Goal: Information Seeking & Learning: Learn about a topic

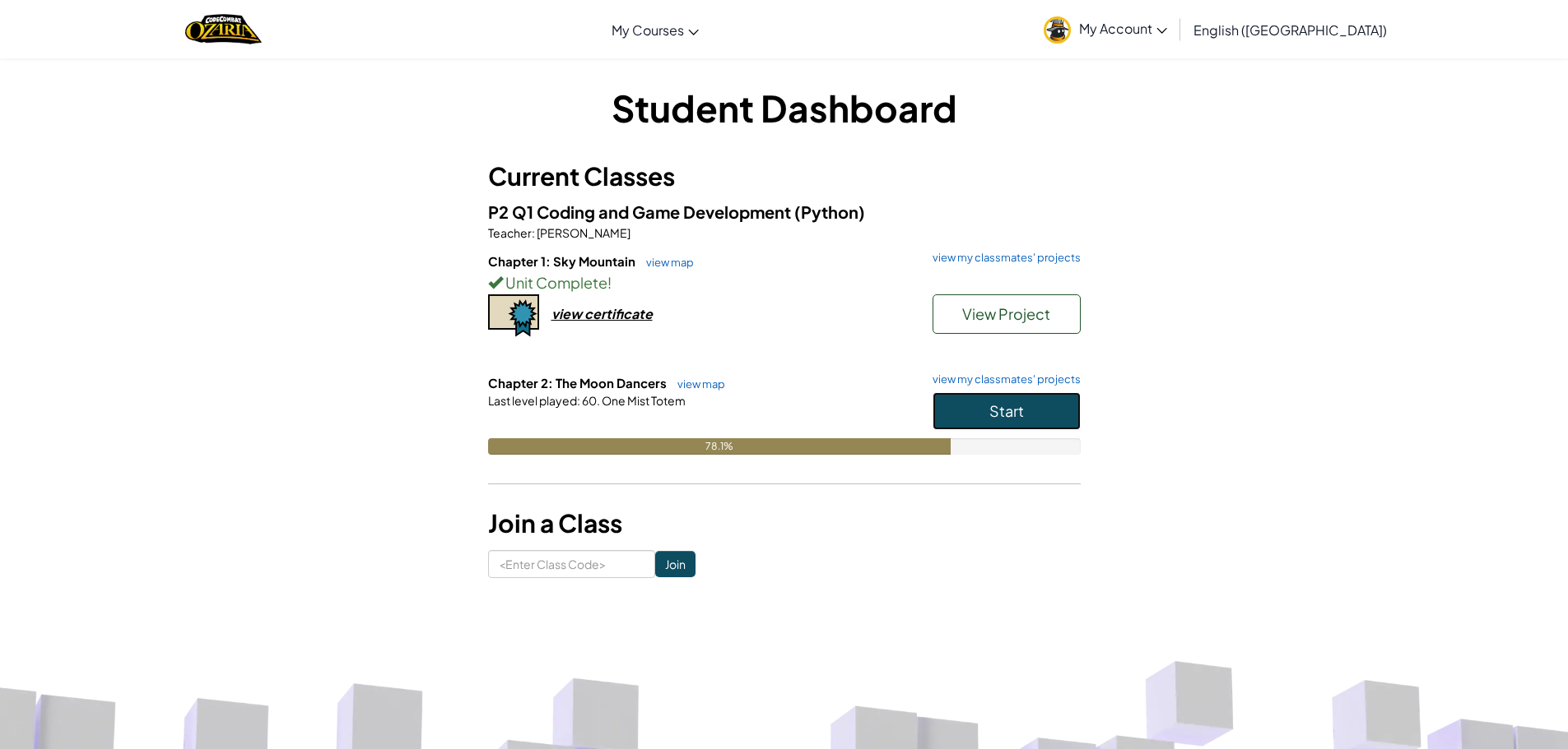
click at [972, 398] on button "Start" at bounding box center [1006, 411] width 148 height 38
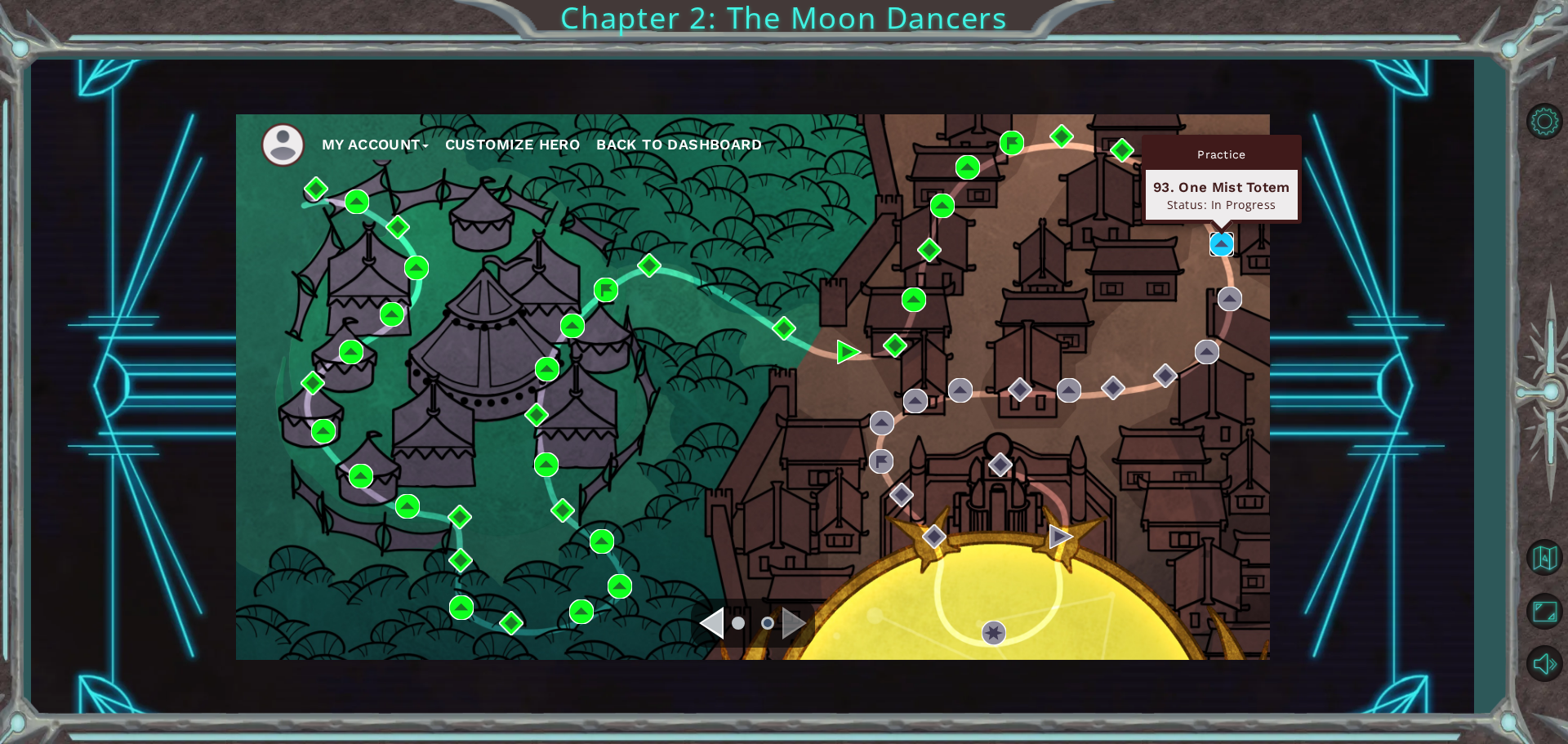
click at [1224, 236] on img at bounding box center [1222, 244] width 25 height 25
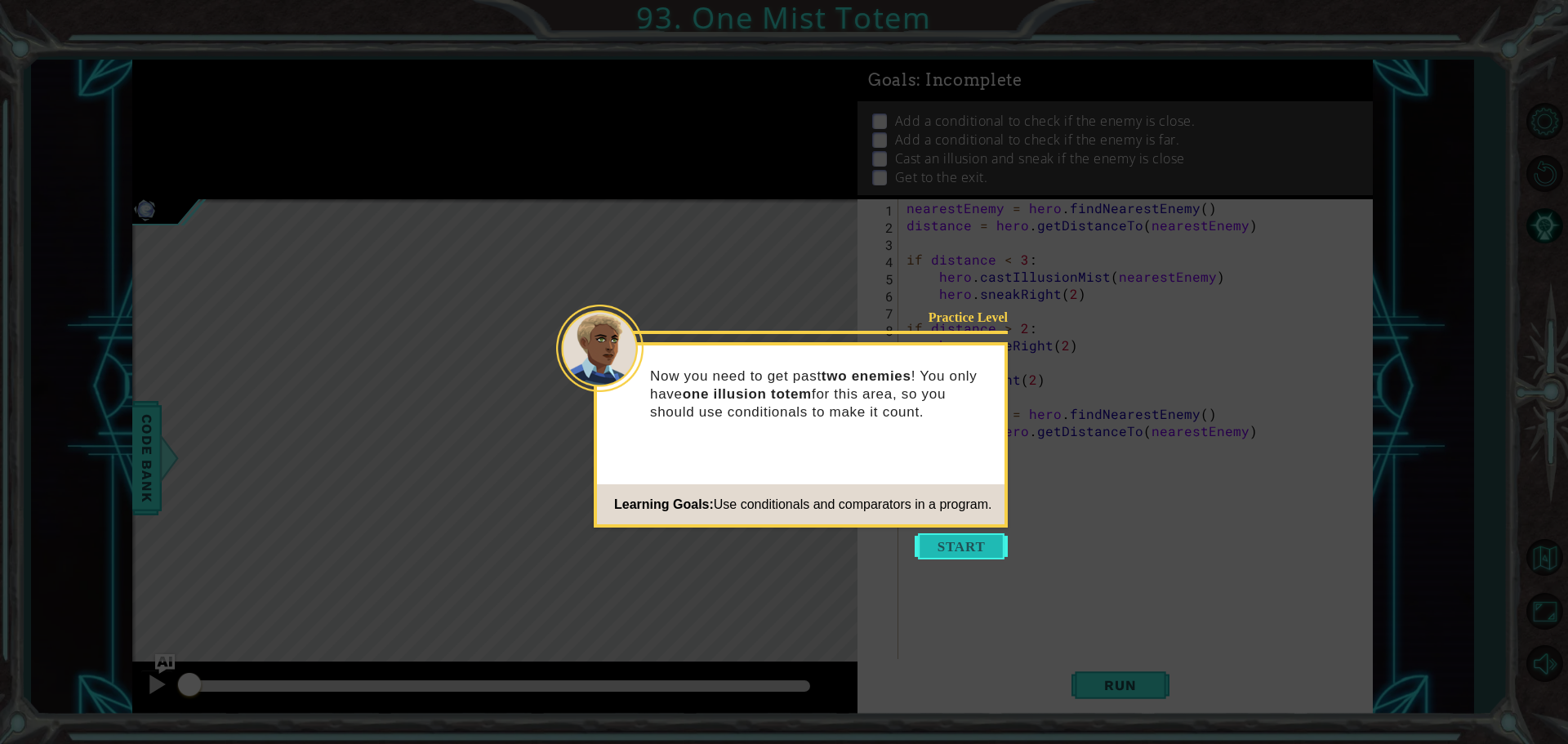
click at [952, 548] on button "Start" at bounding box center [962, 547] width 93 height 26
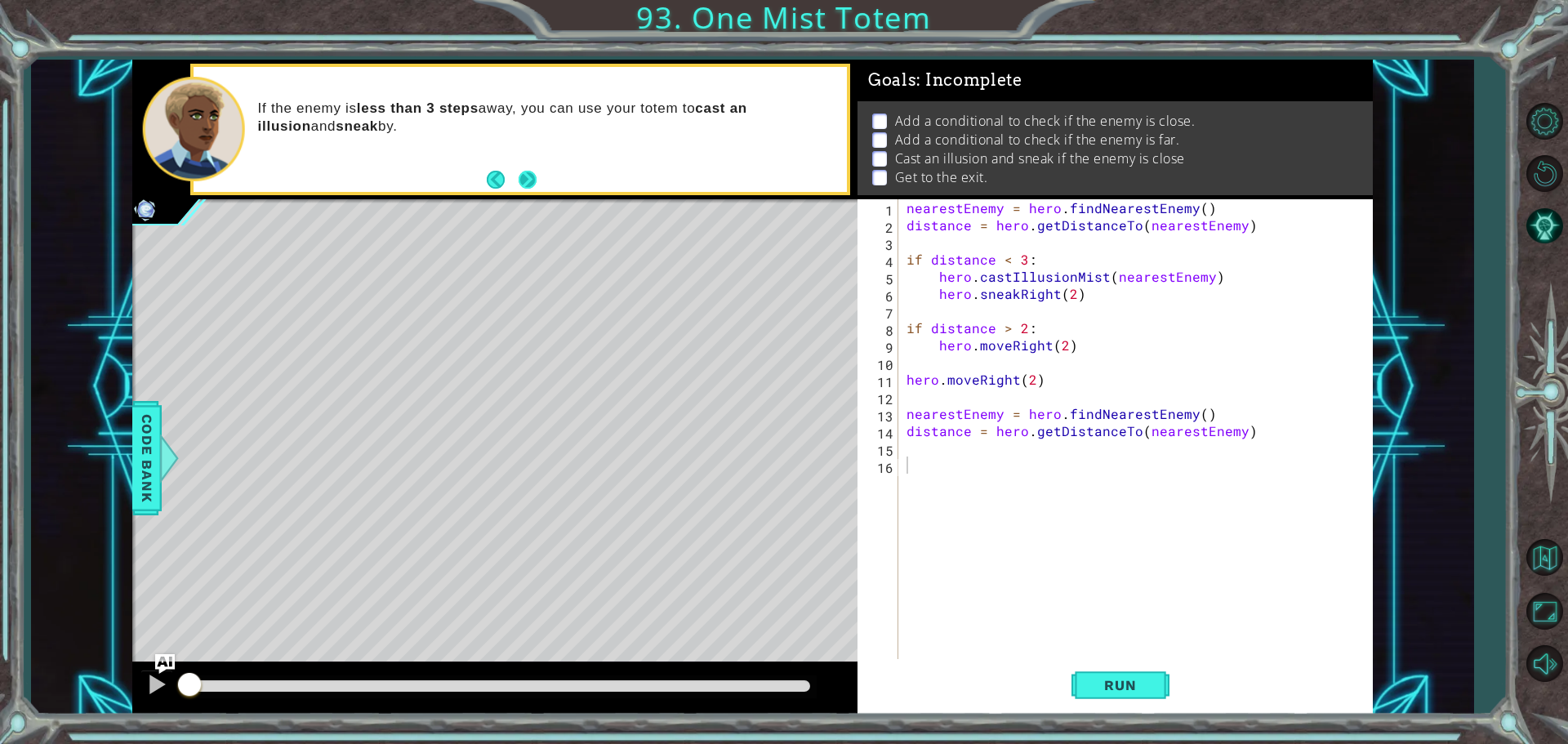
click at [536, 183] on button "Next" at bounding box center [526, 179] width 18 height 18
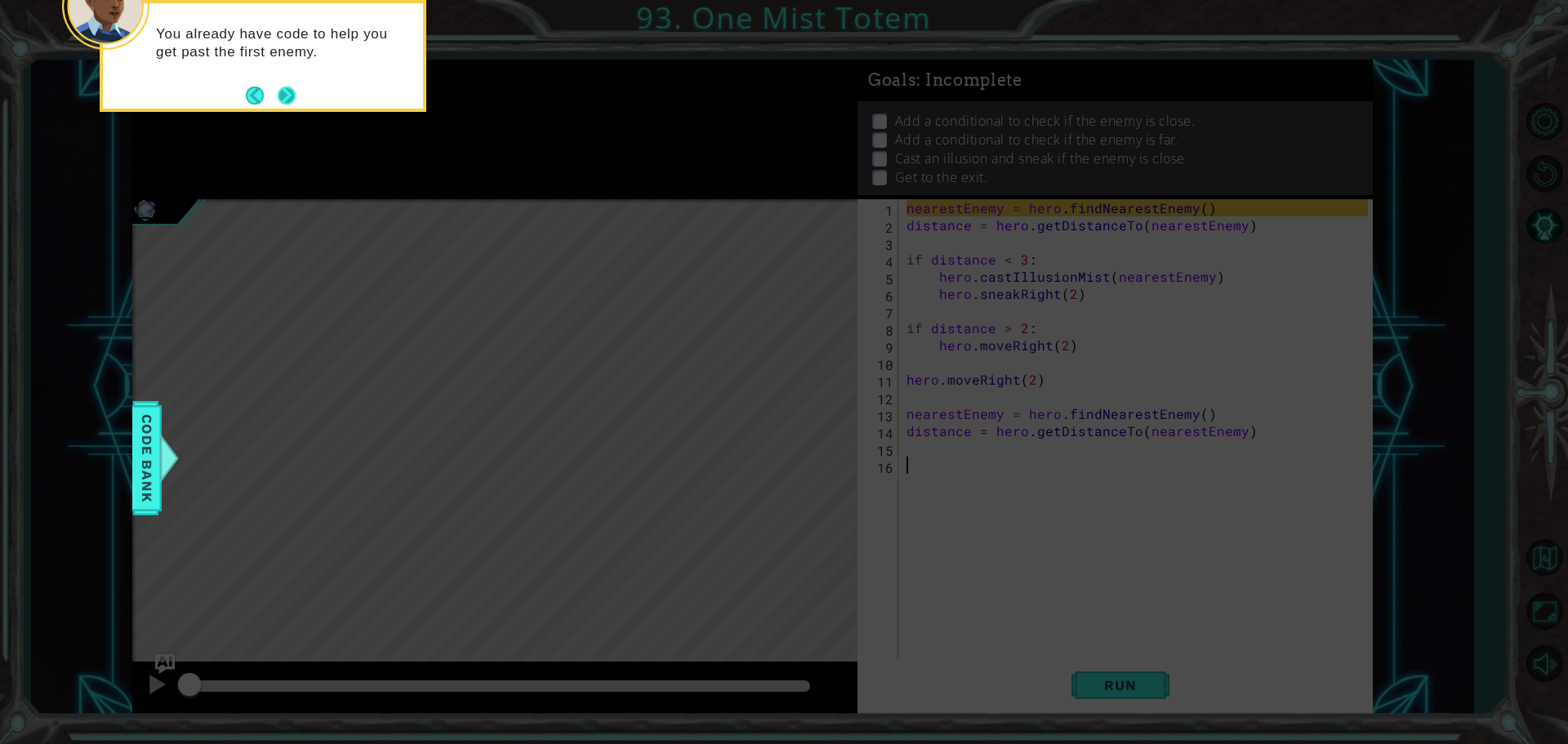
click at [289, 93] on button "Next" at bounding box center [287, 95] width 18 height 18
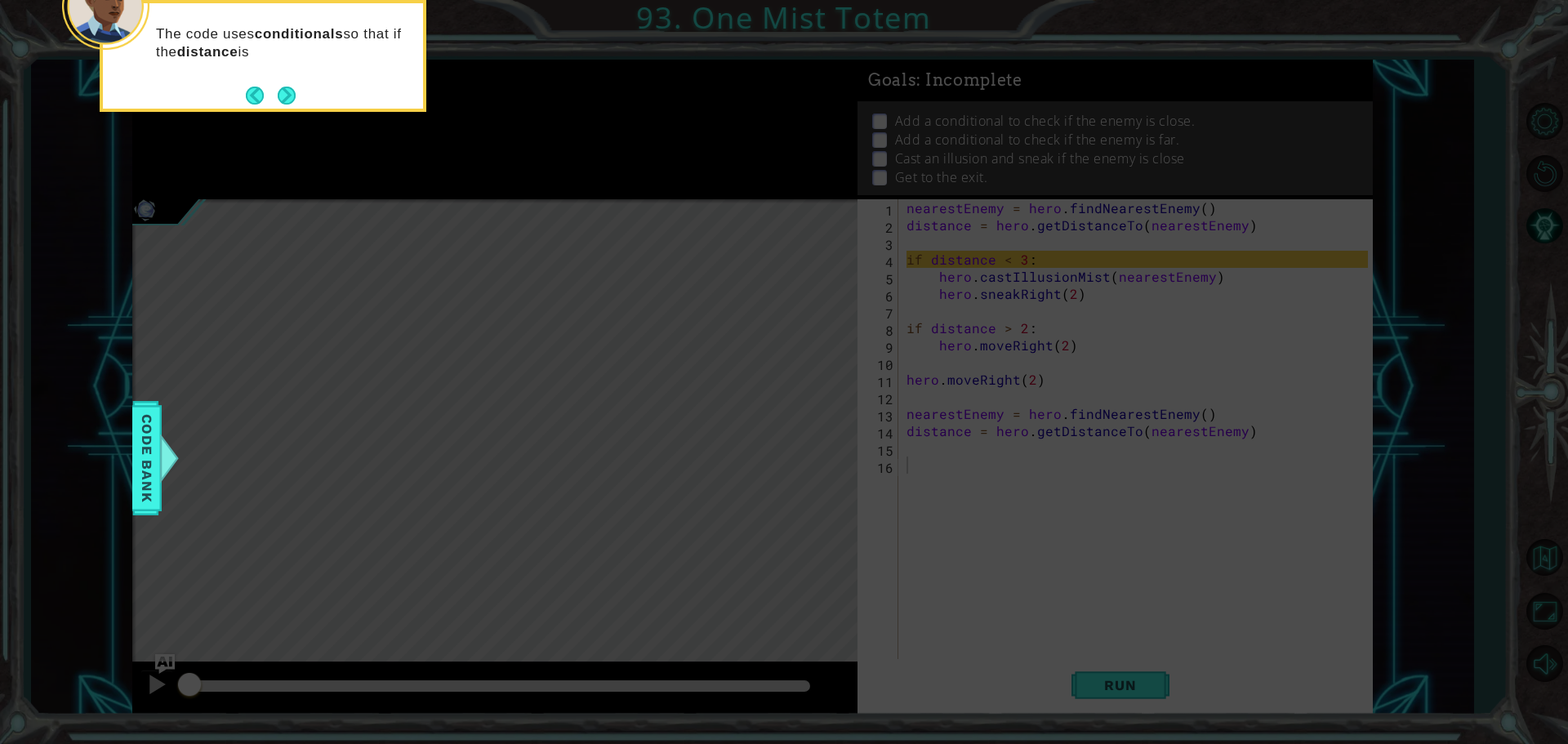
click at [289, 93] on button "Next" at bounding box center [287, 95] width 20 height 20
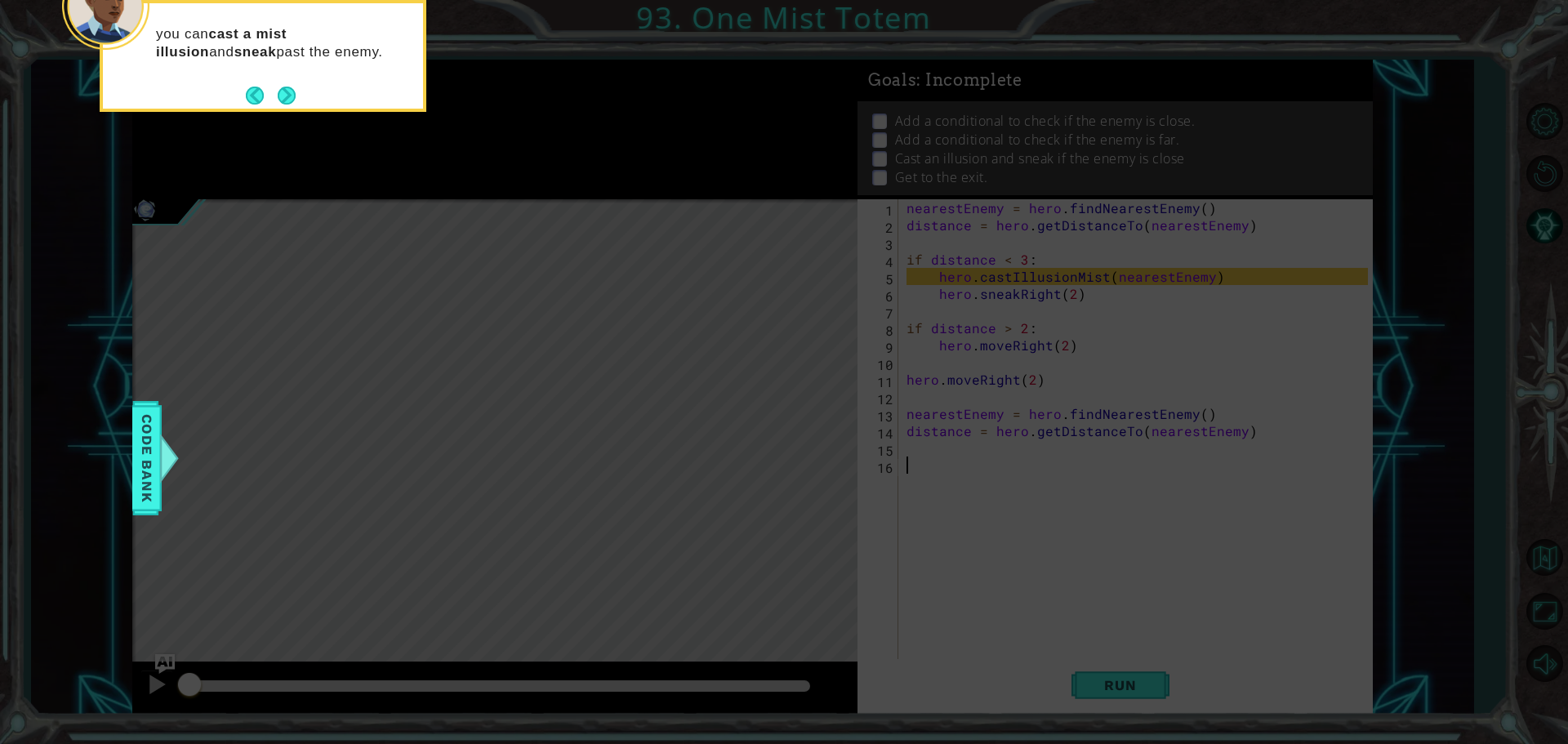
click at [289, 93] on button "Next" at bounding box center [286, 95] width 18 height 18
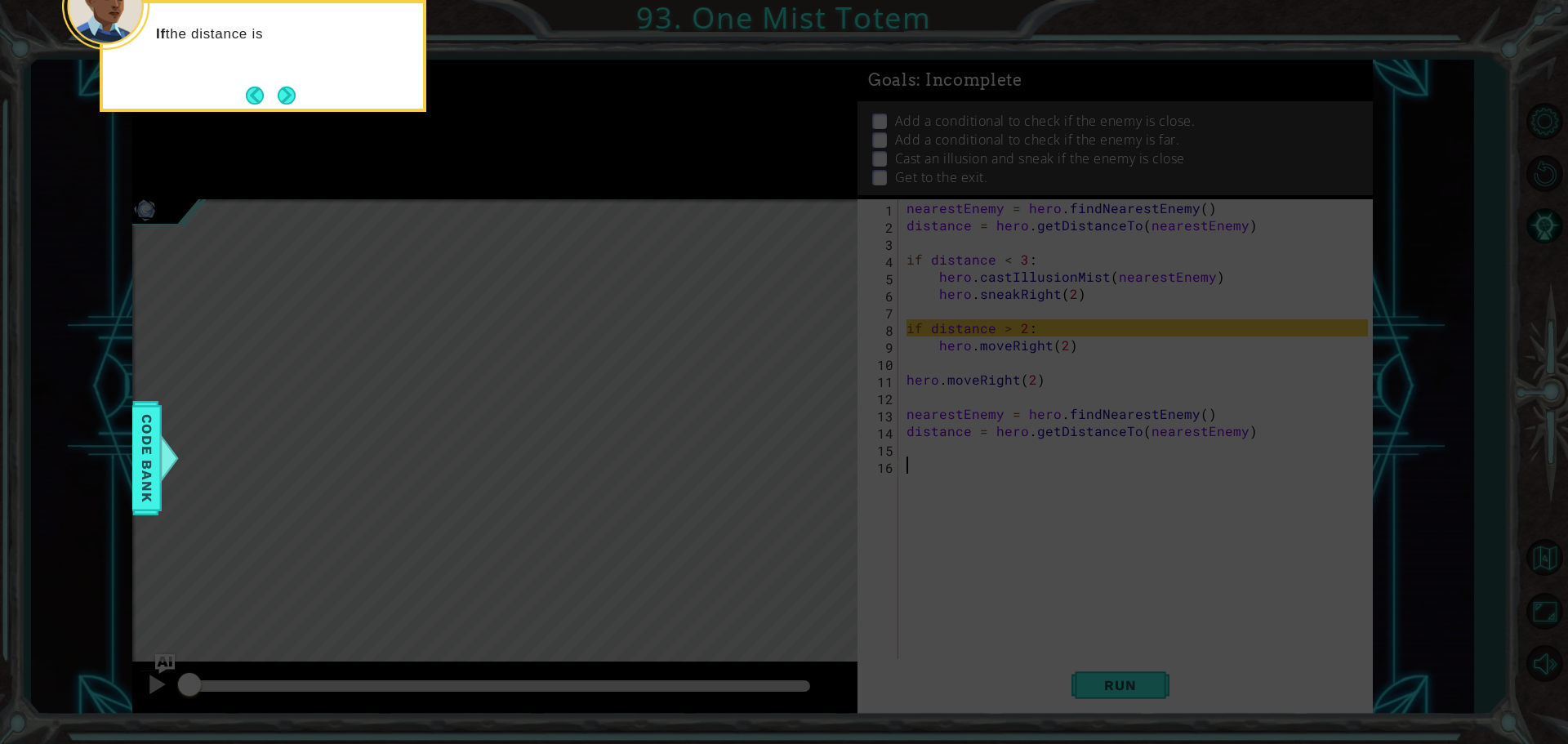
click at [289, 93] on button "Next" at bounding box center [287, 95] width 30 height 30
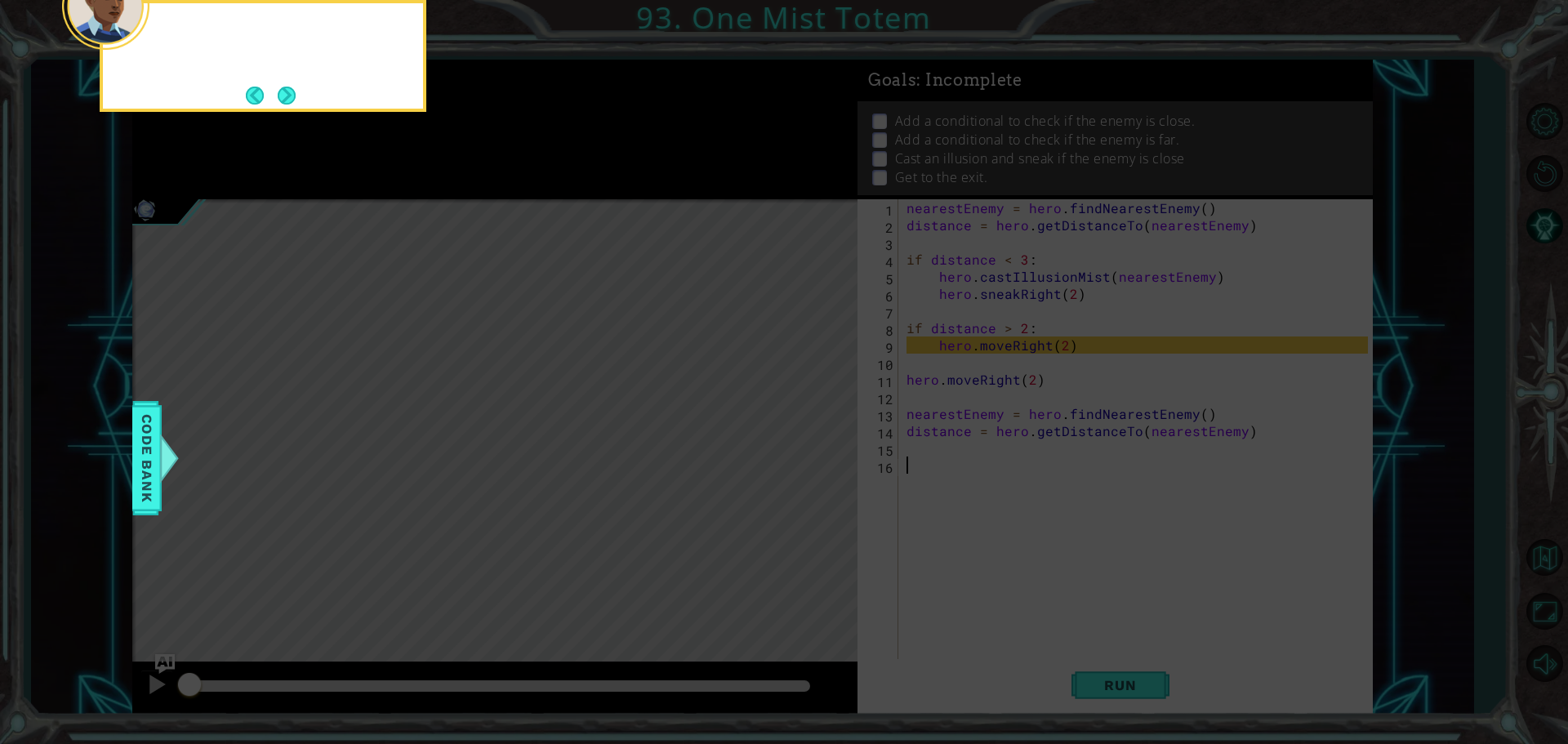
click at [289, 93] on button "Next" at bounding box center [287, 95] width 18 height 18
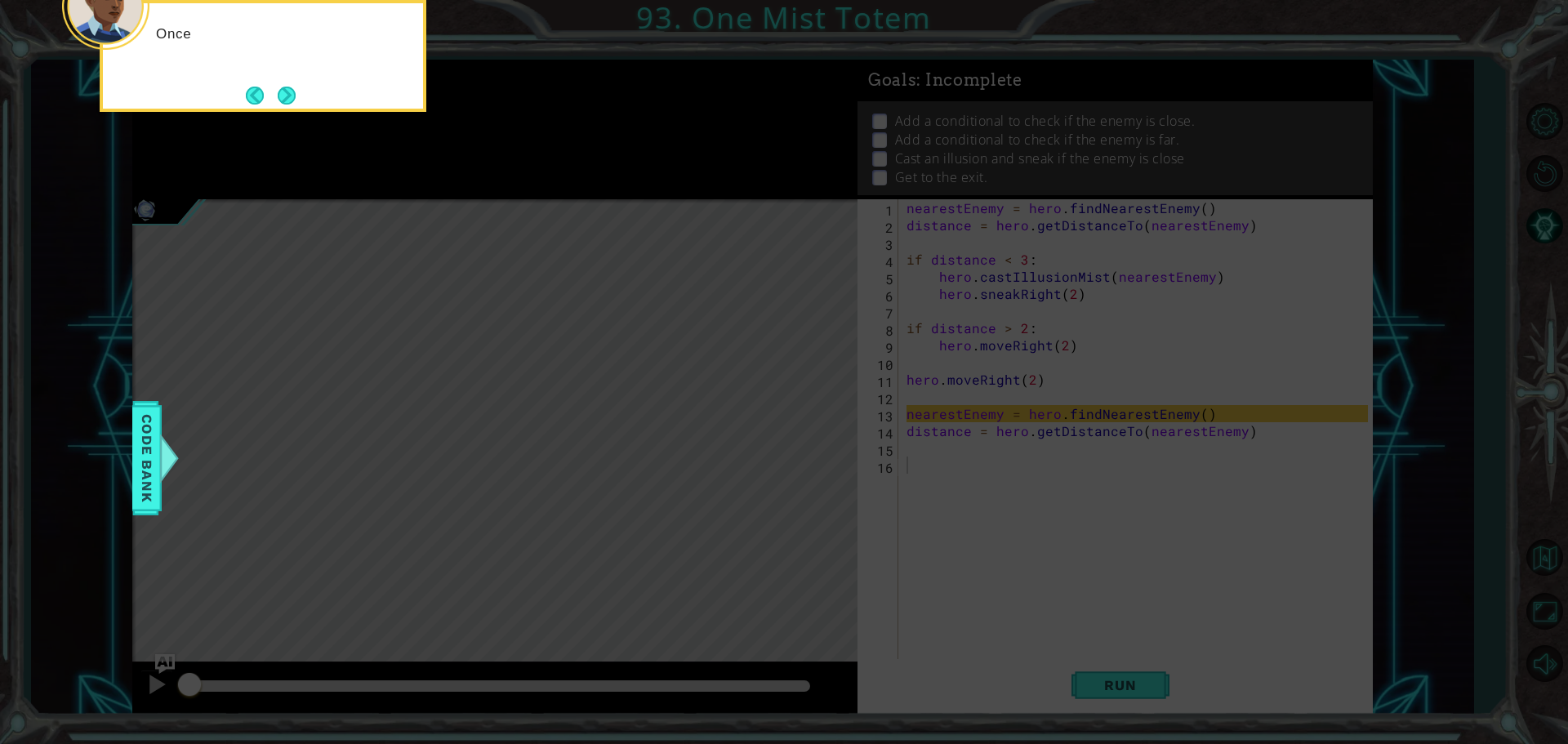
click at [289, 93] on button "Next" at bounding box center [287, 96] width 19 height 19
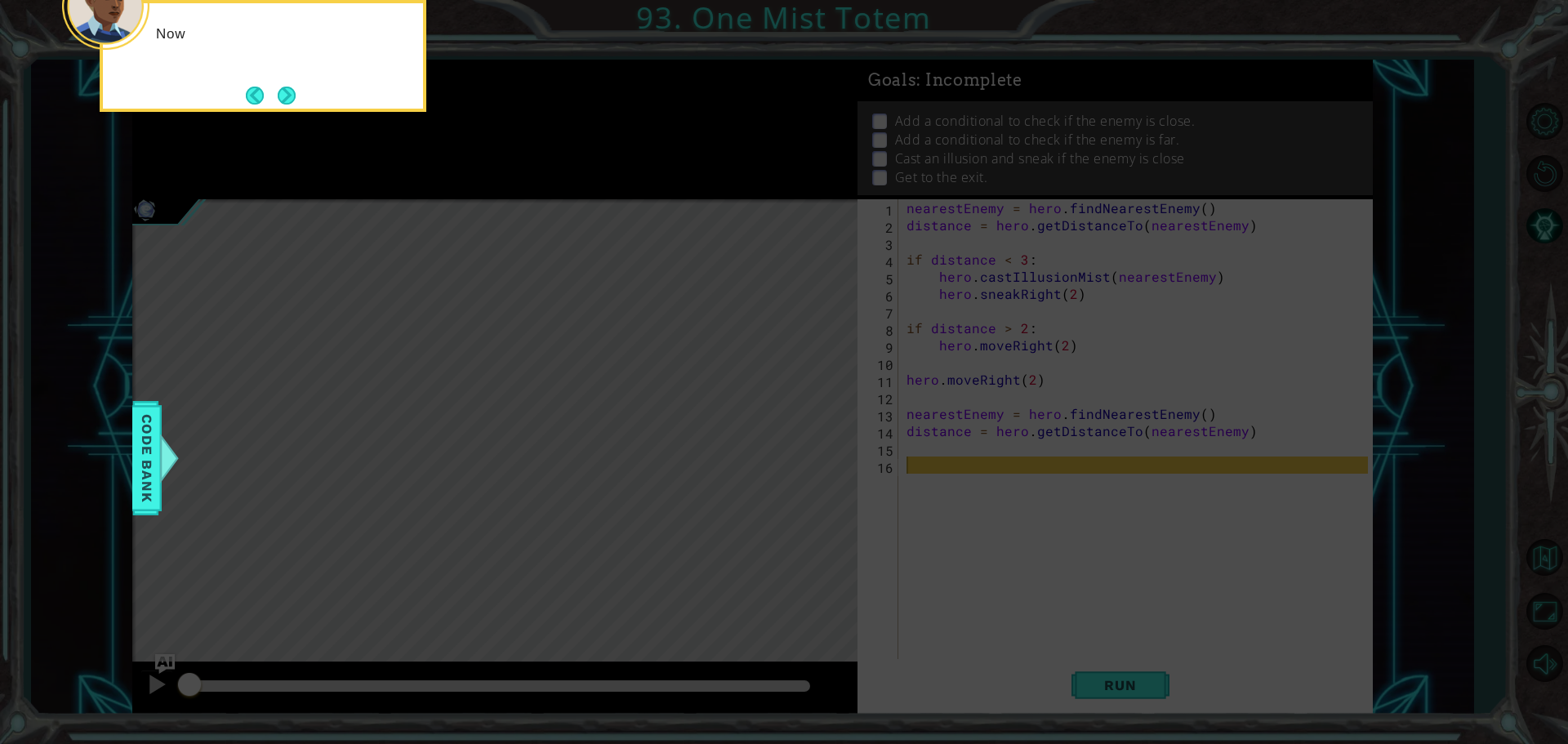
click at [289, 93] on button "Next" at bounding box center [286, 95] width 30 height 30
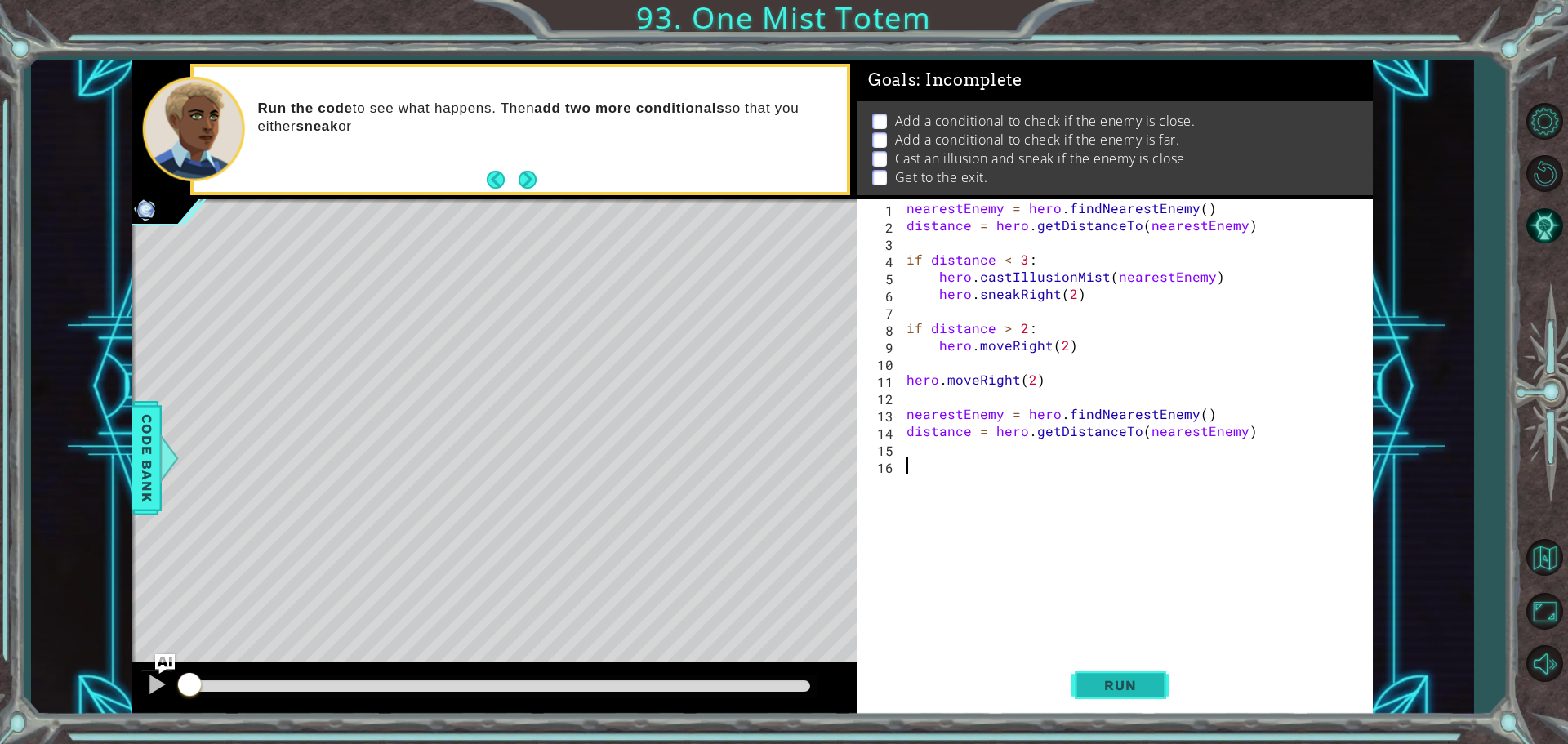
click at [1126, 676] on button "Run" at bounding box center [1120, 685] width 98 height 52
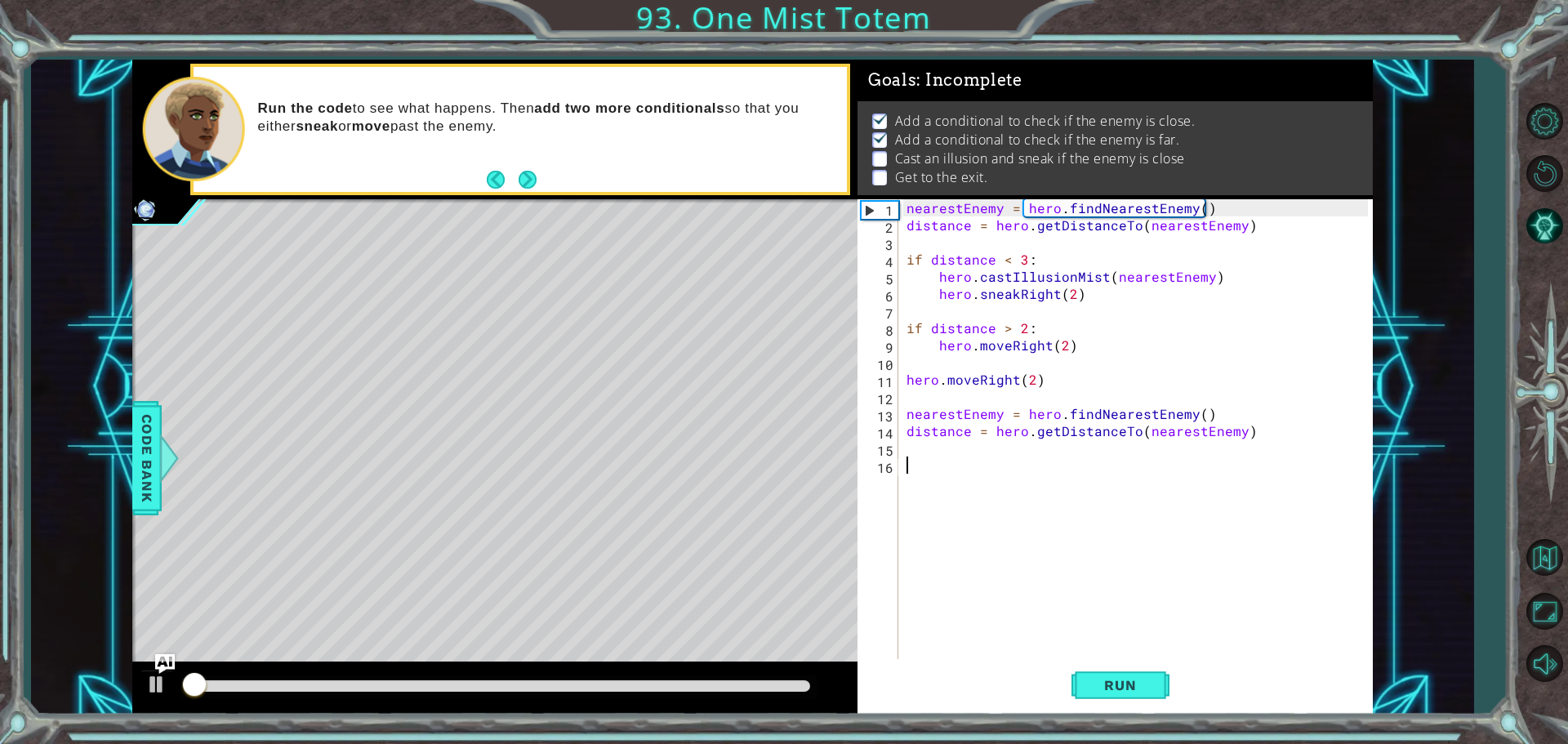
scroll to position [8, 0]
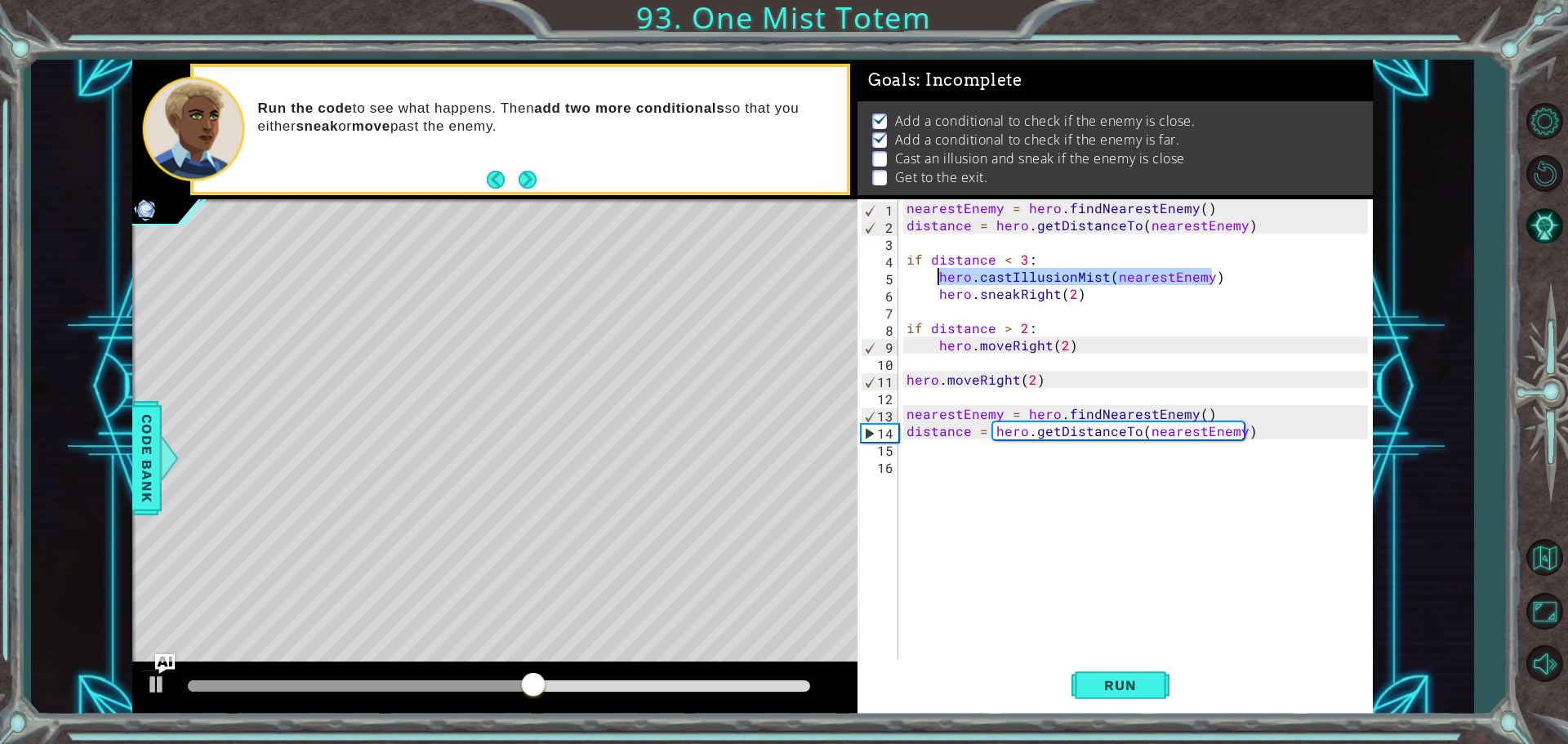
drag, startPoint x: 1221, startPoint y: 275, endPoint x: 940, endPoint y: 274, distance: 281.0
click at [940, 274] on div "nearestEnemy = hero . findNearestEnemy ( ) distance = hero . getDistanceTo ( ne…" at bounding box center [1140, 449] width 473 height 498
type textarea "hero.castIllusionMist(nearestEnemy)"
click at [991, 440] on div "nearestEnemy = hero . findNearestEnemy ( ) distance = hero . getDistanceTo ( ne…" at bounding box center [1140, 449] width 473 height 498
paste textarea "hero.castIllusionMist(nearestEnemy)"
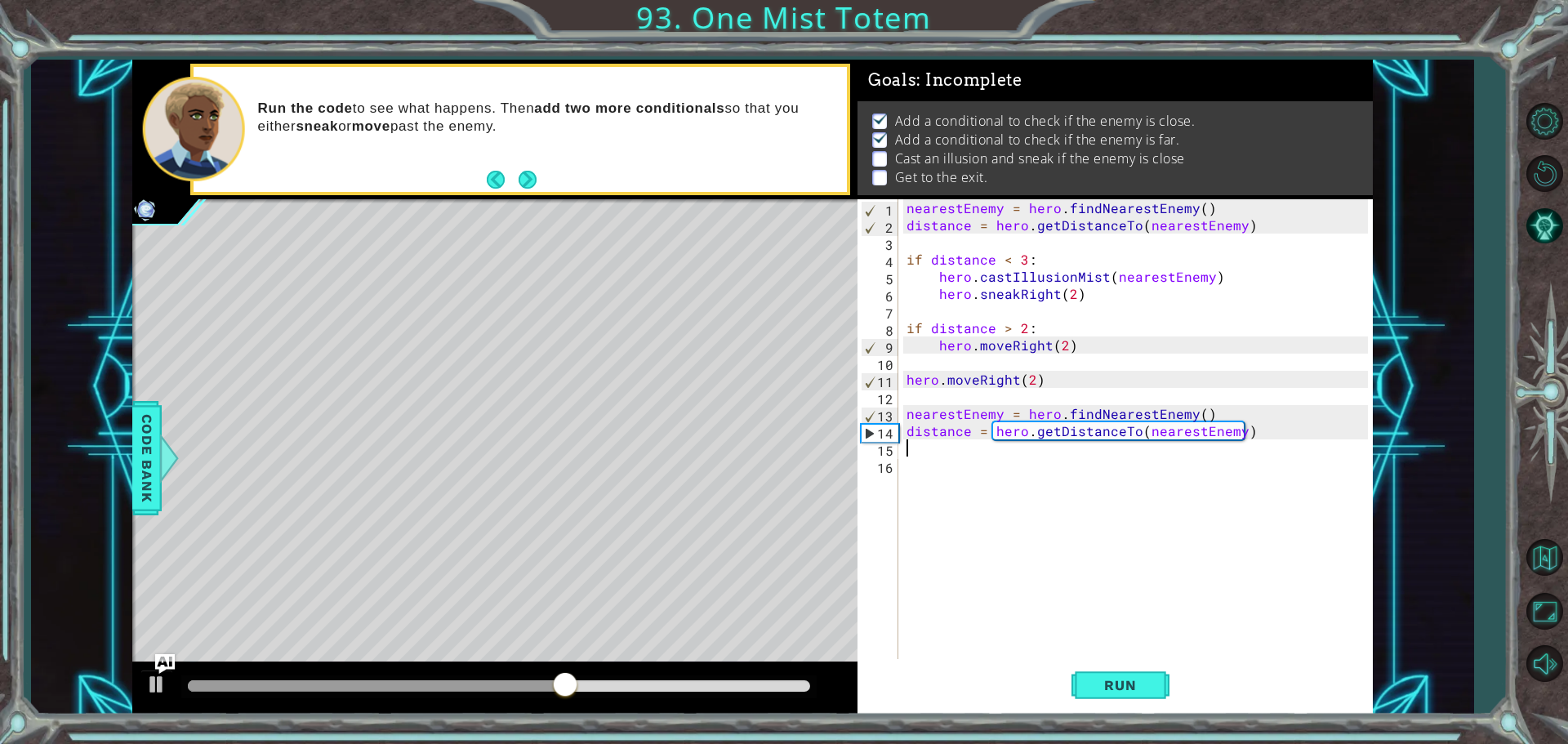
type textarea "hero.castIllusionMist(nearestEnemy)"
click at [1106, 681] on span "Run" at bounding box center [1120, 685] width 64 height 17
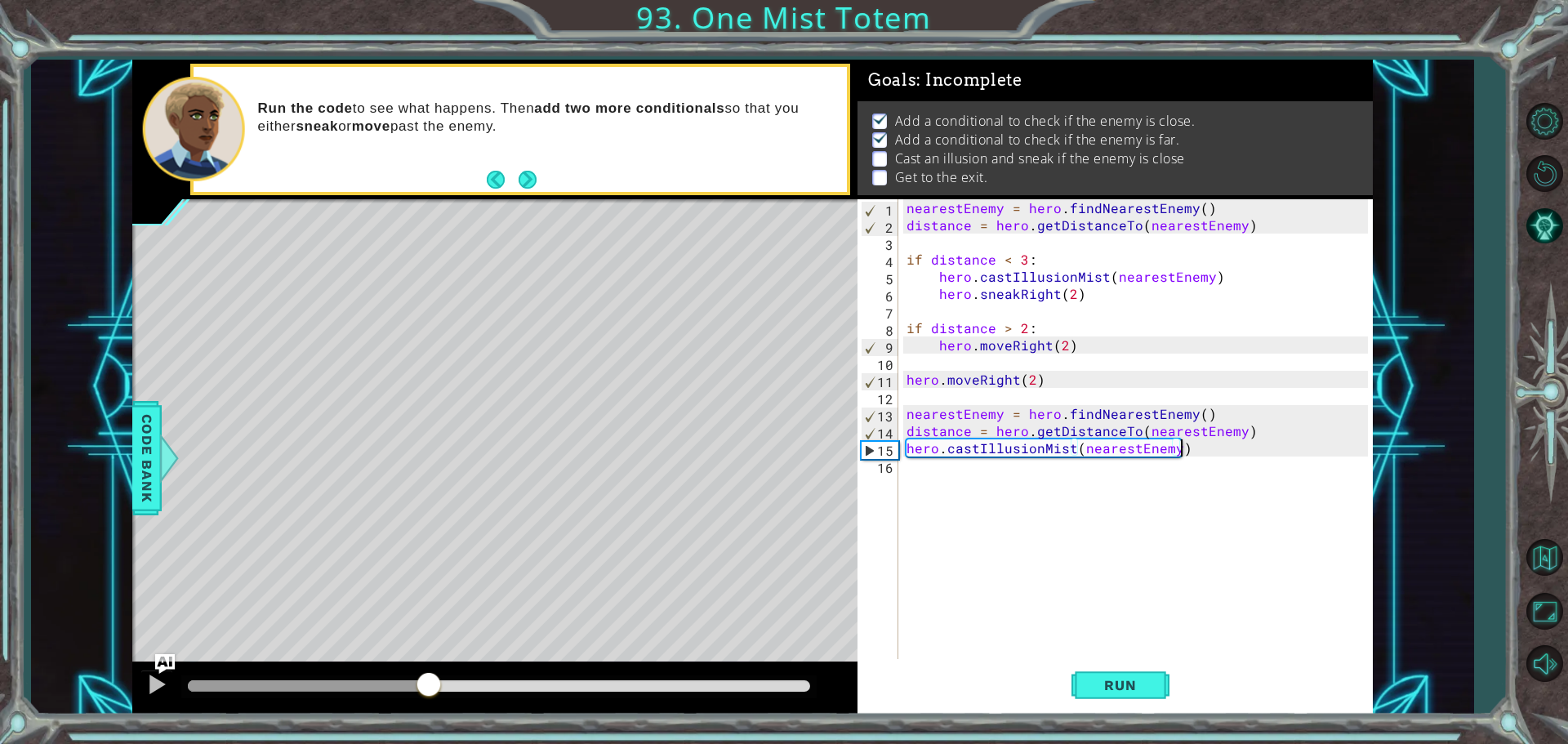
drag, startPoint x: 331, startPoint y: 684, endPoint x: 430, endPoint y: 694, distance: 99.5
click at [430, 692] on div at bounding box center [499, 686] width 622 height 11
click at [940, 467] on div "nearestEnemy = hero . findNearestEnemy ( ) distance = hero . getDistanceTo ( ne…" at bounding box center [1140, 449] width 473 height 498
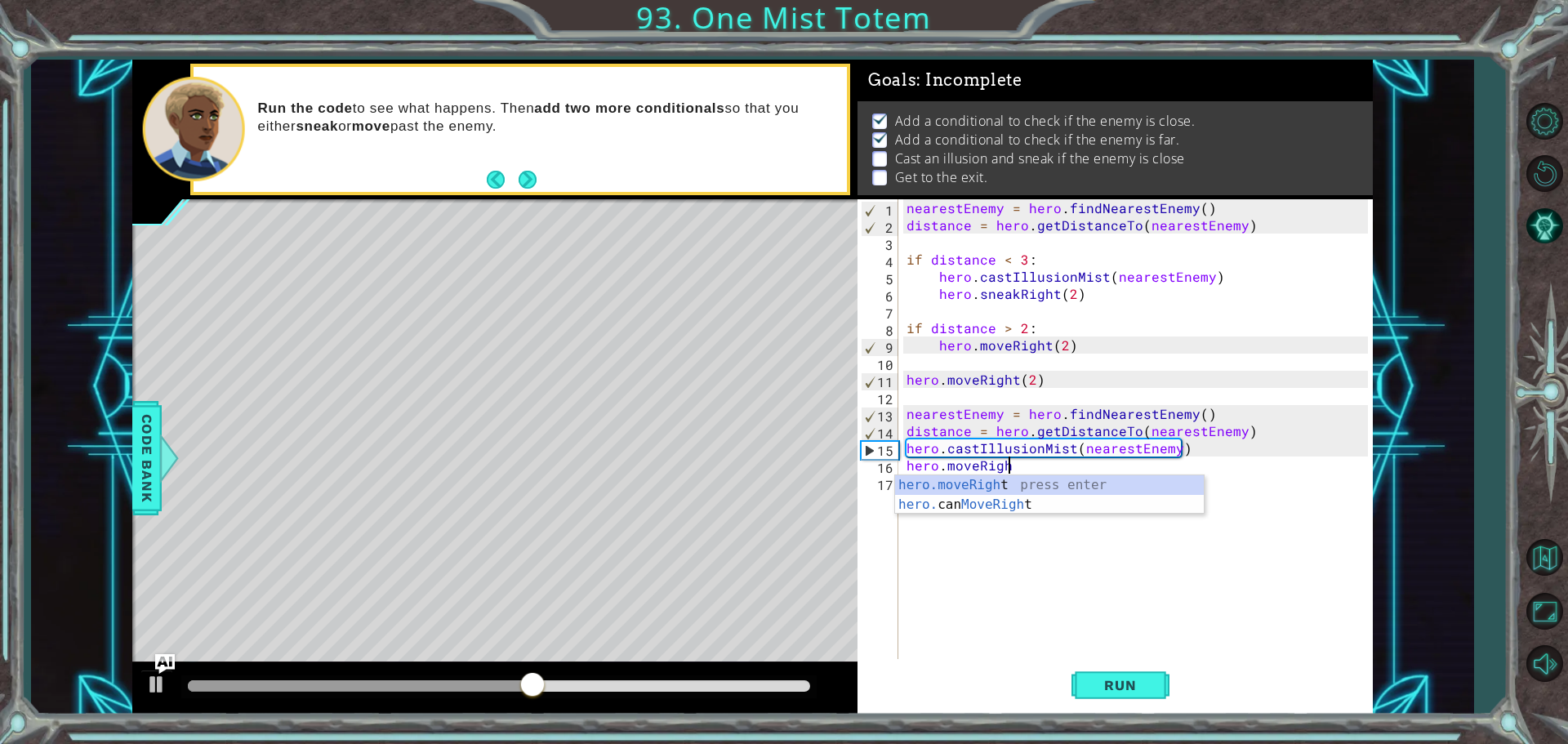
scroll to position [0, 6]
click at [942, 483] on div "hero.moveRight press enter hero. can MoveRight press enter" at bounding box center [1049, 514] width 309 height 78
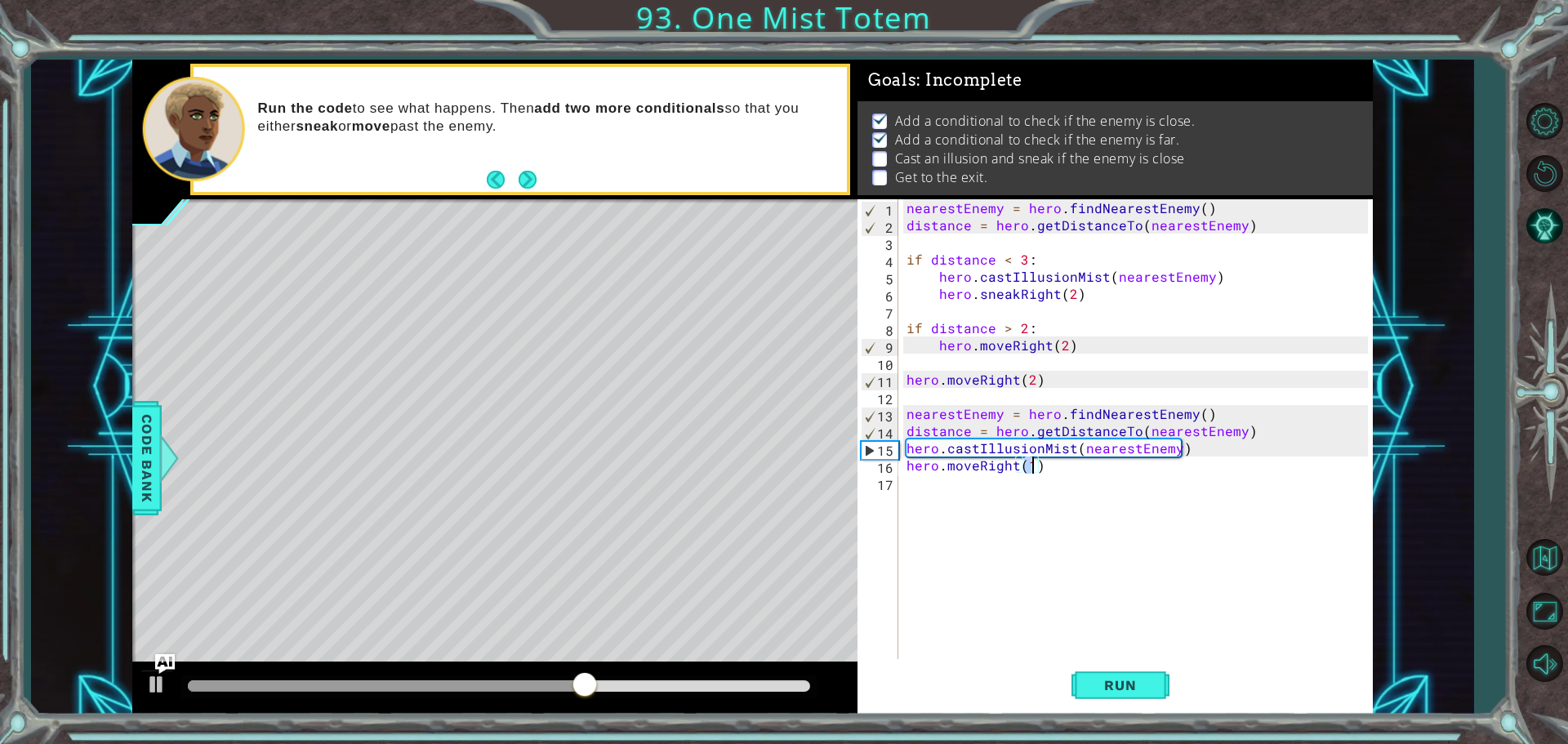
scroll to position [0, 7]
type textarea "hero.moveRight(2)"
click at [1115, 677] on span "Run" at bounding box center [1120, 685] width 64 height 17
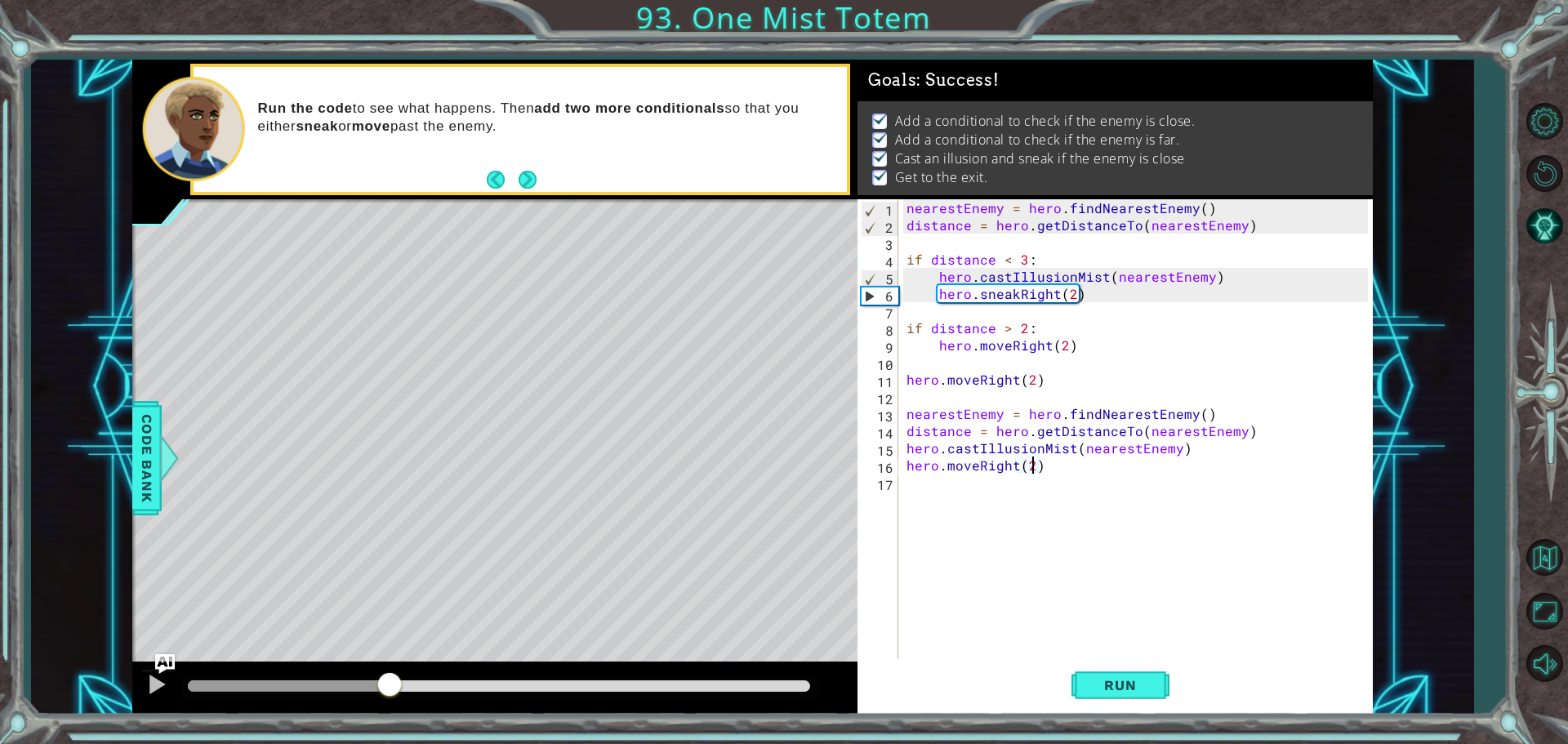
drag, startPoint x: 230, startPoint y: 676, endPoint x: 392, endPoint y: 652, distance: 163.8
click at [392, 652] on div "methods hero use(thing) moveUp(steps) moveDown(steps) moveLeft(steps) moveRight…" at bounding box center [752, 387] width 1240 height 655
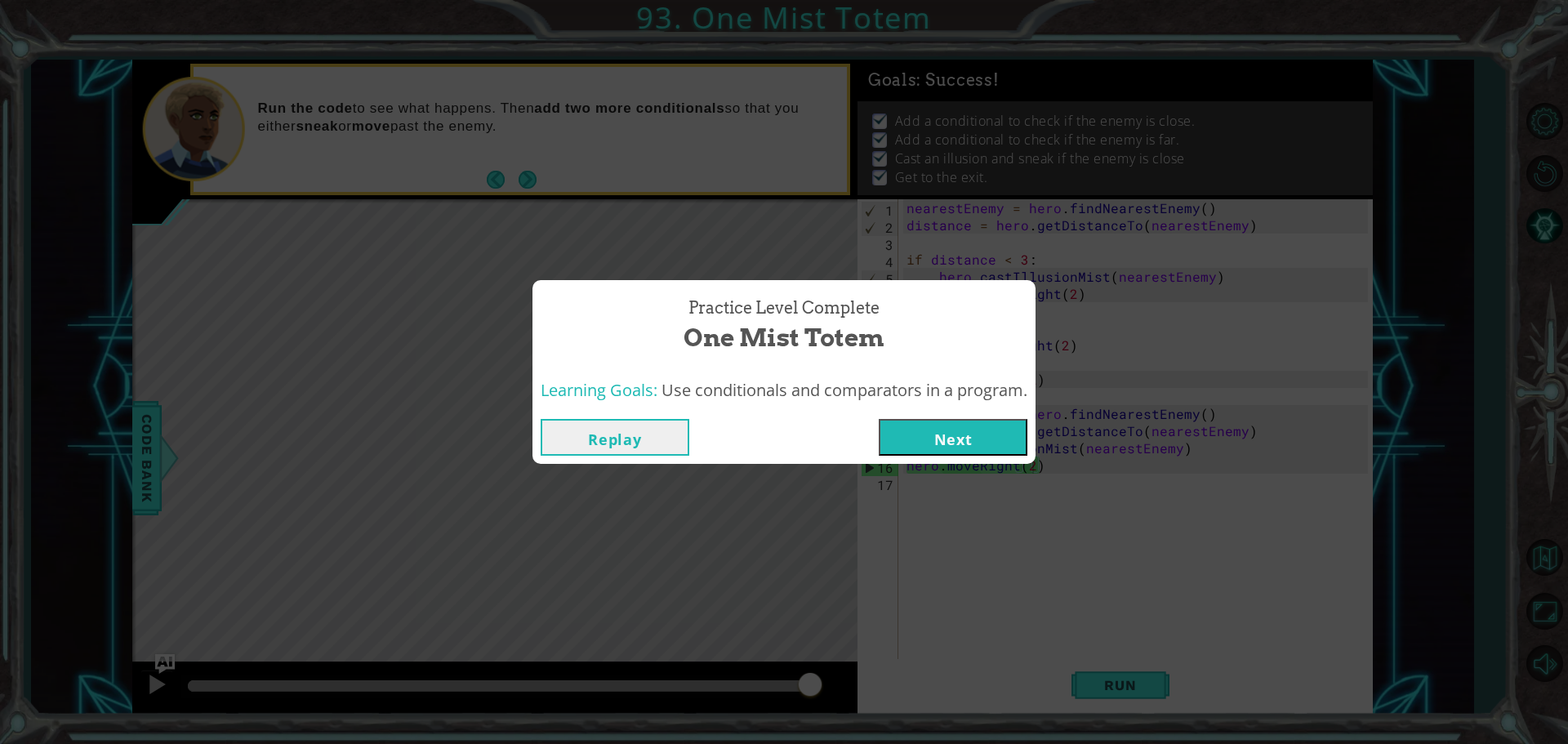
click at [986, 437] on button "Next" at bounding box center [953, 438] width 149 height 37
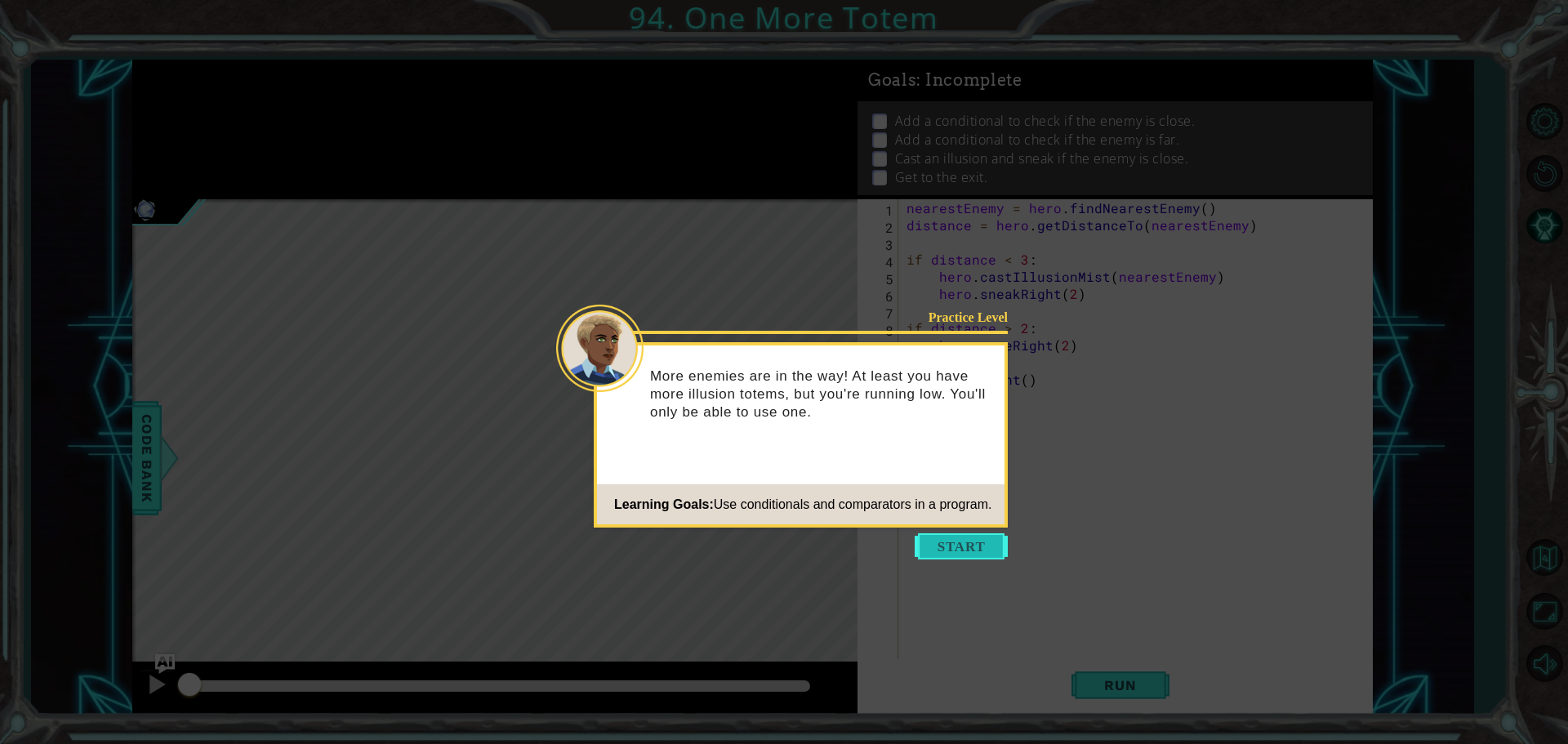
click at [977, 538] on button "Start" at bounding box center [962, 547] width 93 height 26
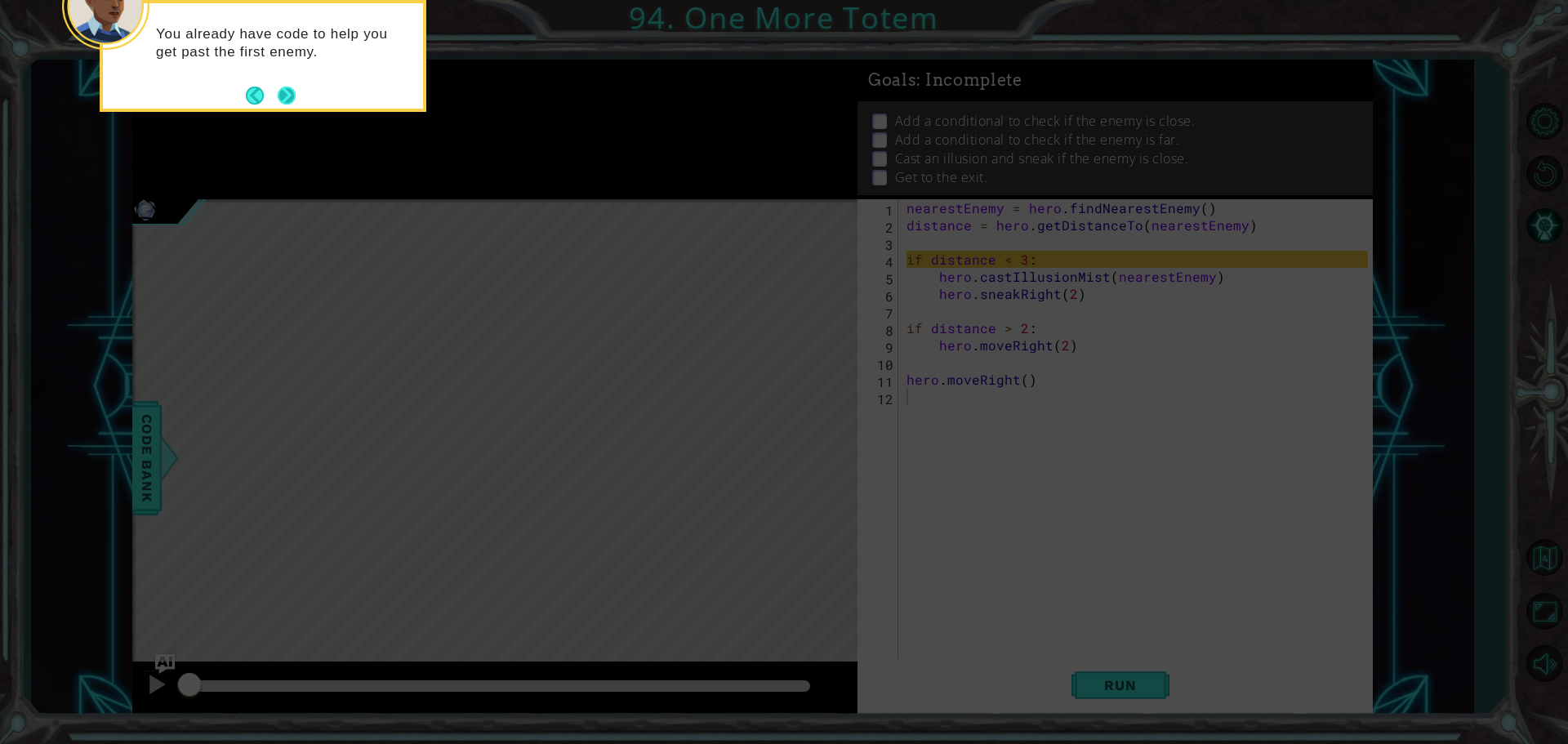
click at [283, 96] on button "Next" at bounding box center [286, 95] width 29 height 29
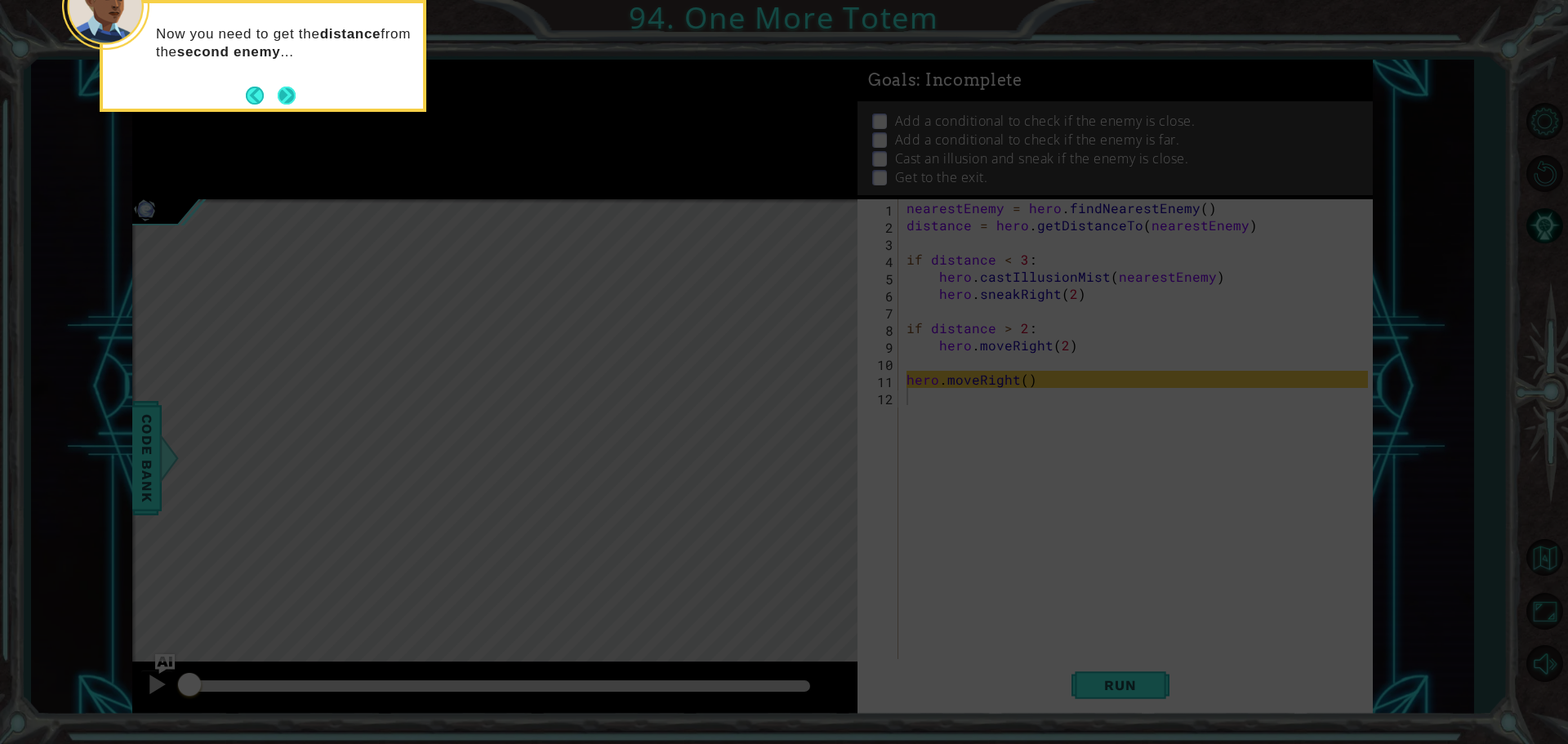
click at [289, 95] on button "Next" at bounding box center [286, 95] width 30 height 30
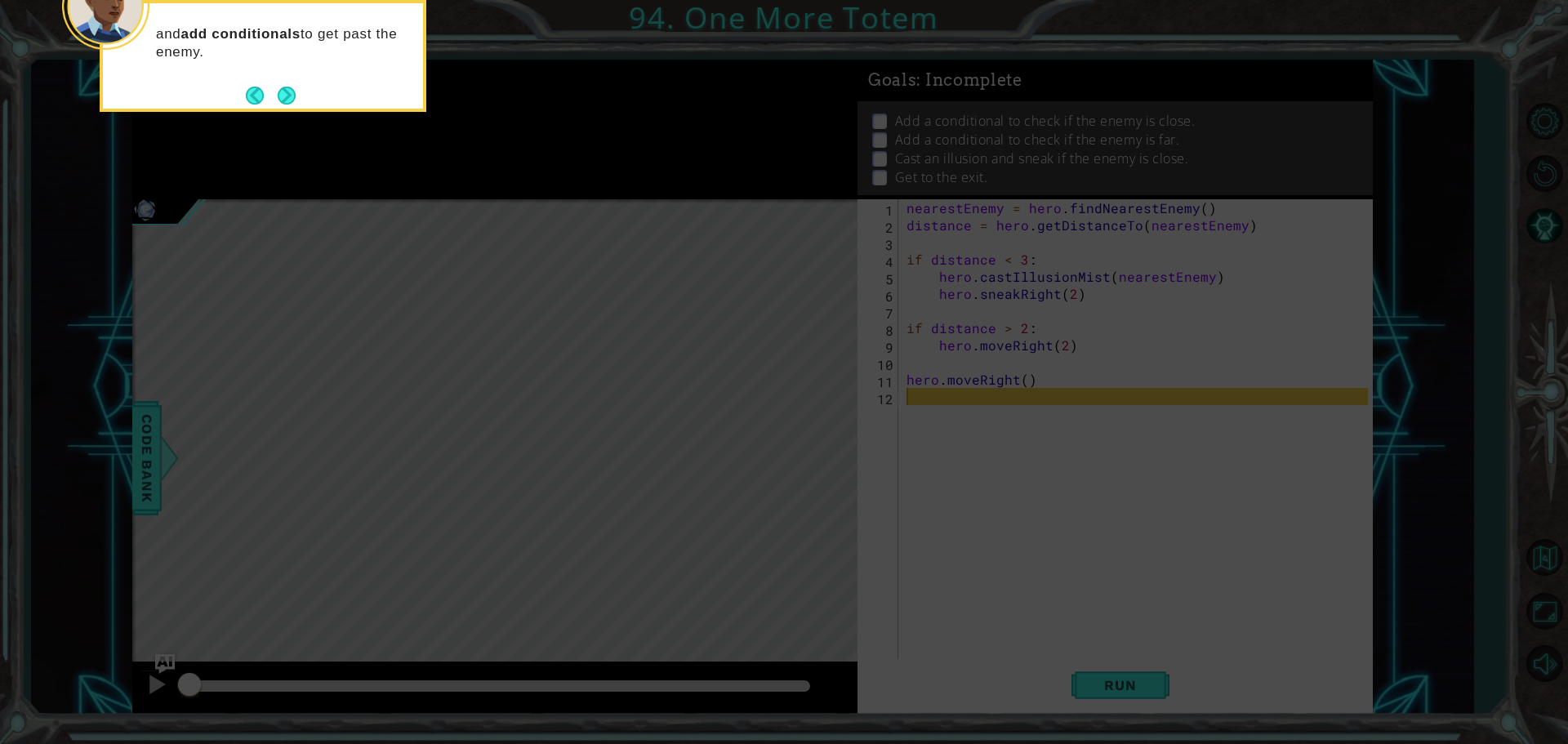
click at [289, 95] on button "Next" at bounding box center [286, 95] width 18 height 18
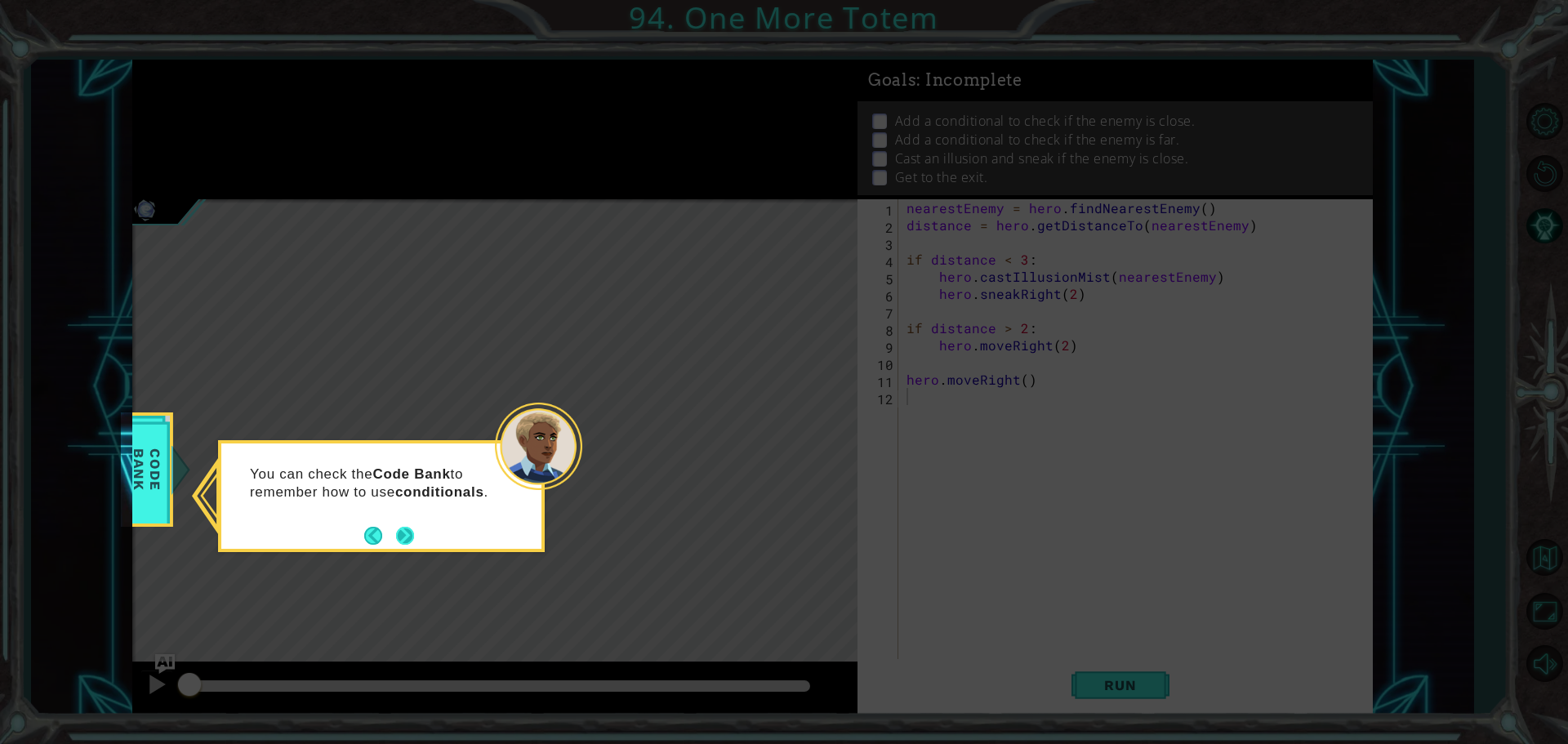
click at [403, 533] on button "Next" at bounding box center [405, 536] width 18 height 18
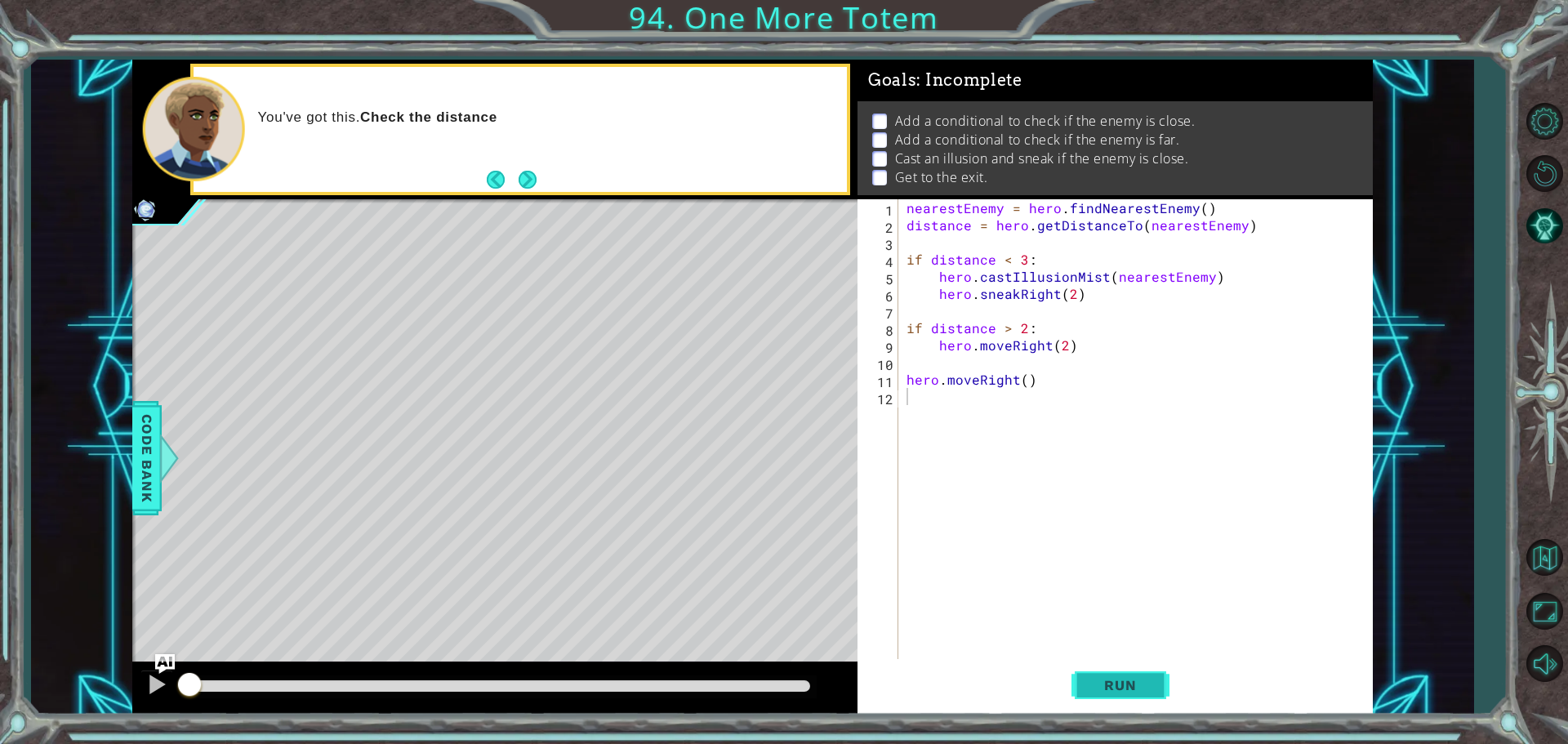
click at [1089, 675] on button "Run" at bounding box center [1120, 685] width 98 height 52
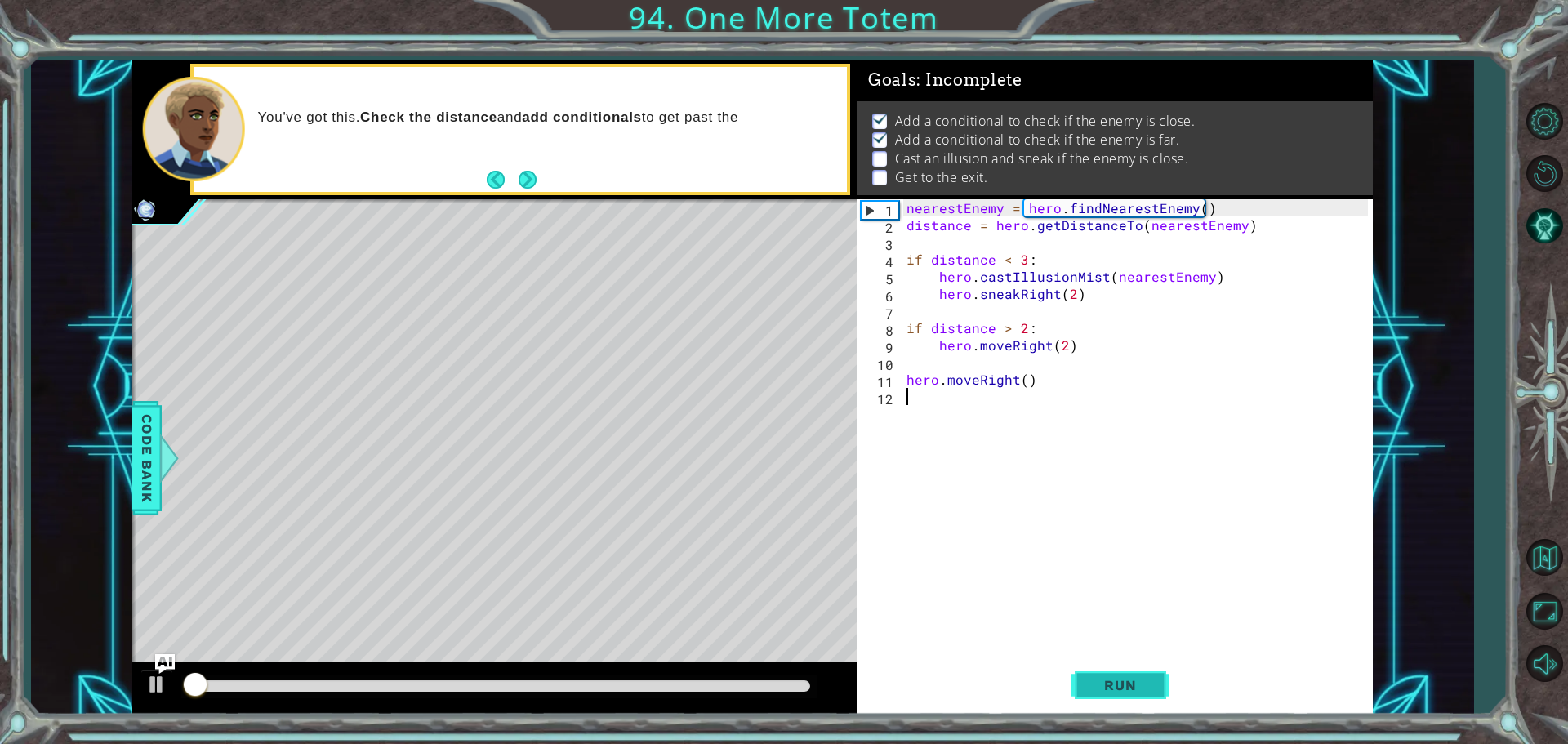
scroll to position [8, 0]
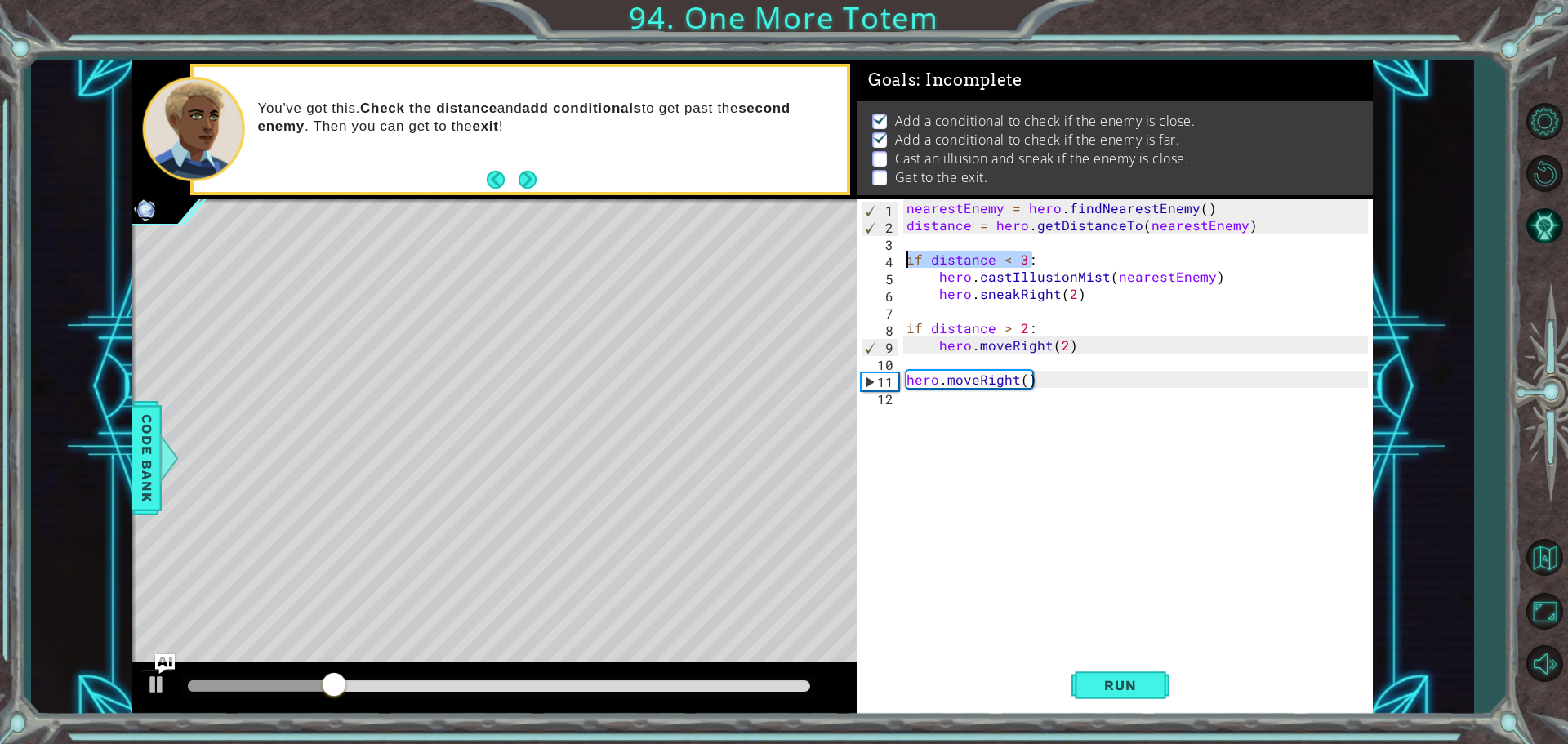
drag, startPoint x: 1037, startPoint y: 260, endPoint x: 896, endPoint y: 263, distance: 141.0
click at [896, 263] on div "1 2 3 4 5 6 7 8 9 10 11 12 nearestEnemy = hero . findNearestEnemy ( ) distance …" at bounding box center [1113, 431] width 511 height 463
click at [906, 299] on div "nearestEnemy = hero . findNearestEnemy ( ) distance = hero . getDistanceTo ( ne…" at bounding box center [1140, 449] width 473 height 498
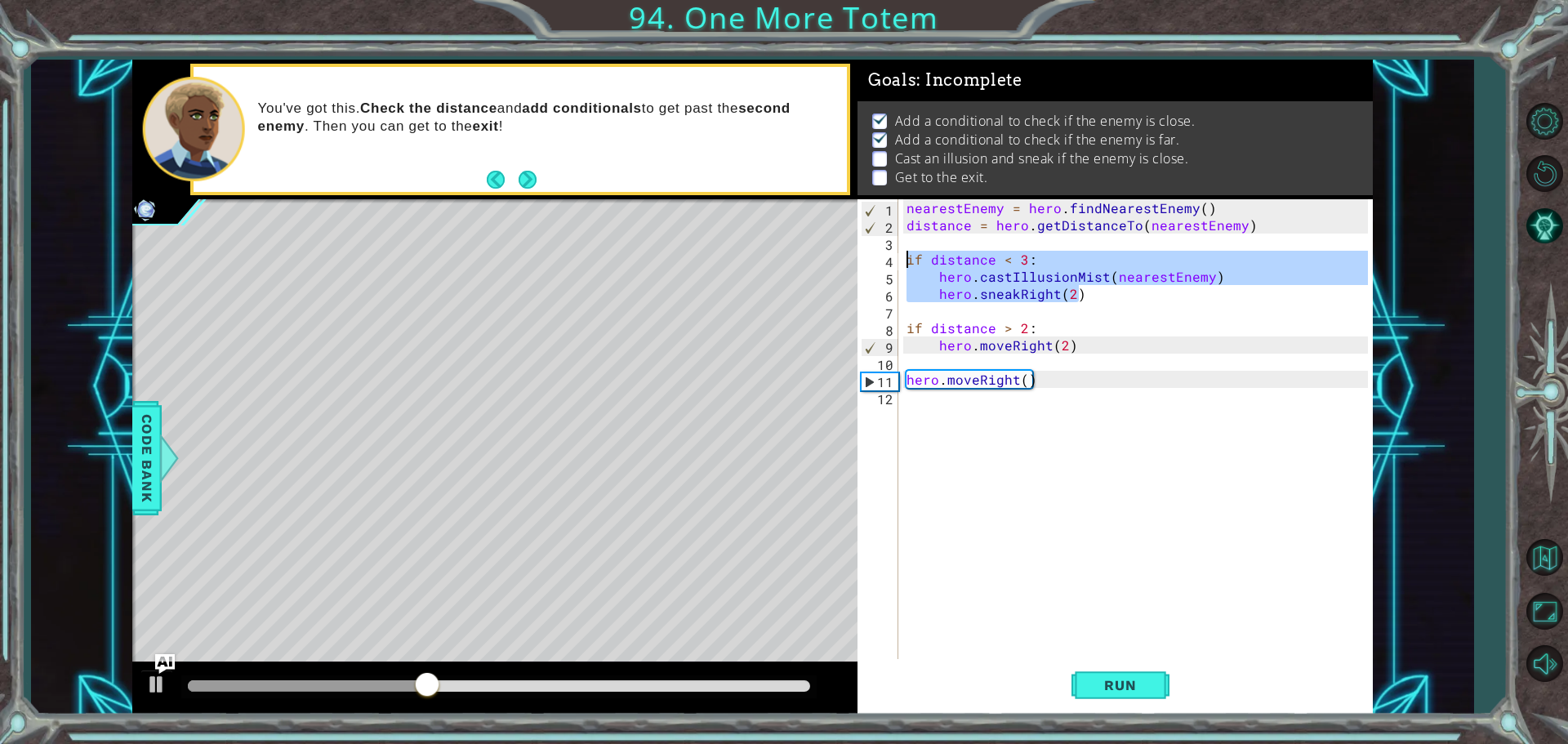
drag, startPoint x: 1074, startPoint y: 298, endPoint x: 893, endPoint y: 259, distance: 185.2
click at [893, 259] on div "hero.sneakRight(2) 1 2 3 4 5 6 7 8 9 10 11 12 nearestEnemy = hero . findNearest…" at bounding box center [1113, 431] width 511 height 463
type textarea "if distance < 3: hero.castIllusionMist(nearestEnemy)"
click at [915, 397] on div "nearestEnemy = hero . findNearestEnemy ( ) distance = hero . getDistanceTo ( ne…" at bounding box center [1140, 449] width 473 height 498
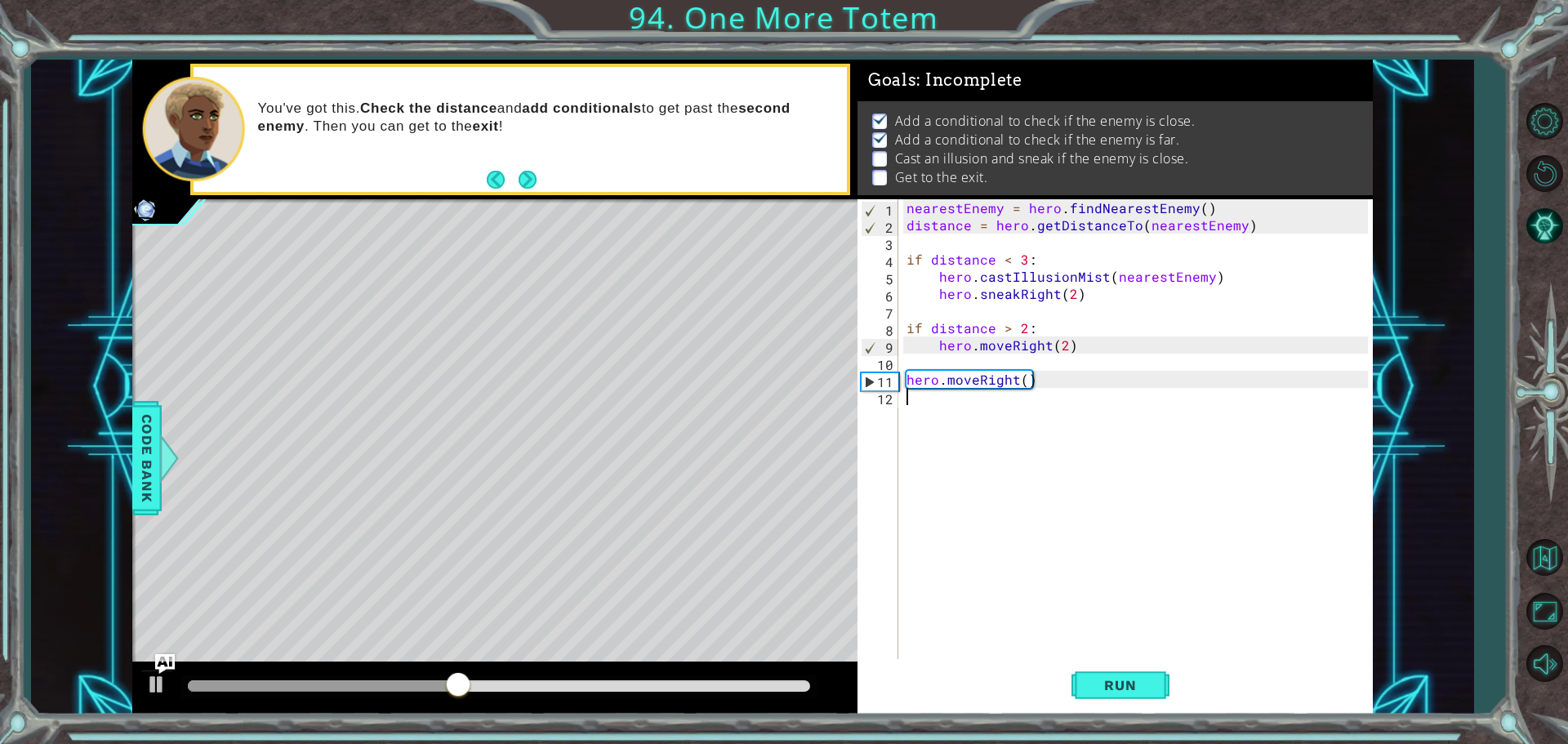
paste textarea "hero.sneakRight(2)"
click at [1098, 678] on span "Run" at bounding box center [1120, 685] width 64 height 17
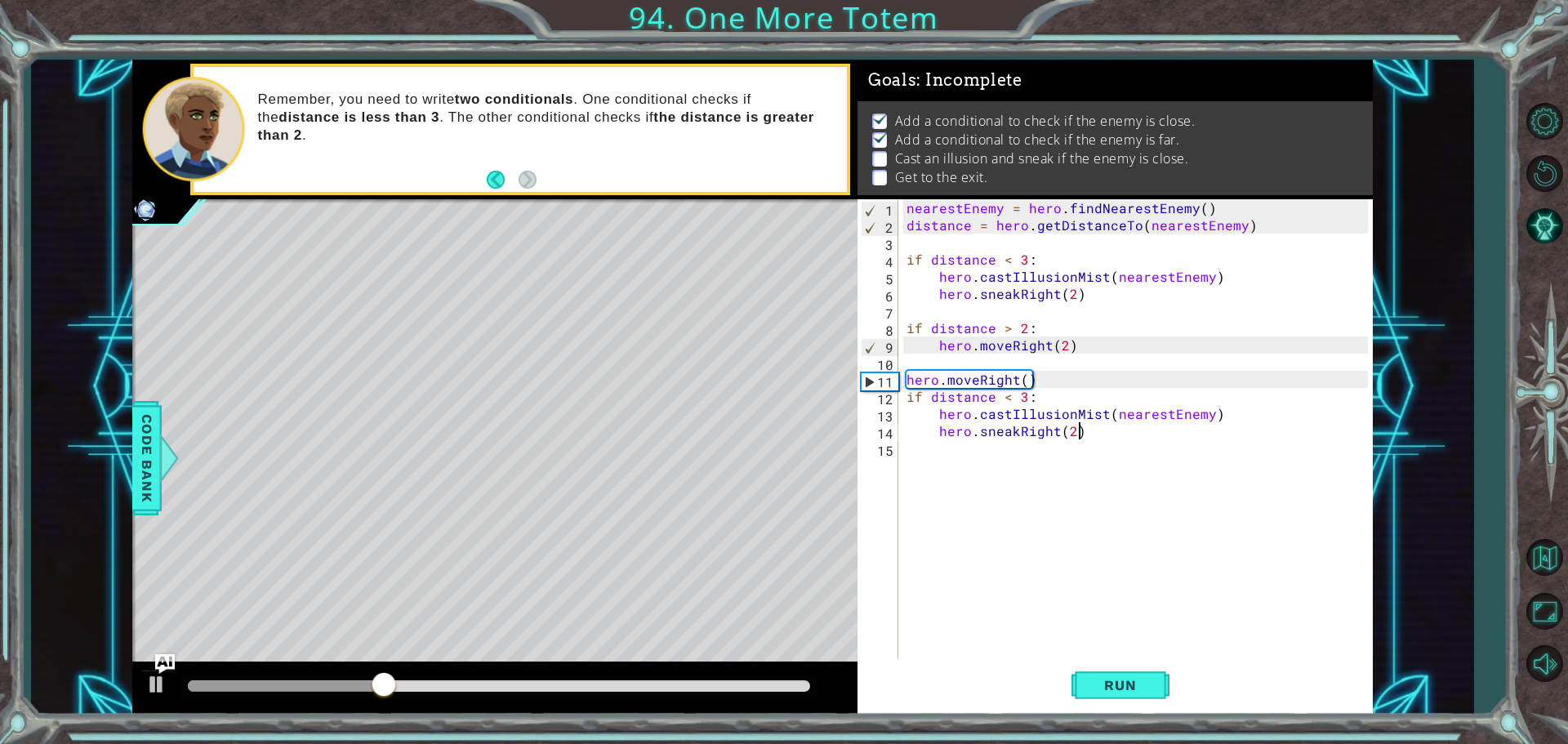
click at [906, 402] on div "nearestEnemy = hero . findNearestEnemy ( ) distance = hero . getDistanceTo ( ne…" at bounding box center [1140, 449] width 473 height 498
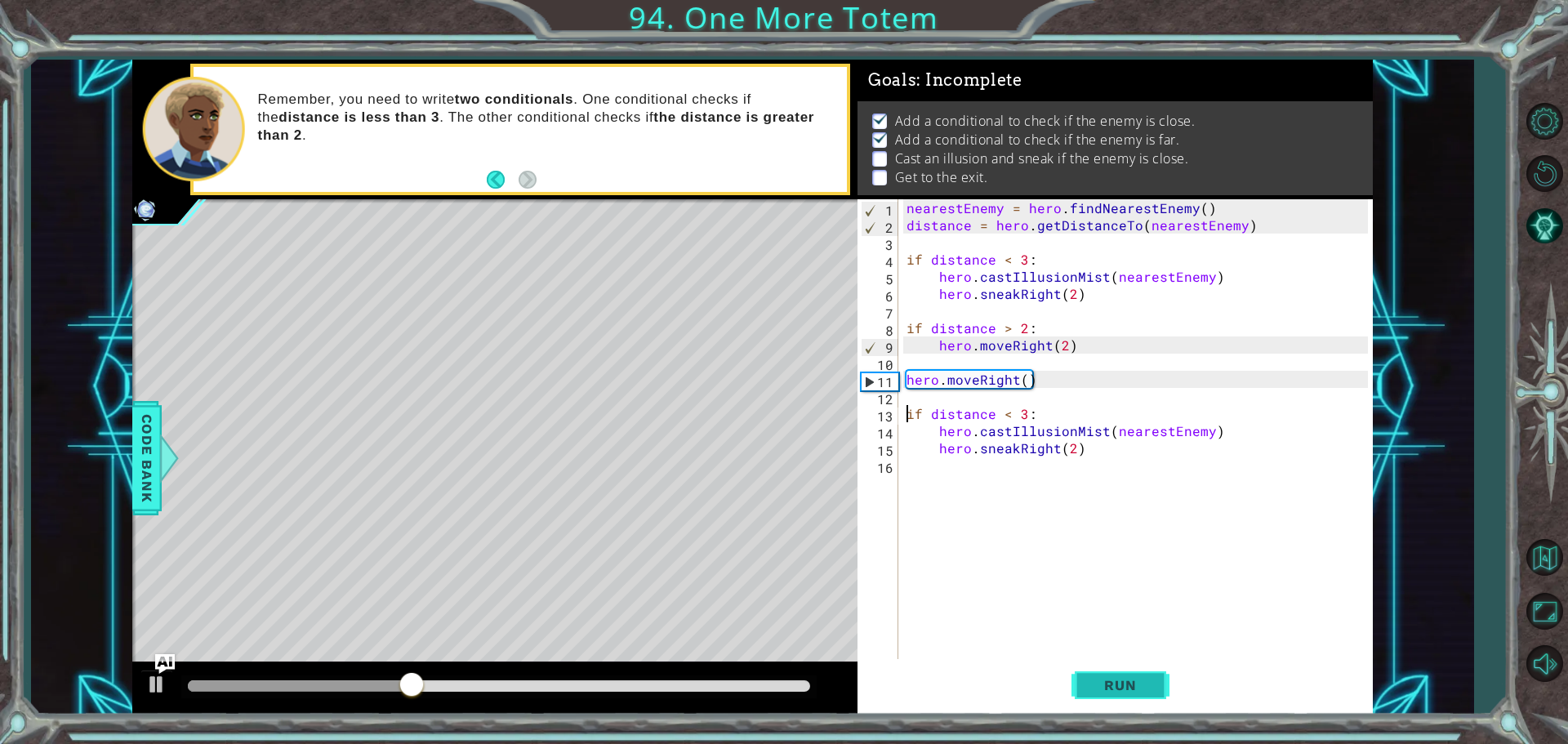
click at [1092, 692] on span "Run" at bounding box center [1120, 685] width 64 height 17
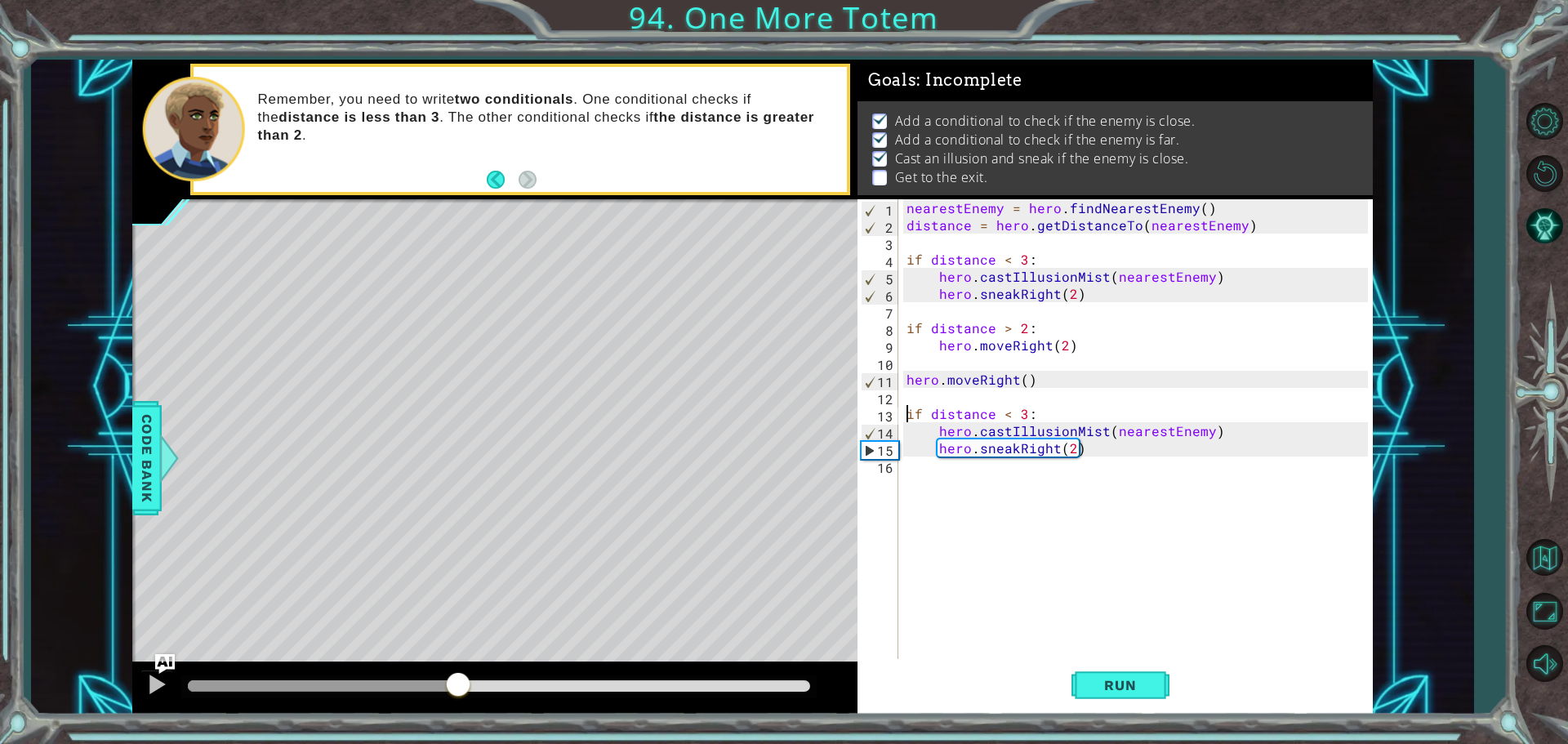
drag, startPoint x: 370, startPoint y: 680, endPoint x: 458, endPoint y: 707, distance: 92.0
click at [458, 707] on div at bounding box center [495, 689] width 725 height 52
click at [1066, 447] on div "nearestEnemy = hero . findNearestEnemy ( ) distance = hero . getDistanceTo ( ne…" at bounding box center [1140, 449] width 473 height 498
type textarea "hero.sneakRight(3)"
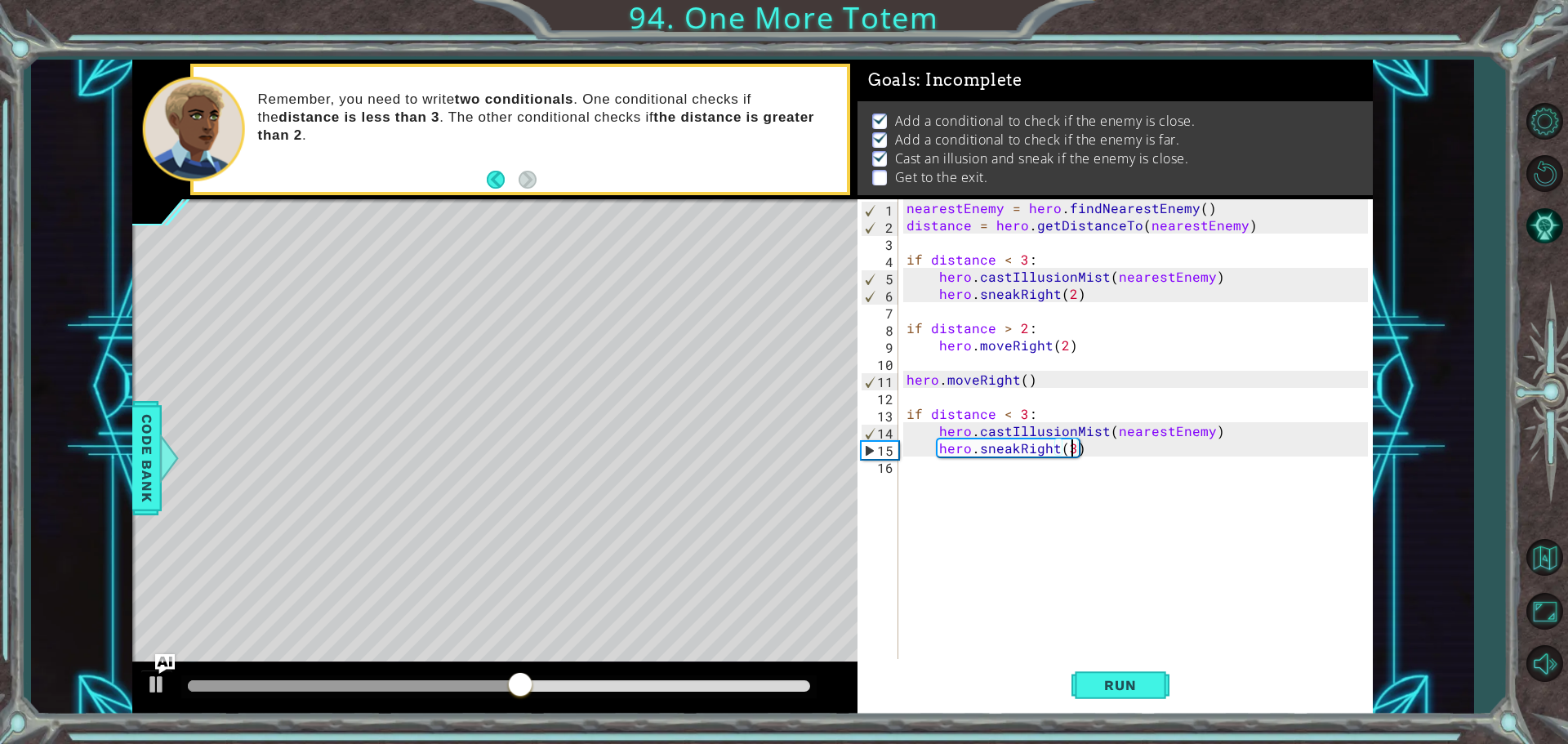
scroll to position [0, 10]
click at [1050, 477] on div "nearestEnemy = hero . findNearestEnemy ( ) distance = hero . getDistanceTo ( ne…" at bounding box center [1140, 449] width 473 height 498
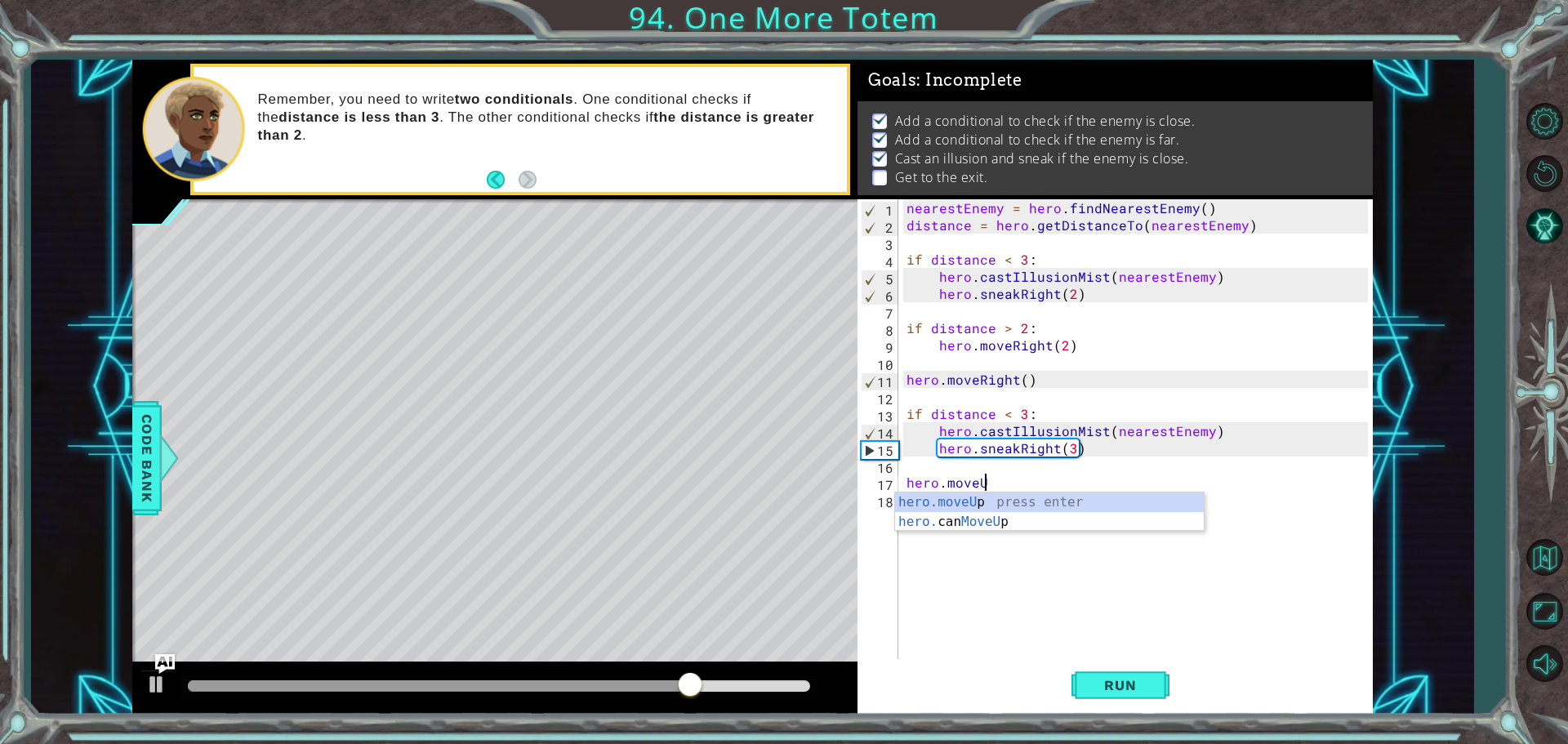
scroll to position [0, 4]
click at [1022, 496] on div "hero.moveUp press enter hero. can MoveUp press enter" at bounding box center [1049, 531] width 309 height 78
type textarea "hero.moveUp(1)"
click at [1020, 499] on div "nearestEnemy = hero . findNearestEnemy ( ) distance = hero . getDistanceTo ( ne…" at bounding box center [1140, 449] width 473 height 498
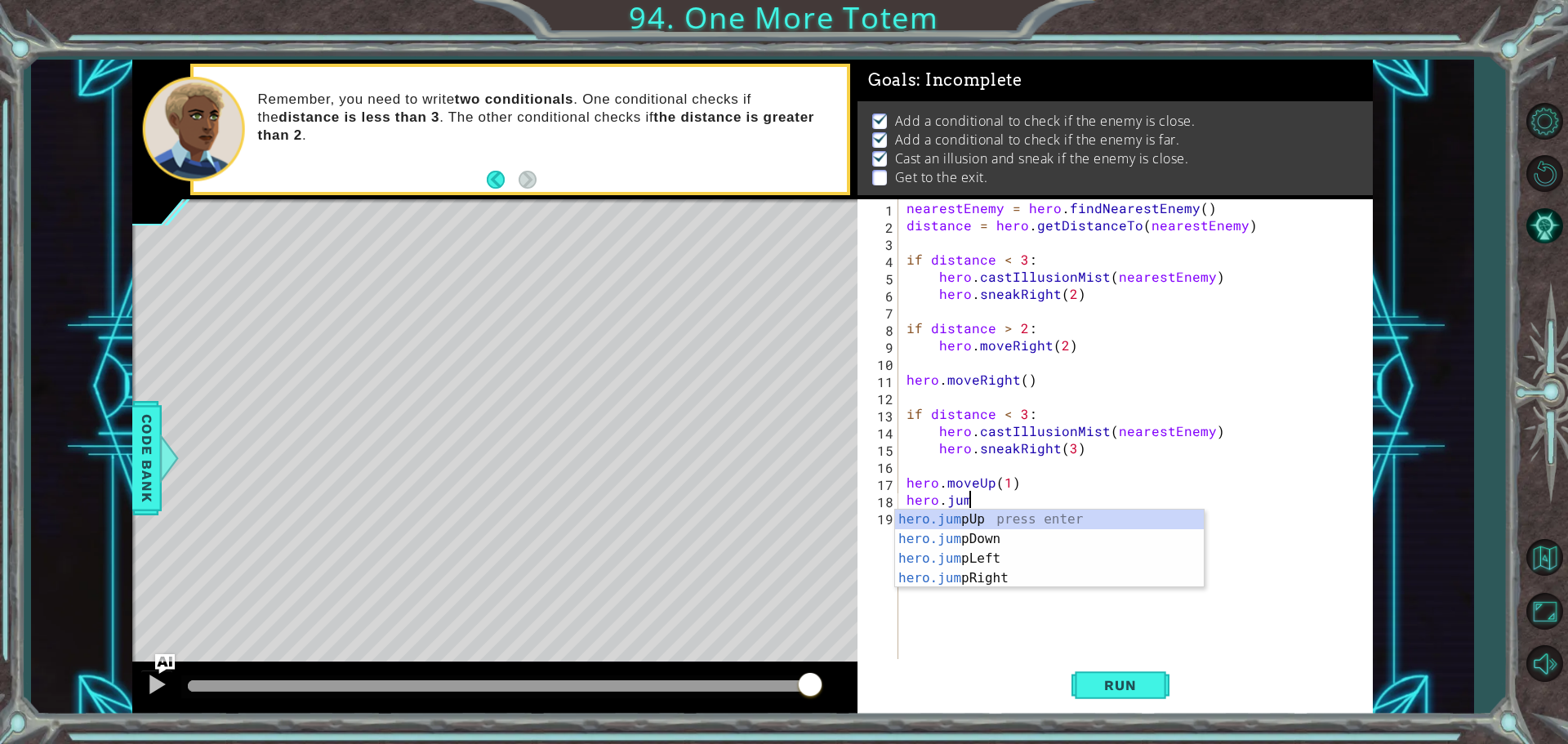
type textarea "hero.jump"
click at [1002, 522] on div "hero.jump Up press enter hero.jump Down press enter hero.jump Left press enter …" at bounding box center [1049, 569] width 309 height 118
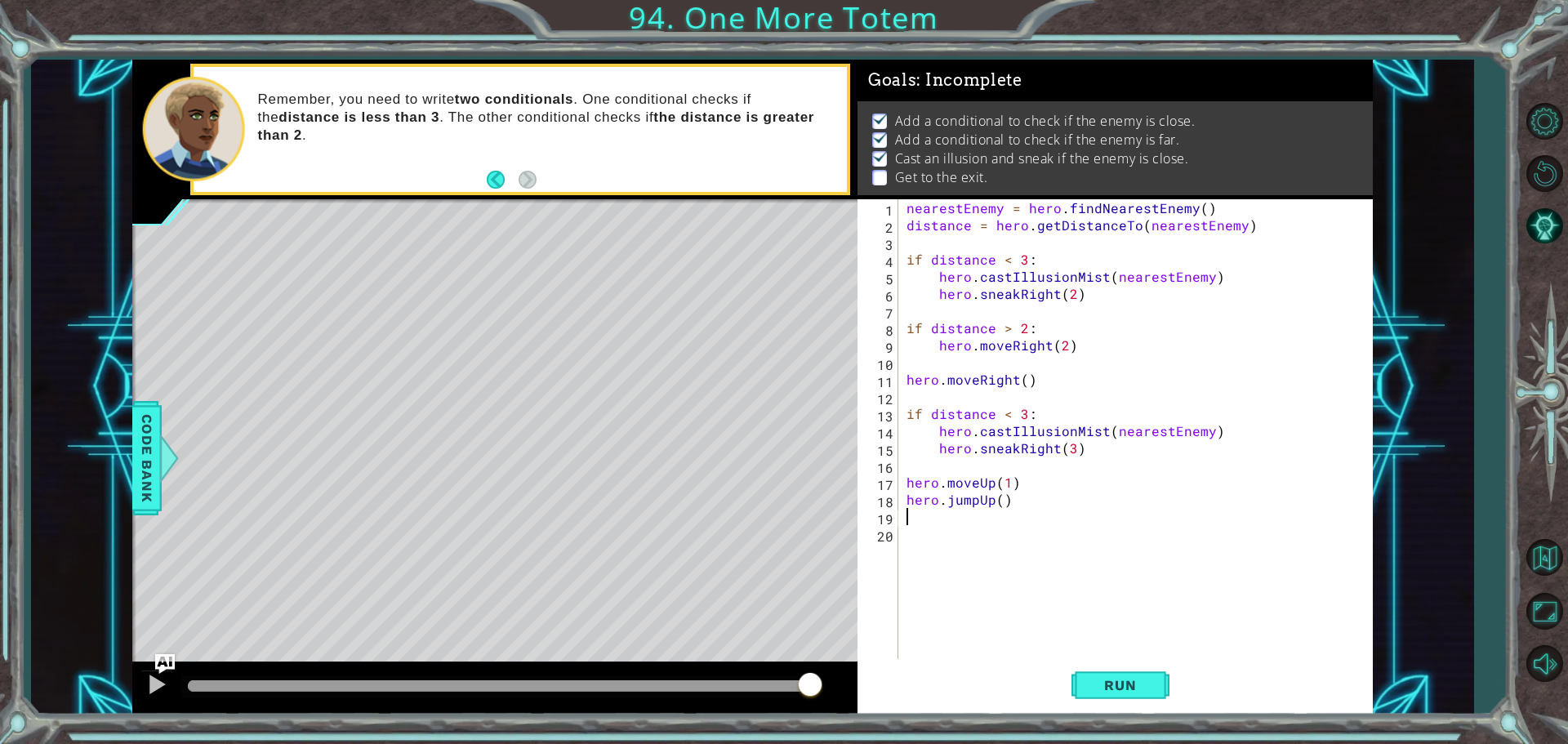
click at [1002, 522] on div "nearestEnemy = hero . findNearestEnemy ( ) distance = hero . getDistanceTo ( ne…" at bounding box center [1140, 449] width 473 height 498
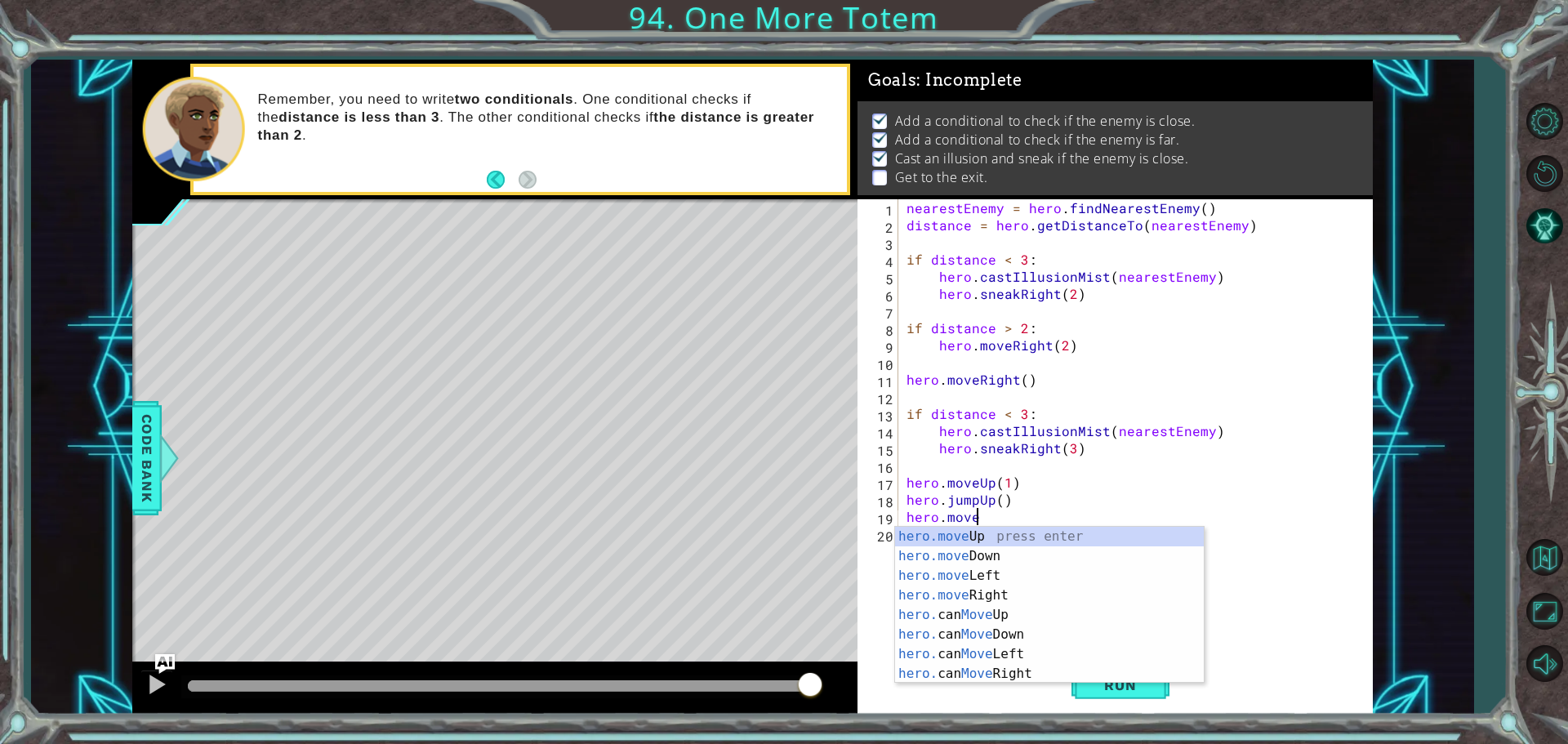
scroll to position [0, 4]
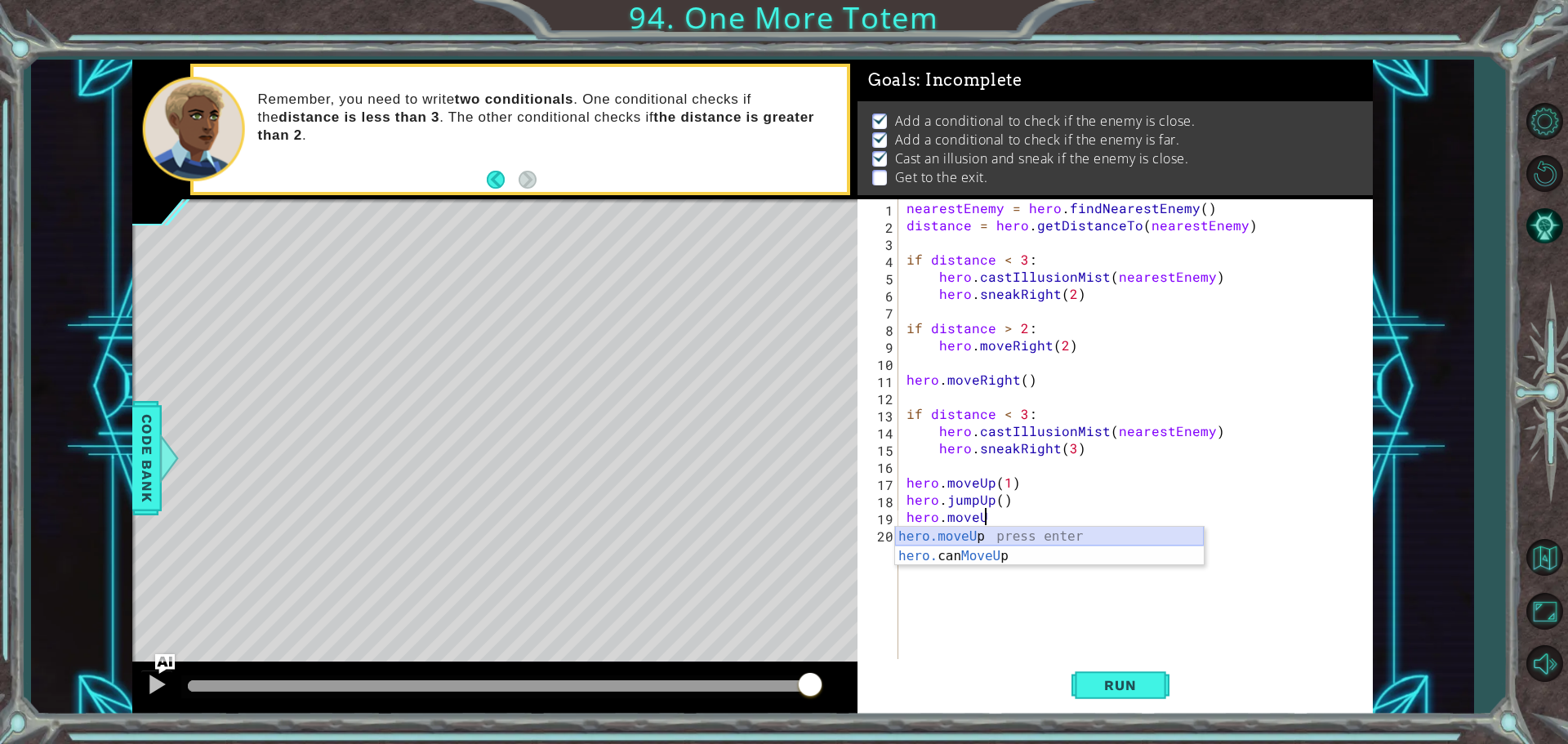
click at [988, 531] on div "hero.moveU p press enter hero. can MoveU p press enter" at bounding box center [1049, 565] width 309 height 78
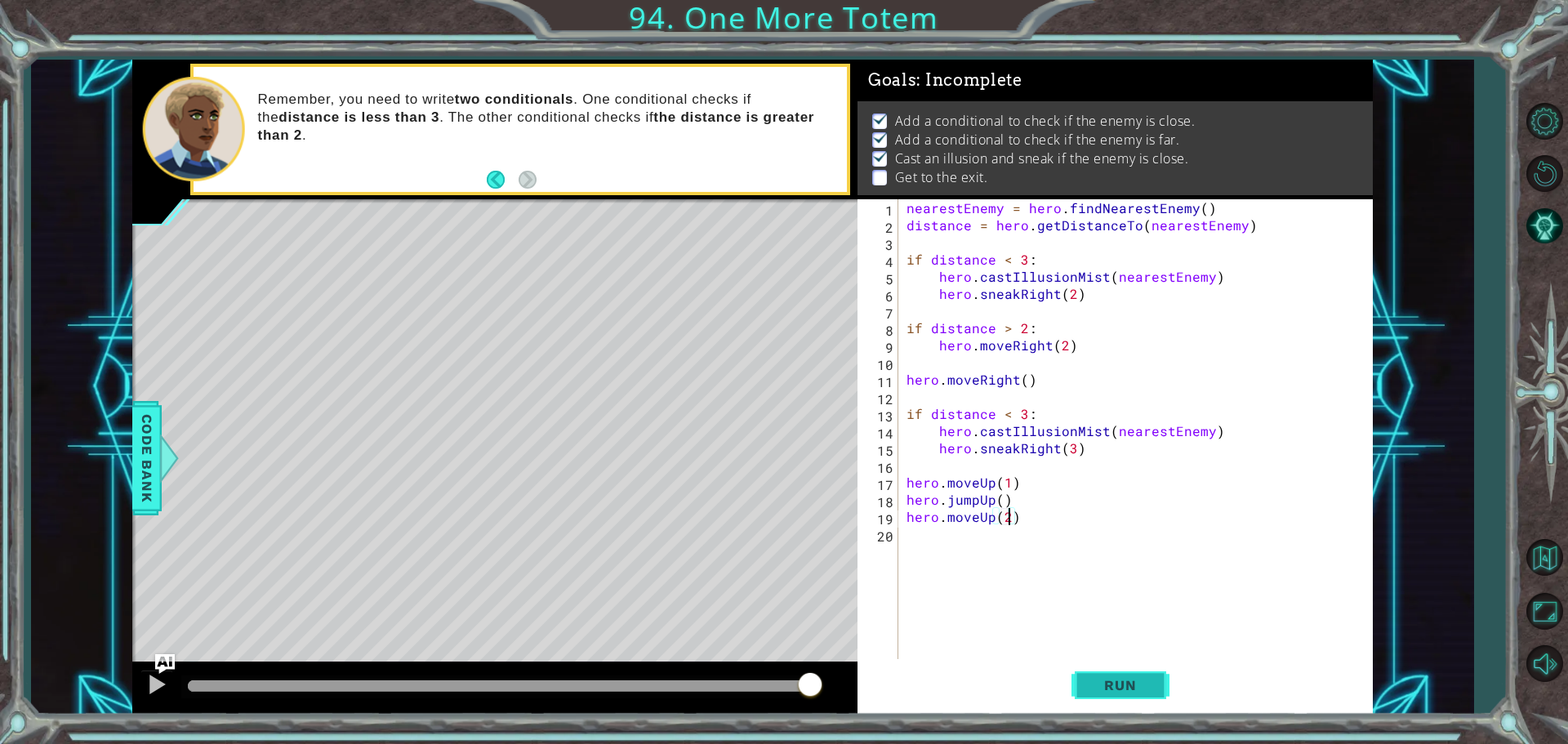
type textarea "hero.moveUp(2)"
click at [1153, 684] on button "Run" at bounding box center [1120, 685] width 98 height 52
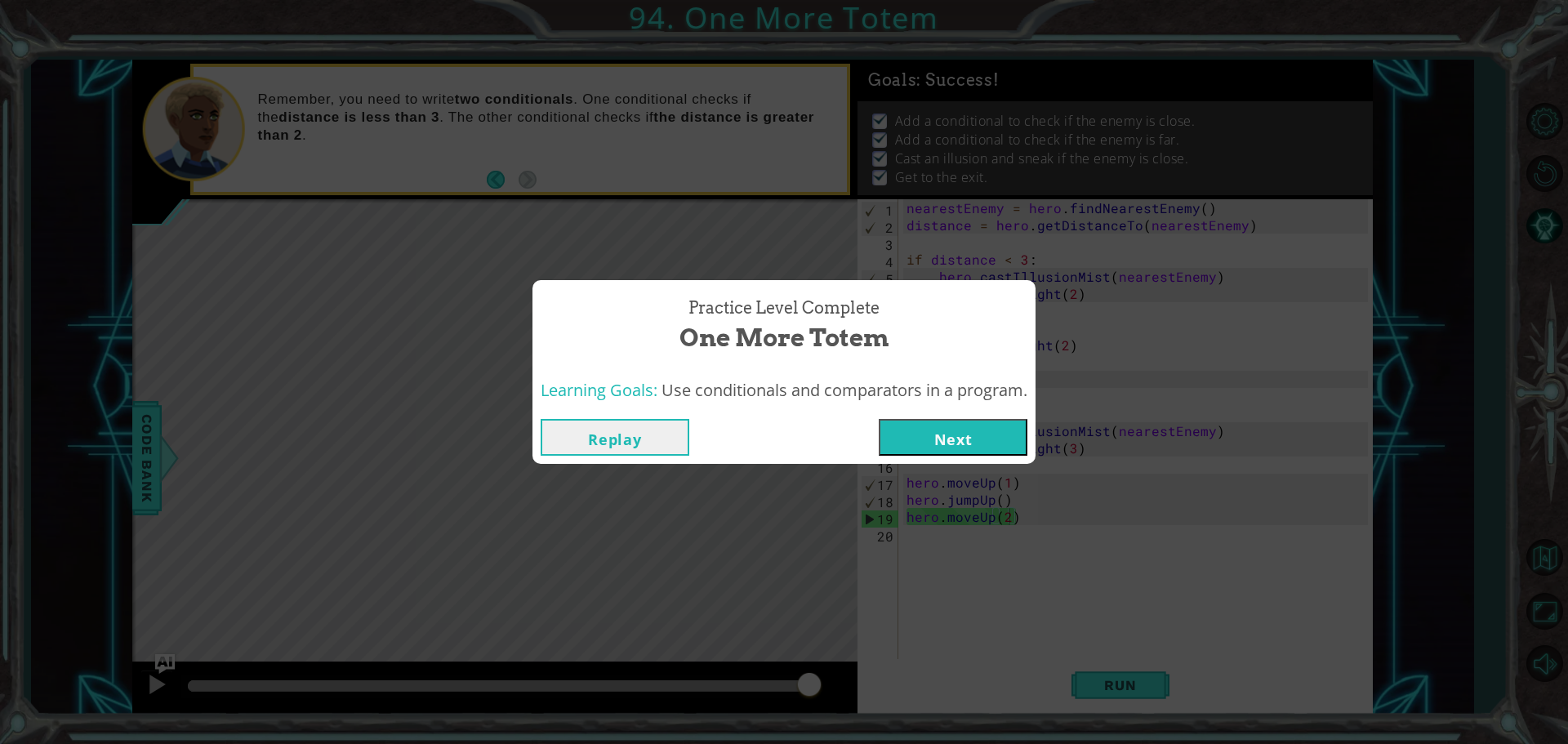
drag, startPoint x: 397, startPoint y: 686, endPoint x: 876, endPoint y: 672, distance: 479.2
click at [876, 672] on body "1 ההההההההההההההההההההההההההההההההההההההההההההההההההההההההההההההההההההההההההההה…" at bounding box center [784, 372] width 1568 height 744
click at [932, 433] on button "Next" at bounding box center [953, 438] width 149 height 37
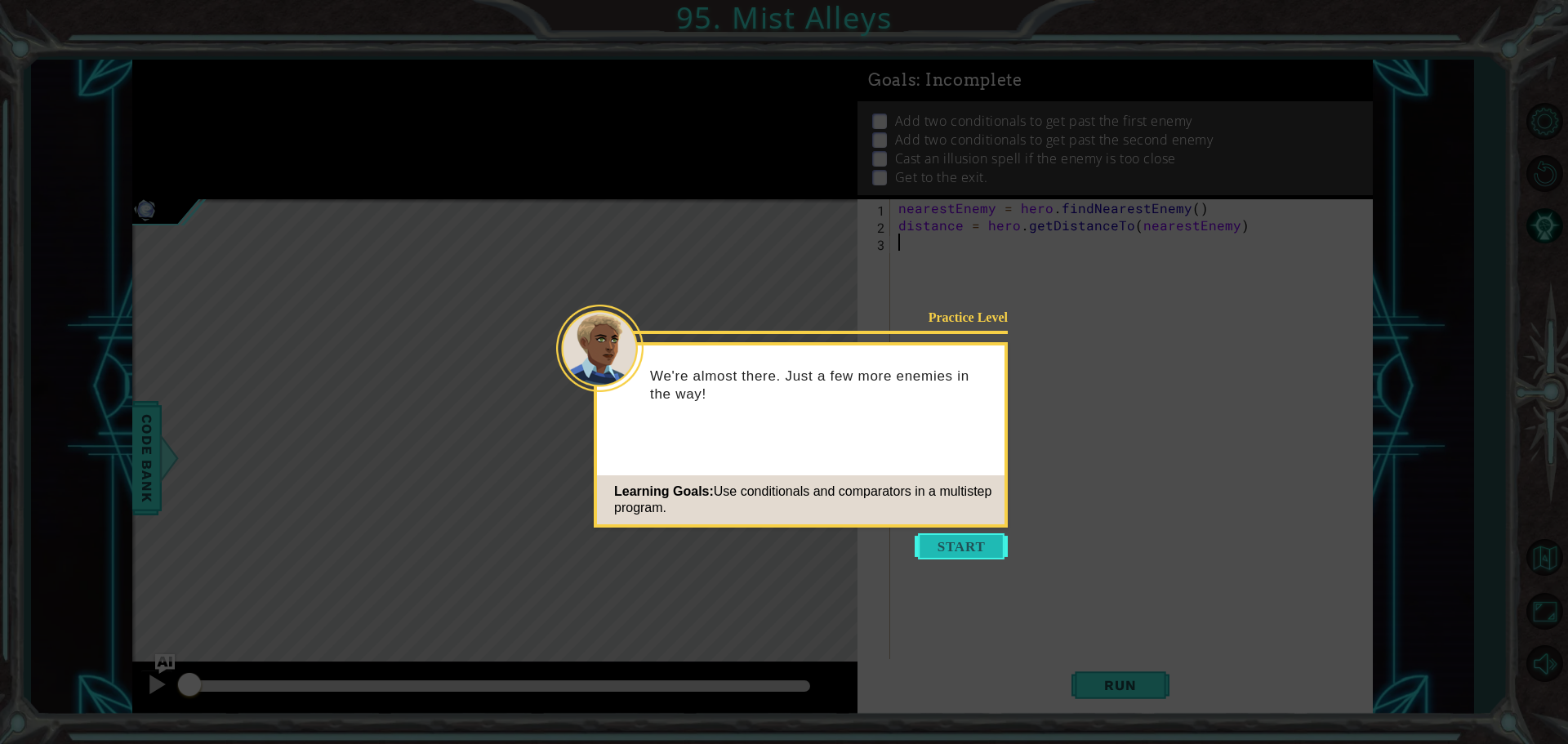
click at [950, 539] on button "Start" at bounding box center [962, 547] width 93 height 26
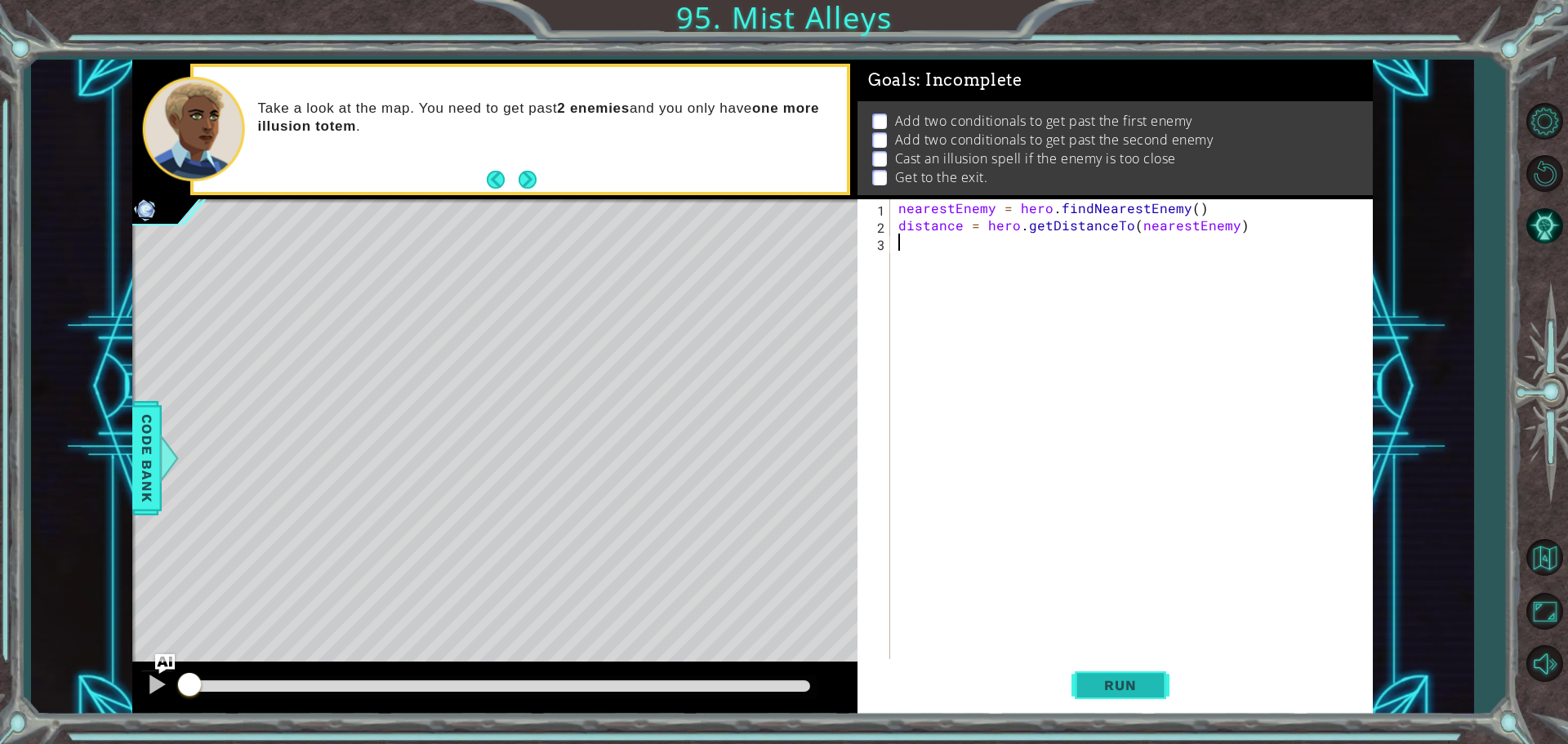
click at [1106, 680] on span "Run" at bounding box center [1120, 685] width 64 height 17
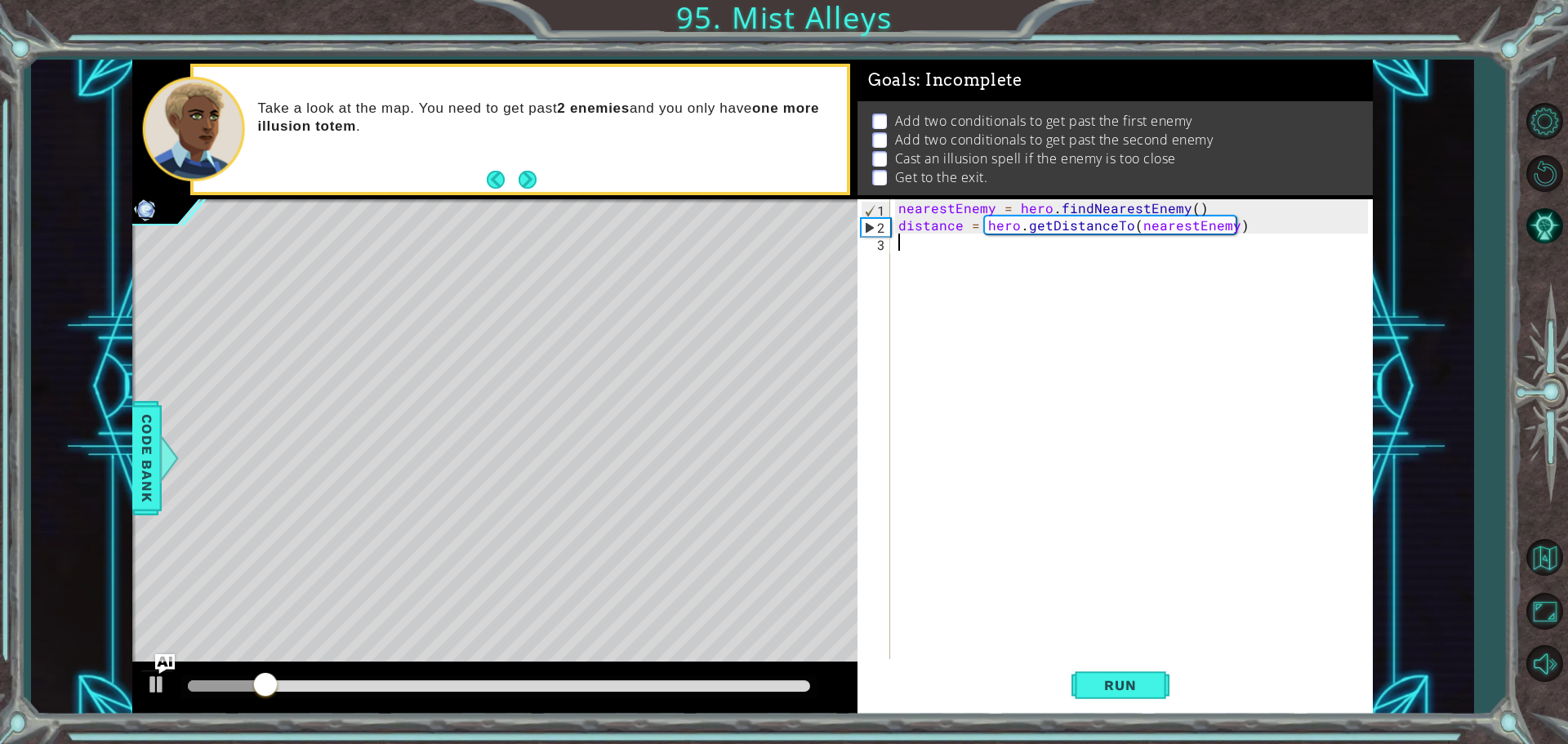
click at [935, 255] on div "nearestEnemy = hero . findNearestEnemy ( ) distance = hero . getDistanceTo ( ne…" at bounding box center [1135, 449] width 481 height 498
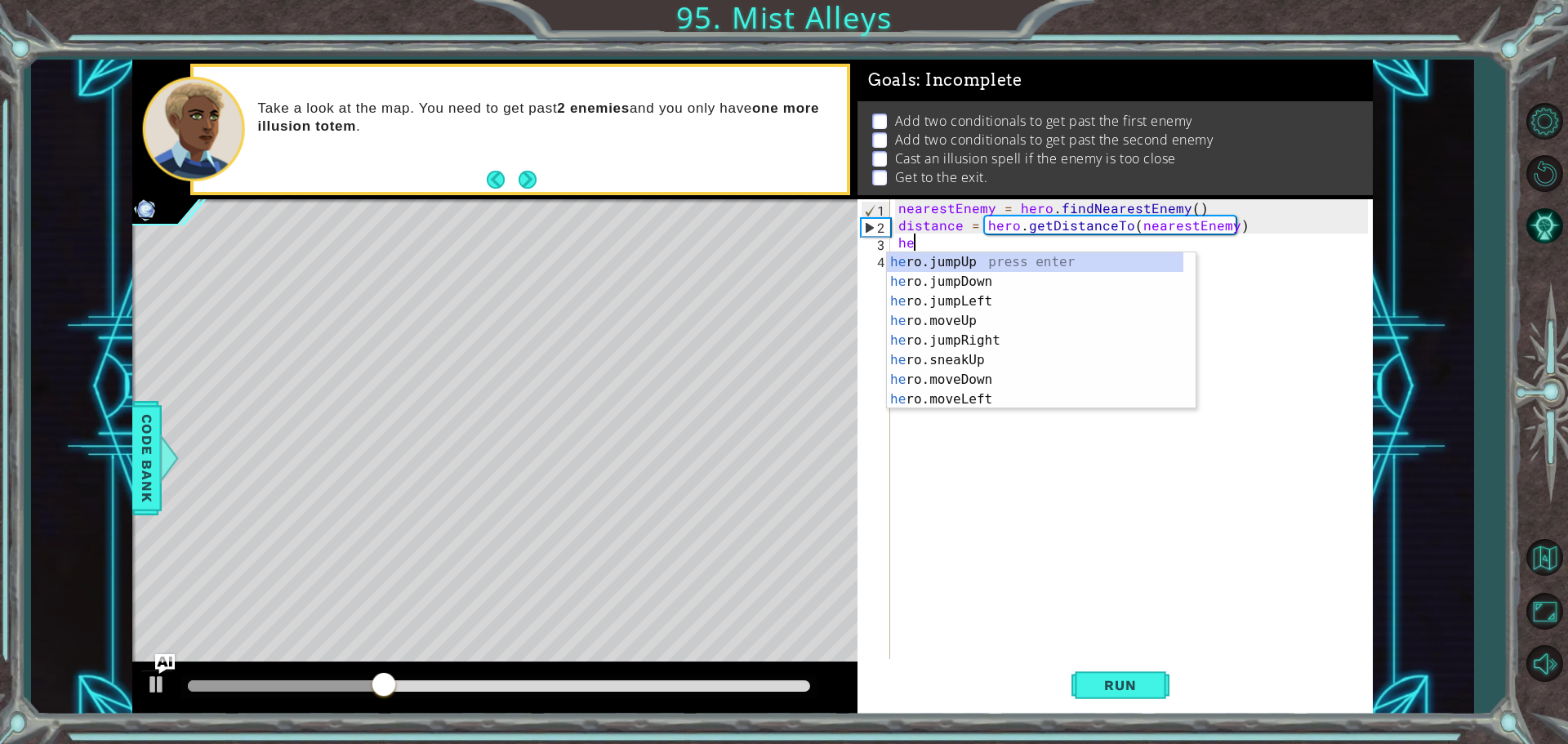
type textarea "h"
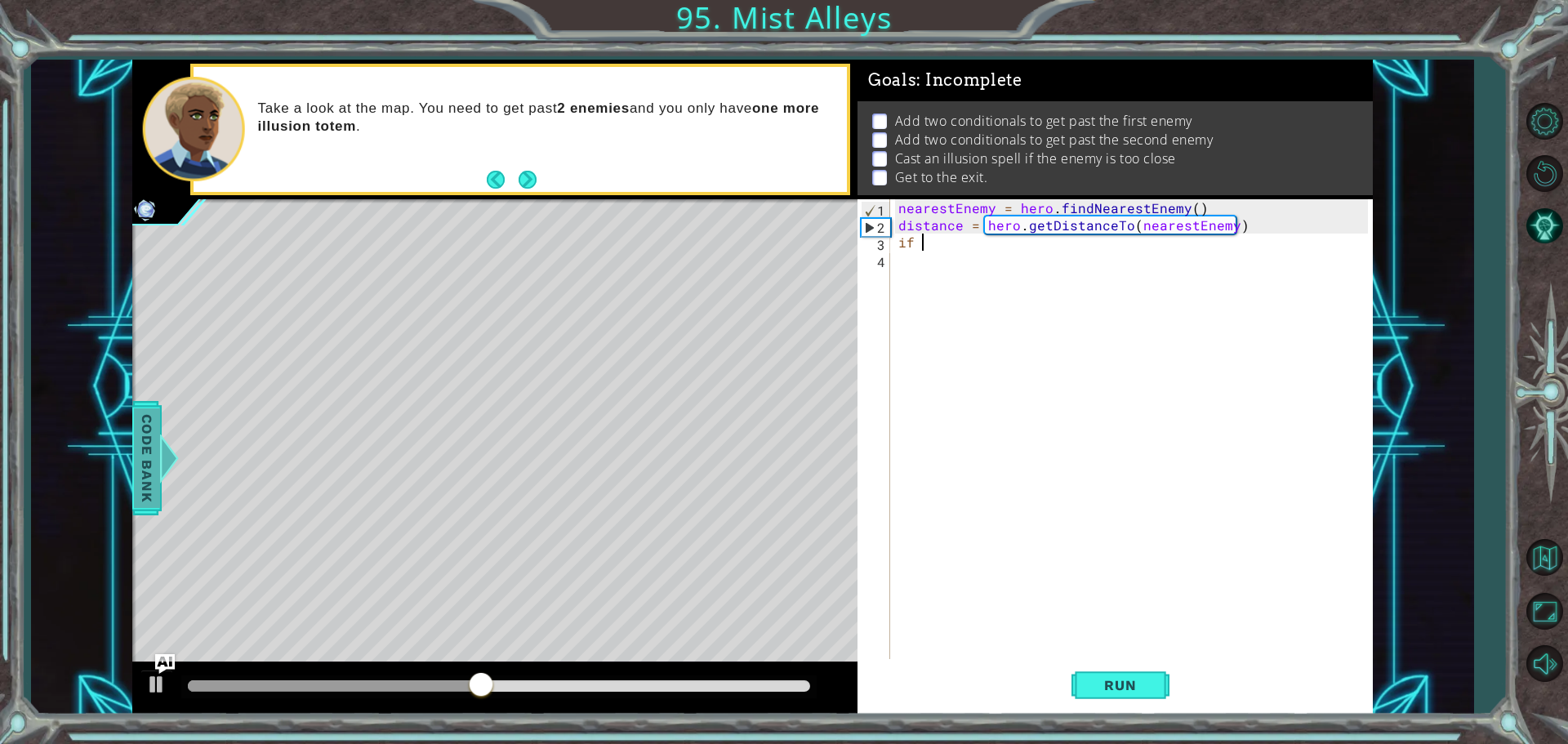
type textarea "if"
click at [148, 460] on span "Code Bank" at bounding box center [147, 458] width 26 height 99
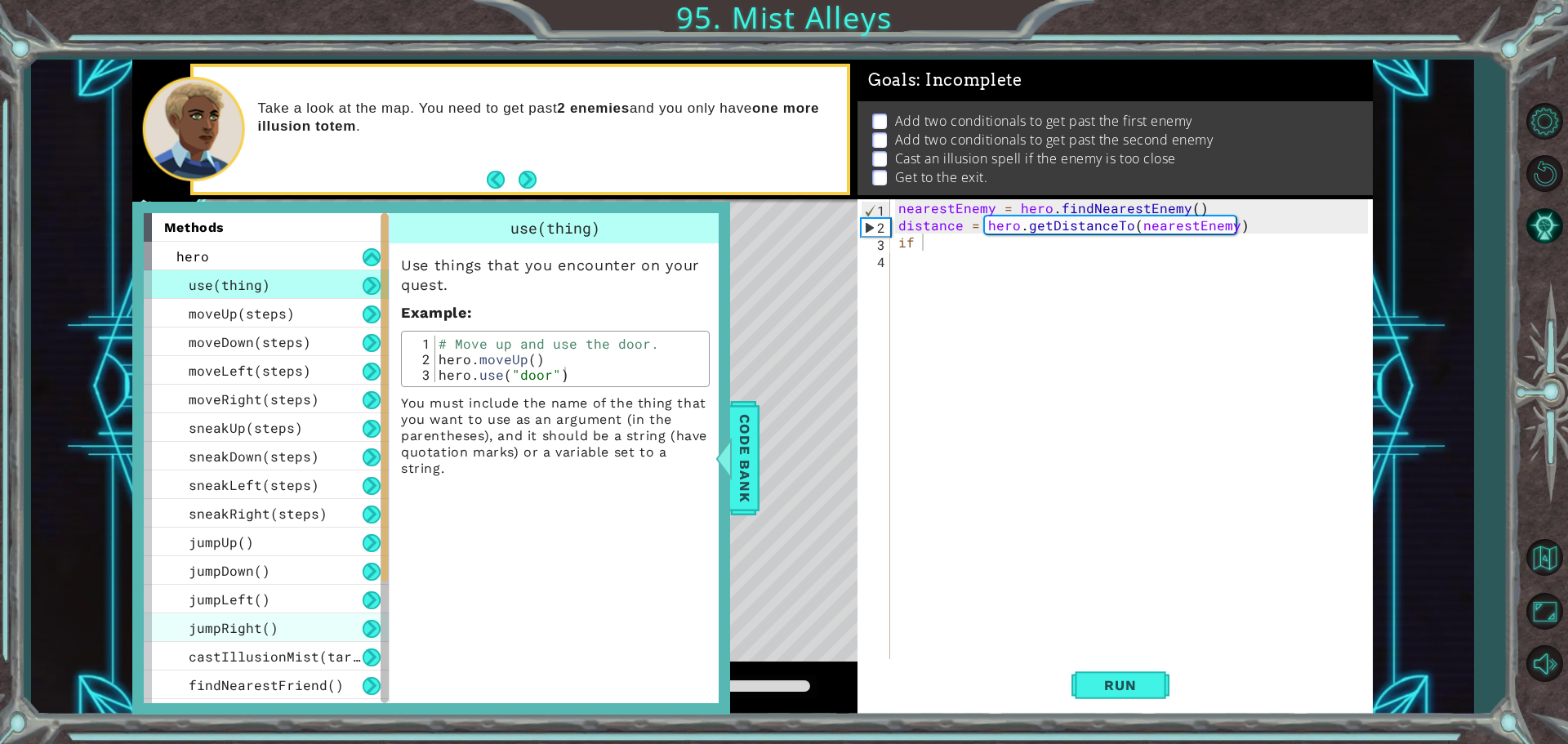
scroll to position [82, 0]
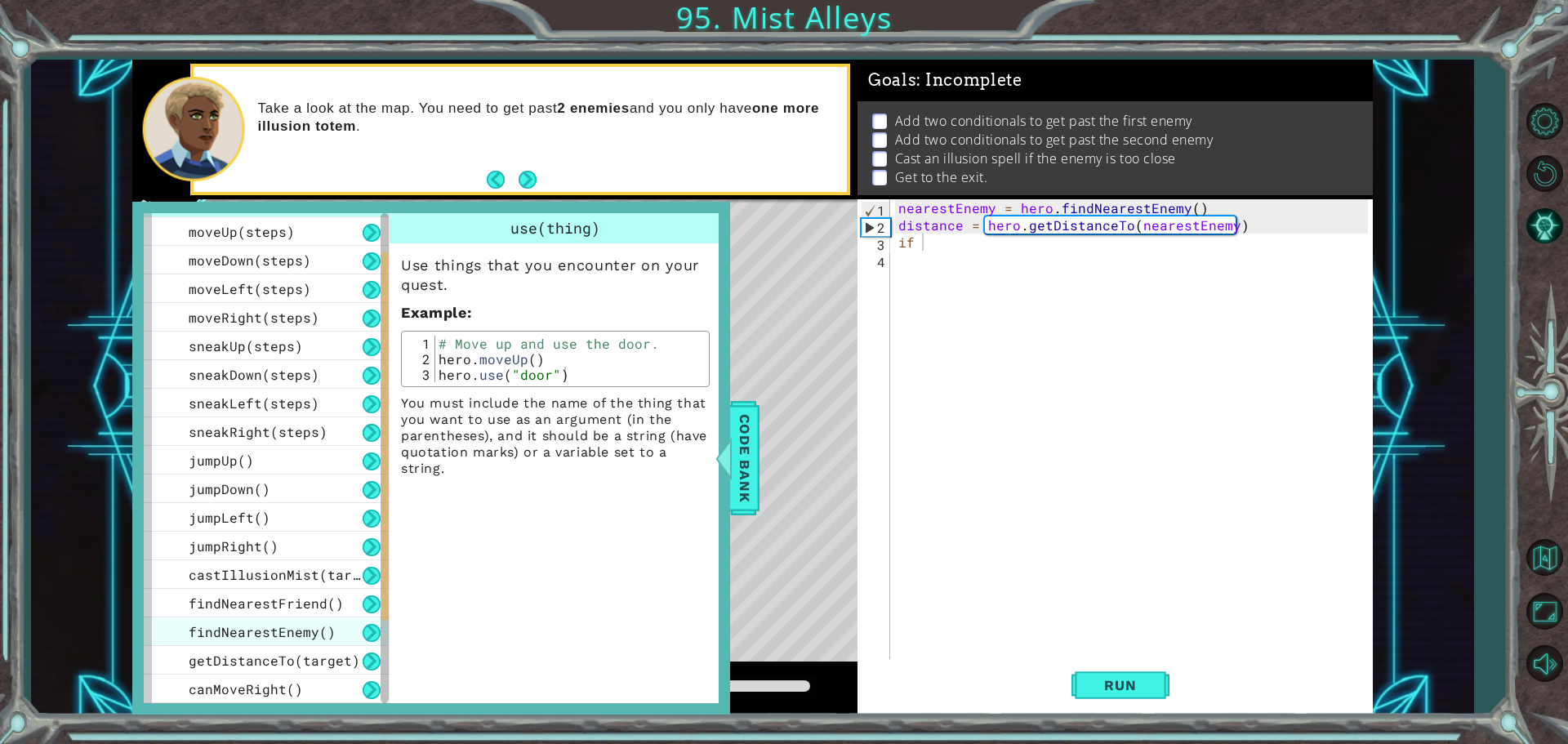
click at [285, 634] on span "findNearestEnemy()" at bounding box center [262, 632] width 147 height 18
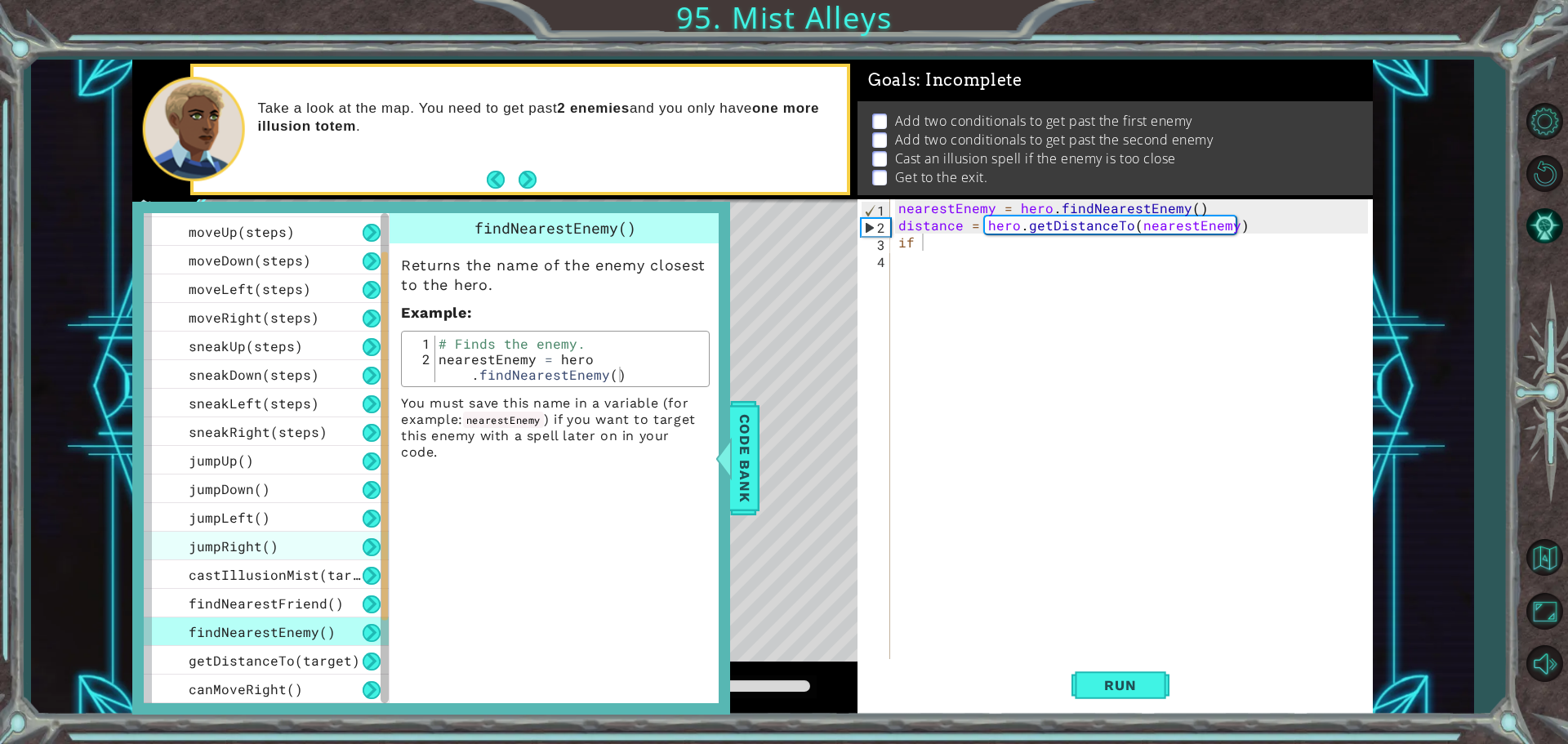
scroll to position [164, 0]
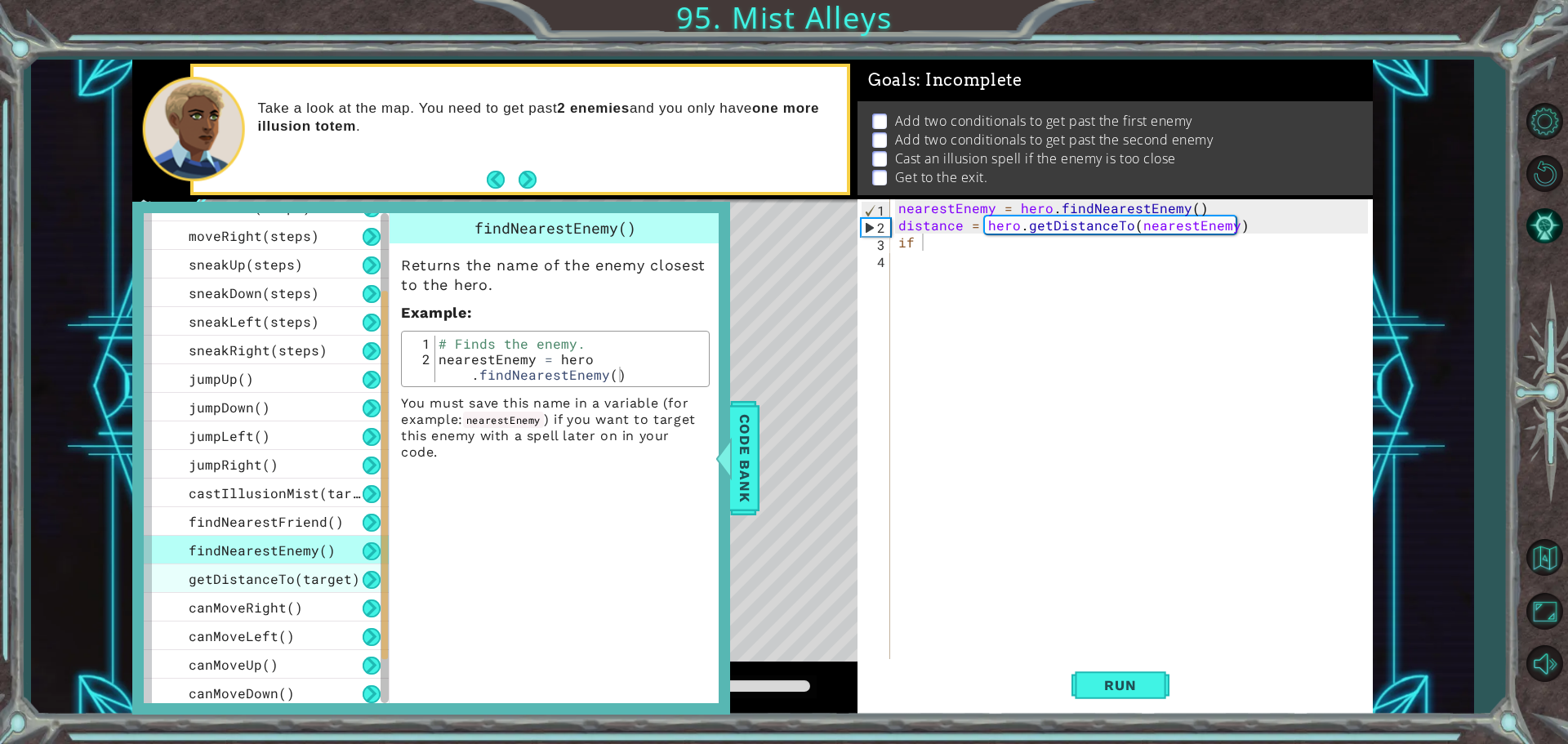
click at [243, 575] on span "getDistanceTo(target)" at bounding box center [274, 580] width 171 height 18
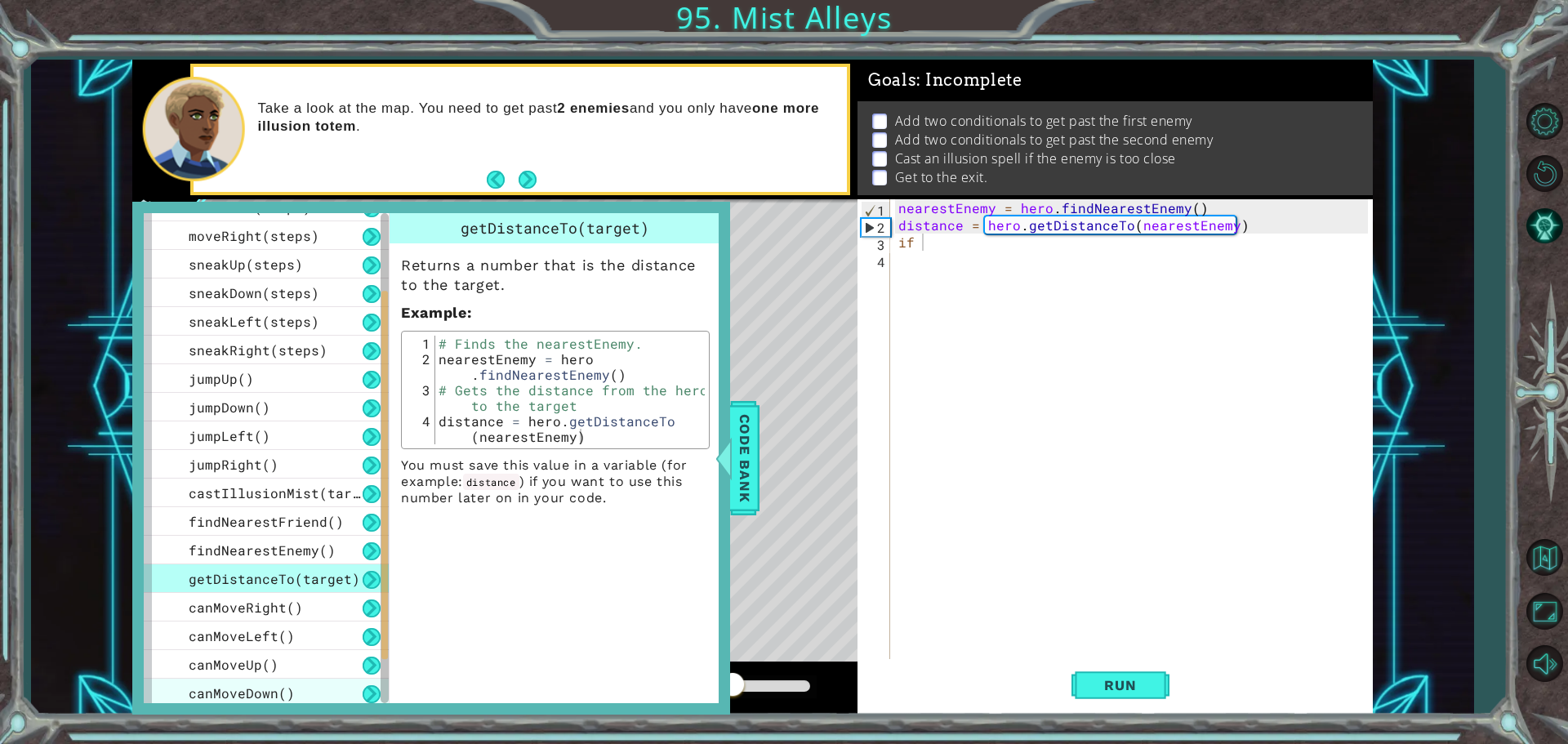
scroll to position [253, 0]
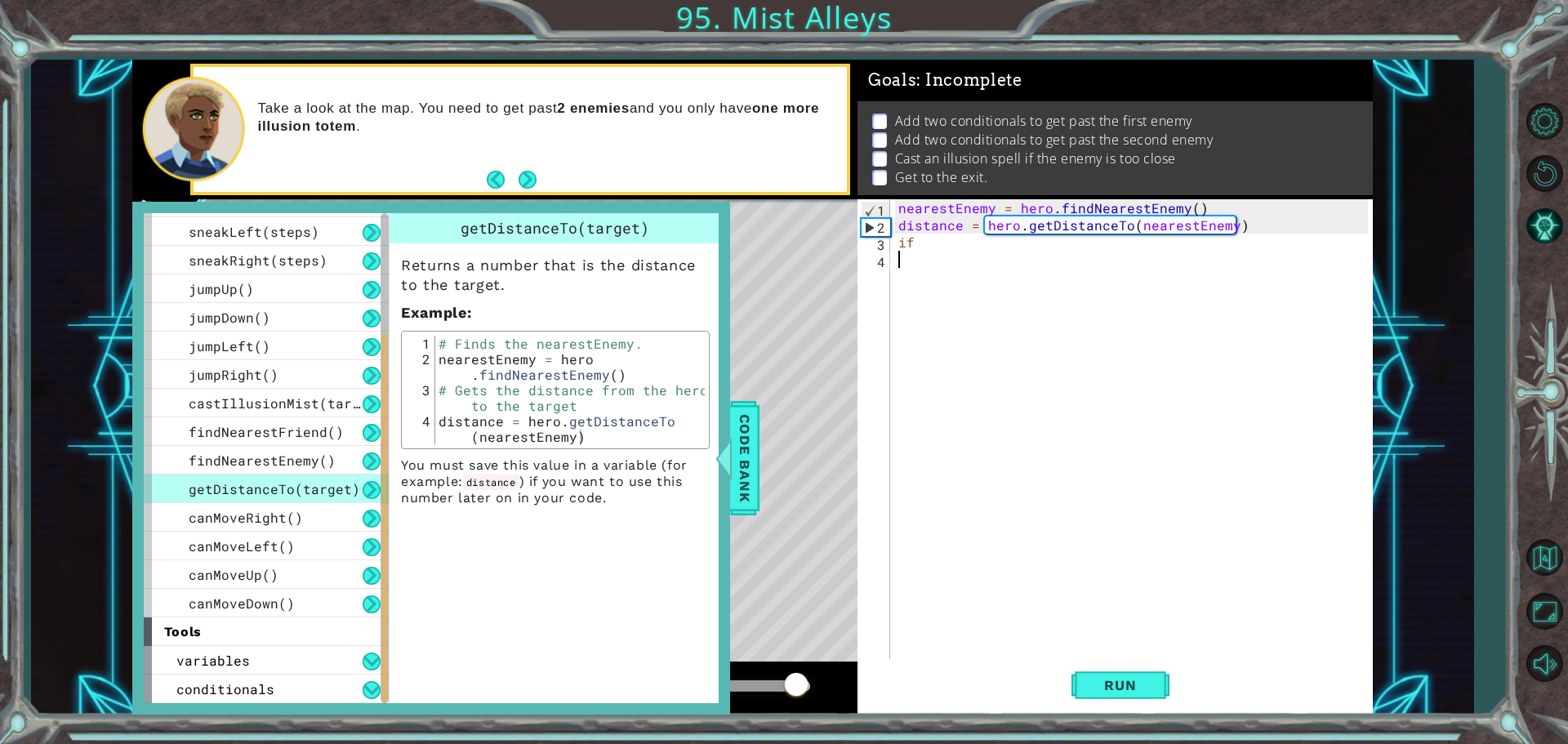
click at [949, 251] on div "nearestEnemy = hero . findNearestEnemy ( ) distance = hero . getDistanceTo ( ne…" at bounding box center [1135, 449] width 481 height 498
click at [950, 238] on div "nearestEnemy = hero . findNearestEnemy ( ) distance = hero . getDistanceTo ( ne…" at bounding box center [1135, 449] width 481 height 498
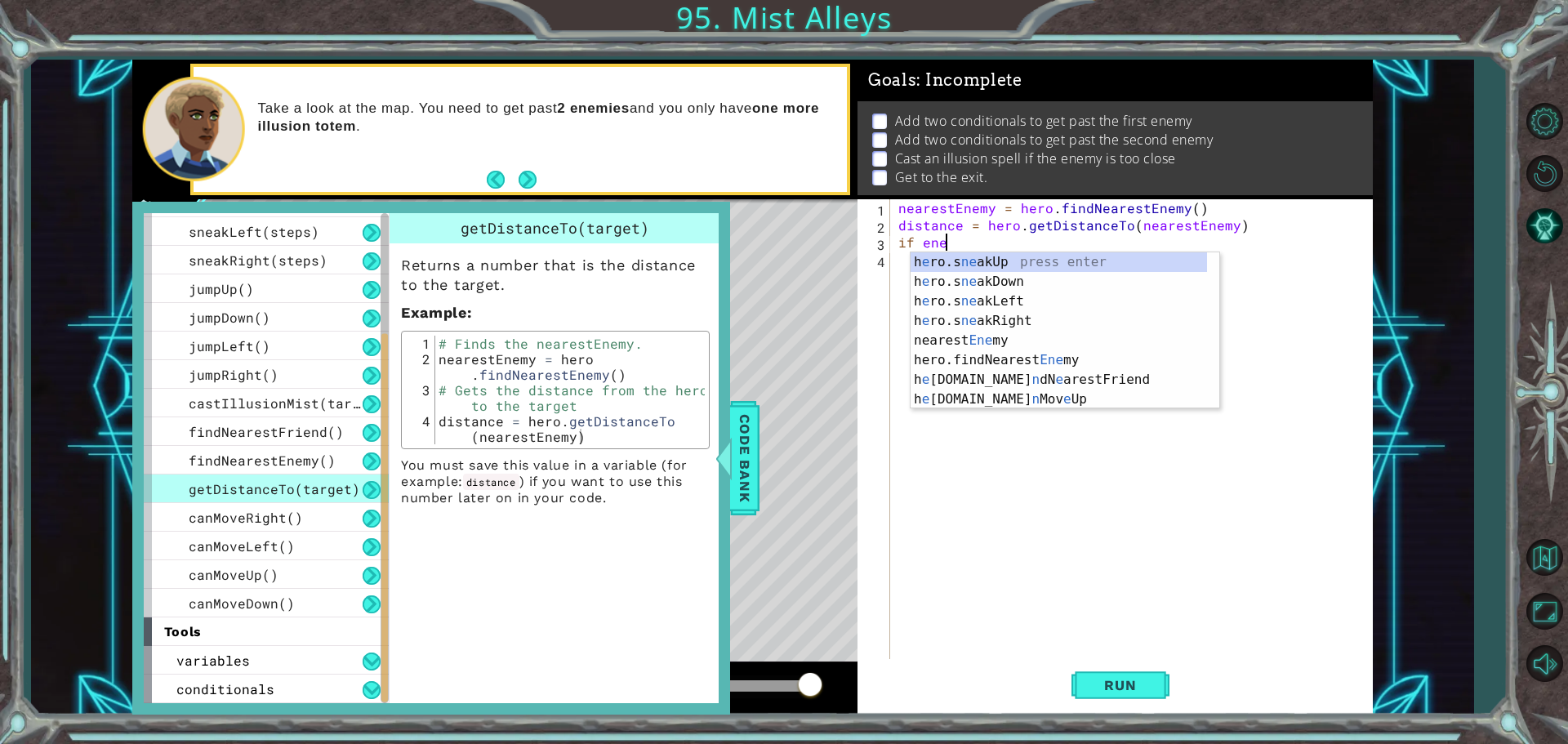
scroll to position [0, 3]
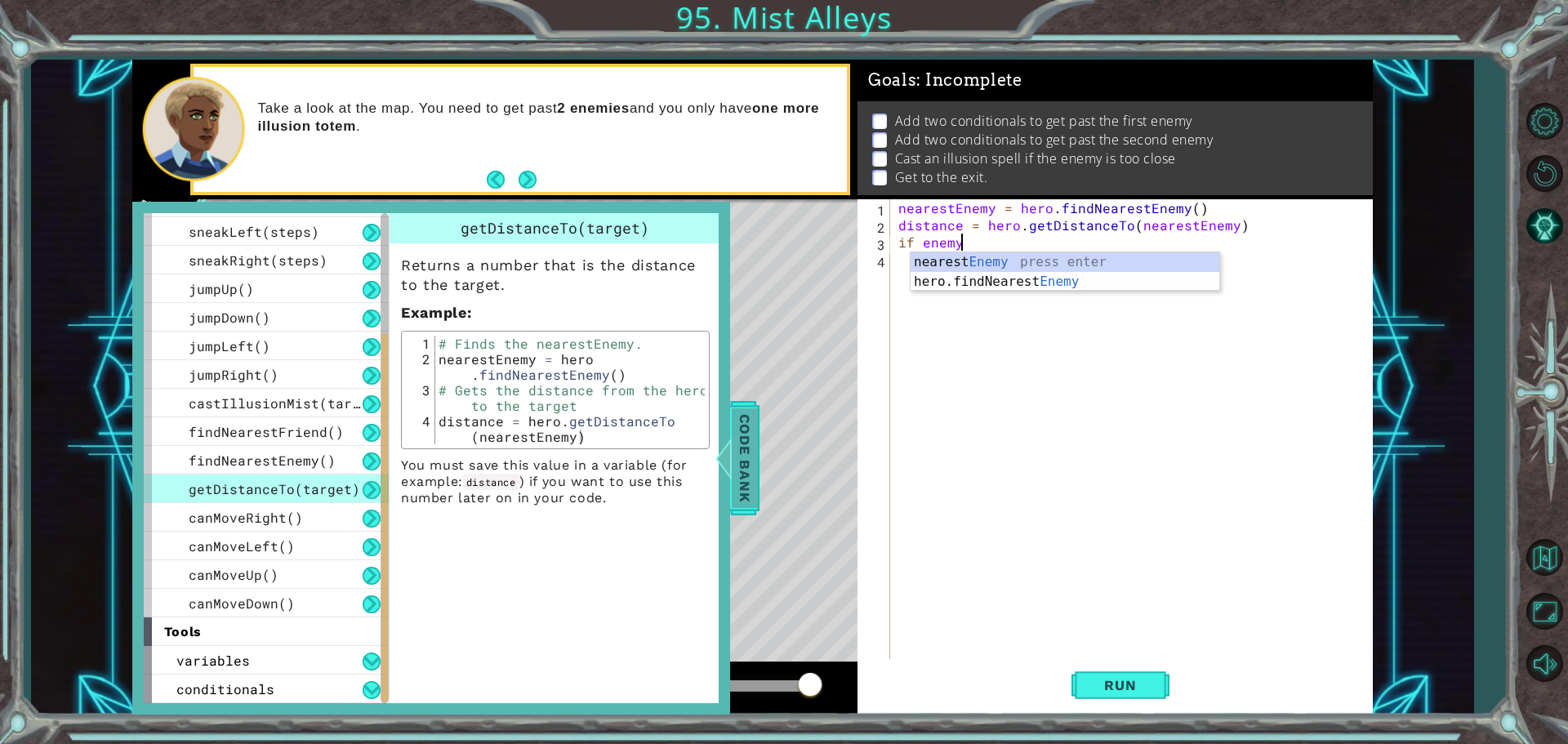
click at [741, 414] on span "Code Bank" at bounding box center [745, 458] width 26 height 99
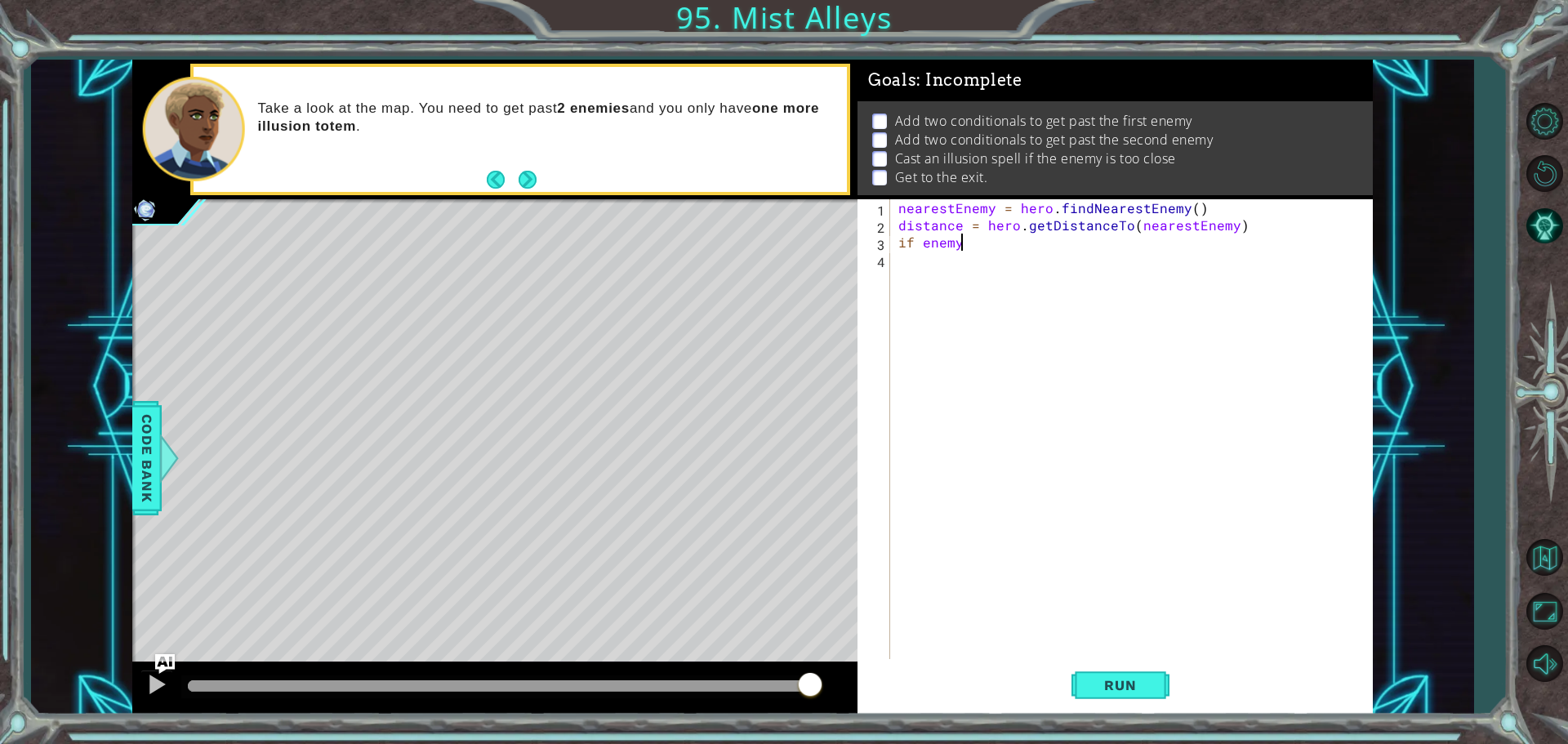
click at [1009, 240] on div "nearestEnemy = hero . findNearestEnemy ( ) distance = hero . getDistanceTo ( ne…" at bounding box center [1135, 449] width 481 height 498
type textarea "i"
click at [1124, 681] on span "Run" at bounding box center [1120, 685] width 64 height 17
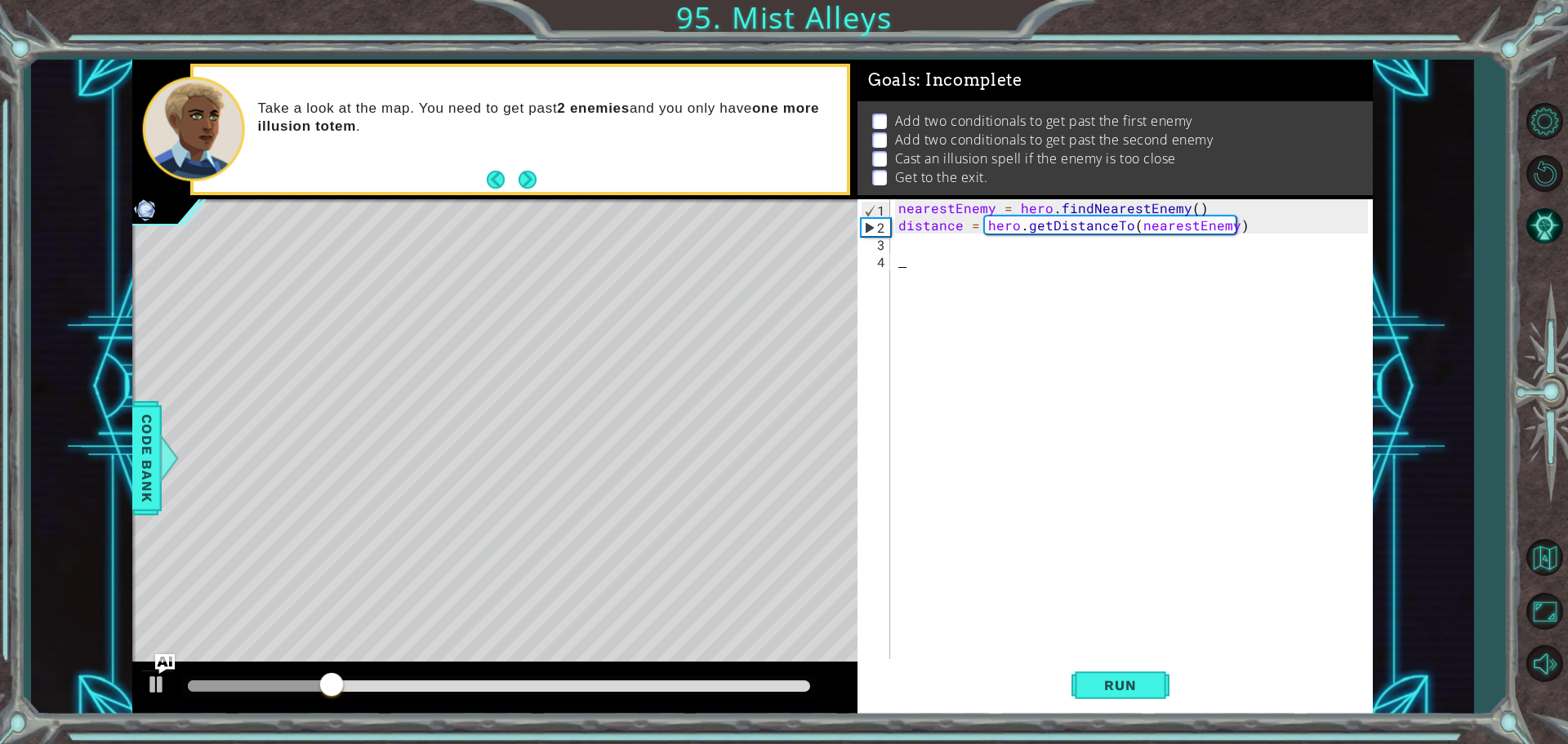
click at [905, 252] on div "nearestEnemy = hero . findNearestEnemy ( ) distance = hero . getDistanceTo ( ne…" at bounding box center [1135, 449] width 481 height 498
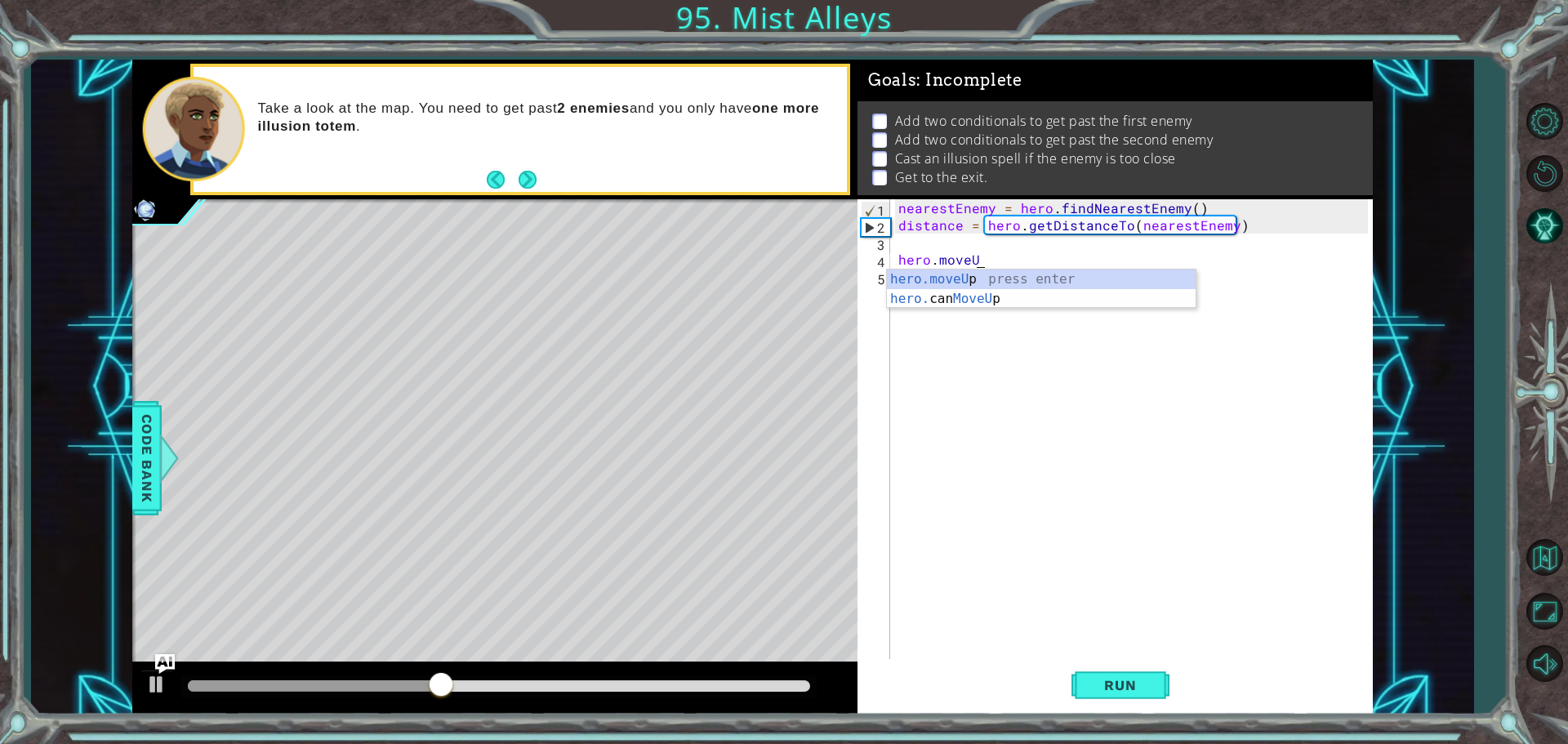
scroll to position [0, 4]
click at [938, 282] on div "hero.moveUp press enter hero. can MoveUp press enter" at bounding box center [1041, 309] width 309 height 78
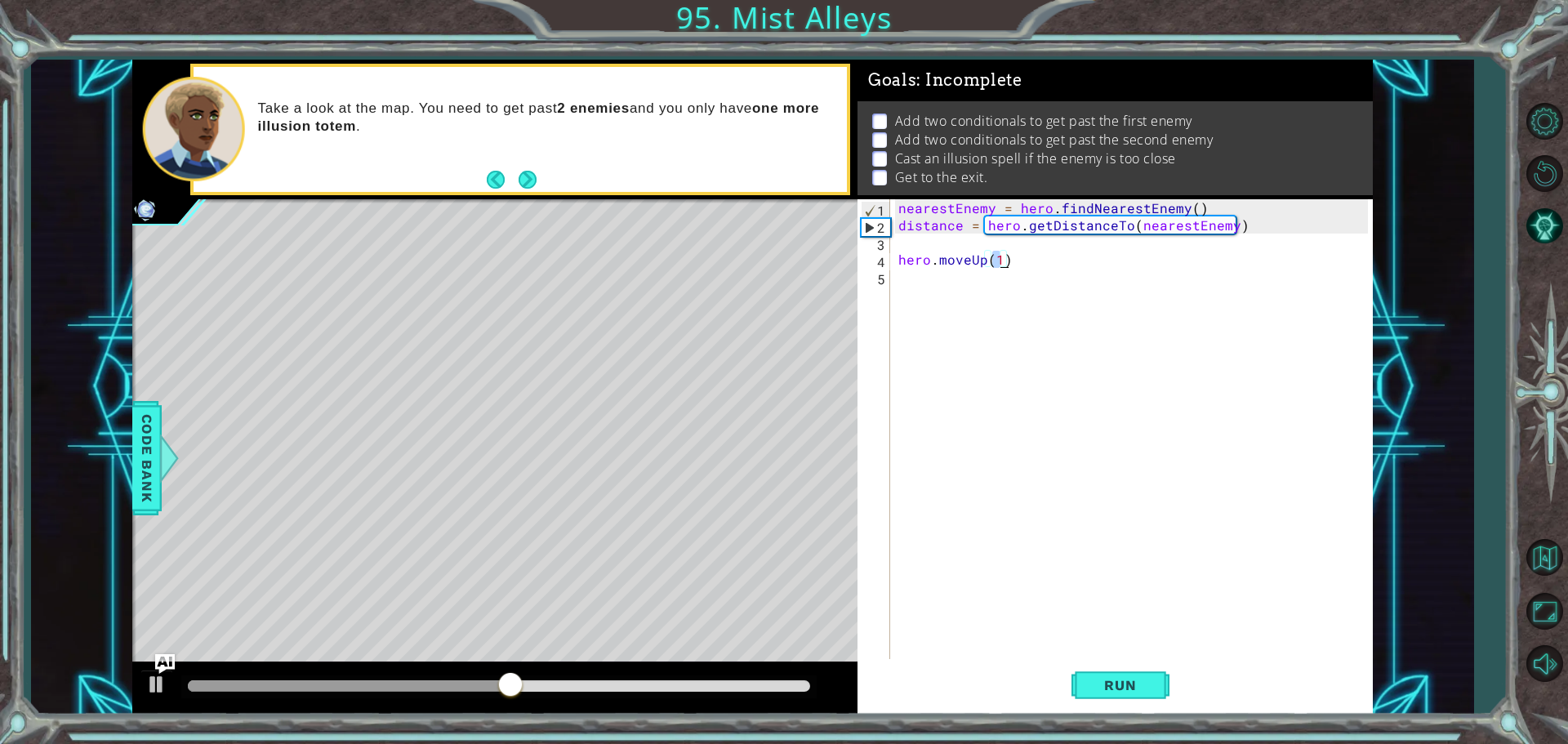
type textarea "hero.moveUp(2)"
click at [950, 274] on div "nearestEnemy = hero . findNearestEnemy ( ) distance = hero . getDistanceTo ( ne…" at bounding box center [1135, 449] width 481 height 498
drag, startPoint x: 1022, startPoint y: 261, endPoint x: 897, endPoint y: 259, distance: 125.0
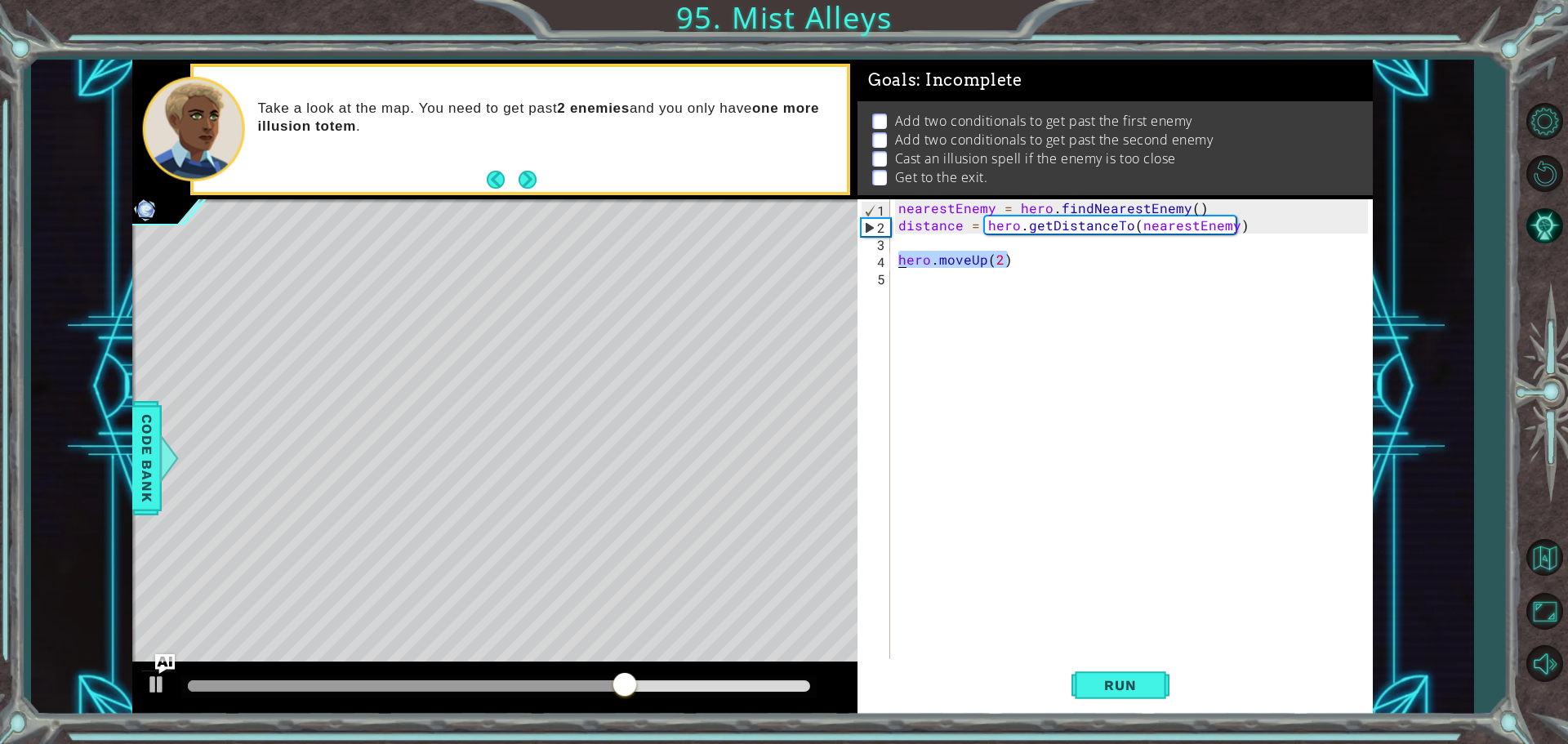
click at [897, 259] on div "nearestEnemy = hero . findNearestEnemy ( ) distance = hero . getDistanceTo ( ne…" at bounding box center [1135, 449] width 481 height 498
click at [940, 256] on div "nearestEnemy = hero . findNearestEnemy ( ) distance = hero . getDistanceTo ( ne…" at bounding box center [1131, 431] width 473 height 463
drag, startPoint x: 935, startPoint y: 260, endPoint x: 1006, endPoint y: 257, distance: 71.1
click at [1006, 257] on div "nearestEnemy = hero . findNearestEnemy ( ) distance = hero . getDistanceTo ( ne…" at bounding box center [1135, 449] width 481 height 498
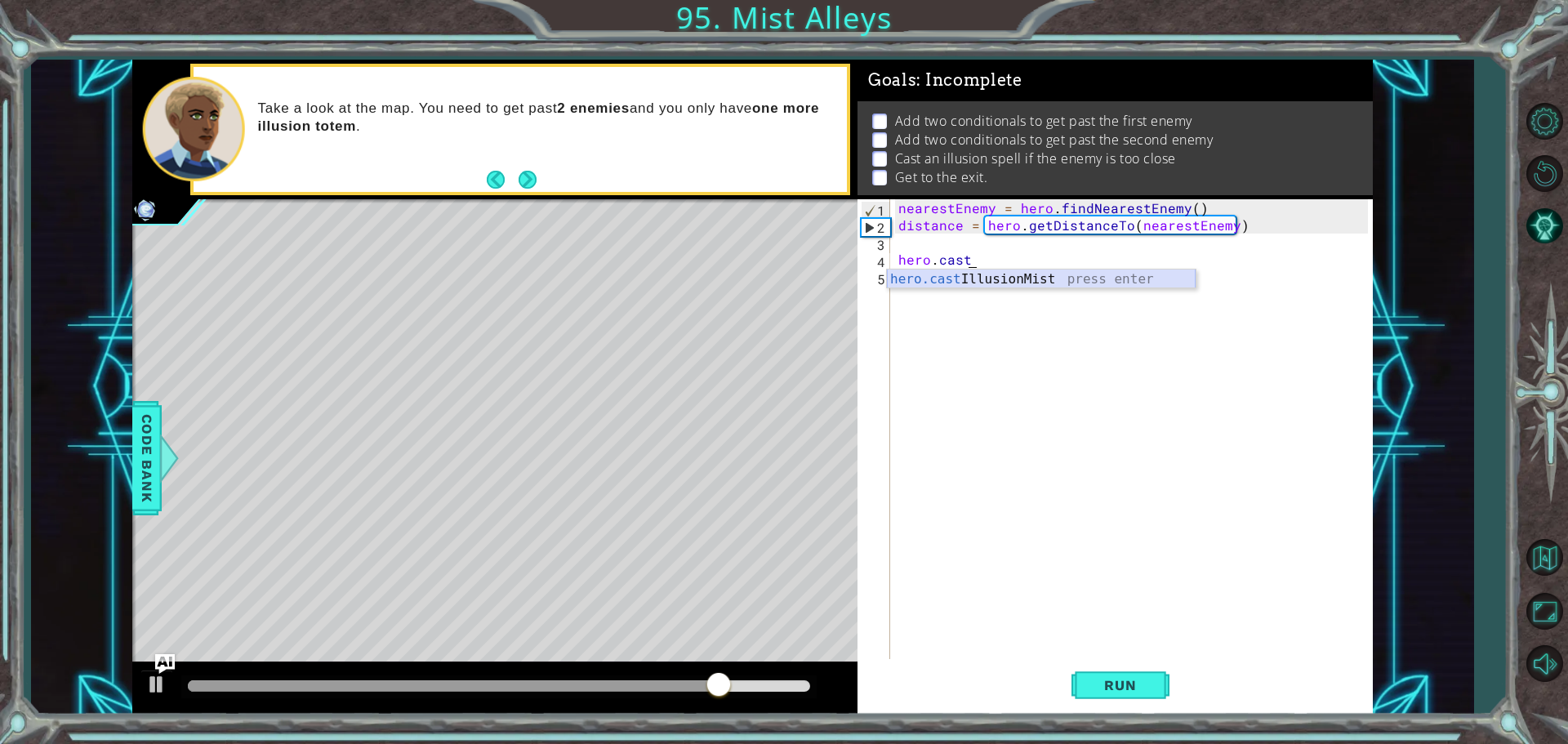
click at [975, 281] on div "hero.cast IllusionMist press enter" at bounding box center [1041, 299] width 309 height 59
type textarea "hero.castIllusionMist(friend)"
click at [985, 275] on div "nearestEnemy = hero . findNearestEnemy ( ) distance = hero . getDistanceTo ( ne…" at bounding box center [1135, 449] width 481 height 498
click at [1095, 260] on div "nearestEnemy = hero . findNearestEnemy ( ) distance = hero . getDistanceTo ( ne…" at bounding box center [1135, 449] width 481 height 498
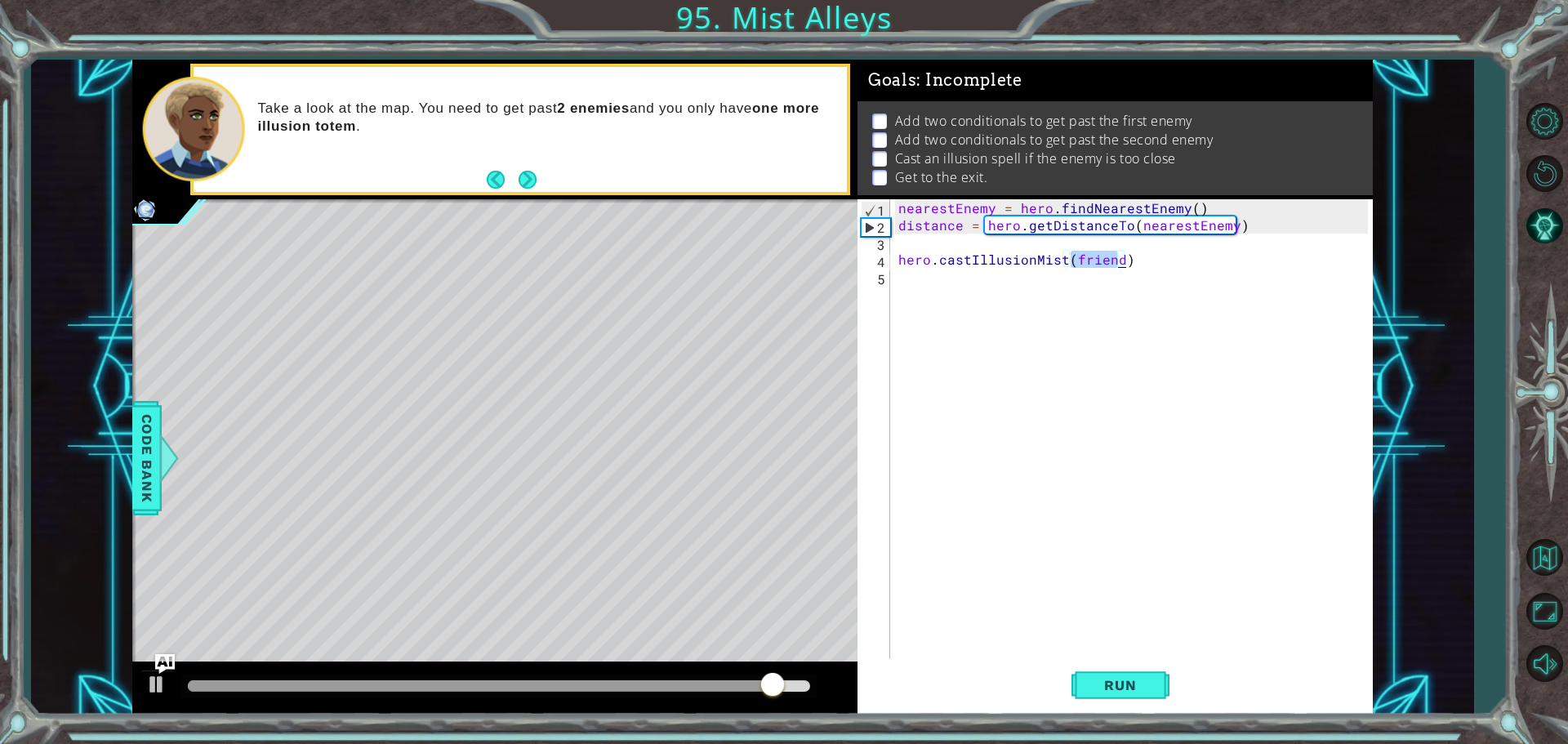
click at [1095, 260] on div "nearestEnemy = hero . findNearestEnemy ( ) distance = hero . getDistanceTo ( ne…" at bounding box center [1135, 449] width 481 height 498
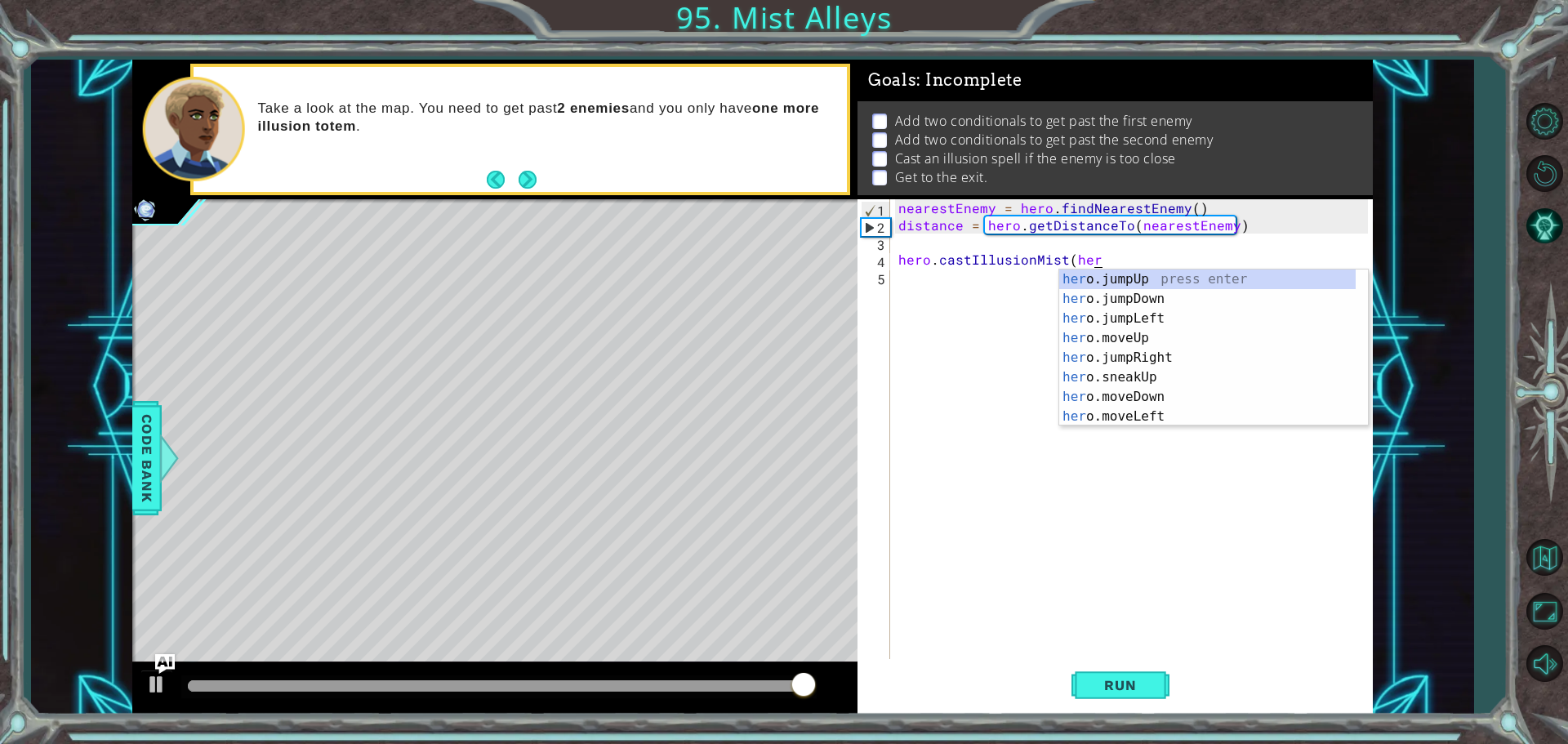
scroll to position [0, 12]
click at [1112, 252] on div "nearestEnemy = hero . findNearestEnemy ( ) distance = hero . getDistanceTo ( ne…" at bounding box center [1135, 449] width 481 height 498
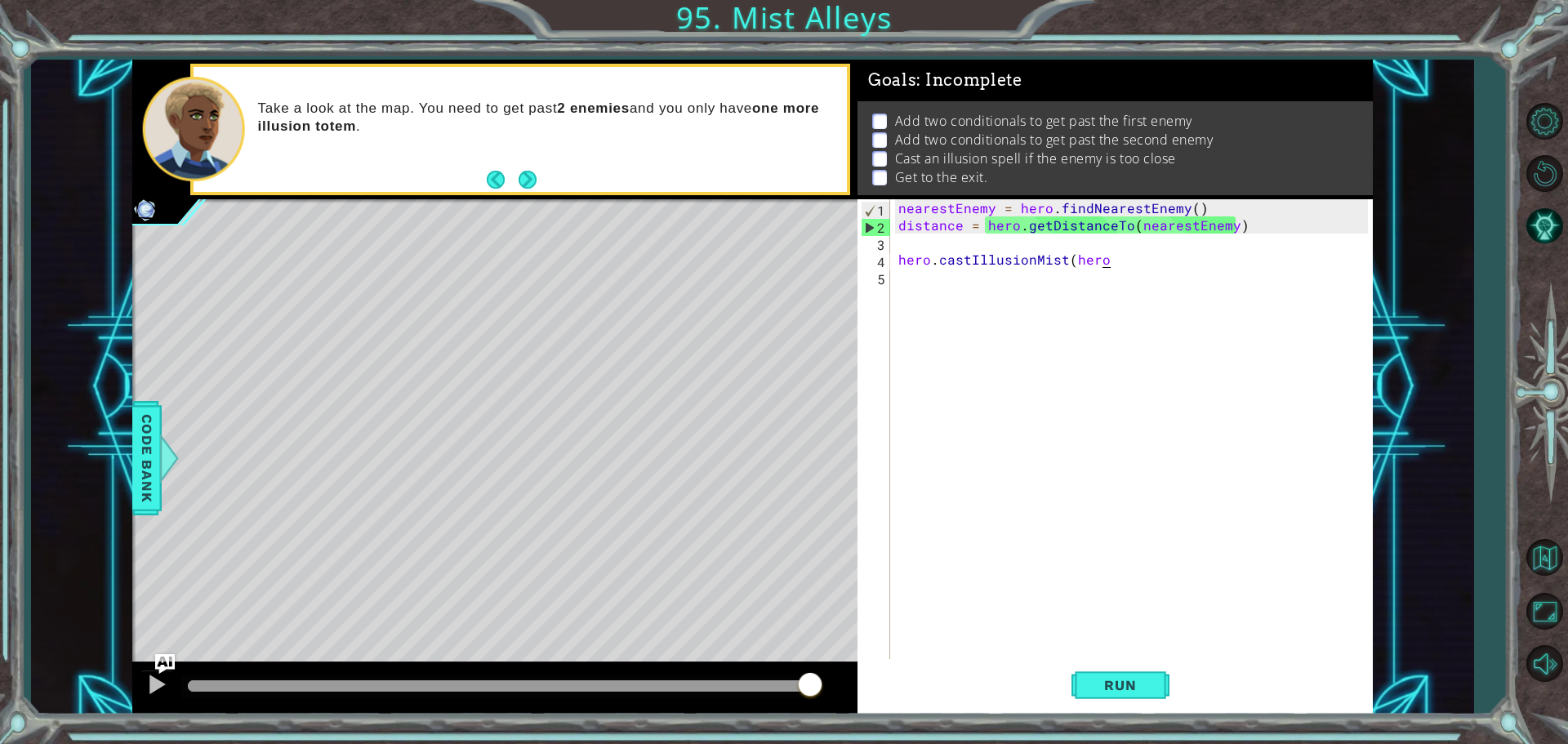
type textarea "hero.castIllusionMist(hero)"
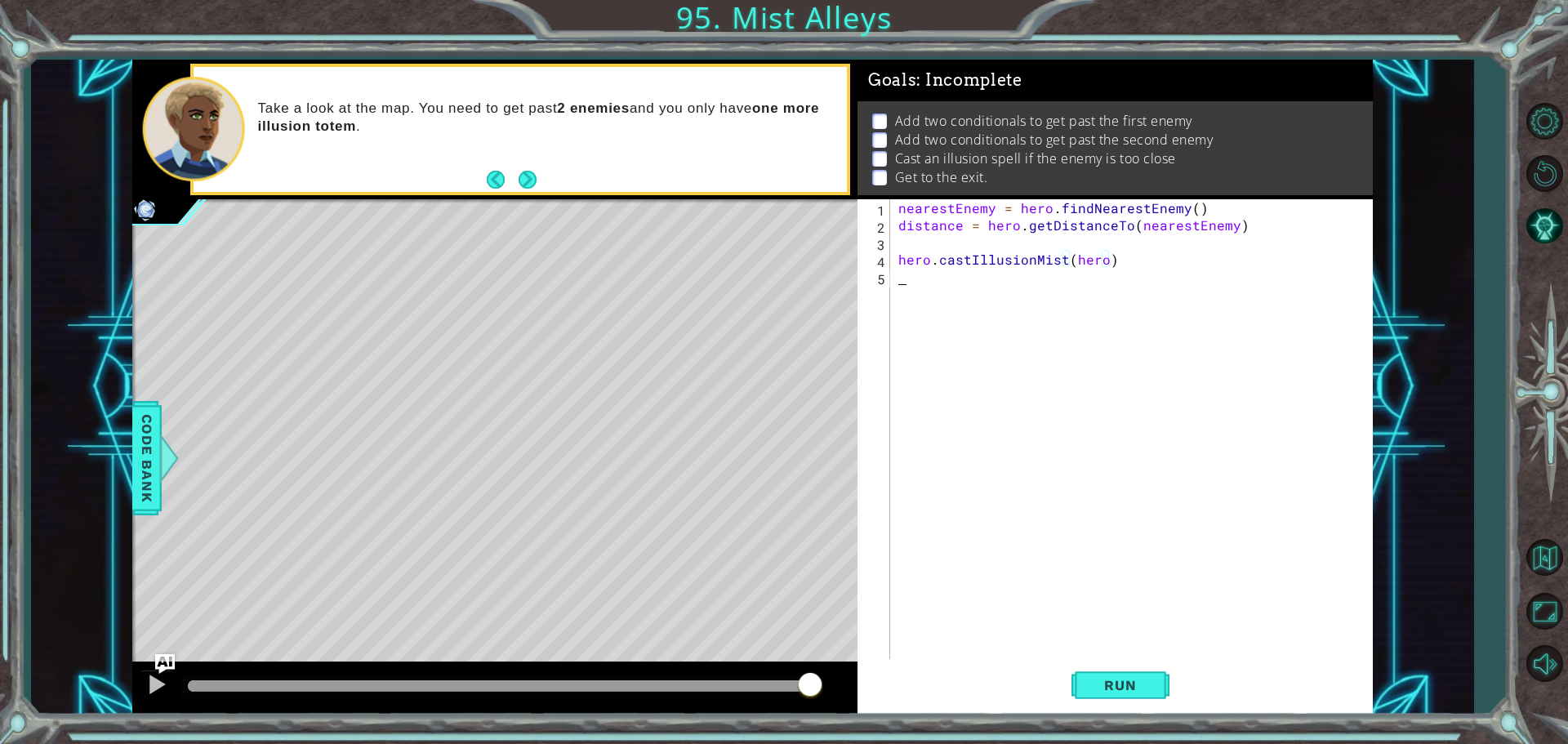
click at [1100, 269] on div "nearestEnemy = hero . findNearestEnemy ( ) distance = hero . getDistanceTo ( ne…" at bounding box center [1135, 449] width 481 height 498
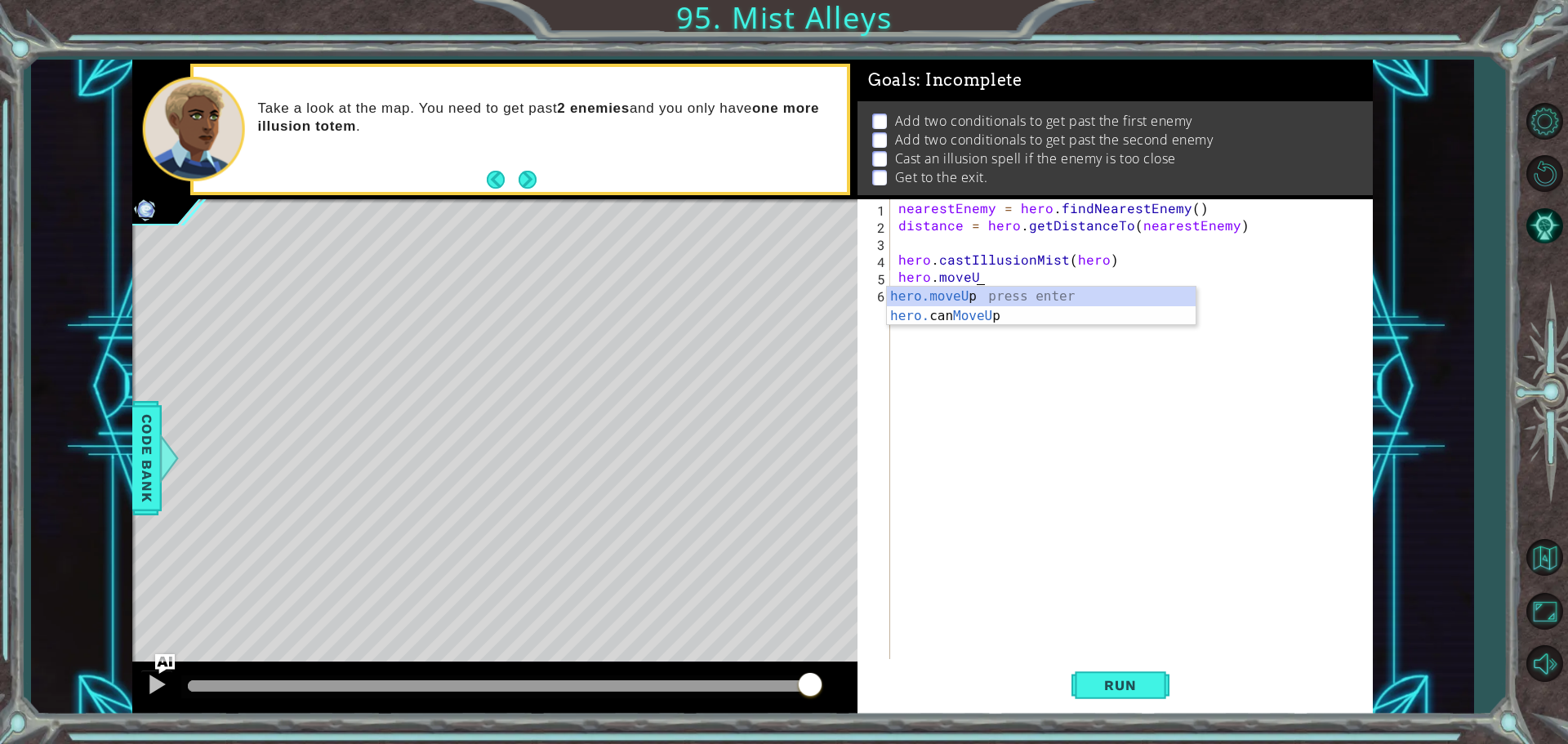
scroll to position [0, 4]
click at [1003, 299] on div "hero.moveUp press enter hero. can MoveUp press enter" at bounding box center [1041, 325] width 309 height 78
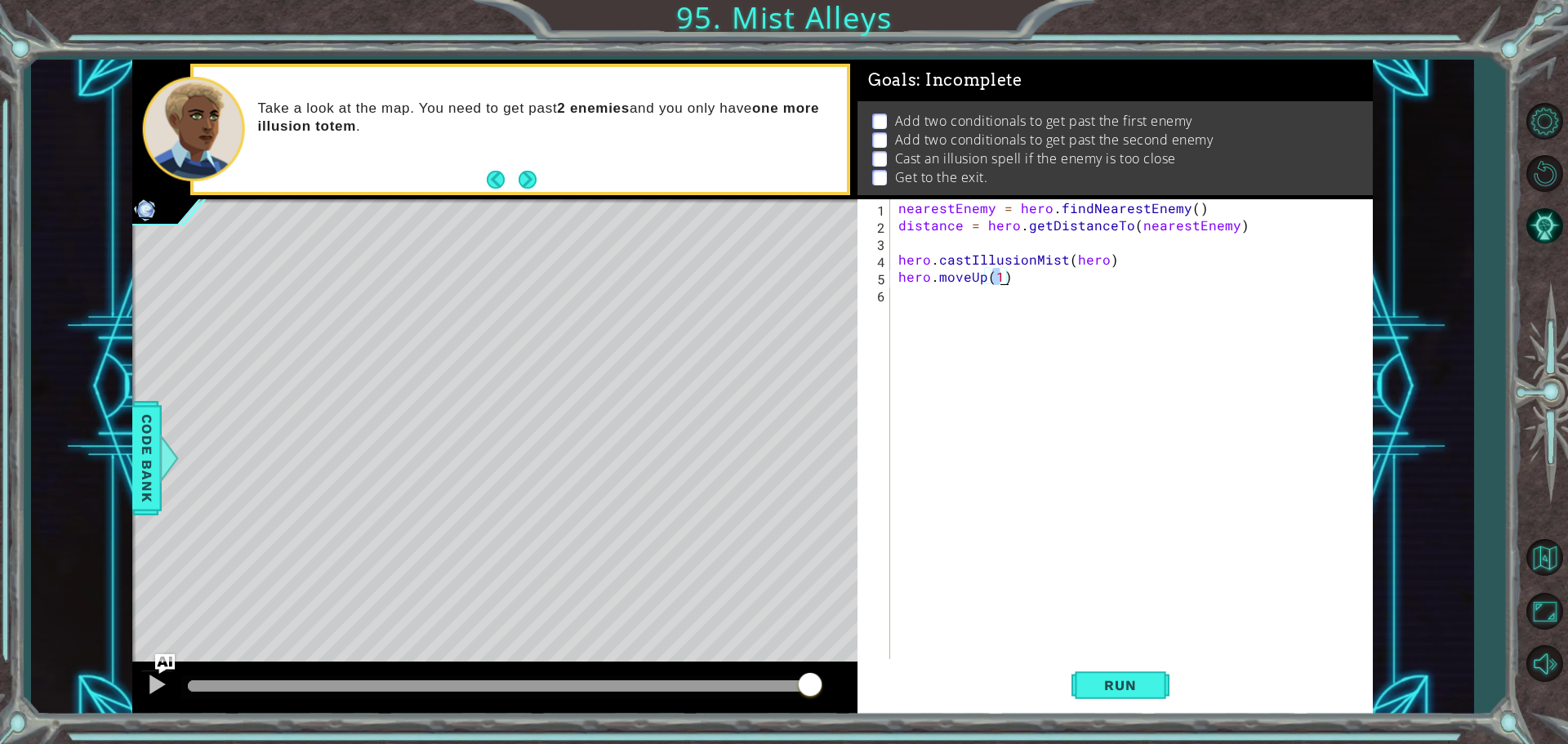
type textarea "hero.moveUp(2)"
click at [970, 299] on div "nearestEnemy = hero . findNearestEnemy ( ) distance = hero . getDistanceTo ( ne…" at bounding box center [1135, 449] width 481 height 498
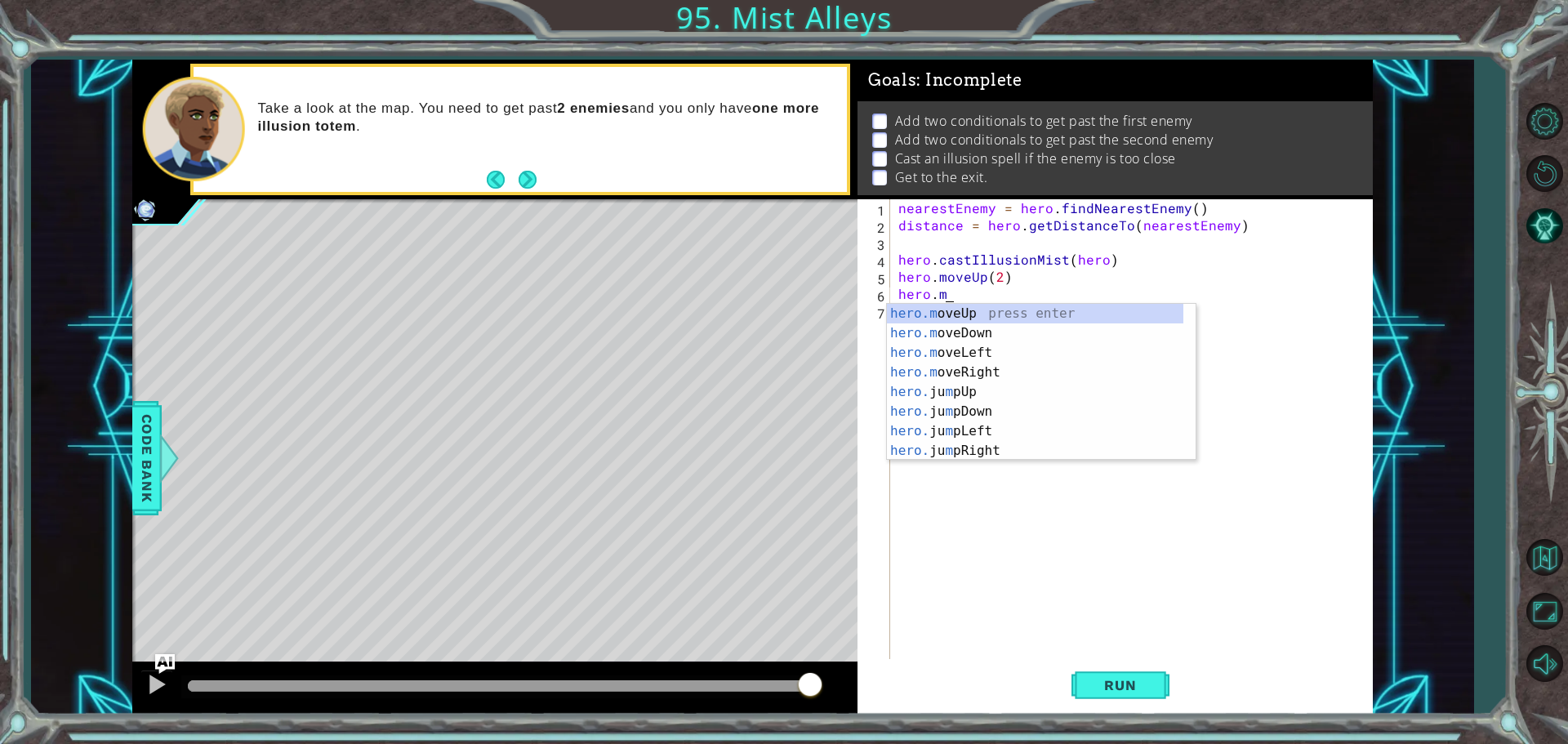
scroll to position [0, 2]
type textarea "hero.jump"
click at [954, 309] on div "hero.jump Up press enter hero.jump Down press enter hero.jump Left press enter …" at bounding box center [1041, 363] width 309 height 118
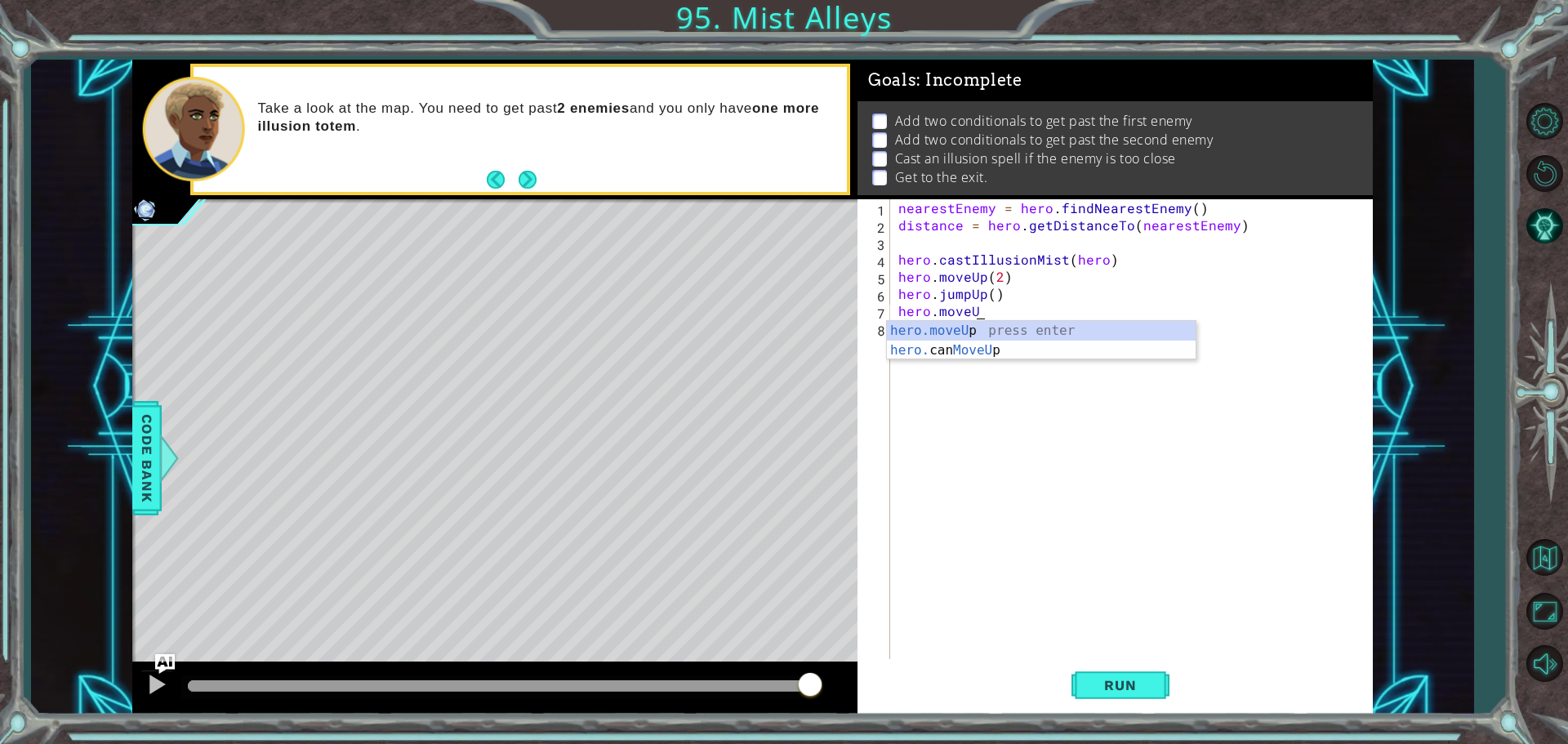
scroll to position [0, 4]
click at [940, 329] on div "hero.moveUp press enter hero. can MoveUp press enter" at bounding box center [1041, 360] width 309 height 78
type textarea "hero.moveUp(1)"
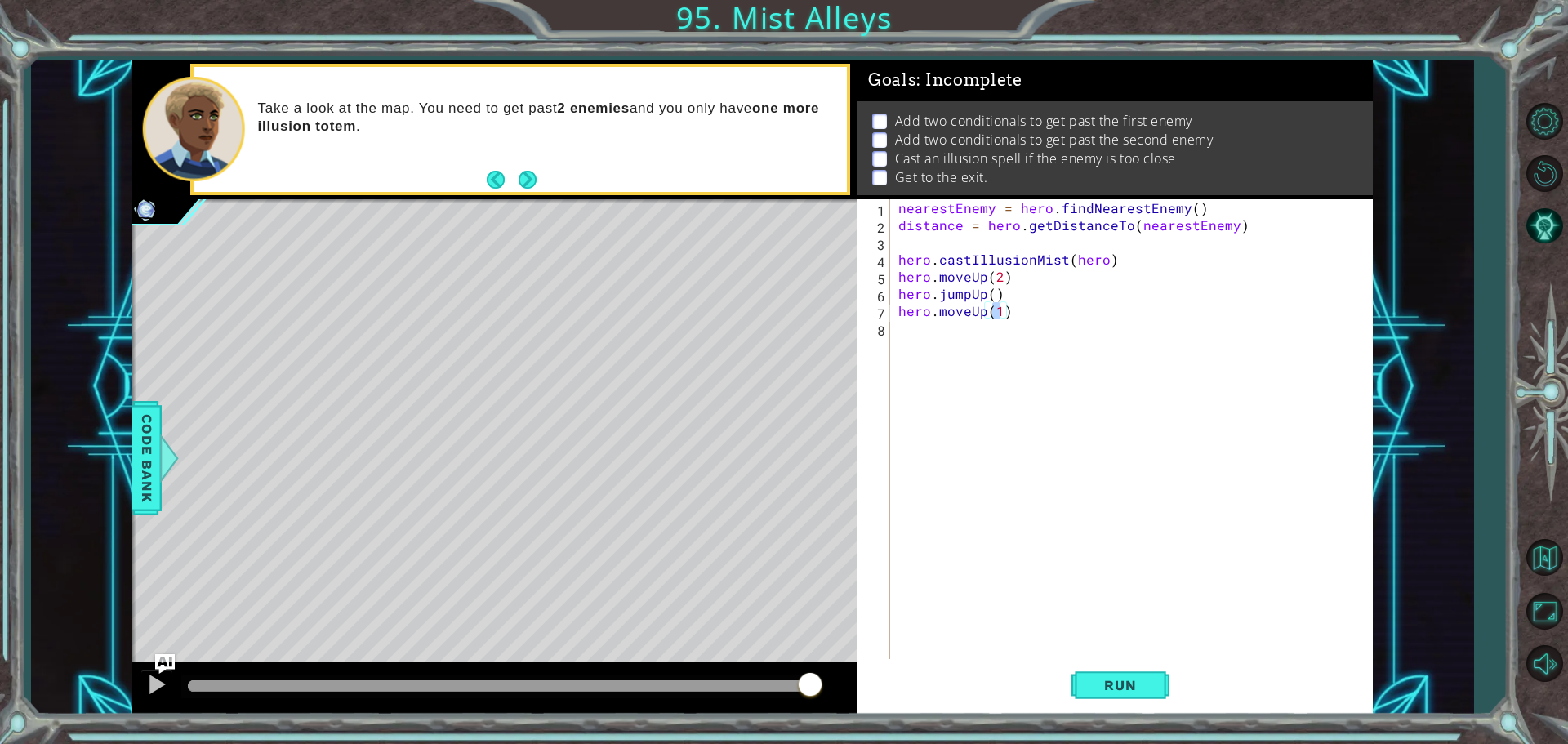
click at [973, 331] on div "nearestEnemy = hero . findNearestEnemy ( ) distance = hero . getDistanceTo ( ne…" at bounding box center [1135, 449] width 481 height 498
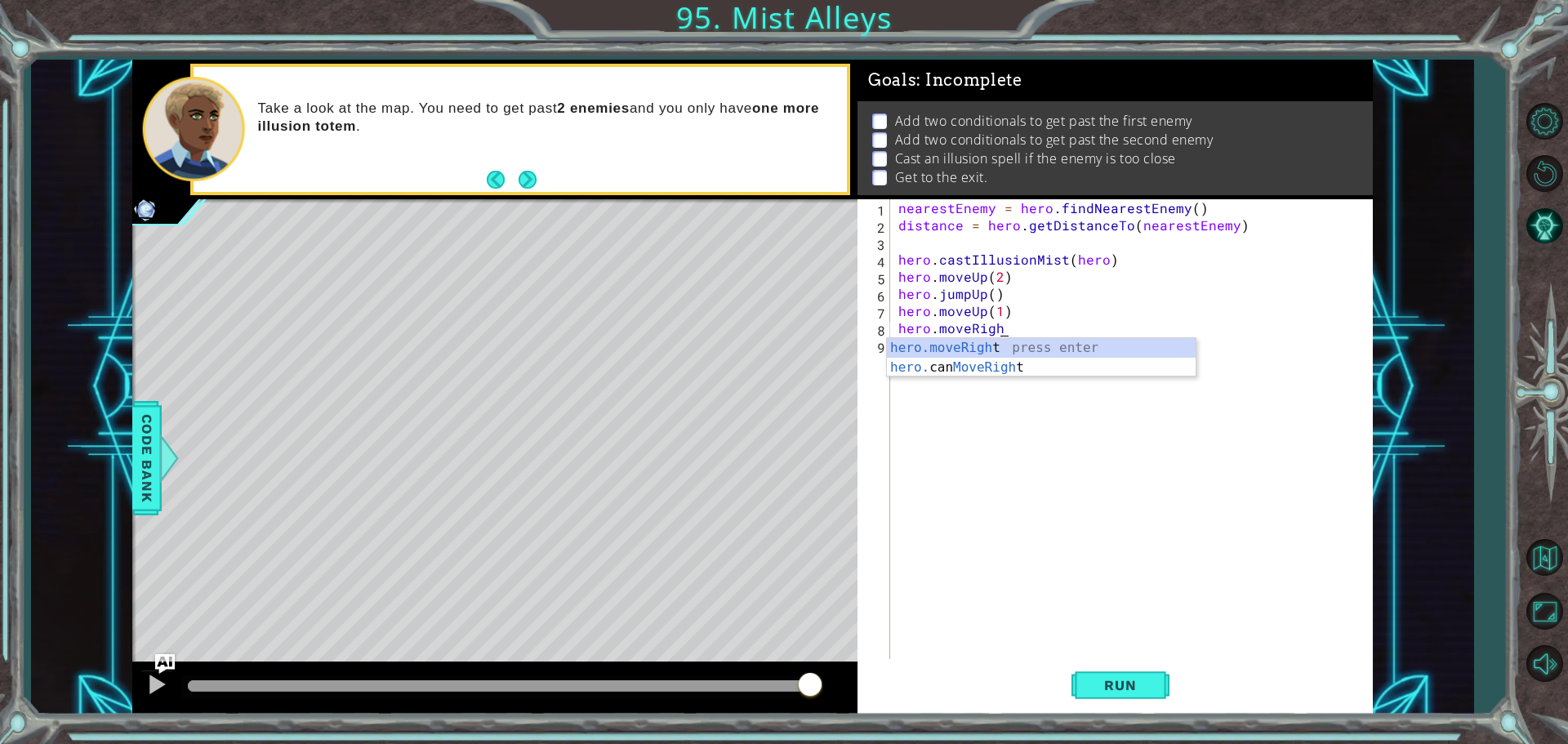
scroll to position [0, 6]
click at [991, 344] on div "hero.moveRight press enter hero. can MoveRight press enter" at bounding box center [1041, 377] width 309 height 78
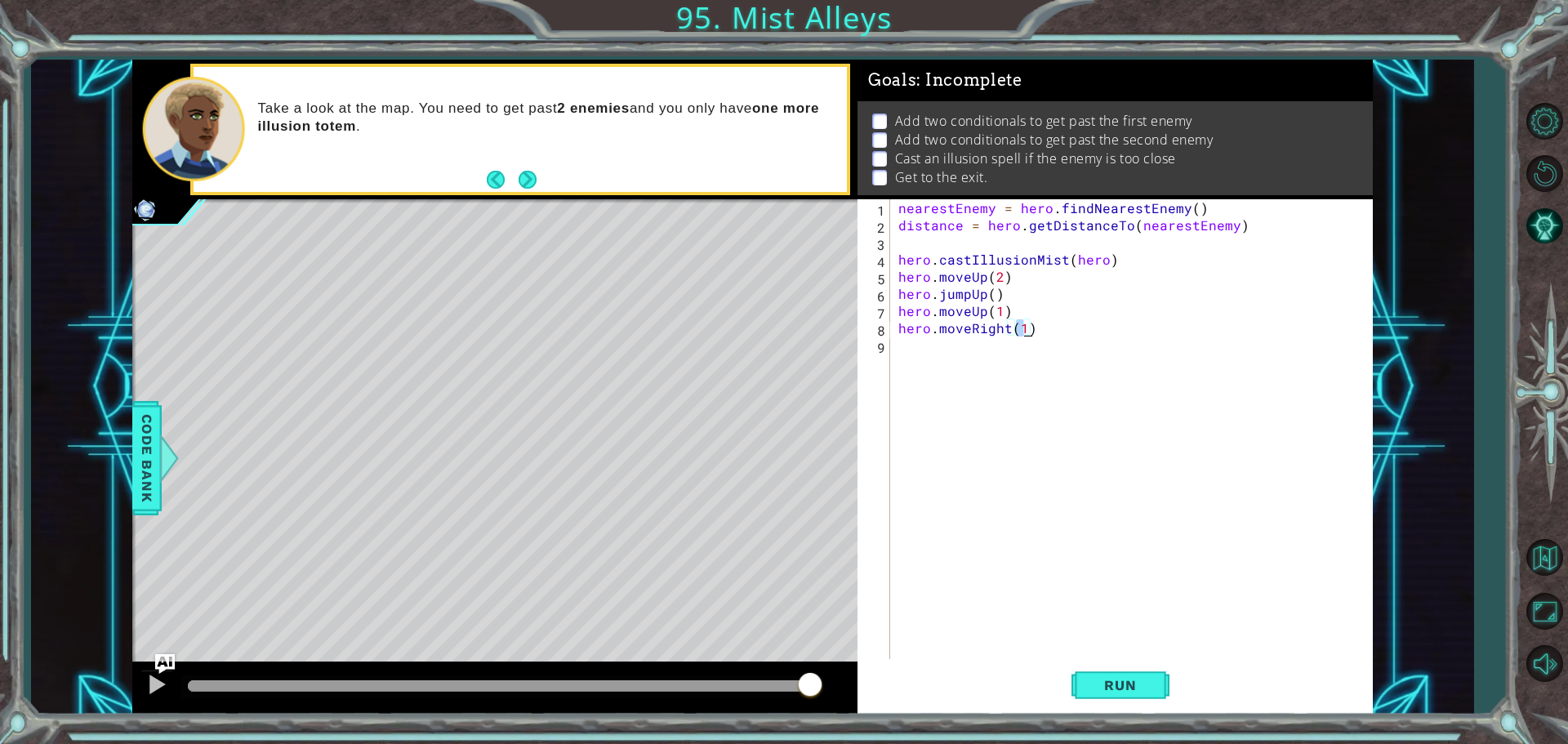
type textarea "hero.moveRight(3)"
click at [991, 344] on div "nearestEnemy = hero . findNearestEnemy ( ) distance = hero . getDistanceTo ( ne…" at bounding box center [1135, 449] width 481 height 498
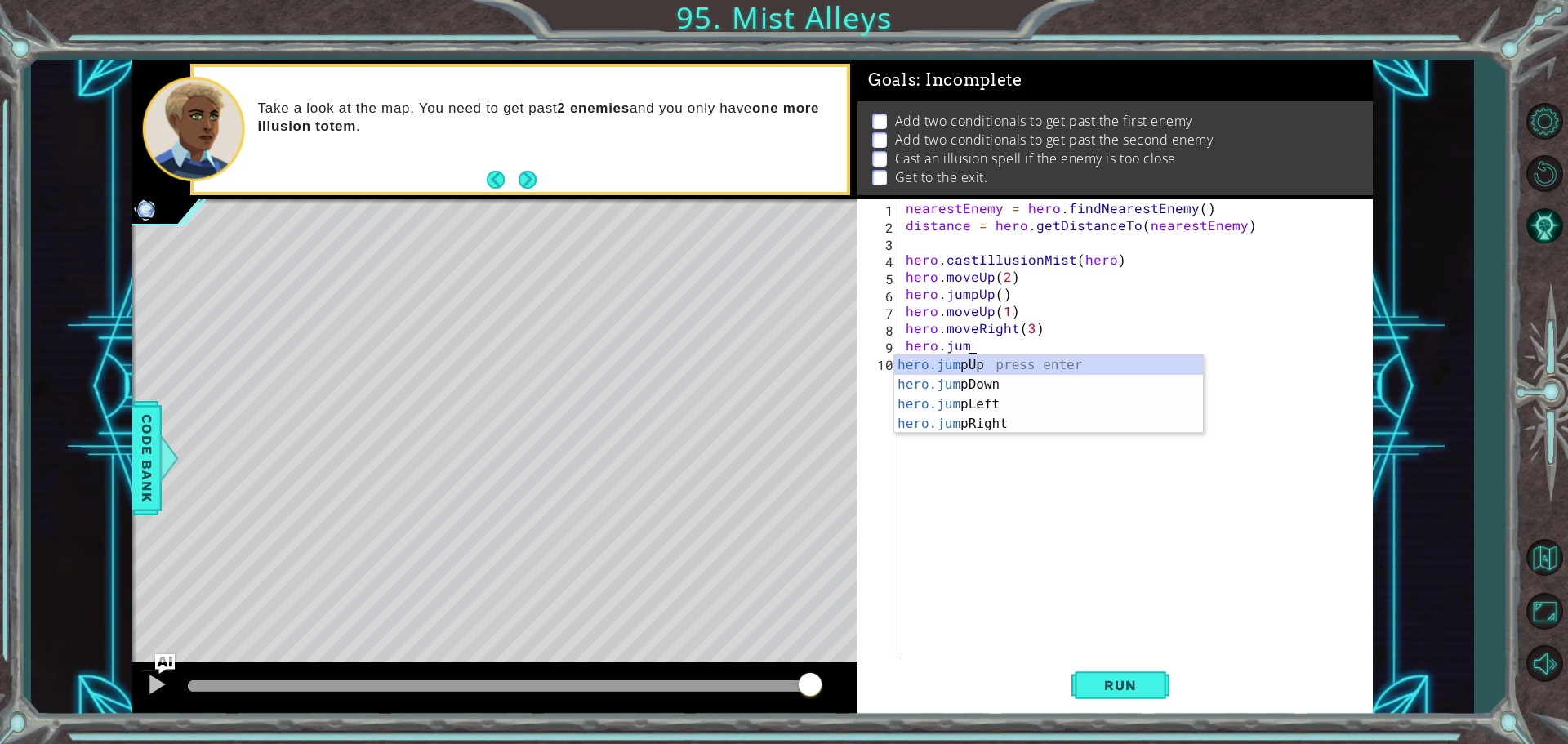
scroll to position [0, 4]
type textarea "hero.jump"
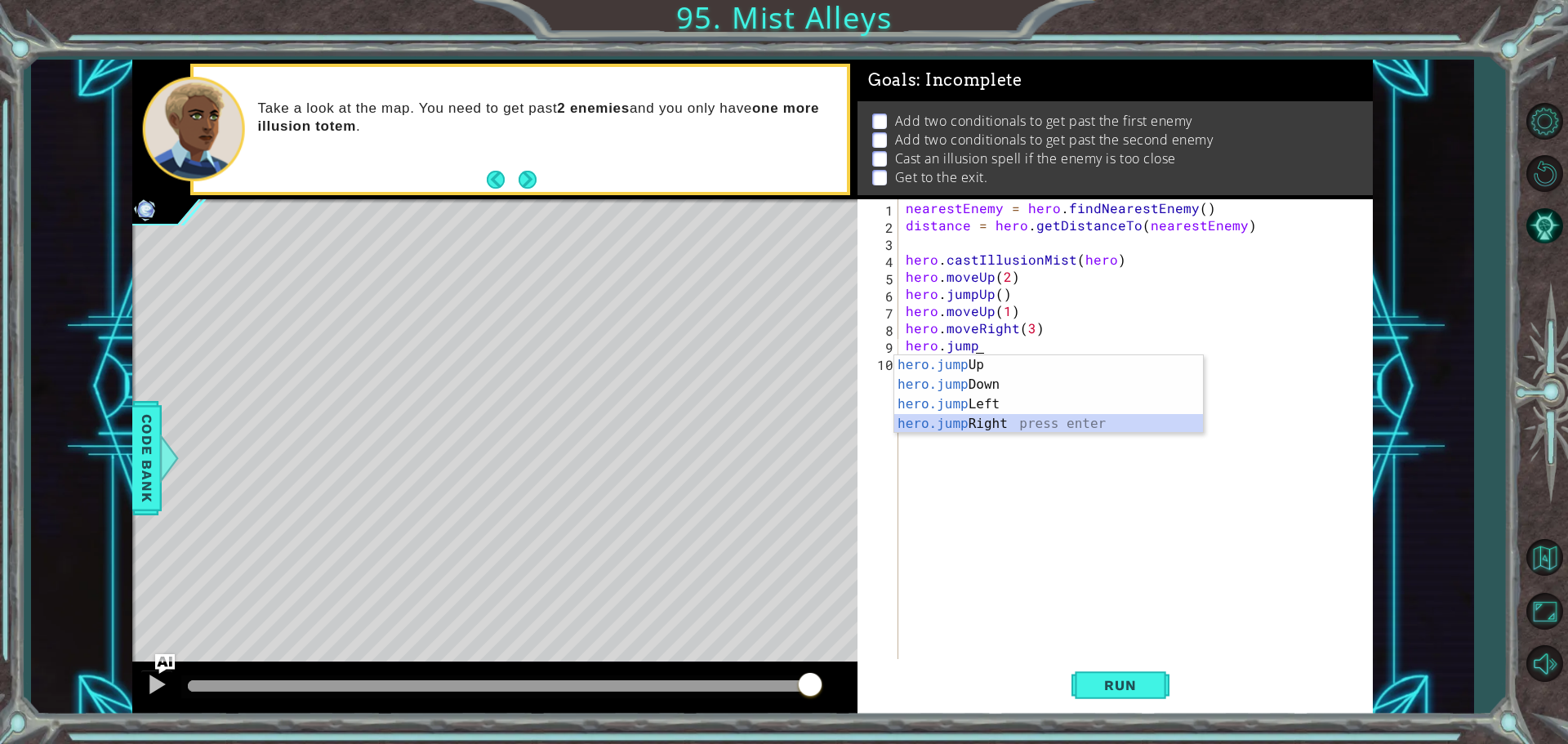
click at [998, 424] on div "hero.jump Up press enter hero.jump Down press enter hero.jump Left press enter …" at bounding box center [1048, 414] width 309 height 118
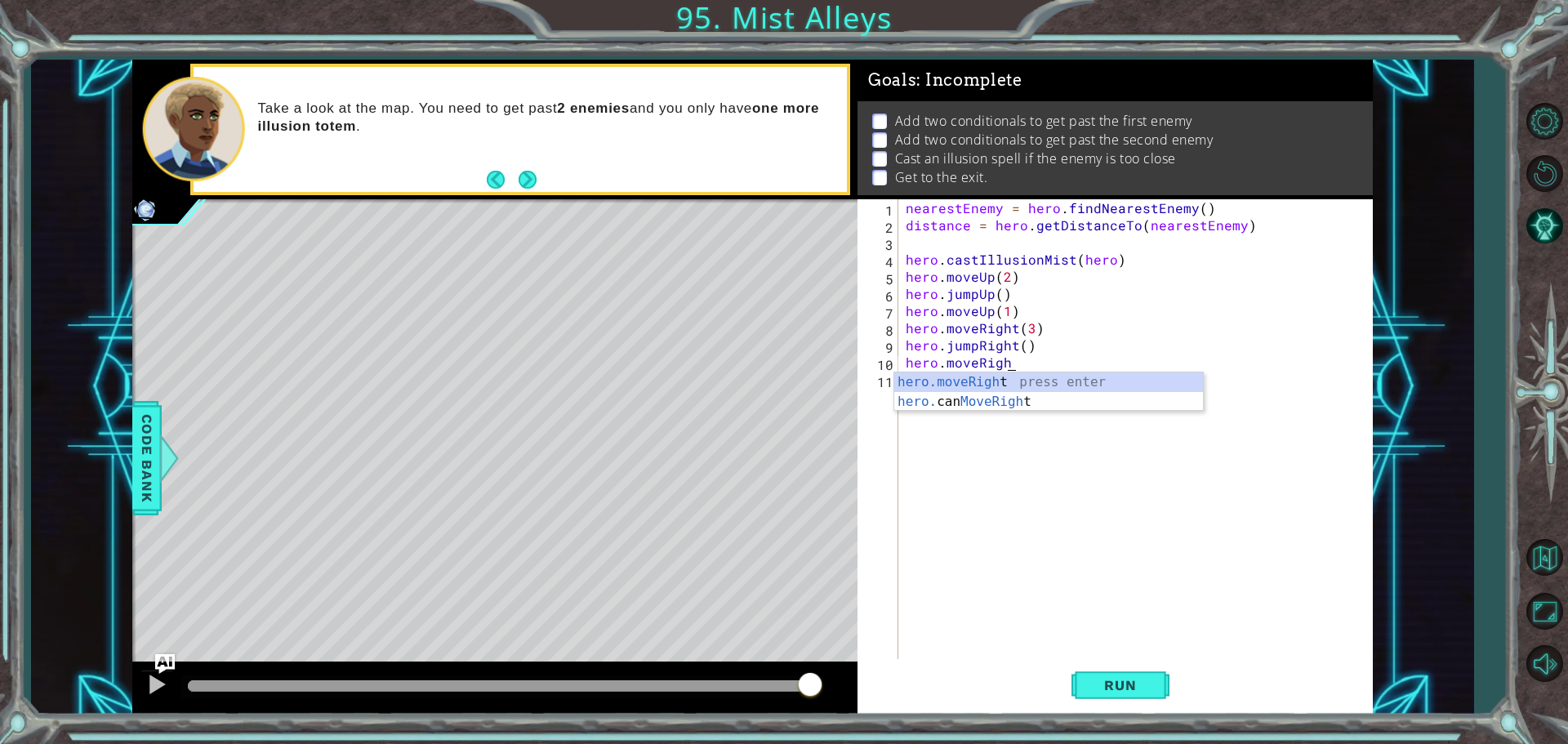
scroll to position [0, 6]
click at [951, 382] on div "hero.moveRight press enter hero. can MoveRight press enter" at bounding box center [1048, 412] width 309 height 78
click at [1088, 672] on button "Run" at bounding box center [1120, 685] width 98 height 52
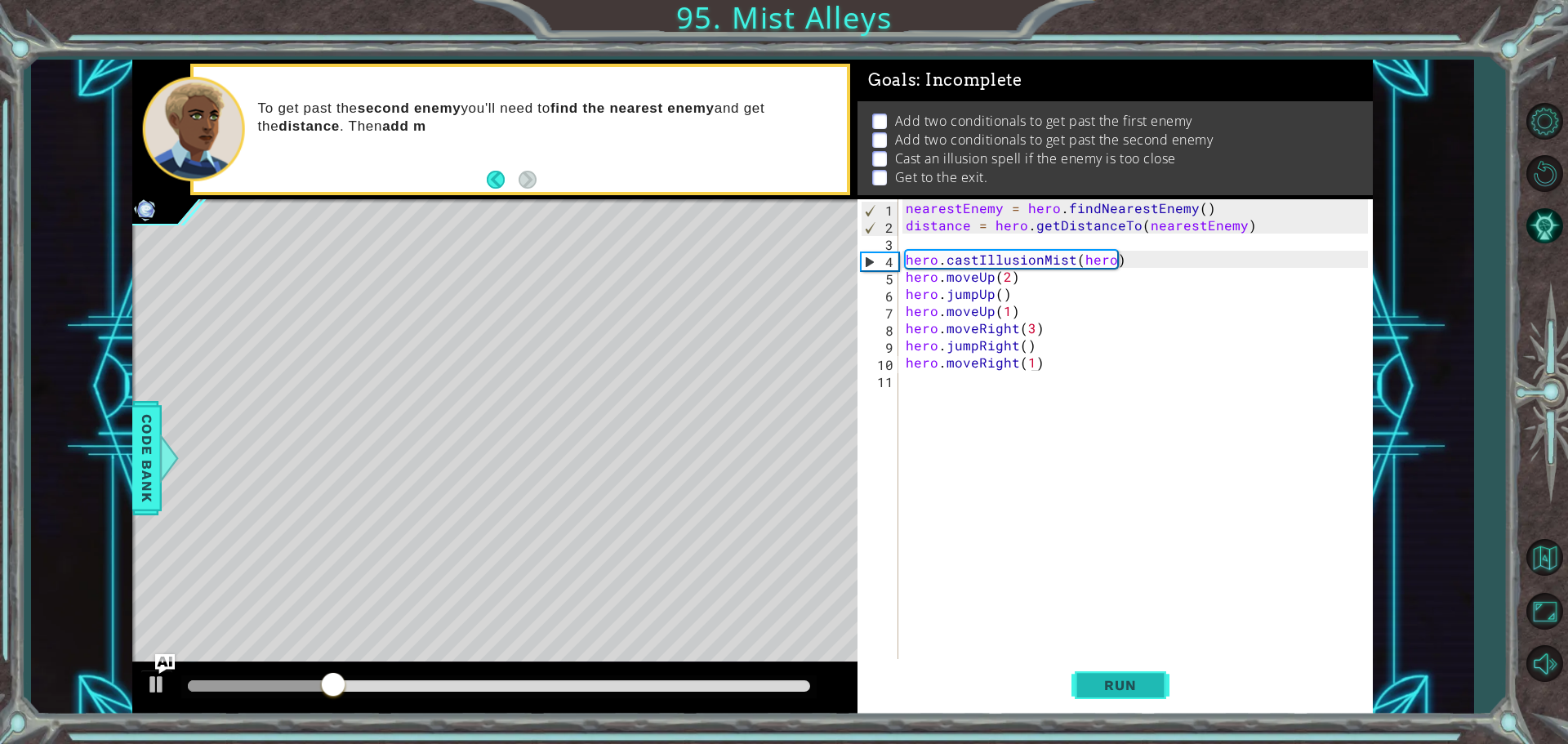
click at [1092, 686] on span "Run" at bounding box center [1120, 685] width 64 height 17
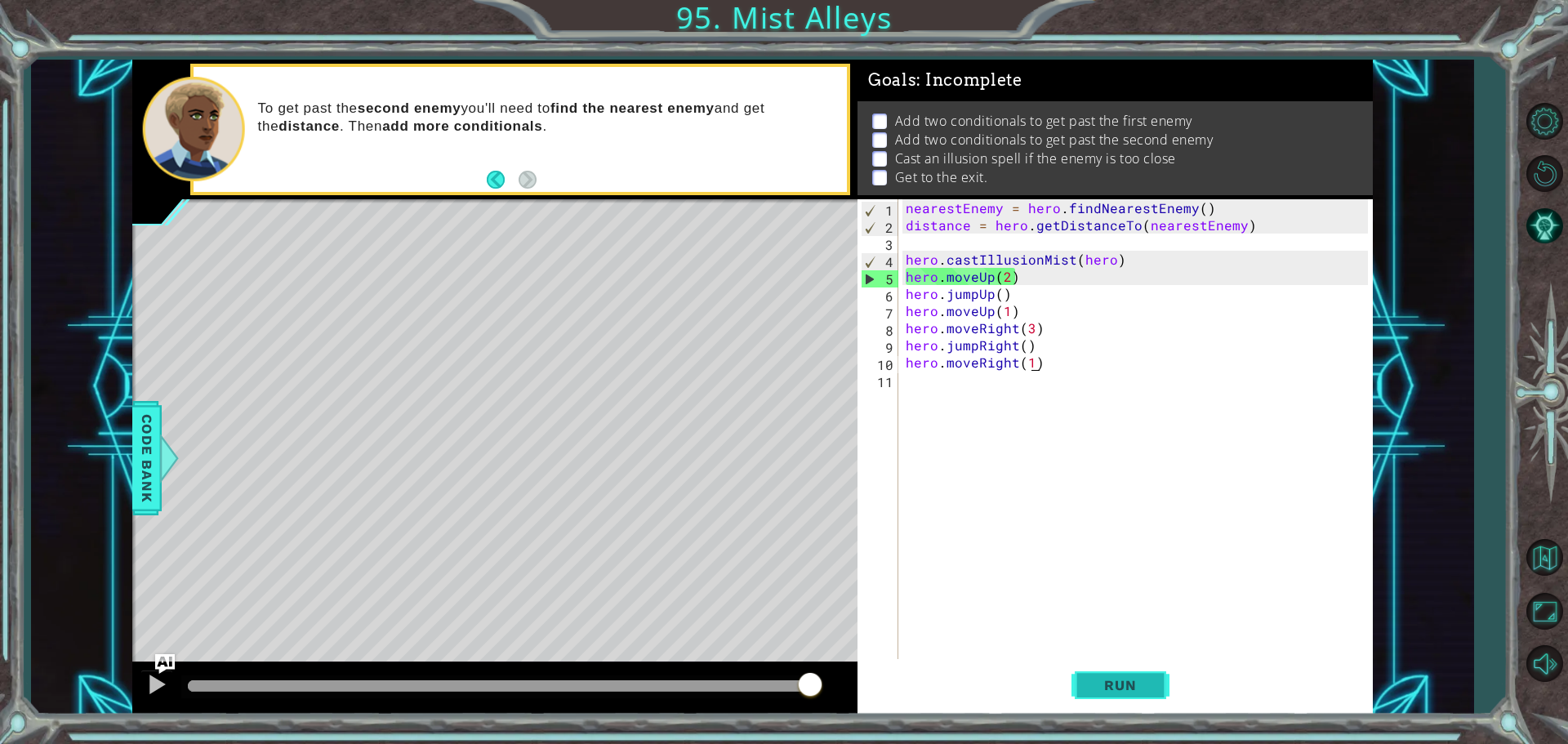
click at [1089, 687] on span "Run" at bounding box center [1120, 685] width 64 height 17
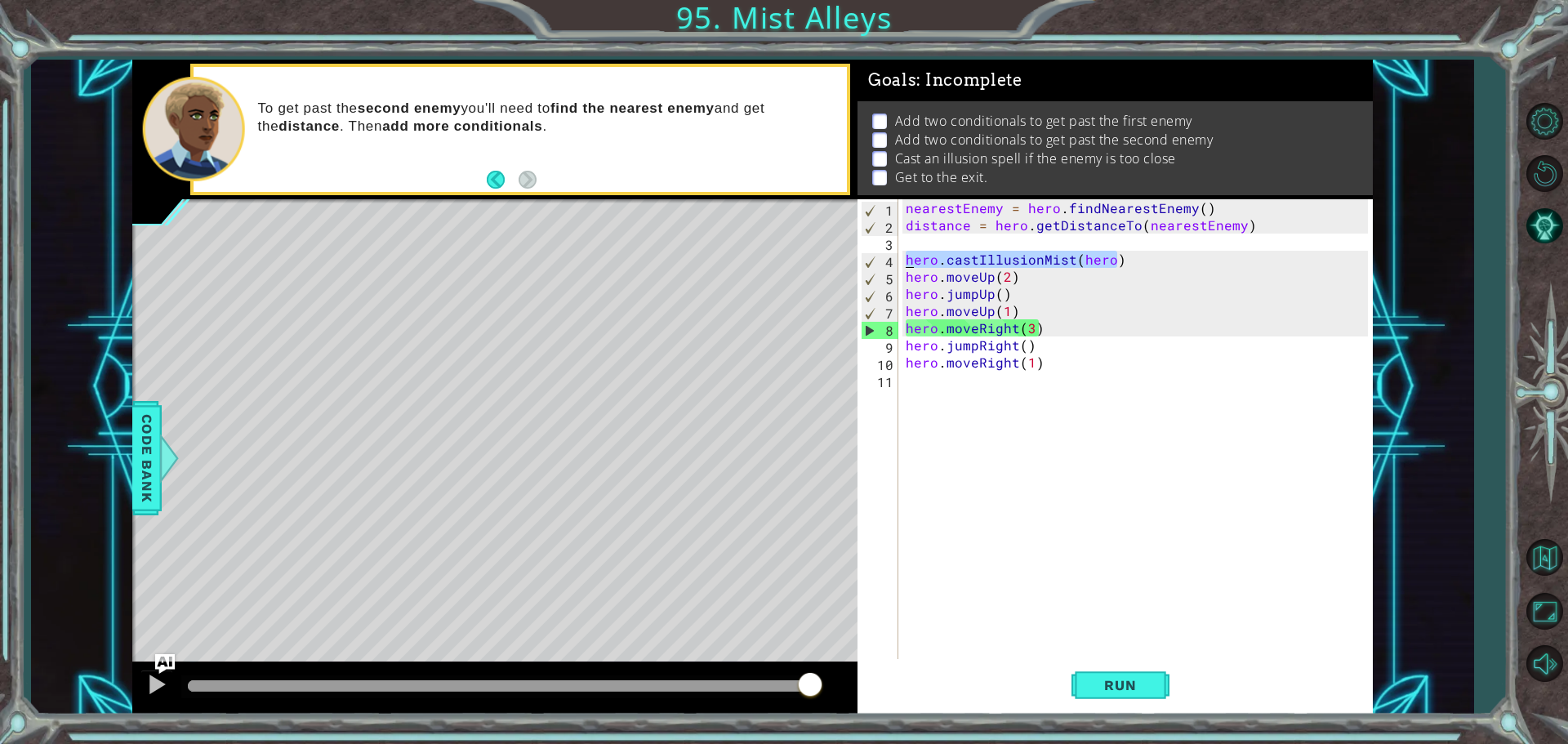
drag, startPoint x: 1114, startPoint y: 256, endPoint x: 904, endPoint y: 264, distance: 210.2
click at [904, 264] on div "nearestEnemy = hero . findNearestEnemy ( ) distance = hero . getDistanceTo ( ne…" at bounding box center [1139, 449] width 474 height 498
type textarea "hero.castIllusionMist(hero)"
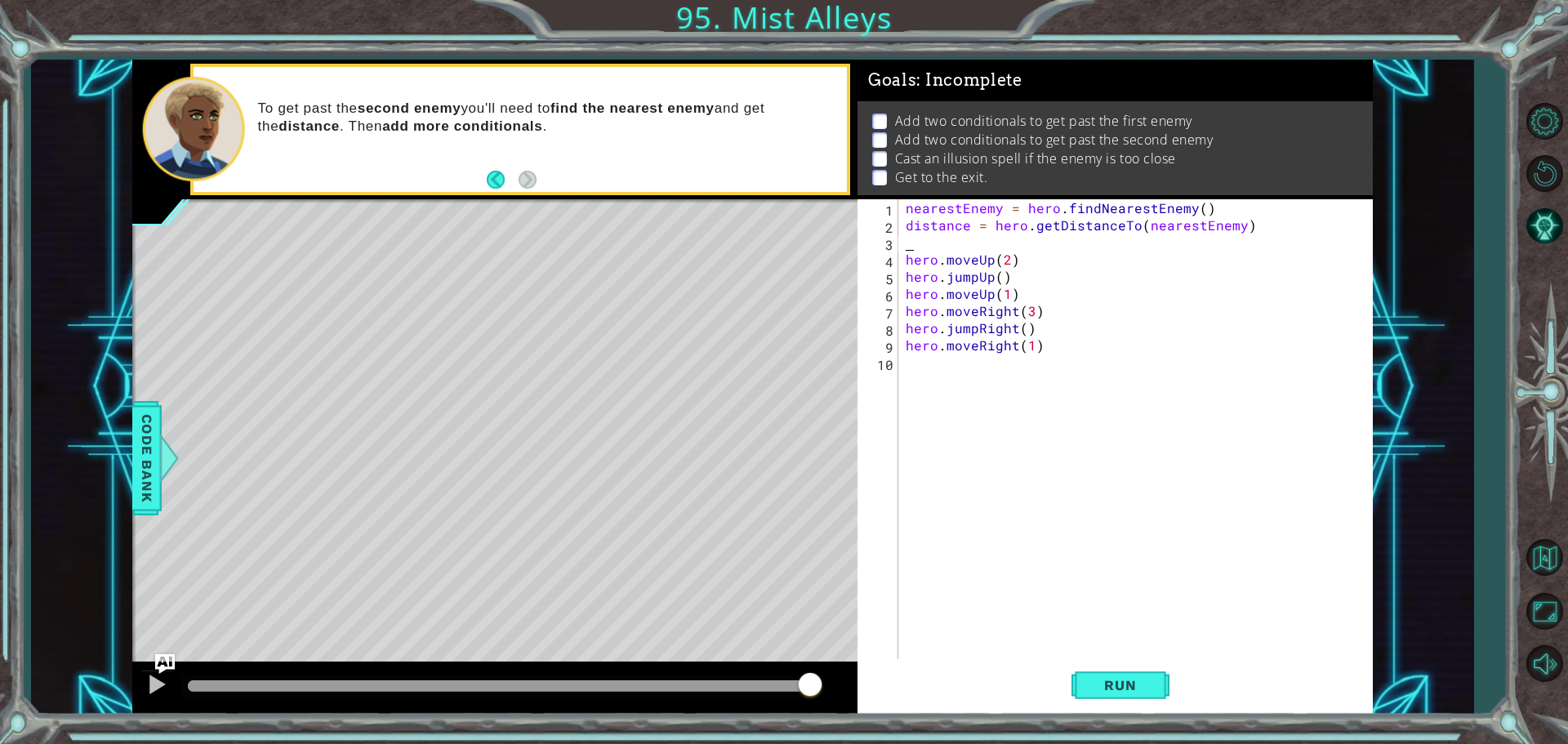
click at [1027, 316] on div "nearestEnemy = hero . findNearestEnemy ( ) distance = hero . getDistanceTo ( ne…" at bounding box center [1139, 449] width 474 height 498
click at [910, 332] on div "nearestEnemy = hero . findNearestEnemy ( ) distance = hero . getDistanceTo ( ne…" at bounding box center [1139, 449] width 474 height 498
type textarea "hero.jumpRight()"
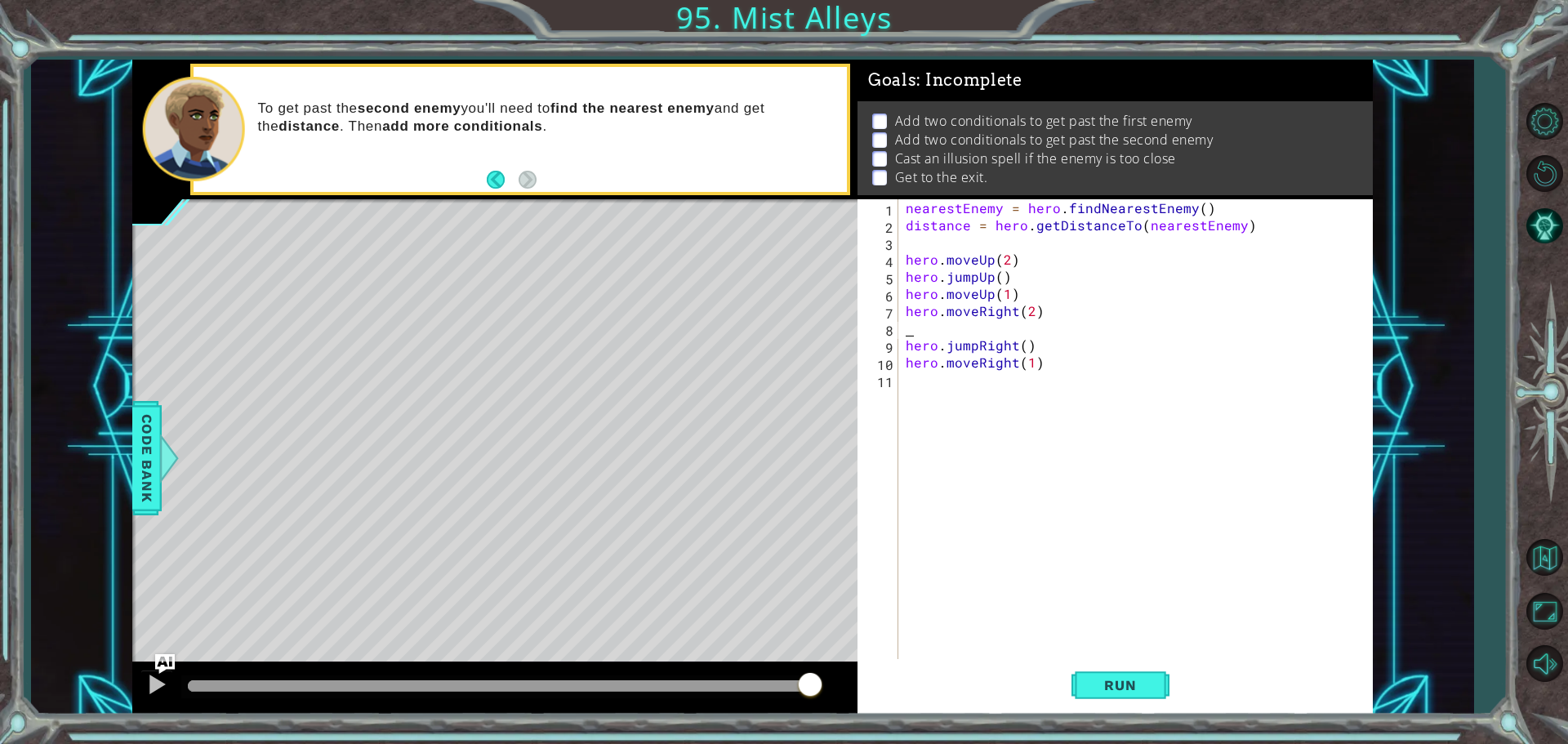
click at [913, 332] on div "nearestEnemy = hero . findNearestEnemy ( ) distance = hero . getDistanceTo ( ne…" at bounding box center [1139, 449] width 474 height 498
click at [918, 339] on div "hero.cast IllusionMist press enter" at bounding box center [1048, 368] width 309 height 59
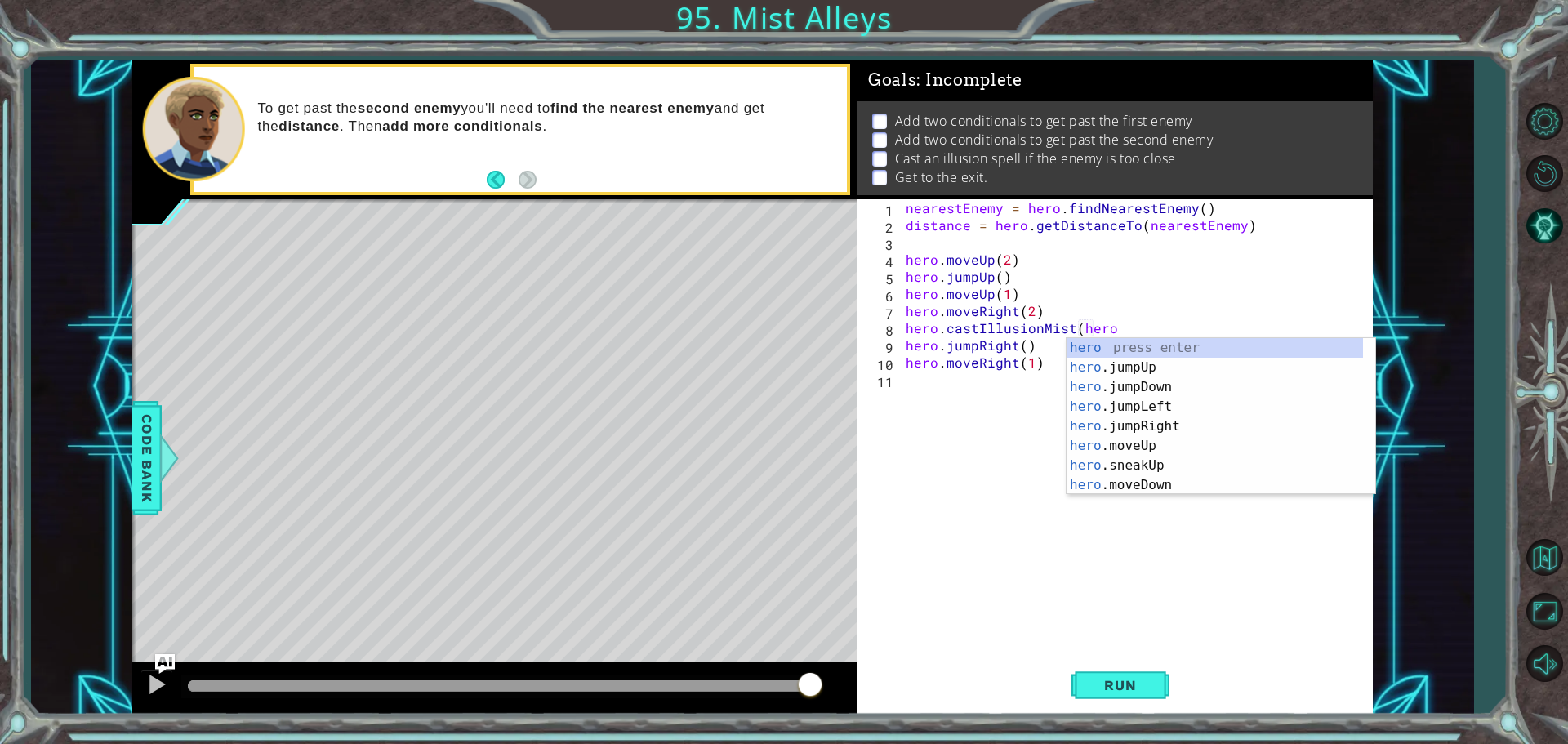
scroll to position [0, 12]
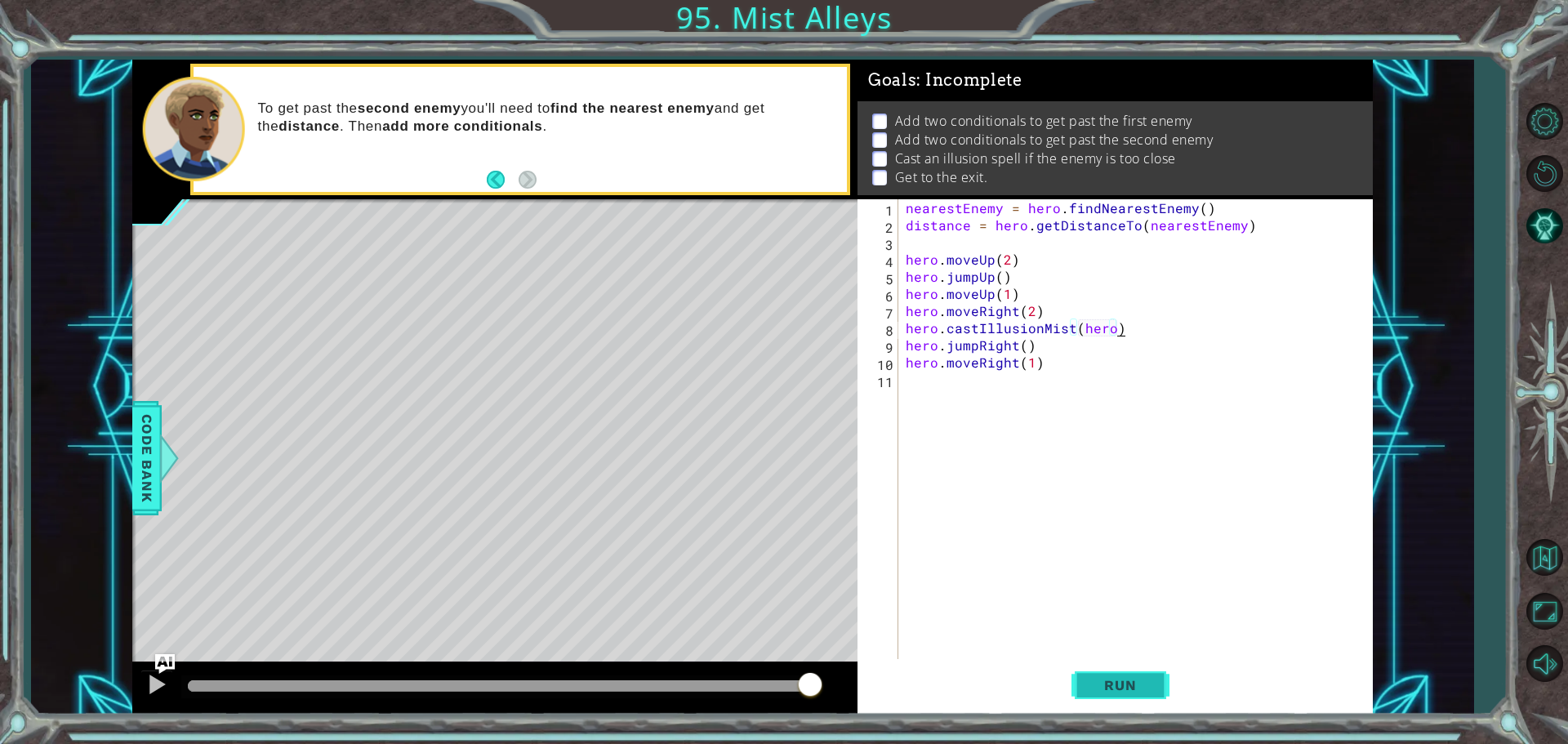
click at [1114, 682] on span "Run" at bounding box center [1120, 685] width 64 height 17
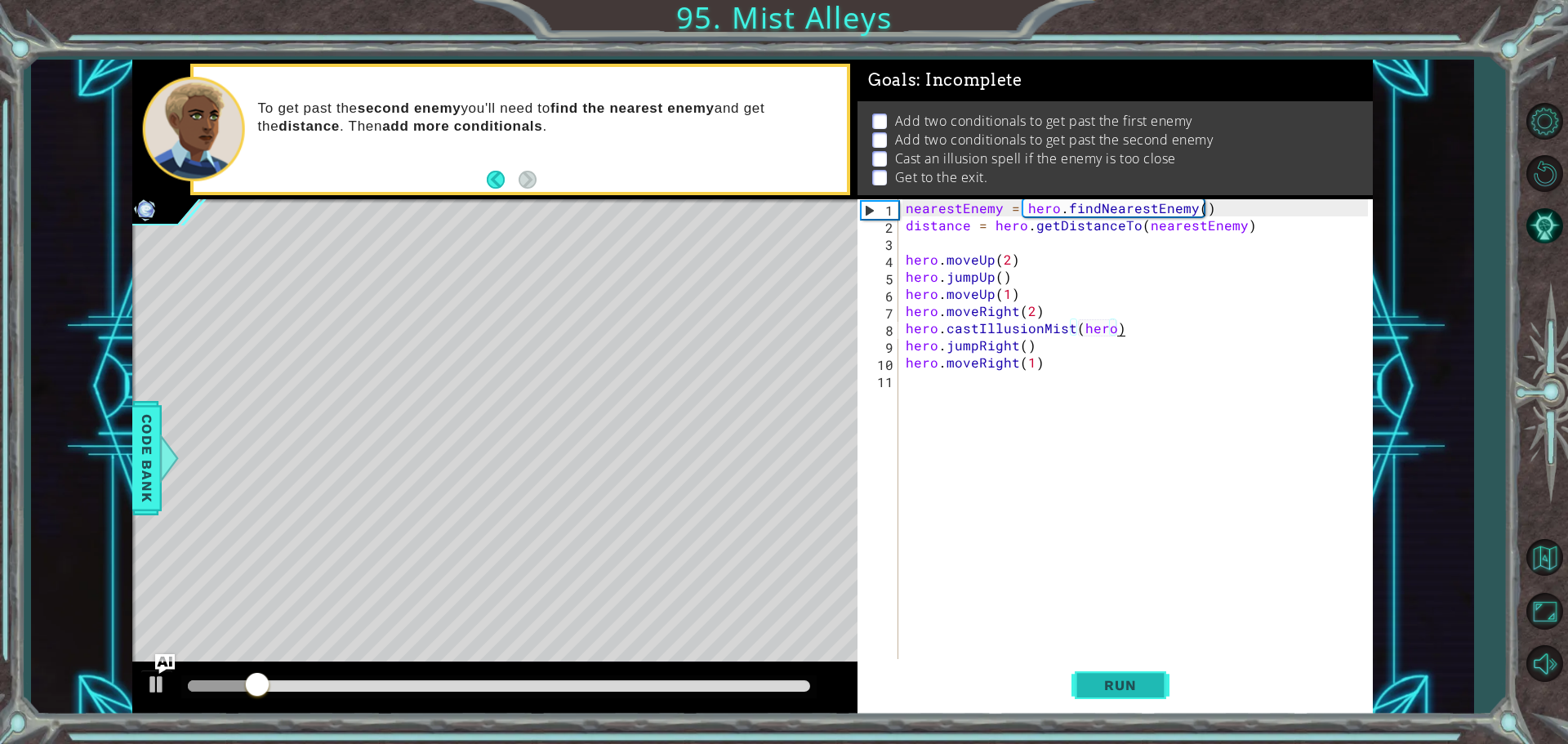
click at [1103, 675] on button "Run" at bounding box center [1120, 685] width 98 height 52
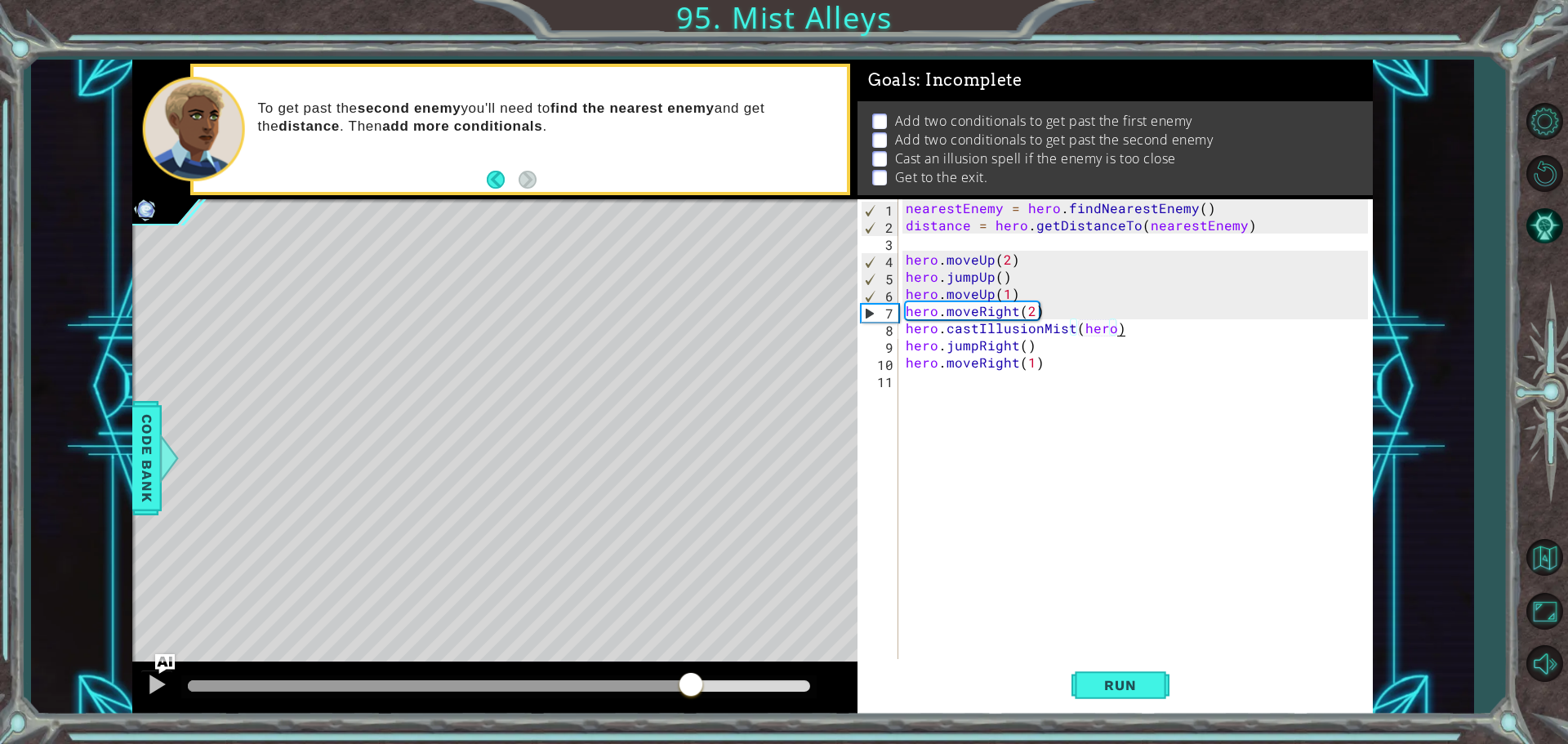
drag, startPoint x: 310, startPoint y: 686, endPoint x: 693, endPoint y: 638, distance: 386.0
click at [693, 638] on div "methods hero use(thing) moveUp(steps) moveDown(steps) moveLeft(steps) moveRight…" at bounding box center [752, 387] width 1240 height 655
click at [1004, 266] on div "nearestEnemy = hero . findNearestEnemy ( ) distance = hero . getDistanceTo ( ne…" at bounding box center [1139, 449] width 474 height 498
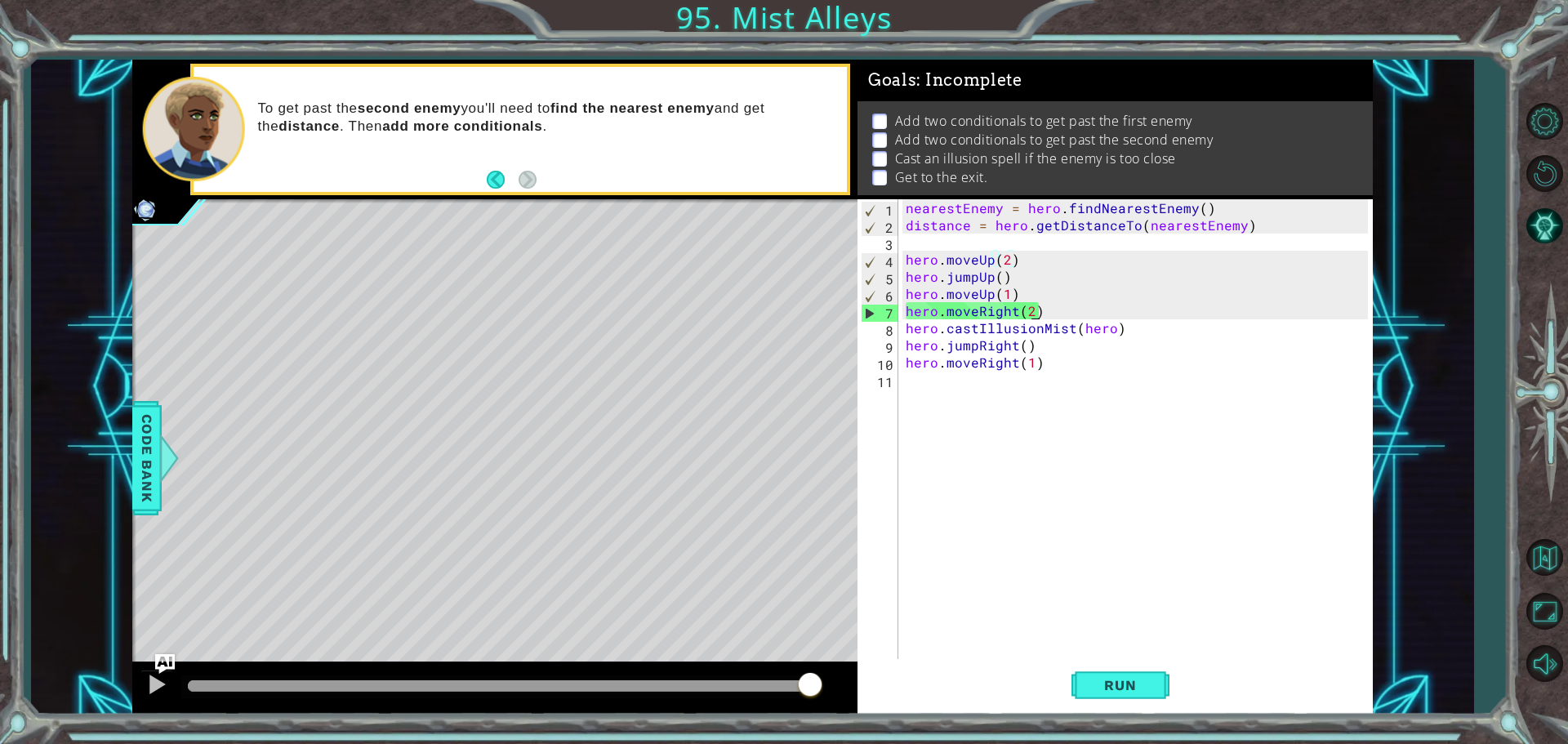
click at [1031, 310] on div "nearestEnemy = hero . findNearestEnemy ( ) distance = hero . getDistanceTo ( ne…" at bounding box center [1139, 449] width 474 height 498
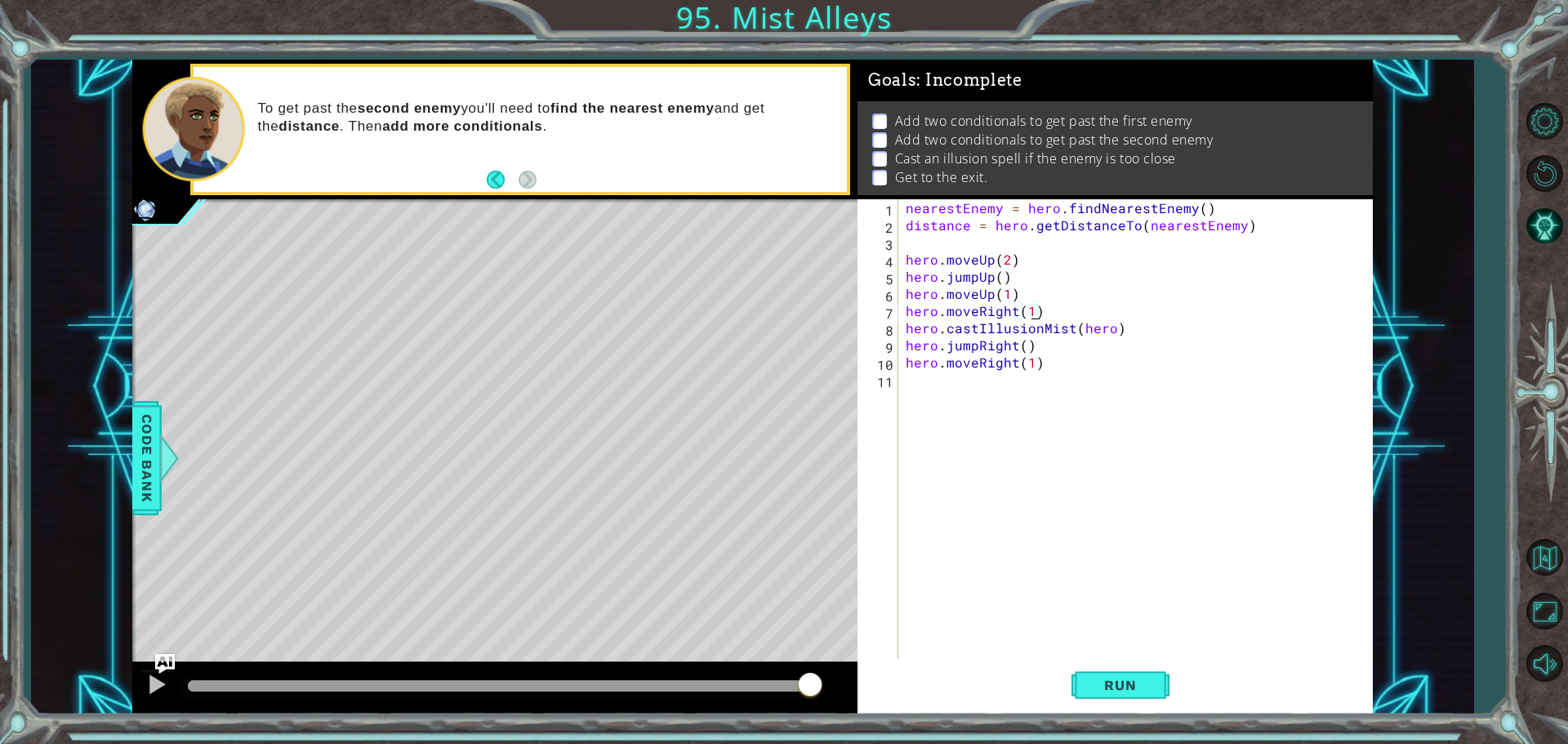
scroll to position [0, 7]
click at [1091, 675] on button "Run" at bounding box center [1120, 685] width 98 height 52
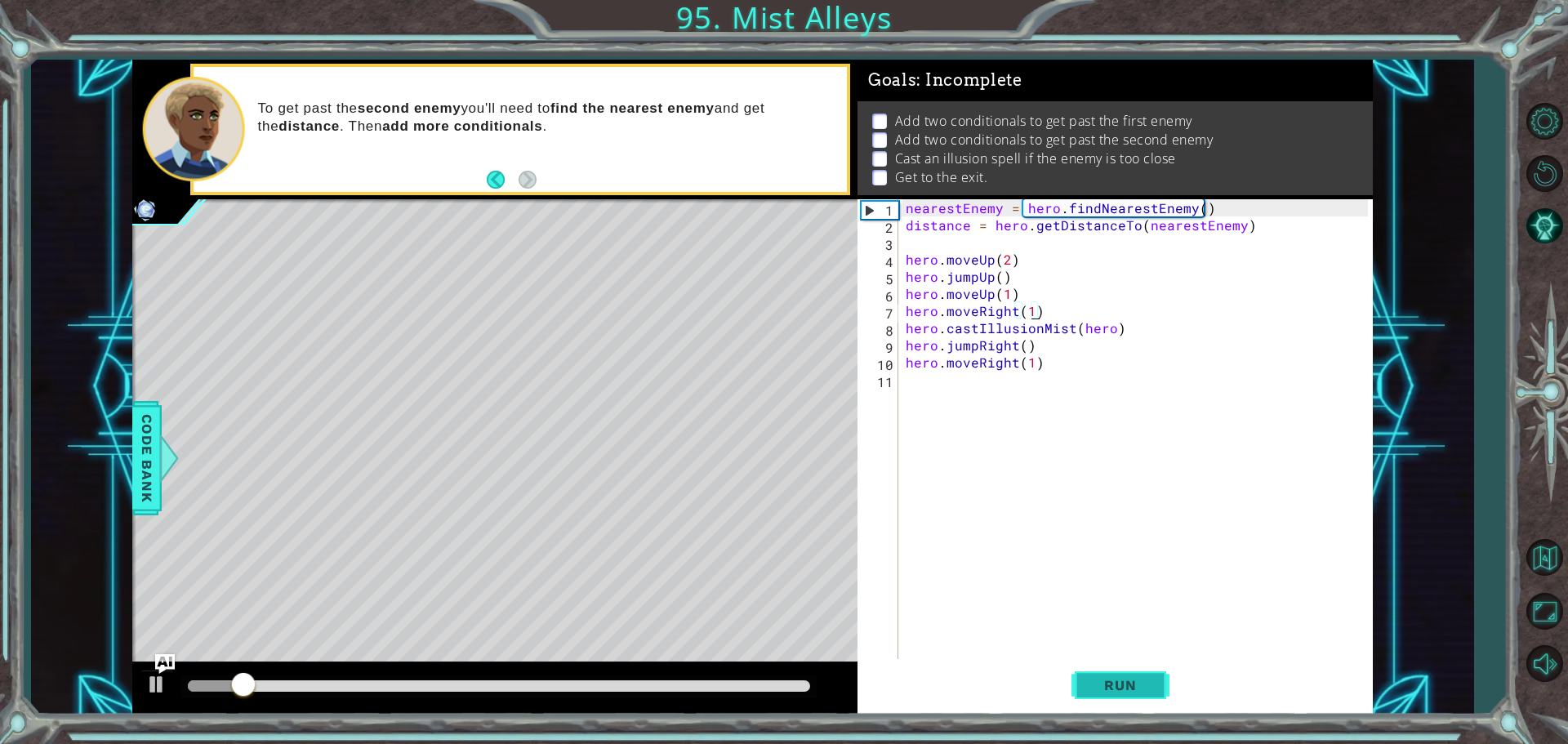
click at [1091, 675] on button "Run" at bounding box center [1120, 685] width 98 height 52
drag, startPoint x: 563, startPoint y: 690, endPoint x: 236, endPoint y: 683, distance: 327.1
click at [236, 683] on div at bounding box center [499, 686] width 622 height 11
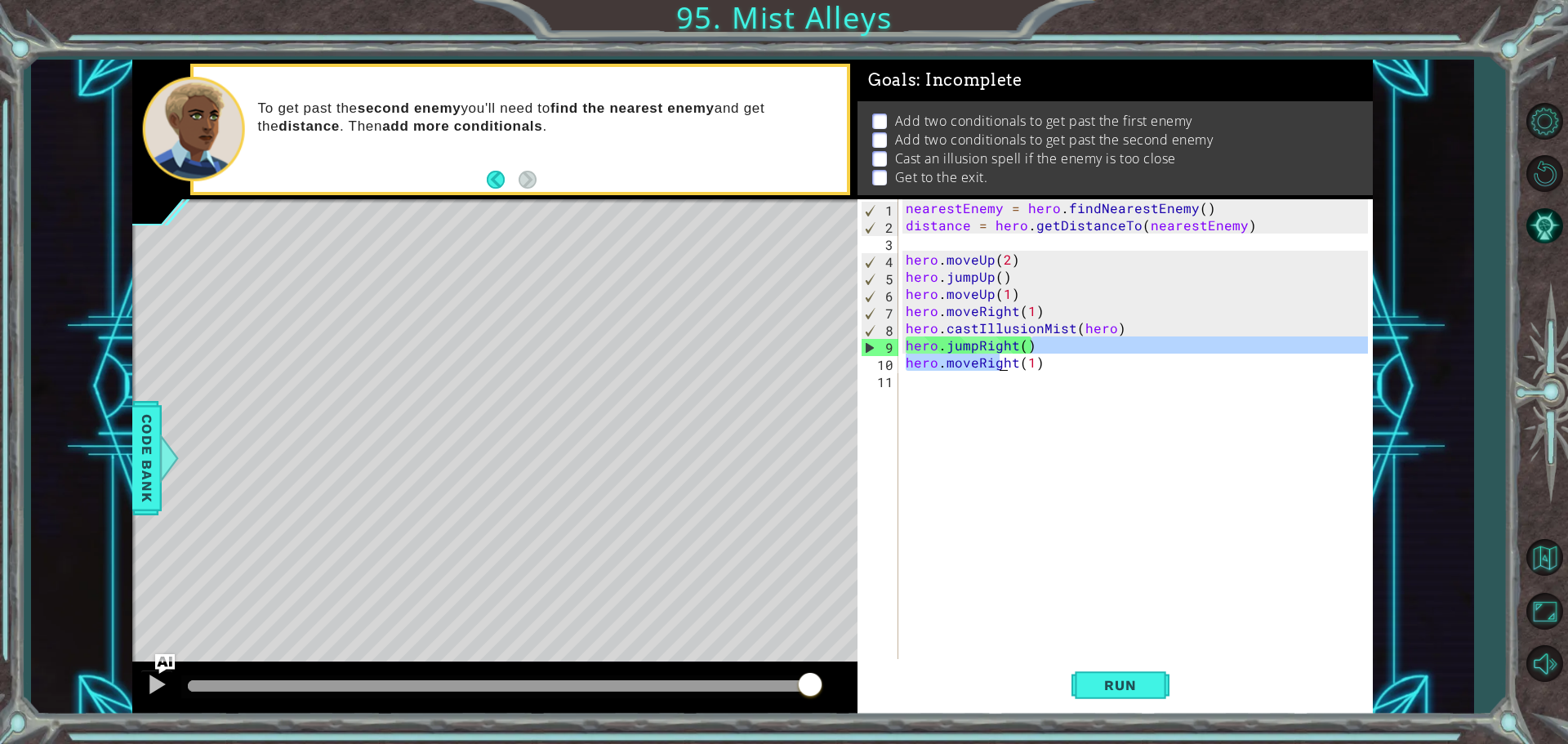
drag, startPoint x: 1033, startPoint y: 340, endPoint x: 1033, endPoint y: 368, distance: 28.0
click at [999, 366] on div "nearestEnemy = hero . findNearestEnemy ( ) distance = hero . getDistanceTo ( ne…" at bounding box center [1139, 449] width 474 height 498
type textarea "hero.jumpRight() hero.moveRight(1)"
drag, startPoint x: 1038, startPoint y: 368, endPoint x: 904, endPoint y: 350, distance: 135.2
click at [904, 350] on div "nearestEnemy = hero . findNearestEnemy ( ) distance = hero . getDistanceTo ( ne…" at bounding box center [1139, 449] width 474 height 498
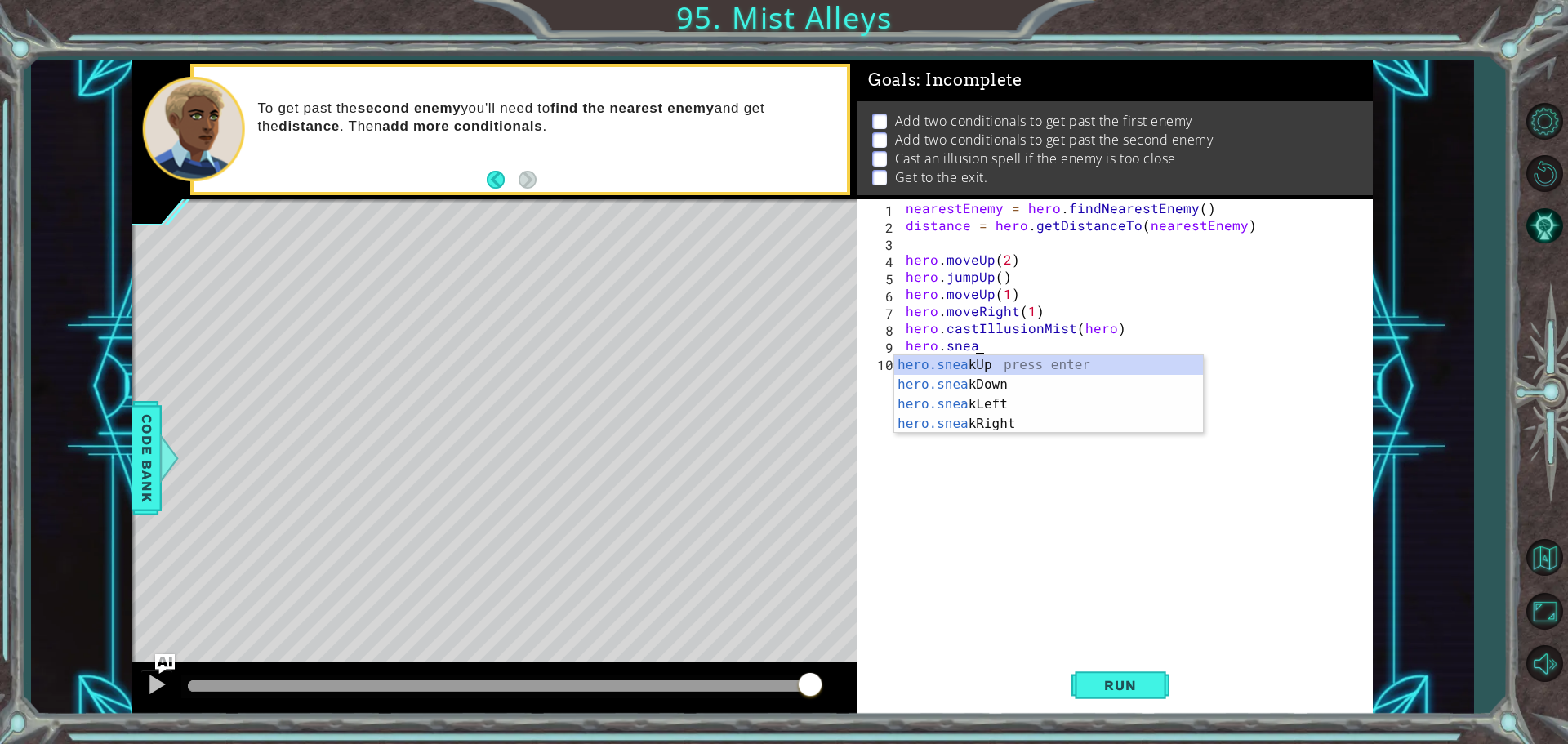
scroll to position [0, 4]
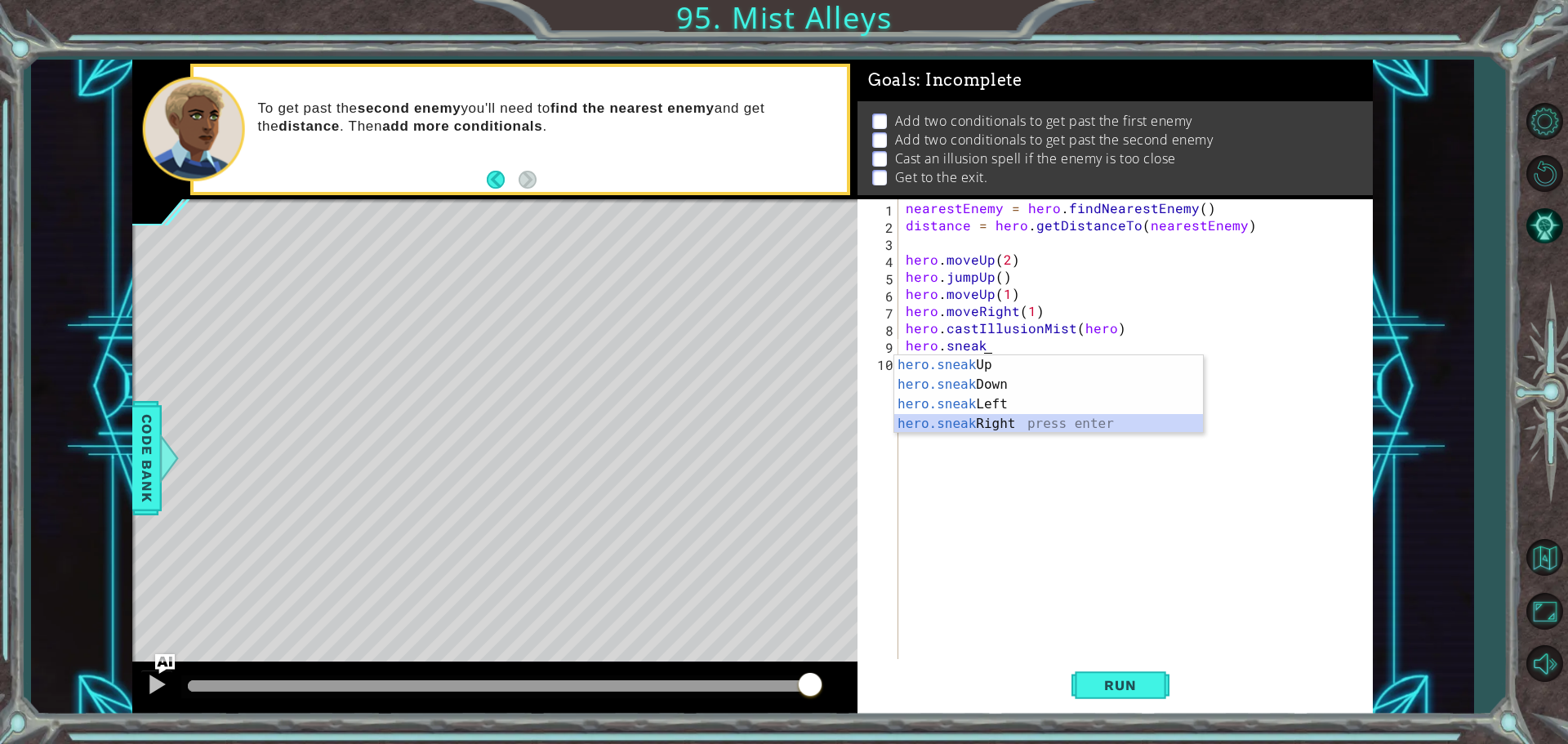
click at [927, 421] on div "hero.sneak Up press enter hero.sneak Down press enter hero.sneak Left press ent…" at bounding box center [1048, 414] width 309 height 118
click at [1031, 347] on div "nearestEnemy = hero . findNearestEnemy ( ) distance = hero . getDistanceTo ( ne…" at bounding box center [1139, 449] width 474 height 498
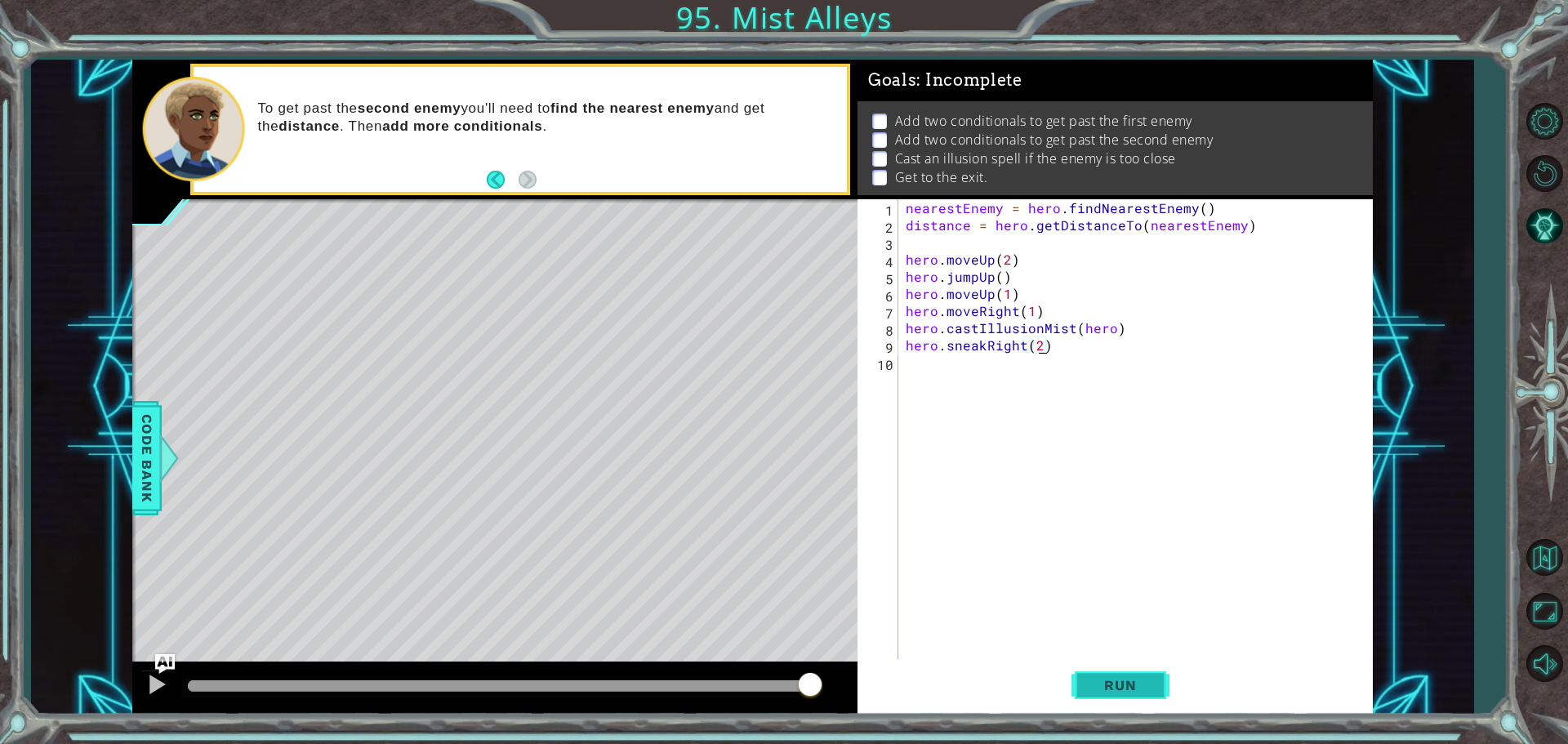
type textarea "hero.sneakRight(2)"
click at [1099, 692] on span "Run" at bounding box center [1120, 685] width 64 height 17
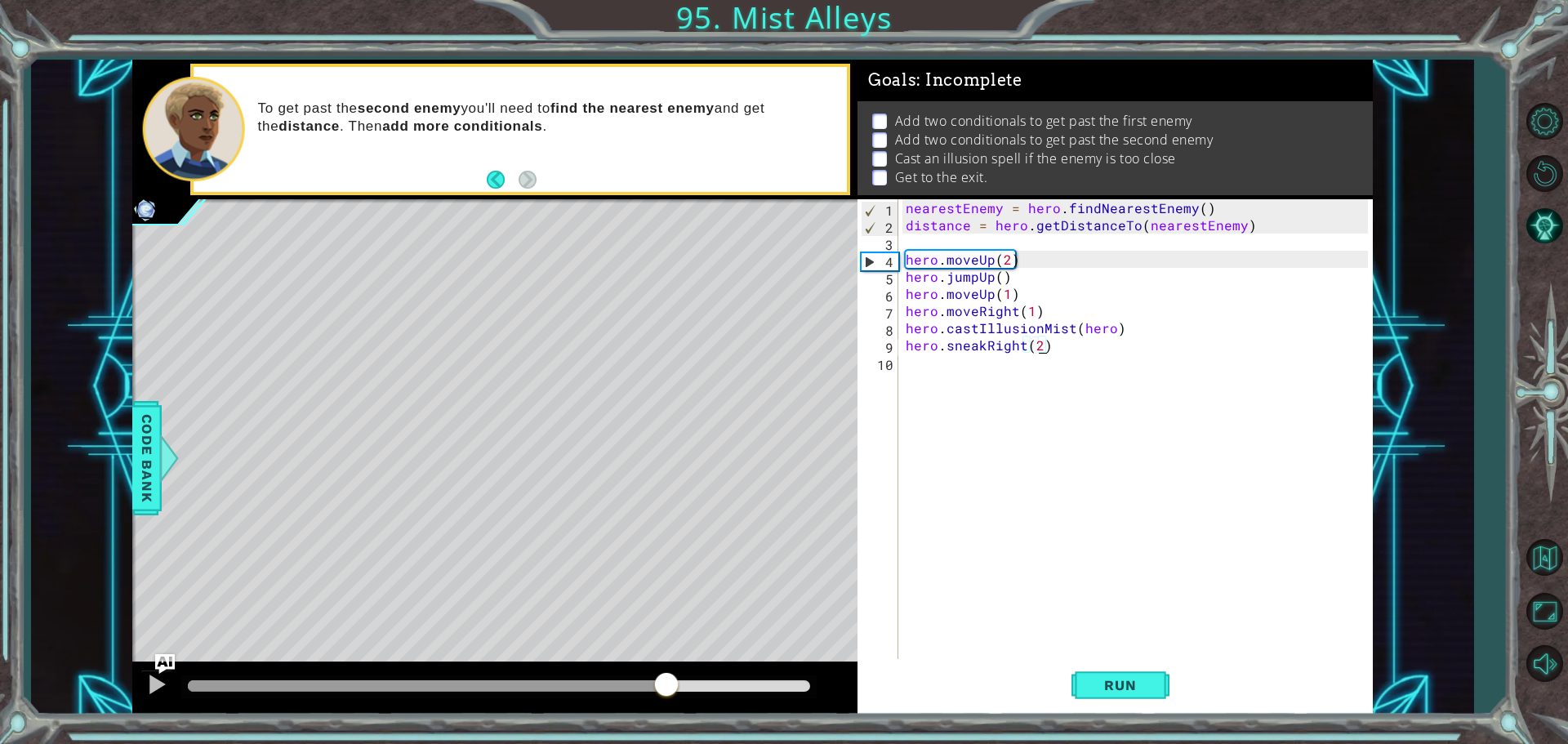
drag, startPoint x: 410, startPoint y: 687, endPoint x: 680, endPoint y: 692, distance: 270.0
click at [680, 692] on div at bounding box center [499, 686] width 622 height 11
click at [1107, 682] on span "Run" at bounding box center [1120, 685] width 64 height 17
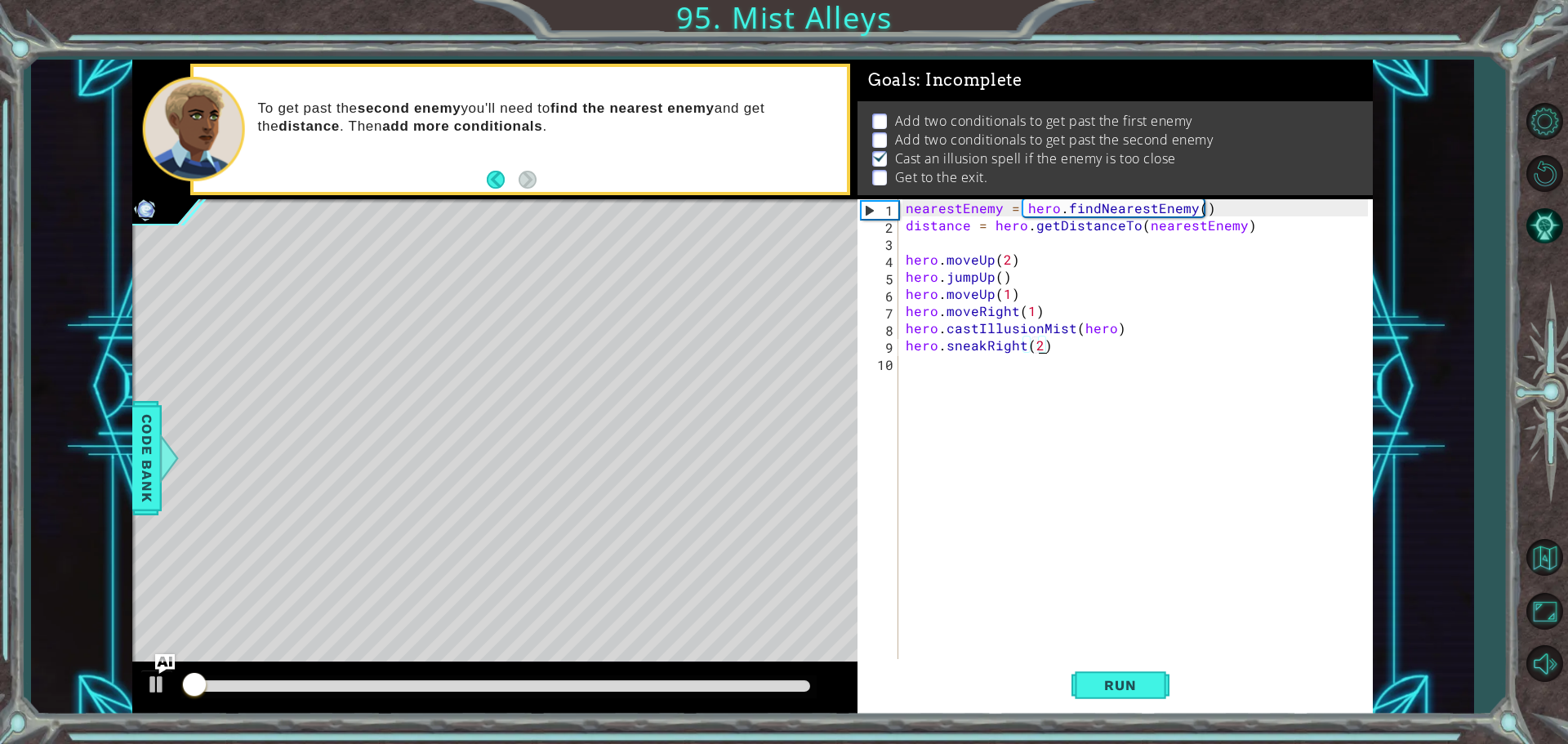
scroll to position [8, 0]
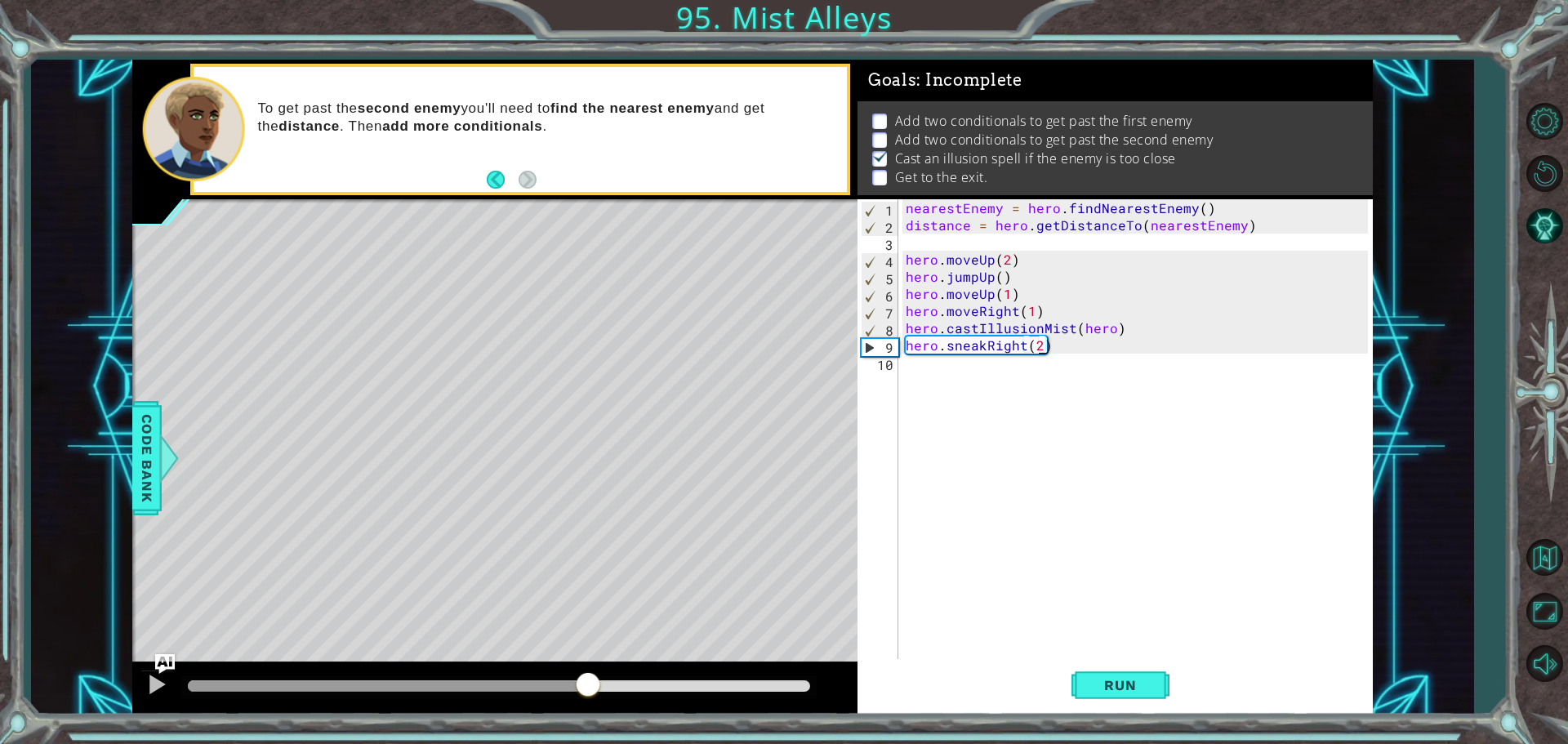
drag, startPoint x: 480, startPoint y: 689, endPoint x: 596, endPoint y: 675, distance: 116.8
click at [594, 681] on div at bounding box center [499, 686] width 622 height 11
click at [958, 376] on div "nearestEnemy = hero . findNearestEnemy ( ) distance = hero . getDistanceTo ( ne…" at bounding box center [1139, 449] width 474 height 498
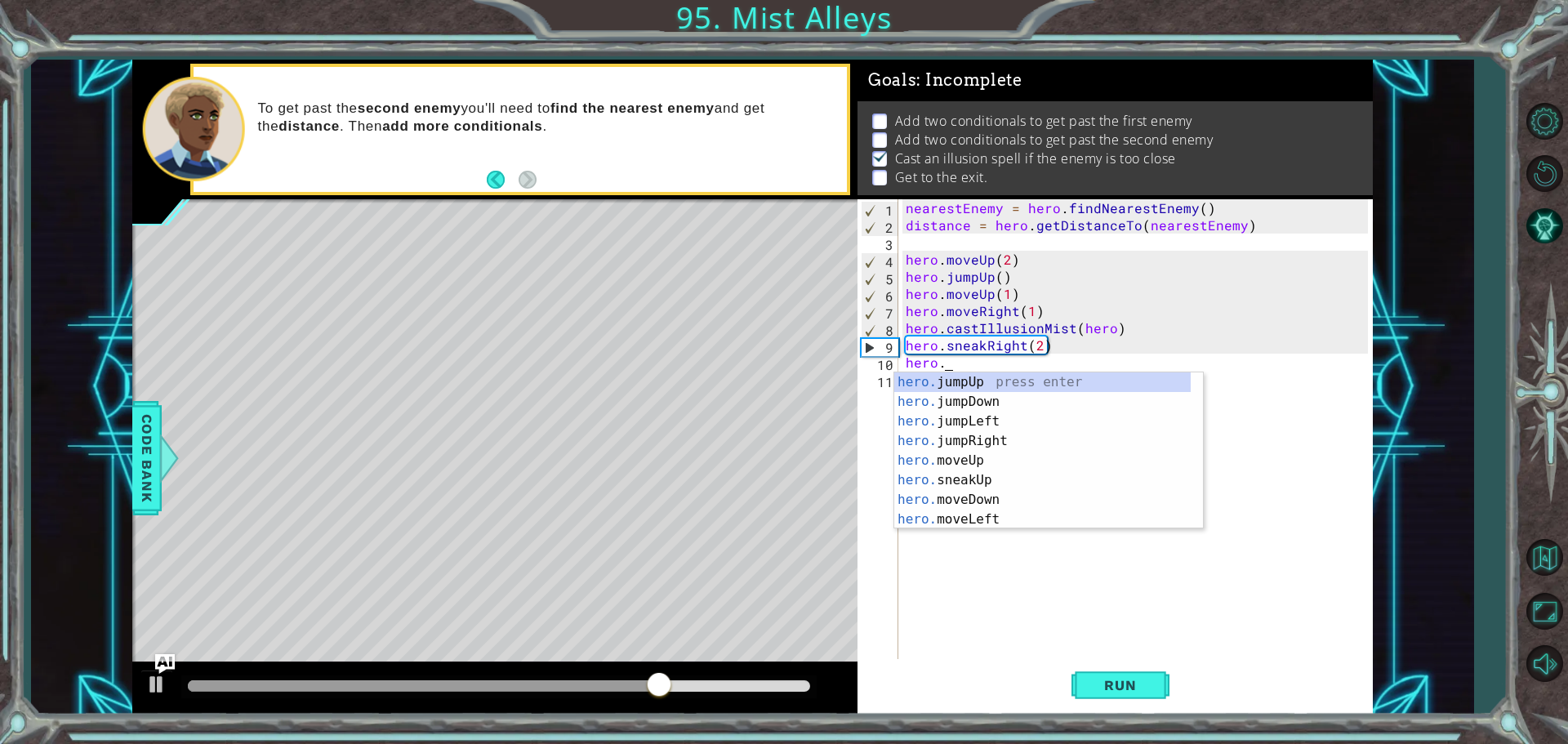
scroll to position [0, 2]
type textarea "hero.jump"
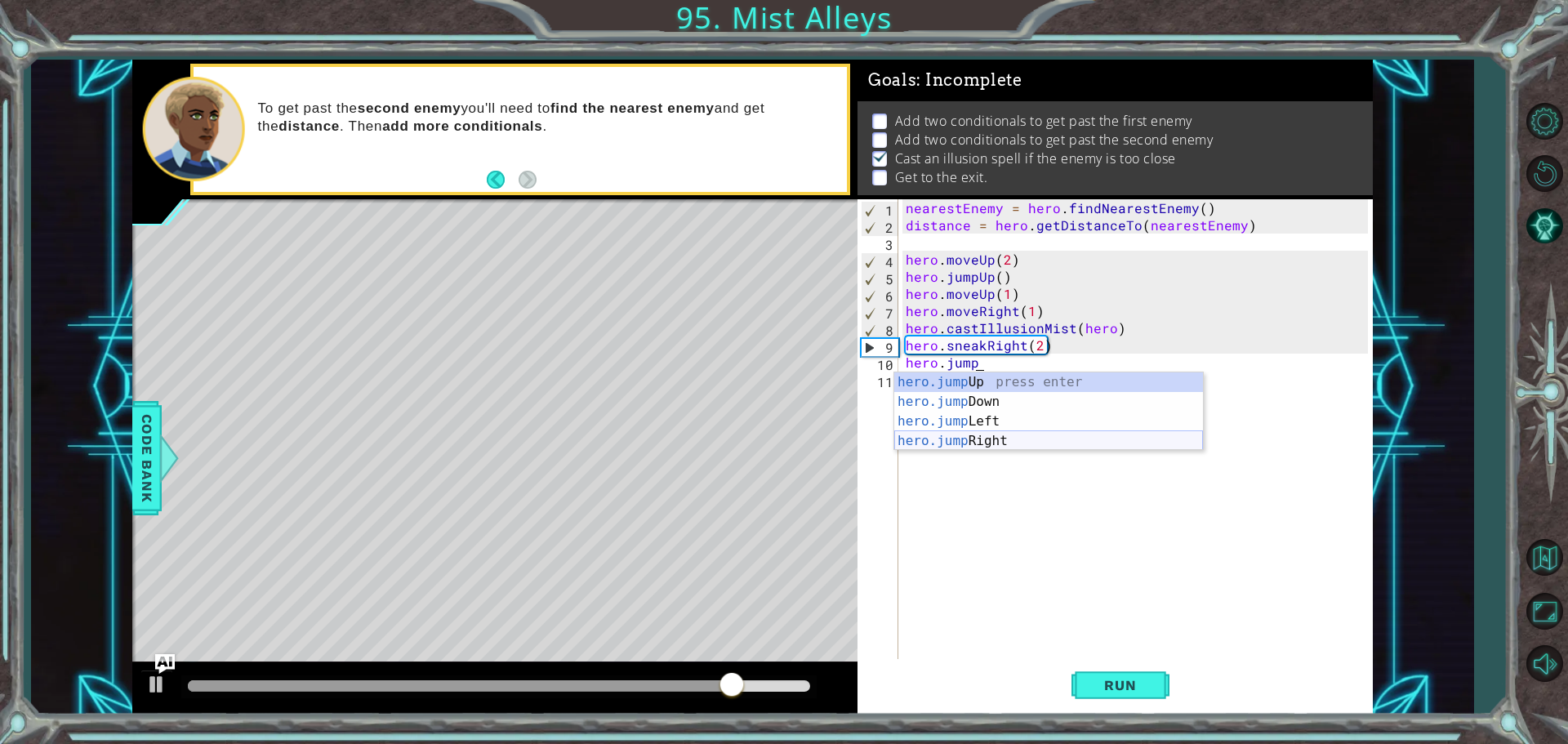
click at [961, 441] on div "hero.jump Up press enter hero.jump Down press enter hero.jump Left press enter …" at bounding box center [1048, 432] width 309 height 118
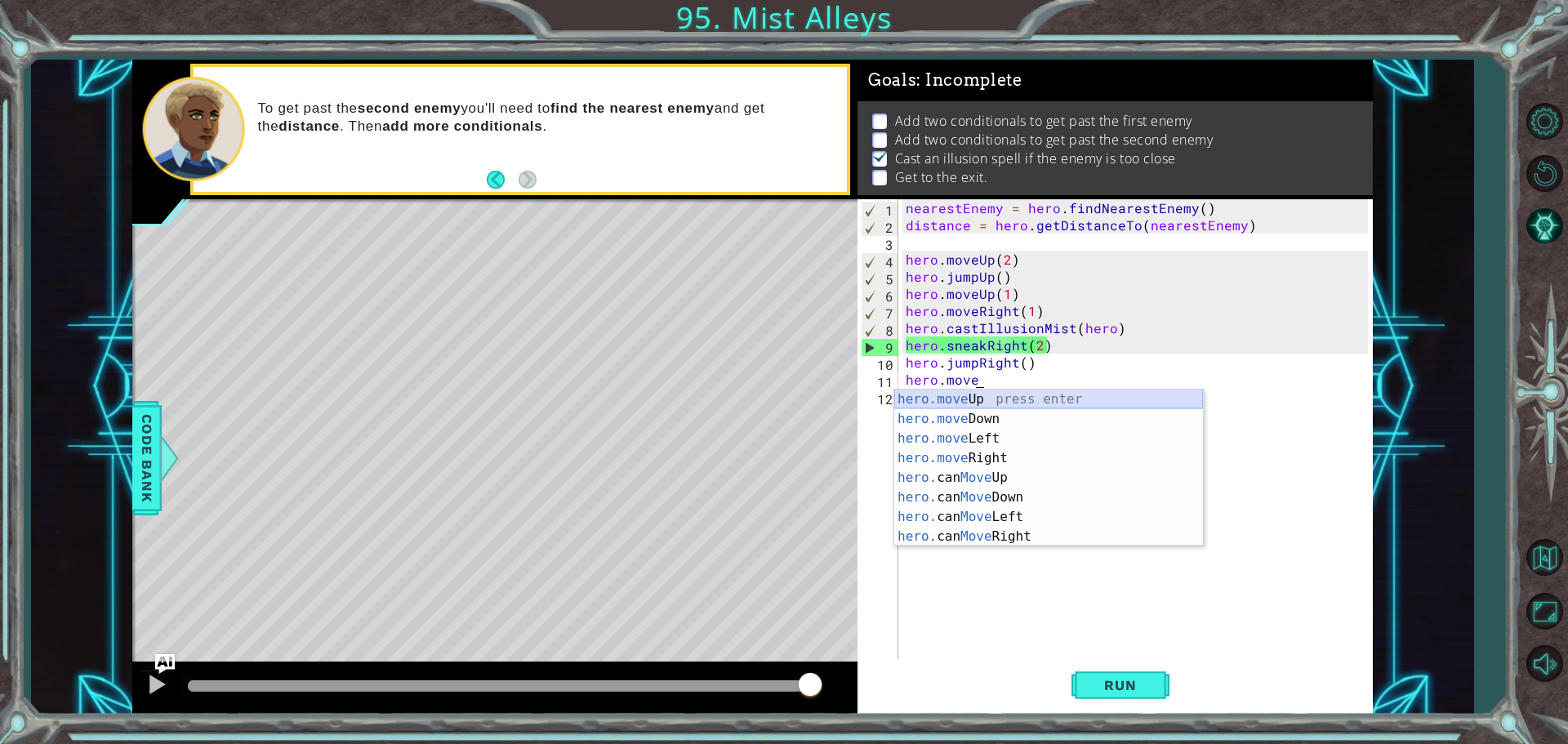
drag, startPoint x: 999, startPoint y: 405, endPoint x: 1013, endPoint y: 426, distance: 25.2
click at [1000, 405] on div "hero.move Up press enter hero.move Down press enter hero.move Left press enter …" at bounding box center [1048, 487] width 309 height 196
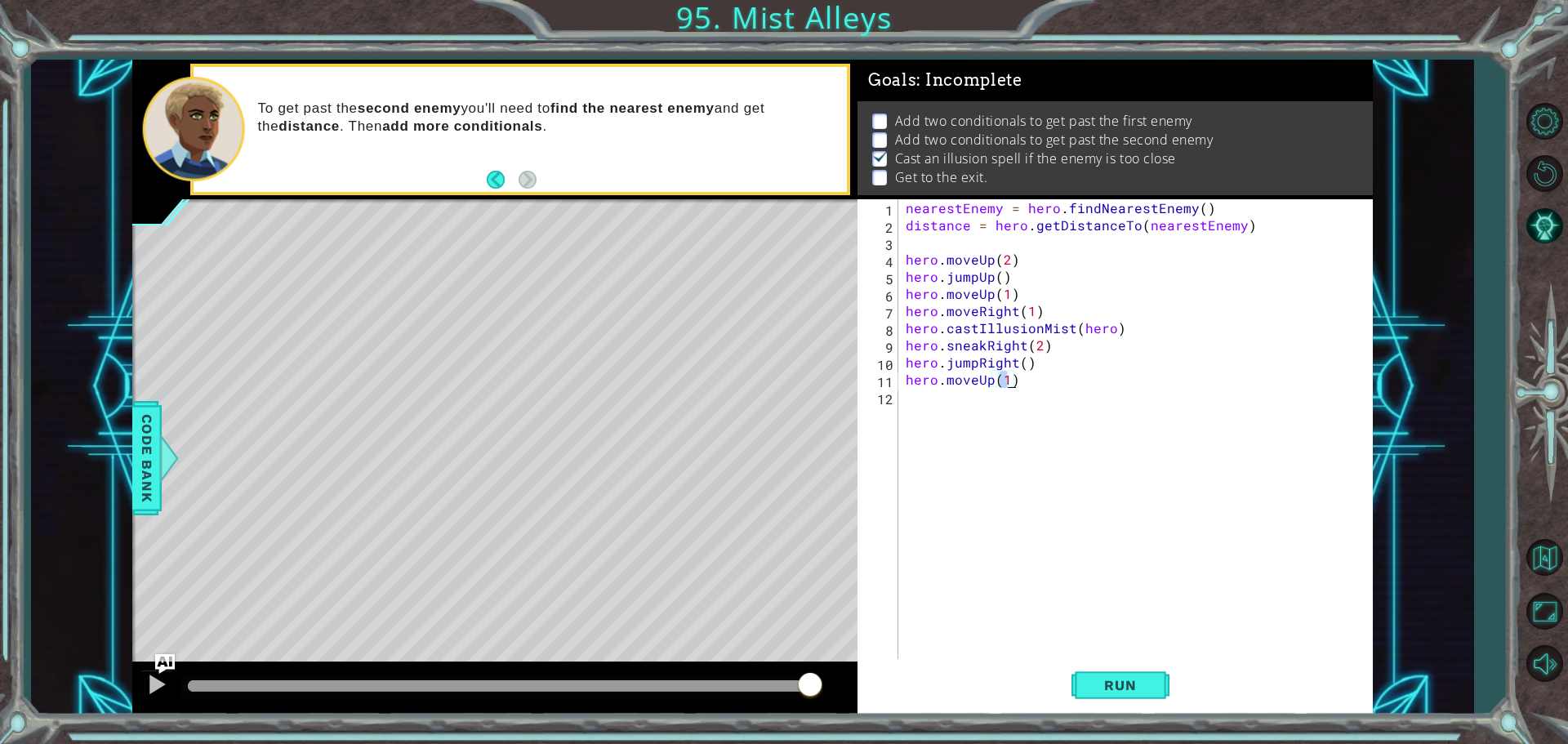
click at [985, 378] on div "nearestEnemy = hero . findNearestEnemy ( ) distance = hero . getDistanceTo ( ne…" at bounding box center [1139, 449] width 474 height 498
click at [1079, 398] on div "hero.moveRight press enter hero. can MoveRight press enter" at bounding box center [1048, 428] width 309 height 78
type textarea "hero.moveRight(1)"
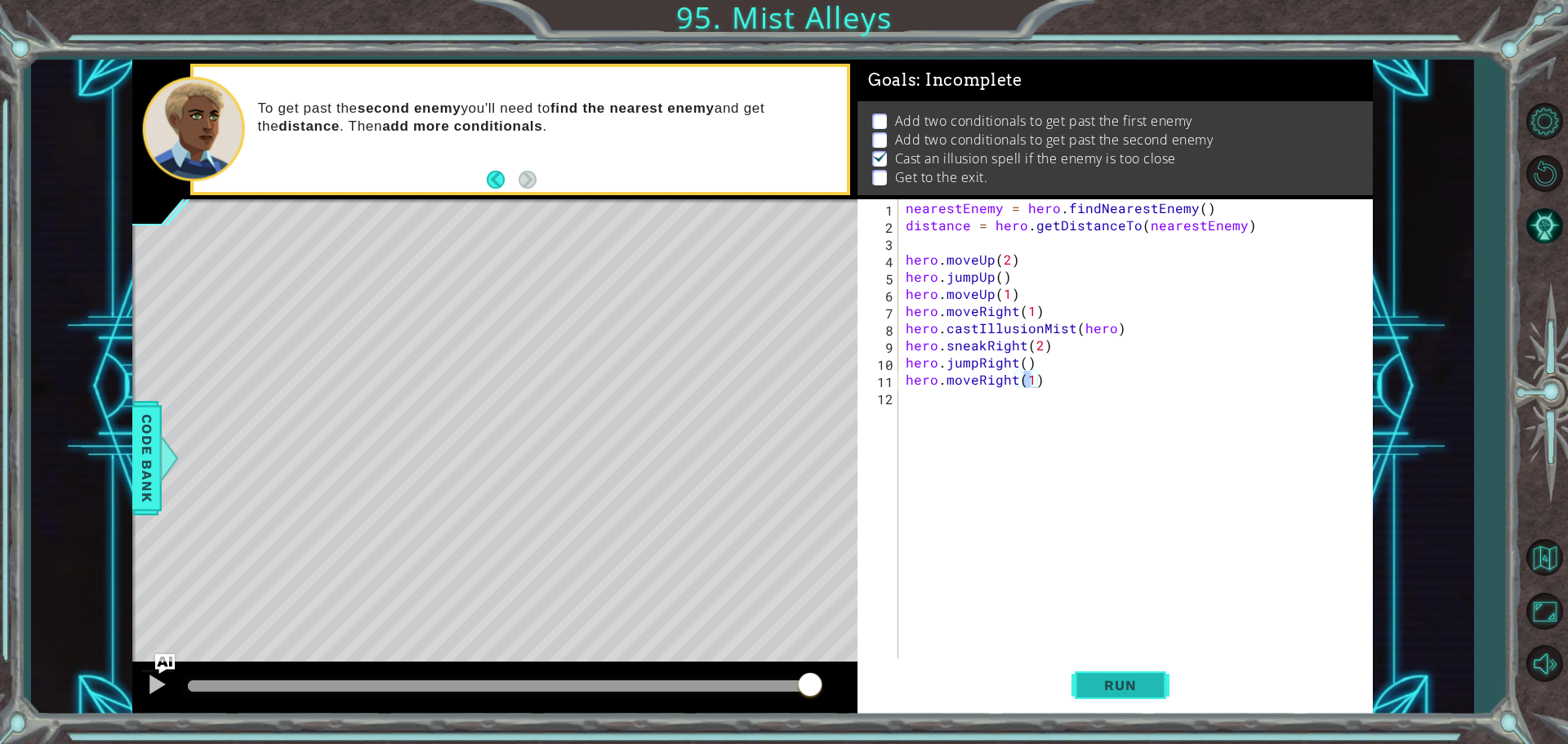
click at [1153, 682] on button "Run" at bounding box center [1120, 685] width 98 height 52
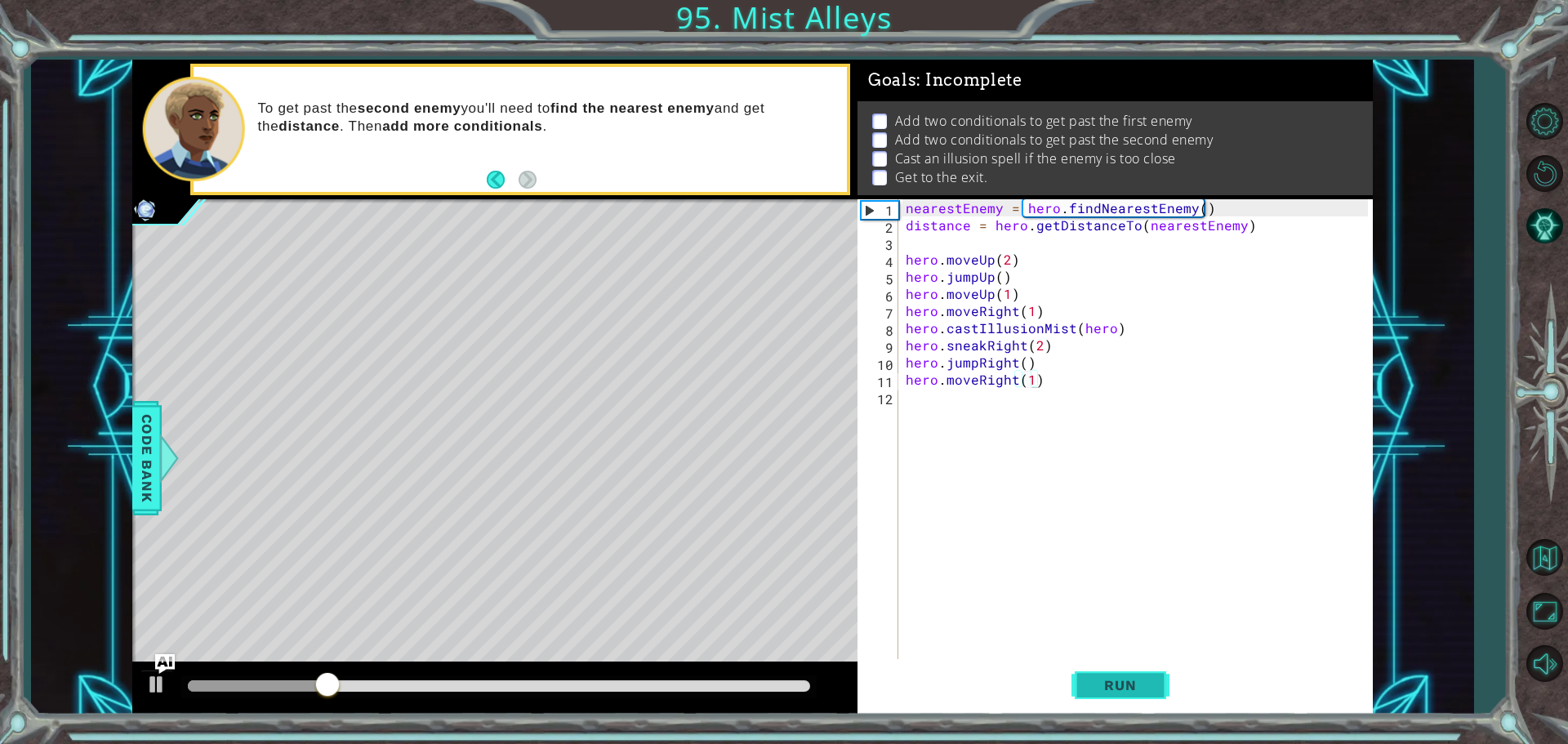
click at [1138, 688] on span "Run" at bounding box center [1120, 685] width 64 height 17
click at [592, 677] on div at bounding box center [498, 687] width 635 height 23
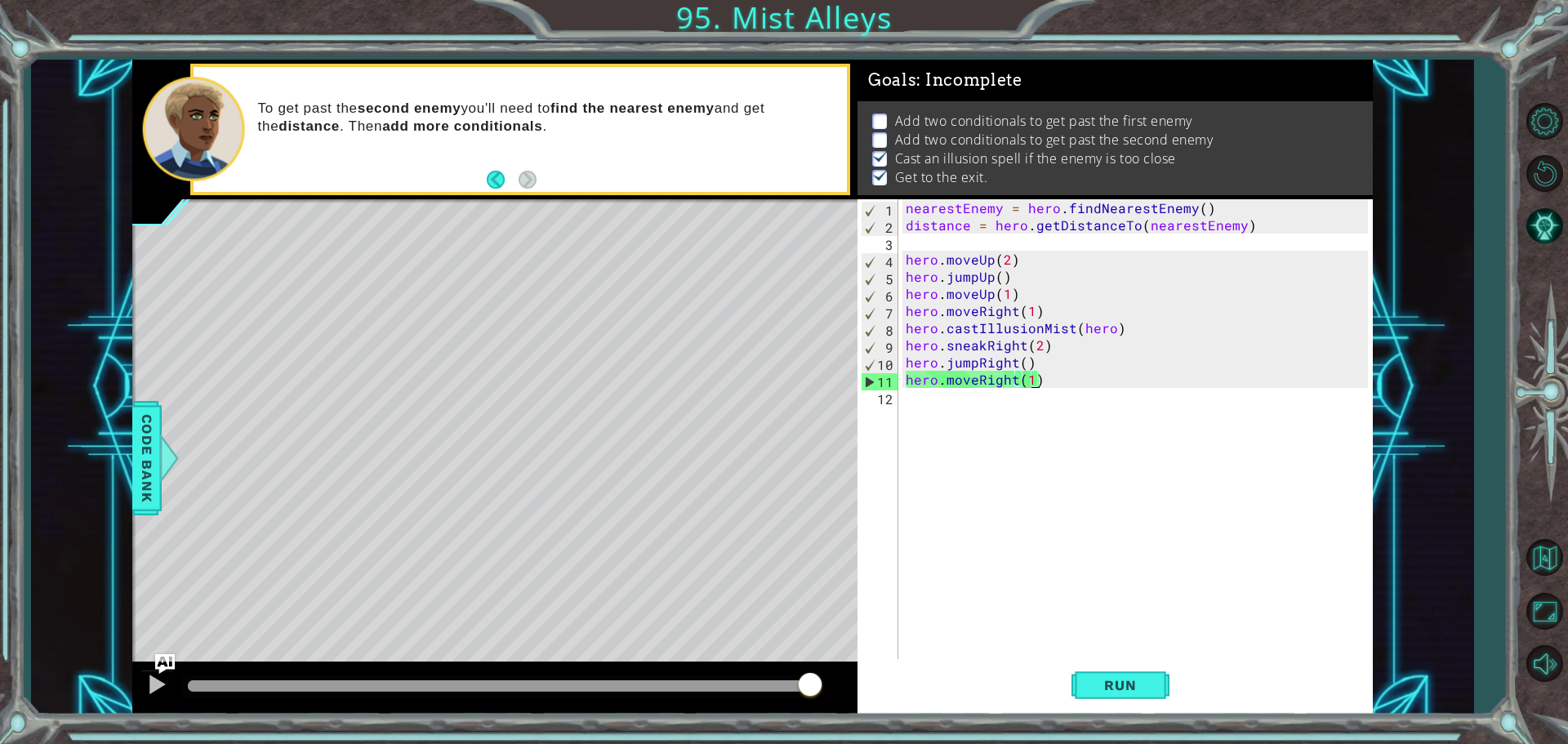
drag, startPoint x: 565, startPoint y: 689, endPoint x: 849, endPoint y: 707, distance: 284.6
click at [849, 707] on div at bounding box center [495, 689] width 725 height 52
click at [1546, 167] on button "Restart Level" at bounding box center [1544, 173] width 47 height 47
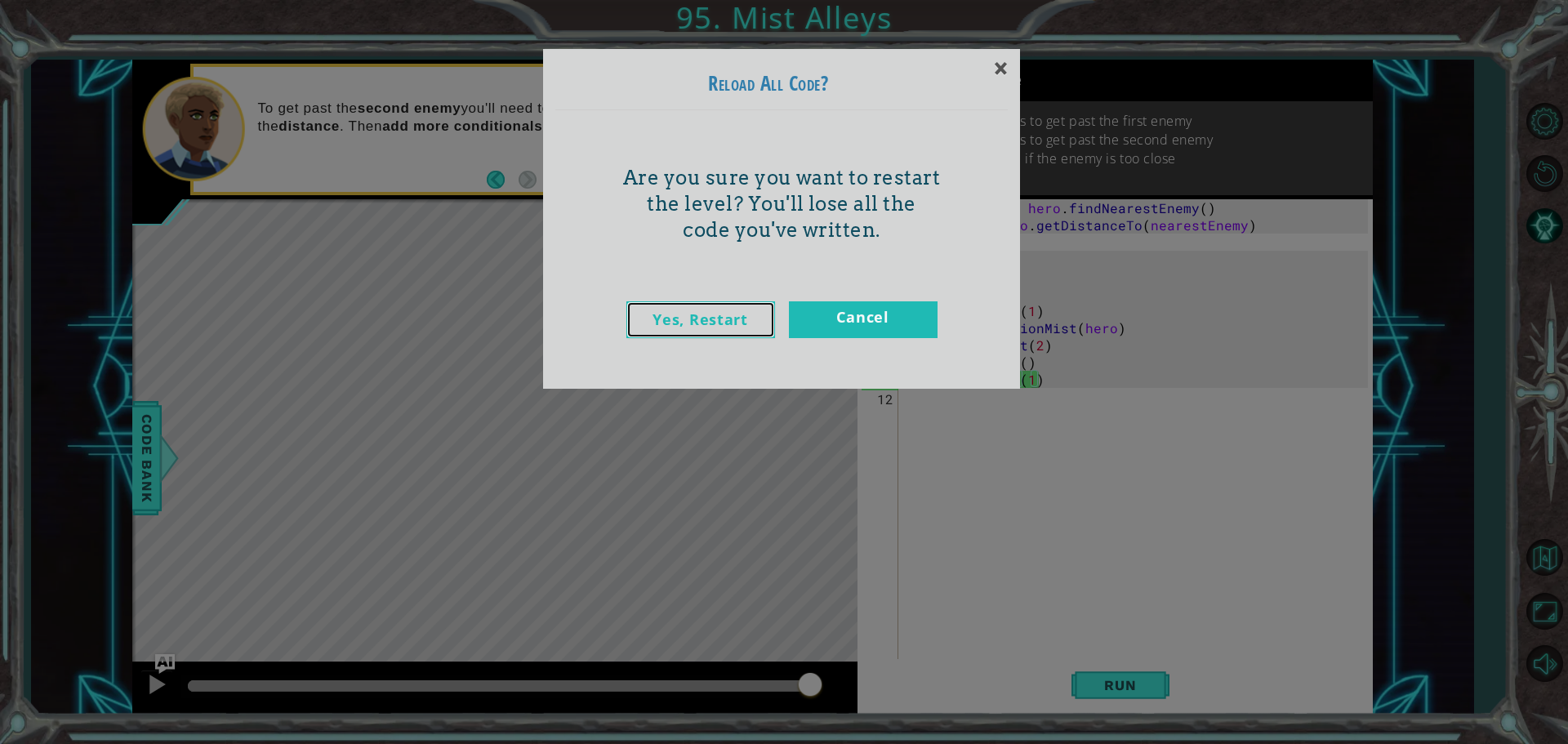
click at [716, 326] on link "Yes, Restart" at bounding box center [701, 320] width 149 height 37
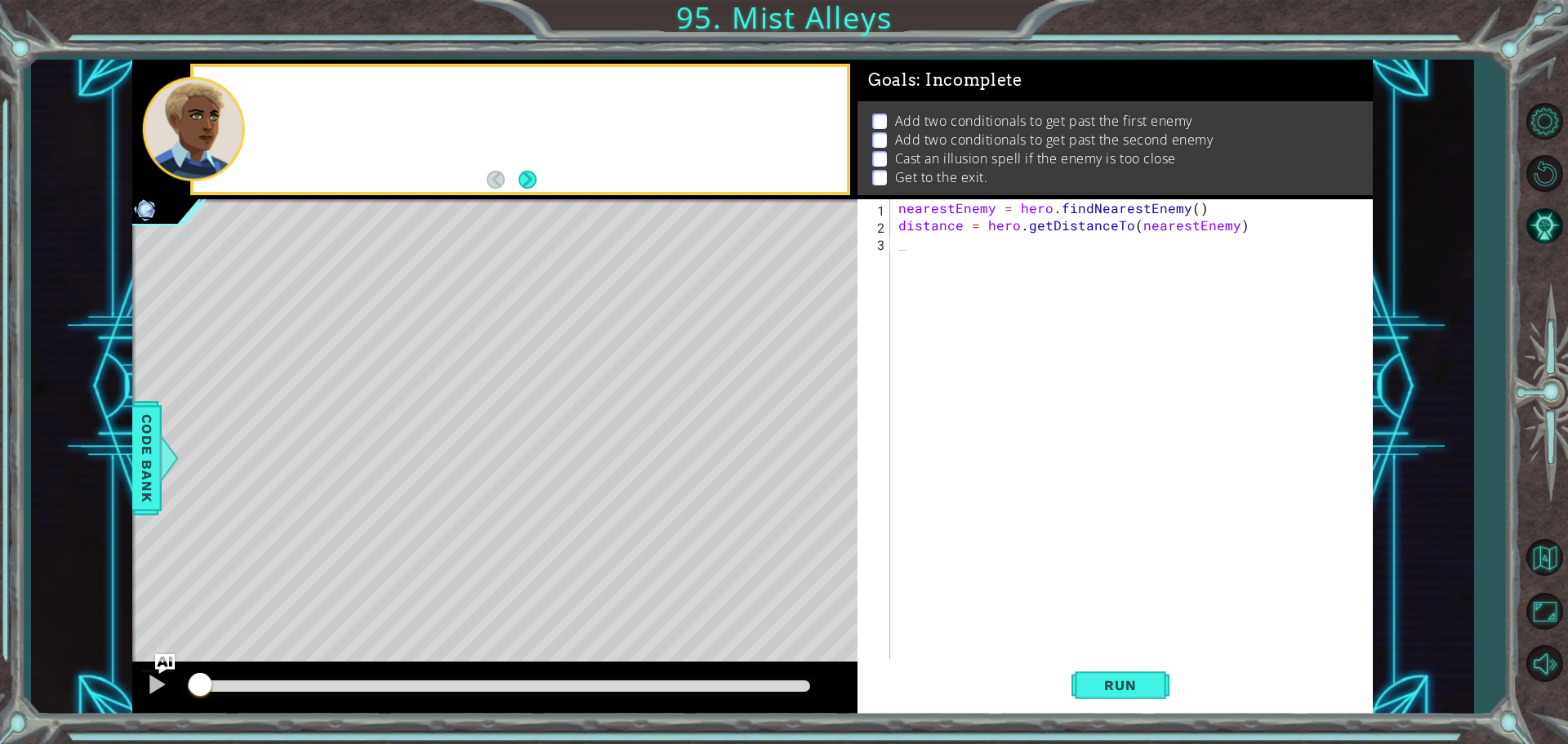
scroll to position [0, 0]
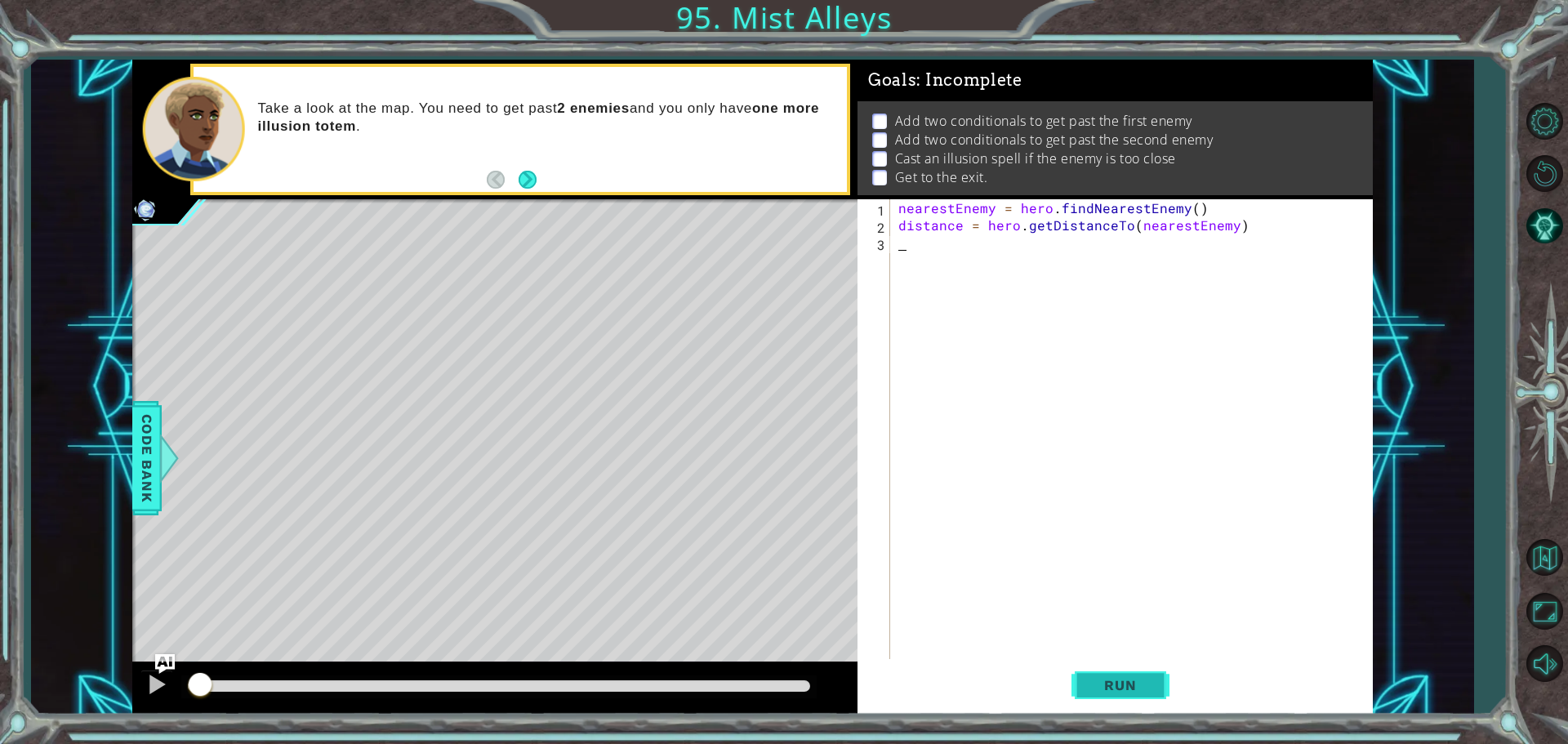
click at [1143, 677] on span "Run" at bounding box center [1120, 685] width 64 height 17
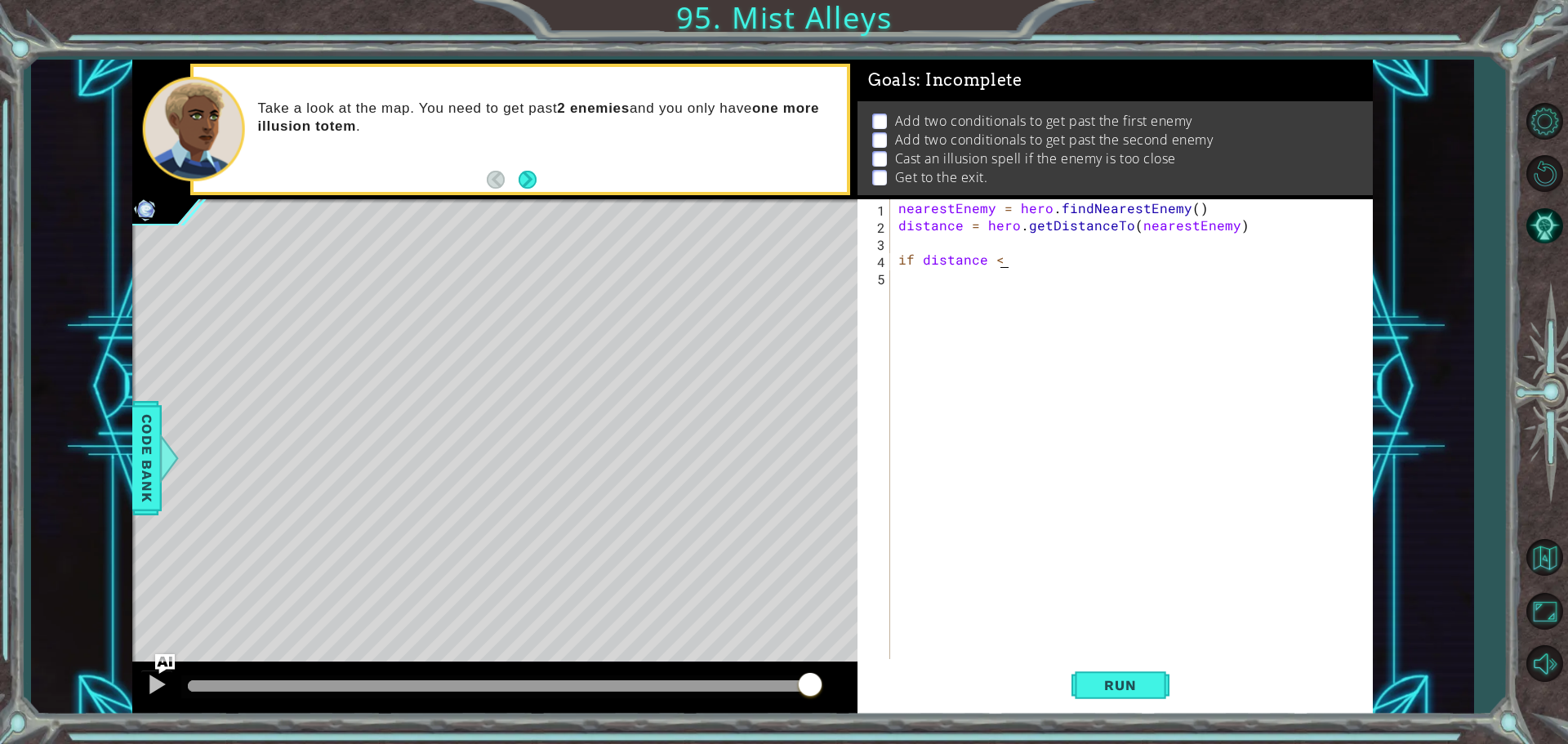
scroll to position [0, 6]
type textarea "if distance < 4"
click at [951, 274] on div "nearestEnemy = hero . findNearestEnemy ( ) distance = hero . getDistanceTo ( ne…" at bounding box center [1135, 449] width 481 height 498
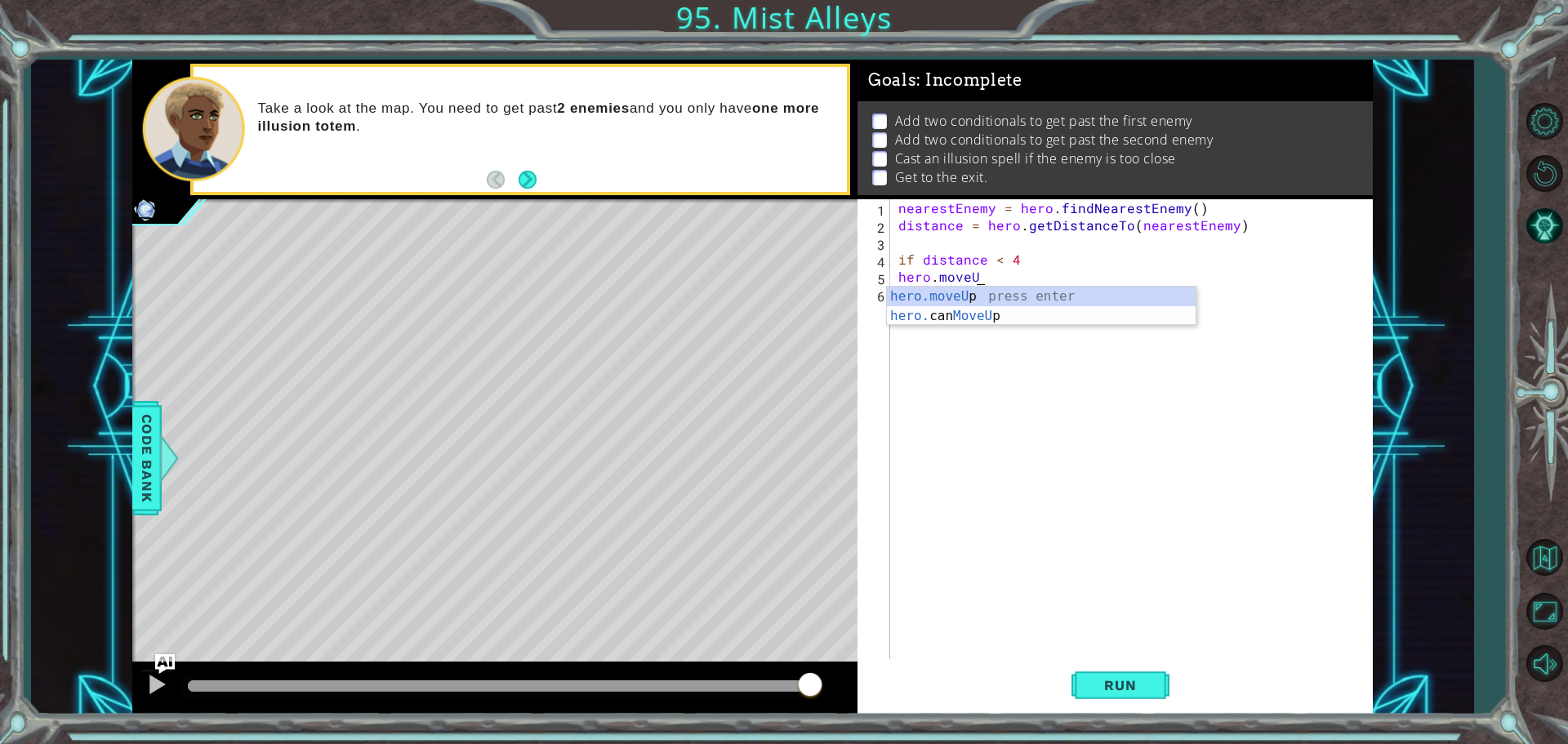
scroll to position [0, 4]
click at [942, 298] on div "hero.moveUp press enter hero. can MoveUp press enter" at bounding box center [1041, 325] width 309 height 78
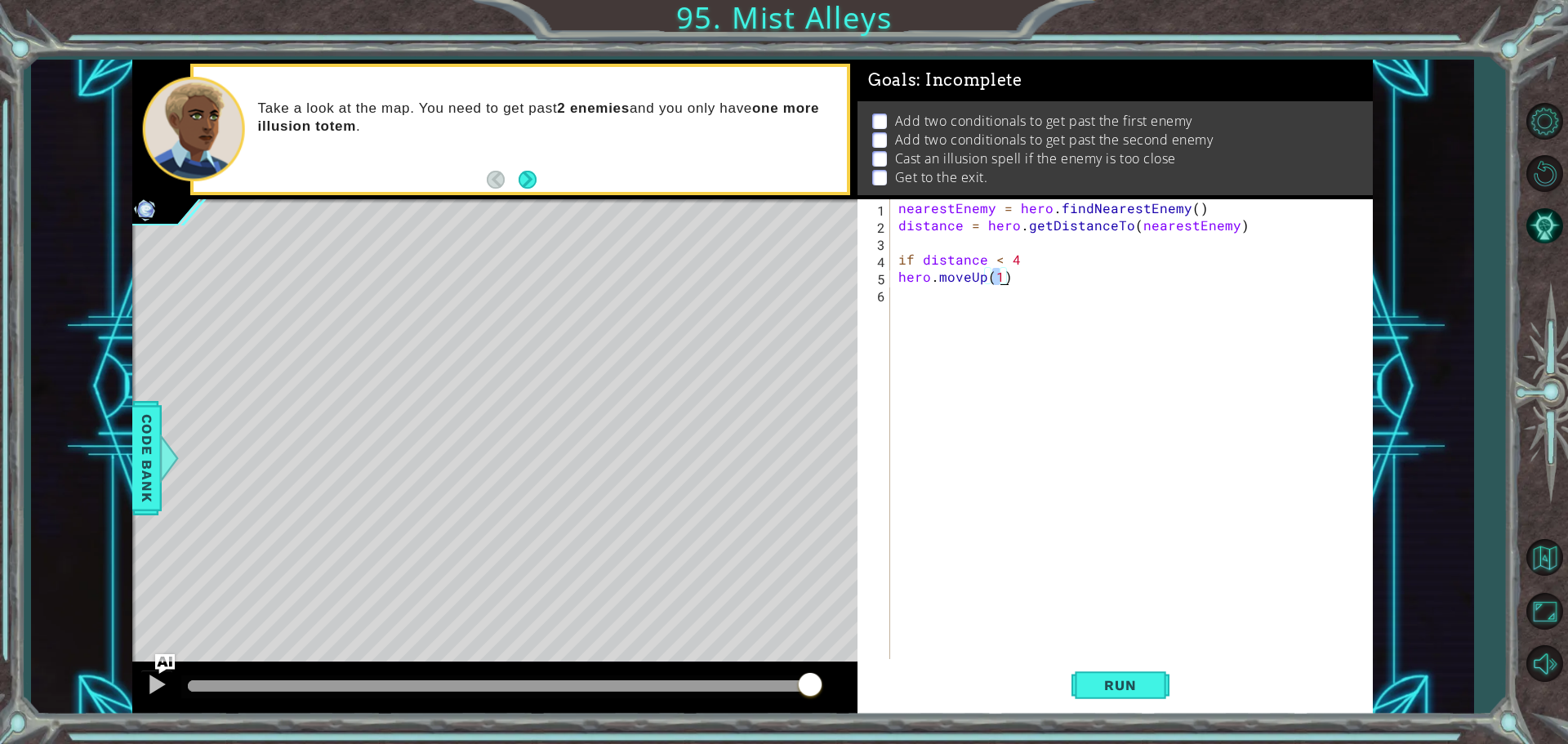
scroll to position [0, 6]
click at [1100, 685] on span "Run" at bounding box center [1120, 685] width 64 height 17
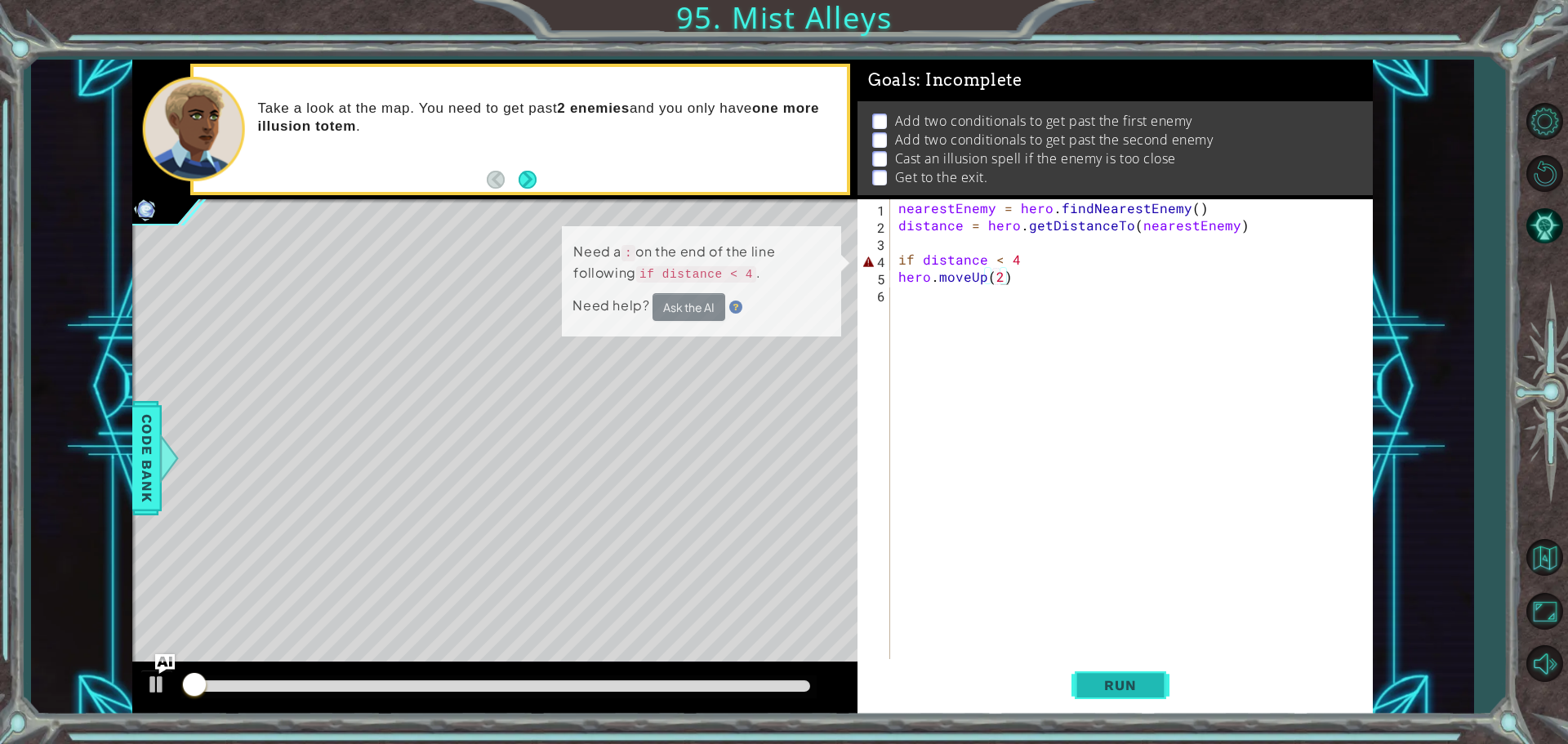
click at [1100, 685] on span "Run" at bounding box center [1120, 685] width 64 height 17
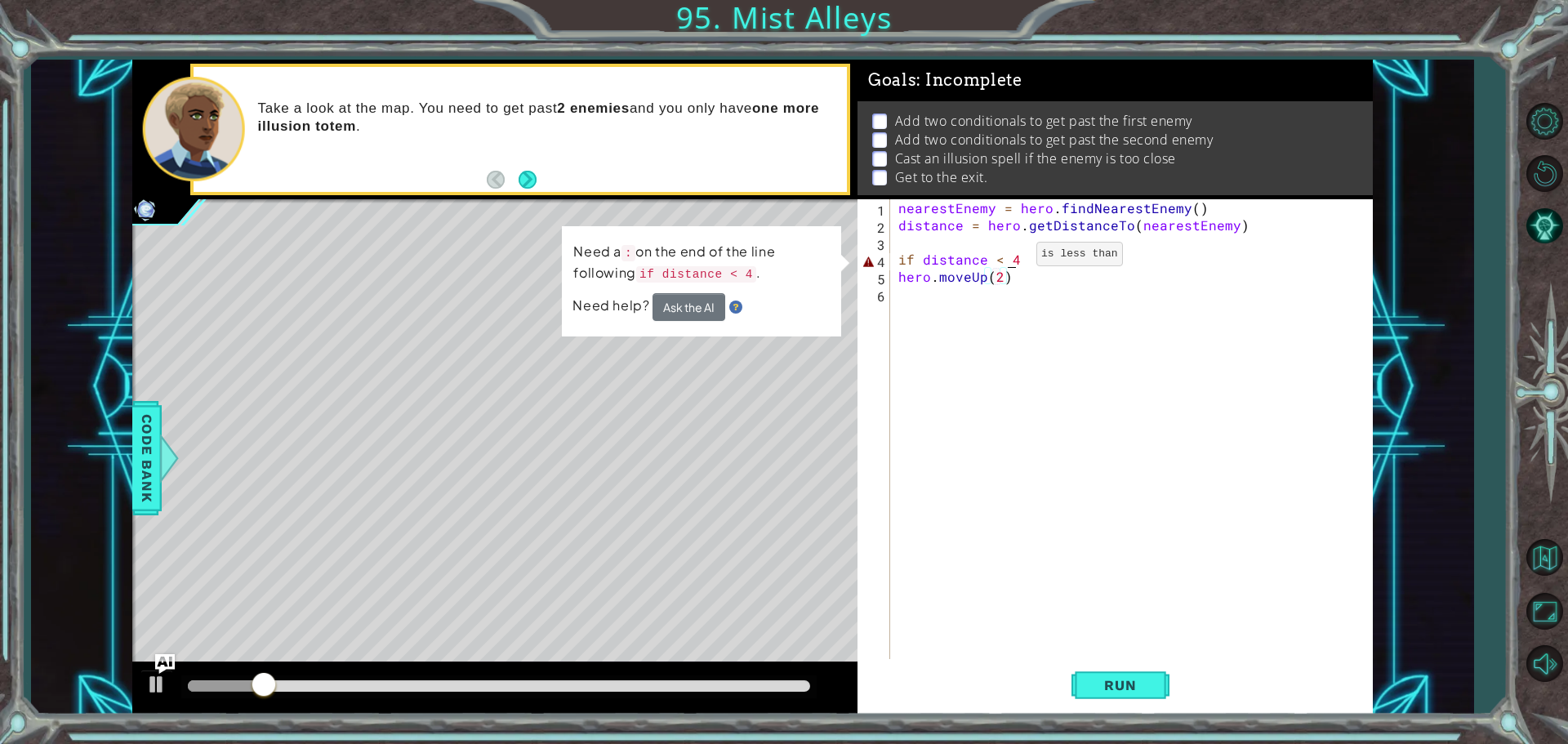
click at [1009, 259] on div "nearestEnemy = hero . findNearestEnemy ( ) distance = hero . getDistanceTo ( ne…" at bounding box center [1135, 449] width 481 height 498
click at [1018, 259] on div "nearestEnemy = hero . findNearestEnemy ( ) distance = hero . getDistanceTo ( ne…" at bounding box center [1135, 449] width 481 height 498
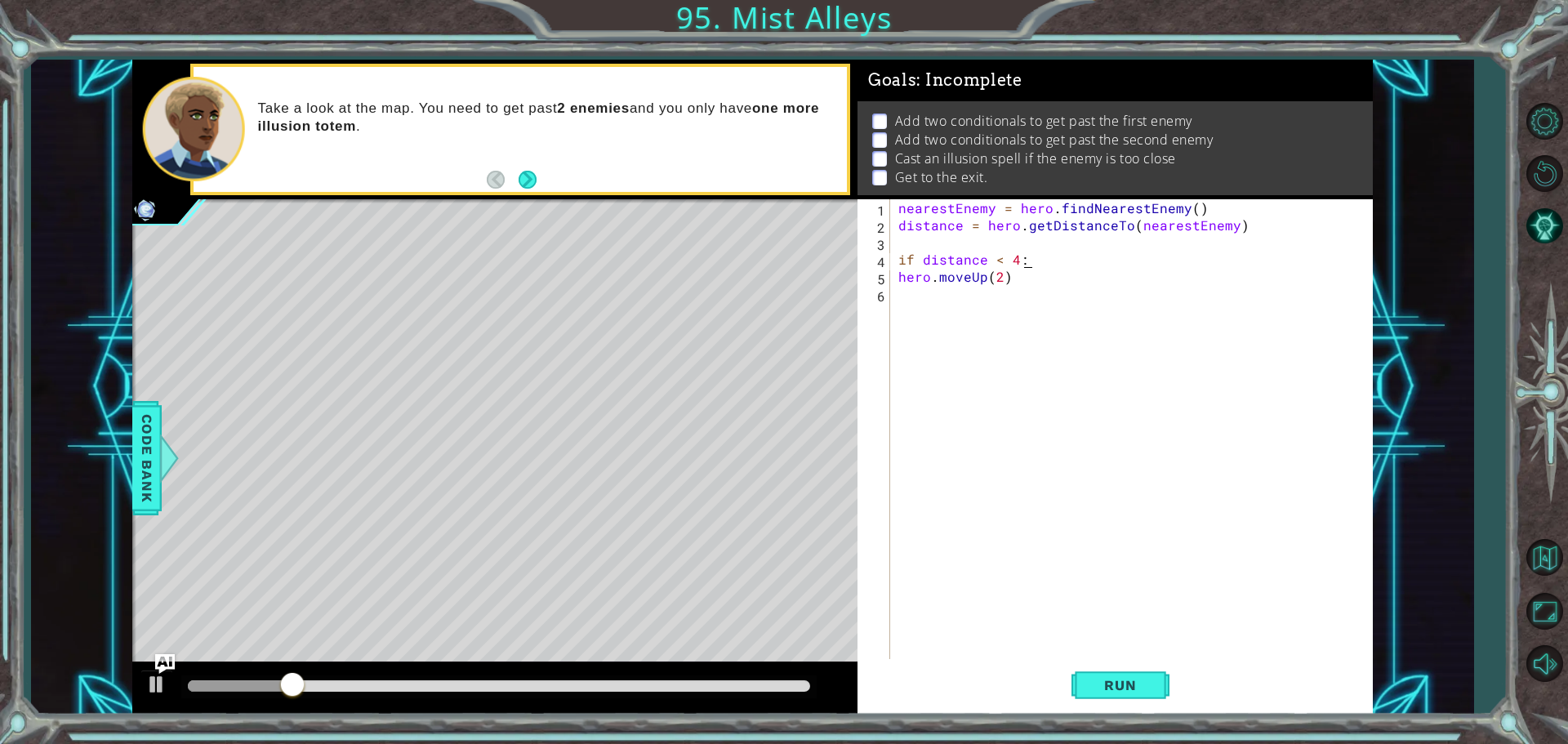
scroll to position [0, 6]
click at [1100, 684] on span "Run" at bounding box center [1120, 685] width 64 height 17
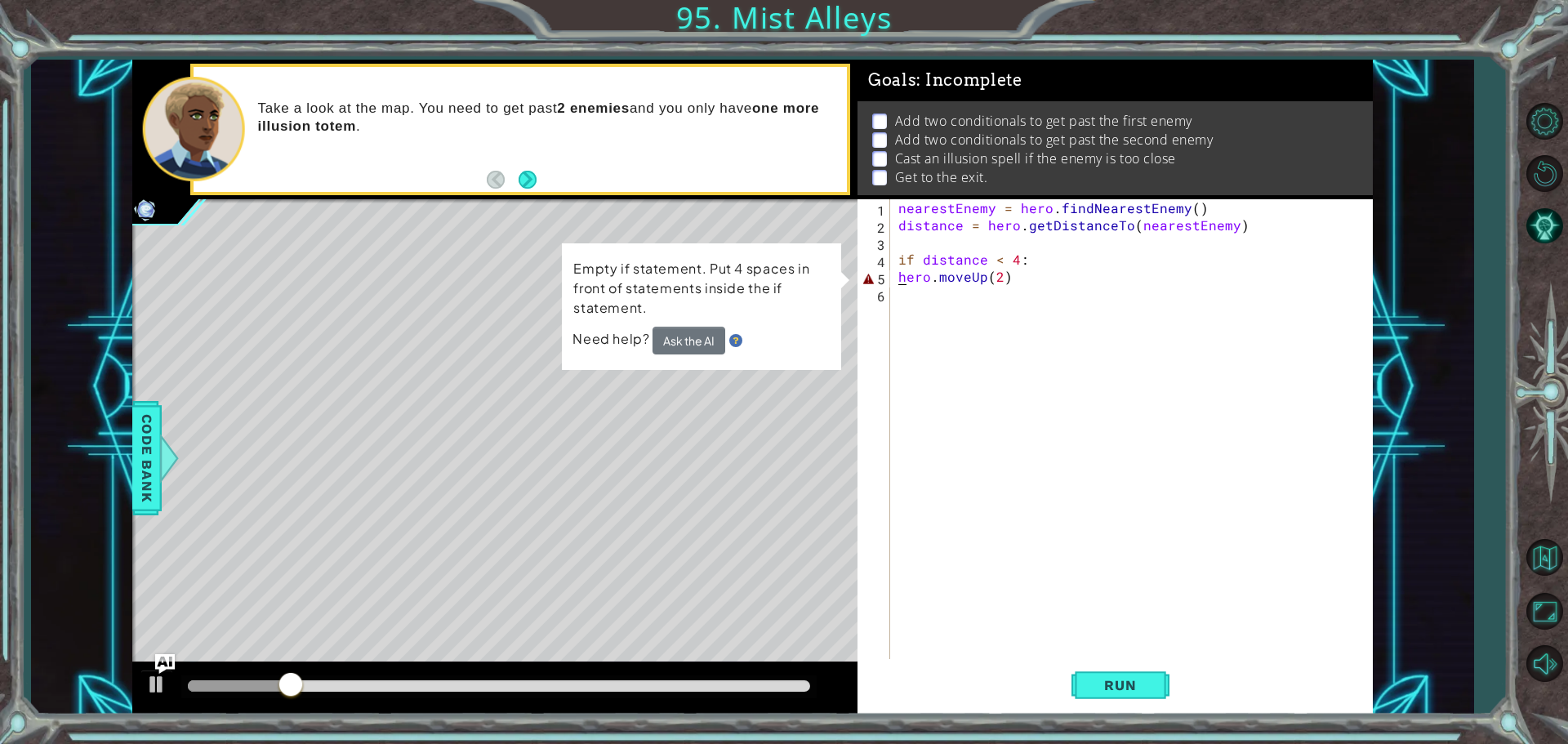
click at [899, 272] on div "nearestEnemy = hero . findNearestEnemy ( ) distance = hero . getDistanceTo ( ne…" at bounding box center [1135, 449] width 481 height 498
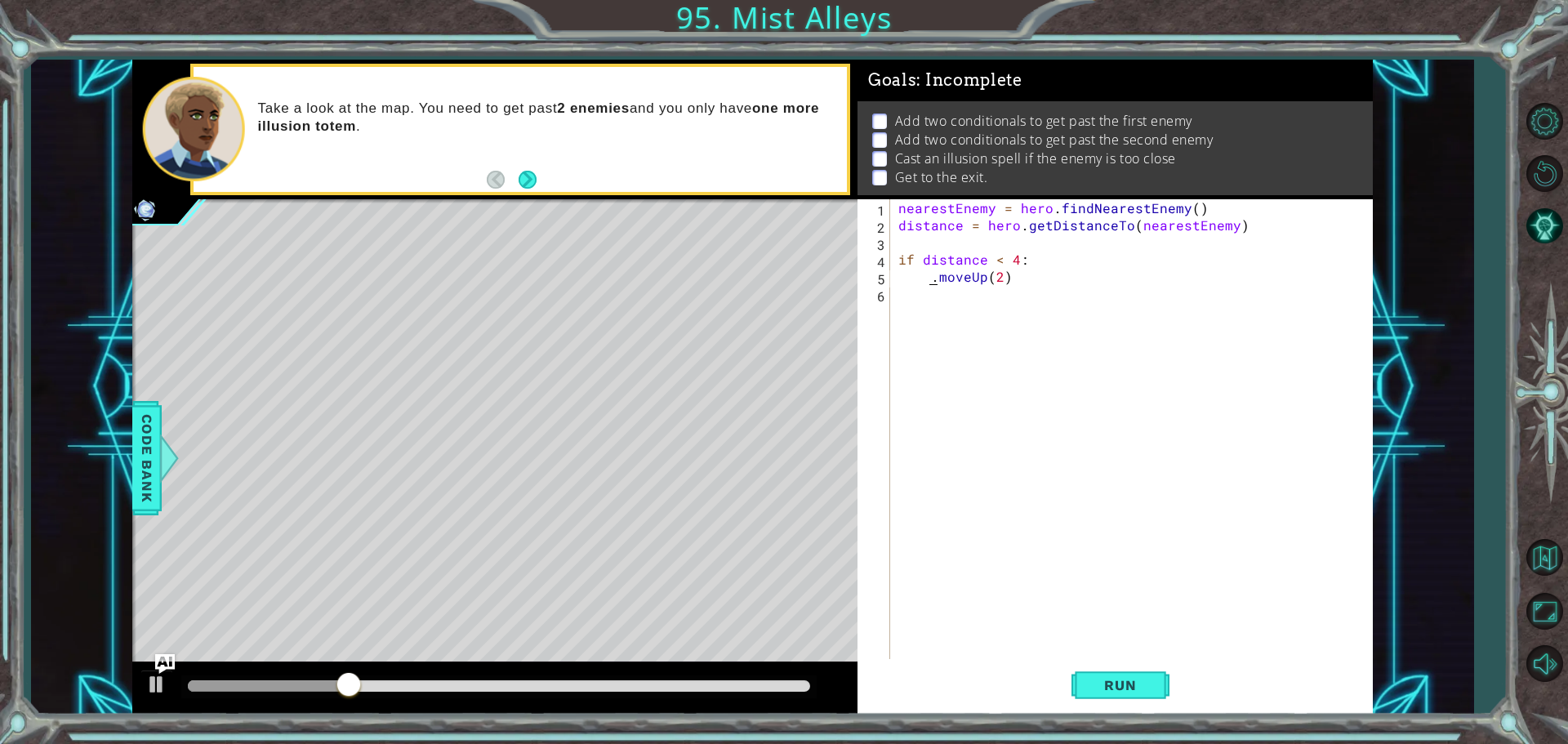
scroll to position [0, 4]
type textarea "eUp(2)"
drag, startPoint x: 945, startPoint y: 275, endPoint x: 869, endPoint y: 277, distance: 76.0
click at [869, 277] on div "eUp(2) 1 2 3 4 5 6 nearestEnemy = hero . findNearestEnemy ( ) distance = hero .…" at bounding box center [1113, 431] width 511 height 463
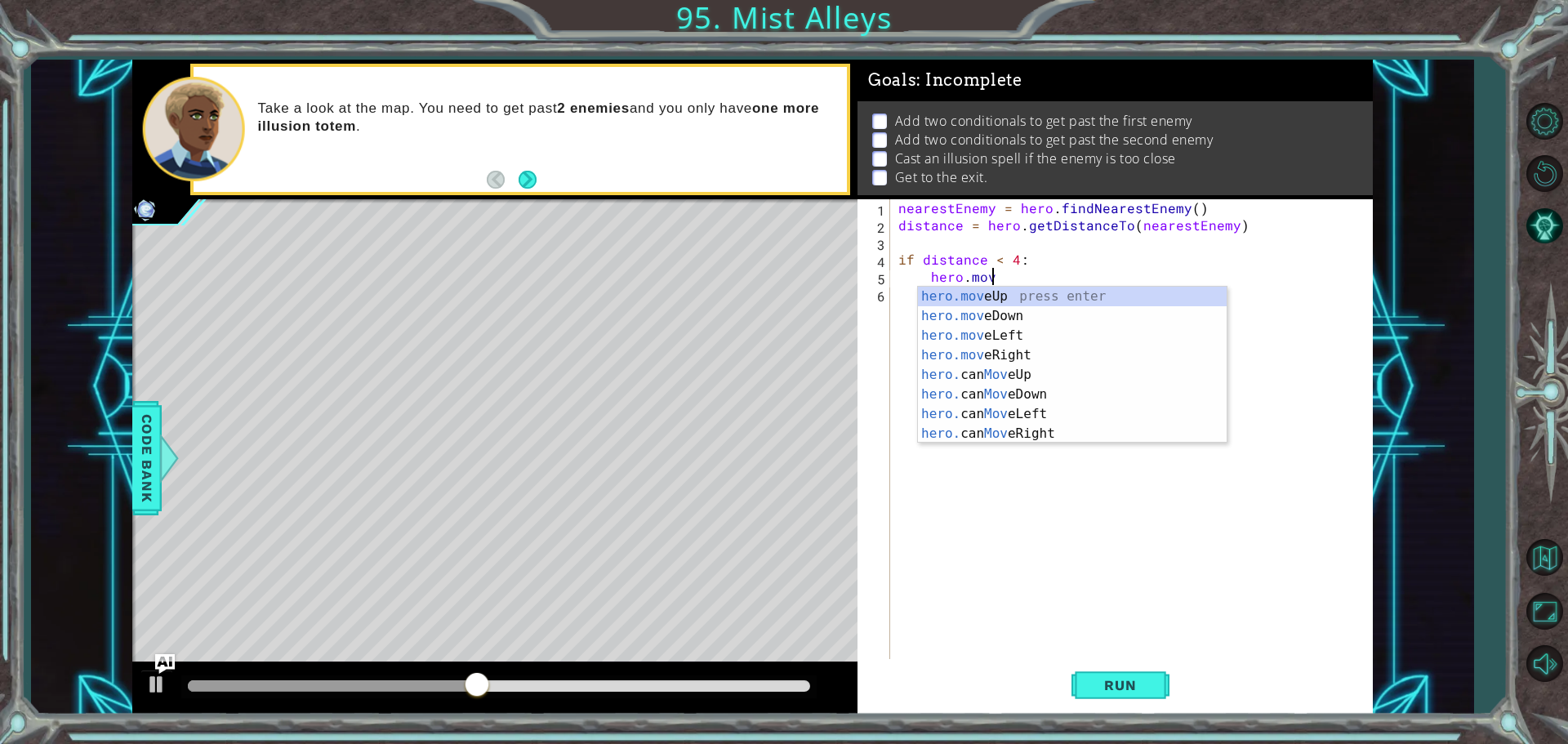
scroll to position [0, 5]
click at [958, 295] on div "hero.move Up press enter hero.move Down press enter hero.move Left press enter …" at bounding box center [1071, 384] width 309 height 196
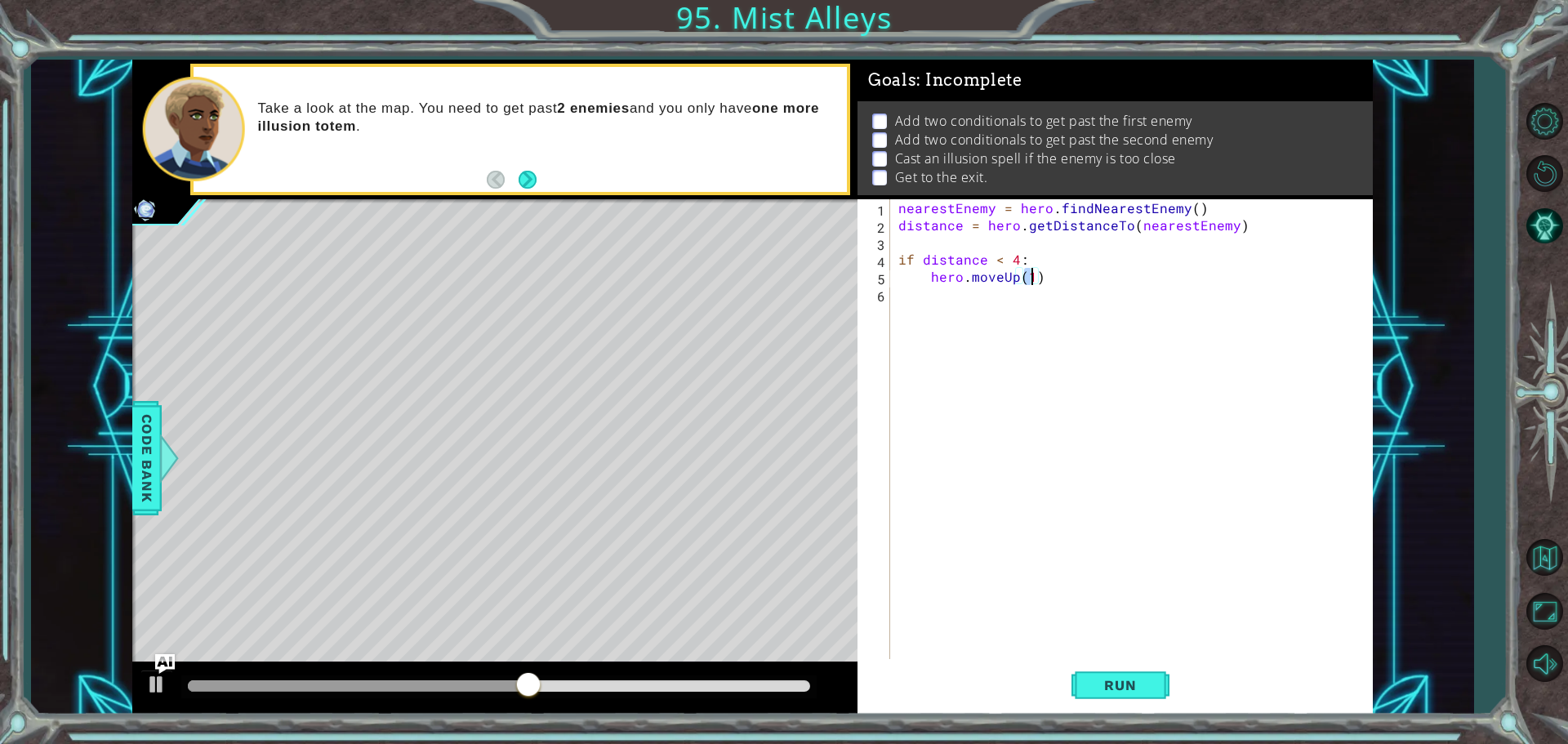
scroll to position [0, 7]
click at [1126, 667] on button "Run" at bounding box center [1120, 685] width 98 height 52
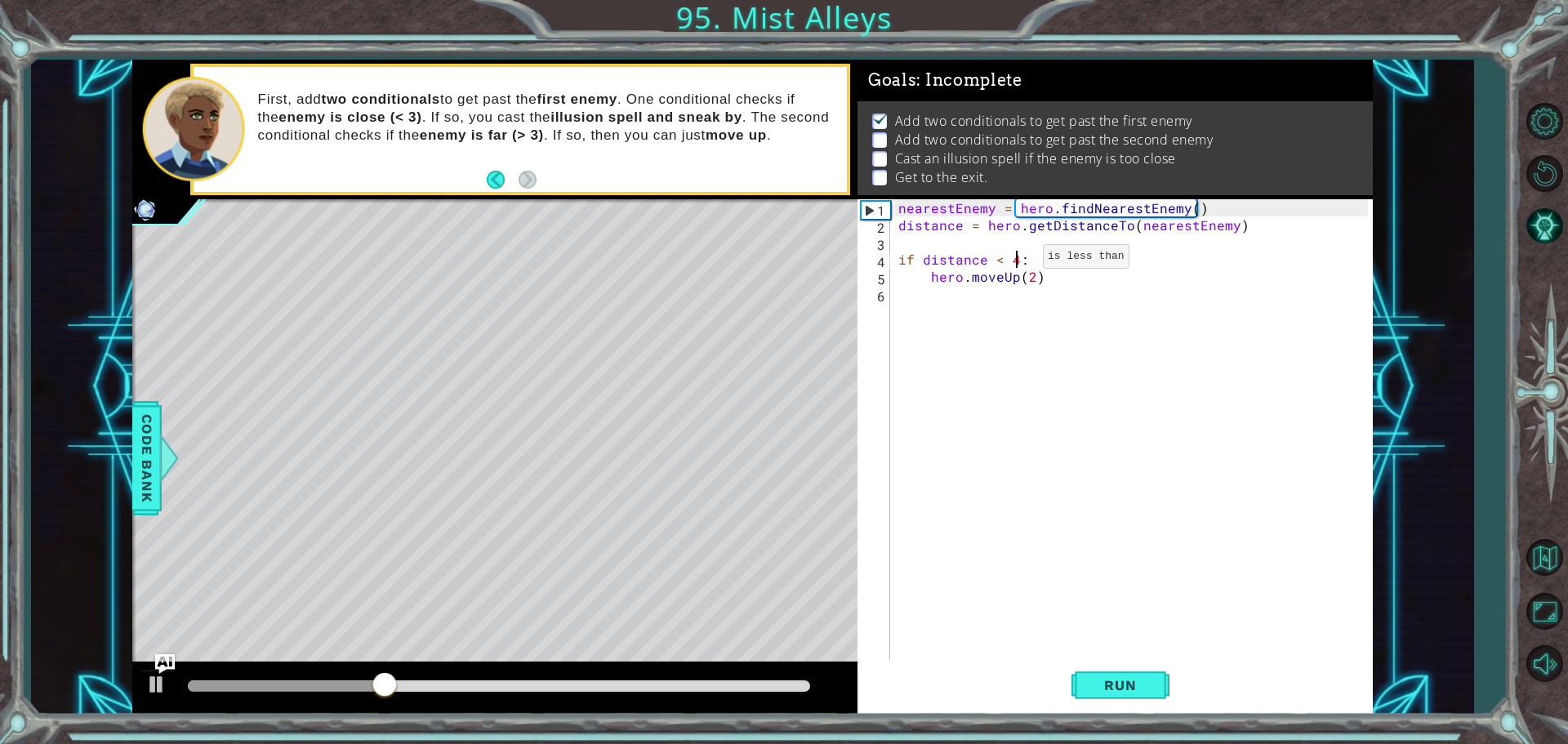
click at [1015, 260] on div "nearestEnemy = hero . findNearestEnemy ( ) distance = hero . getDistanceTo ( ne…" at bounding box center [1135, 449] width 481 height 498
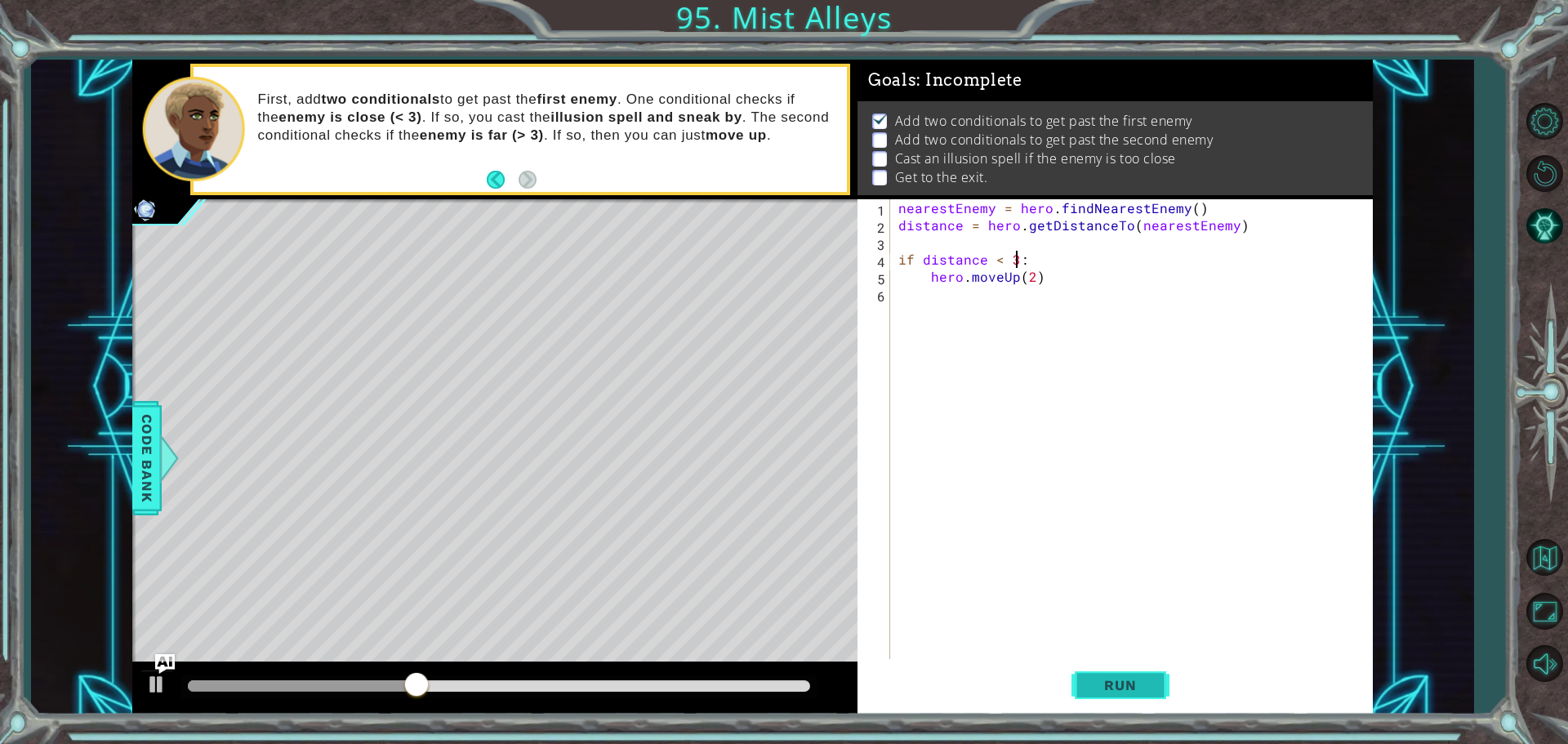
type textarea "if distance < 3:"
click at [1147, 685] on span "Run" at bounding box center [1120, 685] width 64 height 17
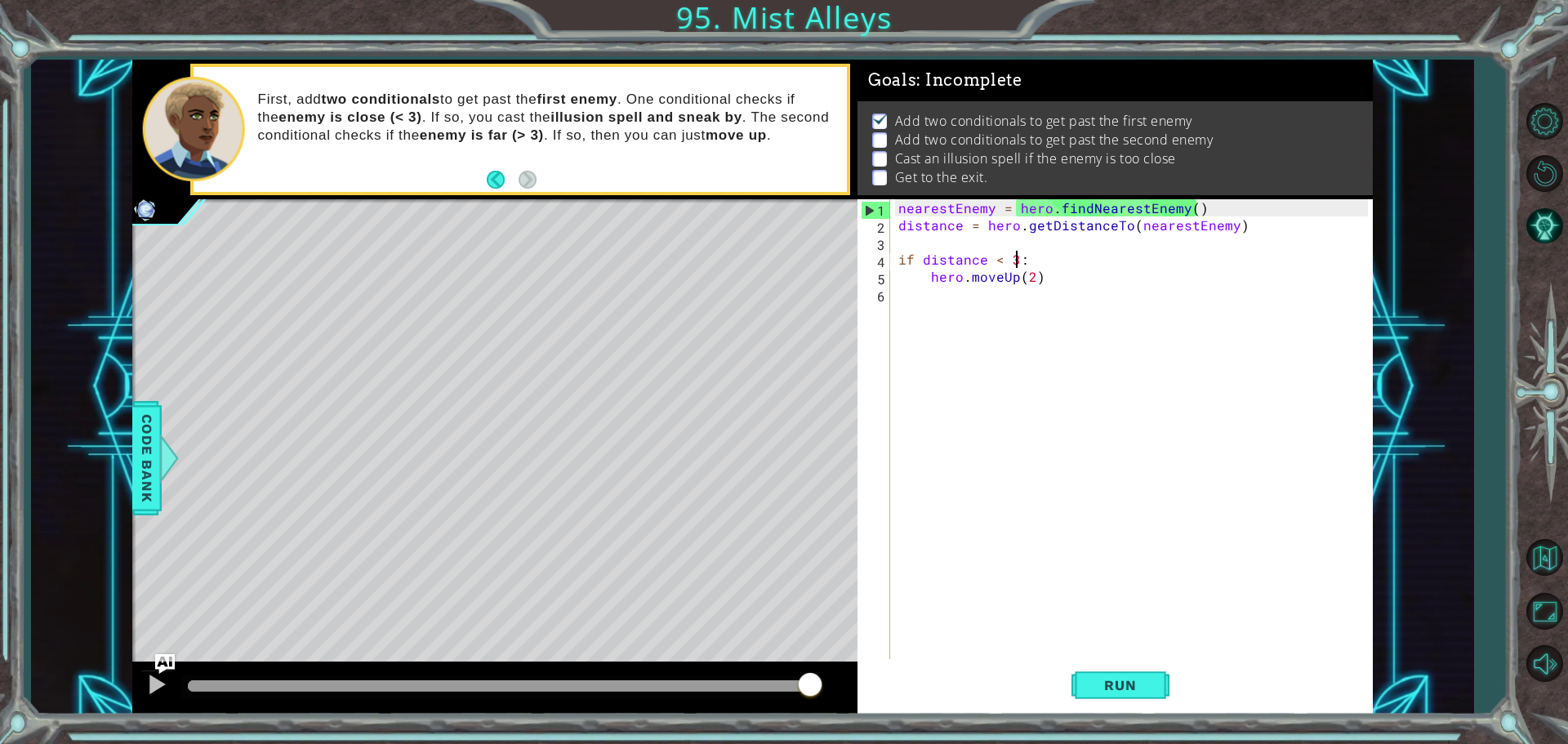
click at [975, 291] on div "nearestEnemy = hero . findNearestEnemy ( ) distance = hero . getDistanceTo ( ne…" at bounding box center [1135, 449] width 481 height 498
click at [996, 258] on div "nearestEnemy = hero . findNearestEnemy ( ) distance = hero . getDistanceTo ( ne…" at bounding box center [1135, 449] width 481 height 498
click at [996, 258] on div "nearestEnemy = hero . findNearestEnemy ( ) distance = hero . getDistanceTo ( ne…" at bounding box center [1131, 431] width 473 height 463
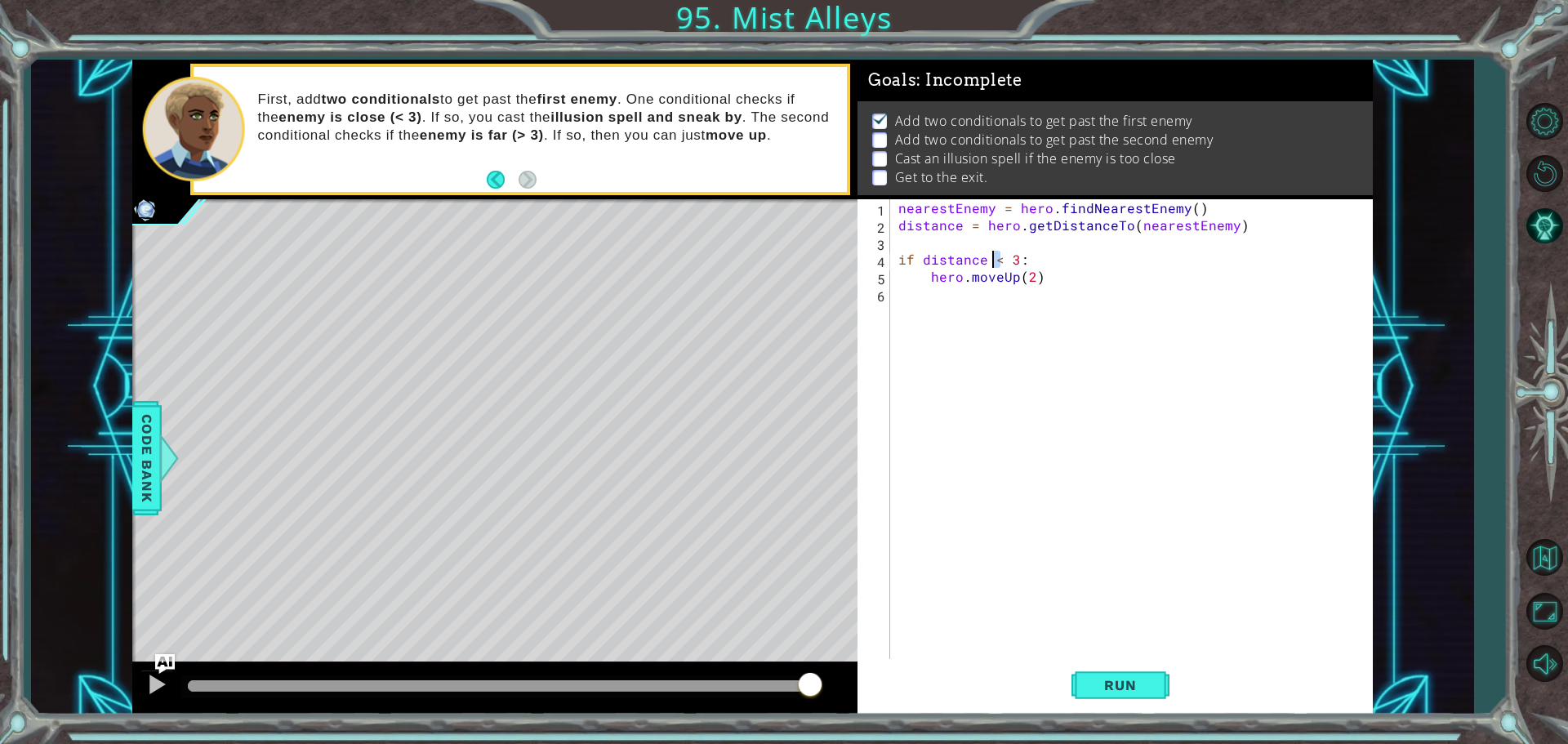
drag, startPoint x: 1000, startPoint y: 255, endPoint x: 990, endPoint y: 259, distance: 10.8
click at [990, 259] on div "nearestEnemy = hero . findNearestEnemy ( ) distance = hero . getDistanceTo ( ne…" at bounding box center [1135, 449] width 481 height 498
type textarea "if distance > 3:"
click at [991, 290] on div "nearestEnemy = hero . findNearestEnemy ( ) distance = hero . getDistanceTo ( ne…" at bounding box center [1135, 449] width 481 height 498
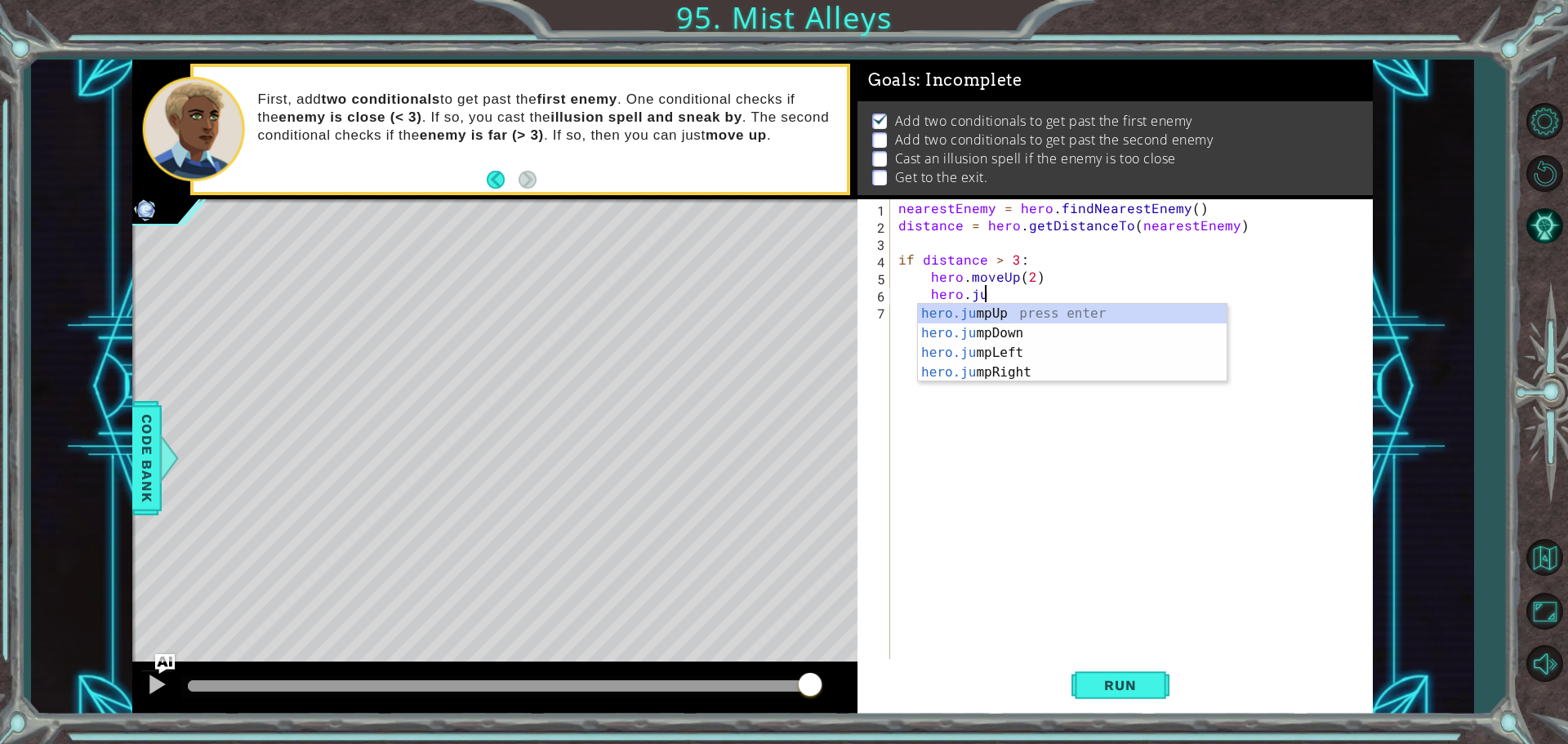
scroll to position [0, 5]
type textarea "hero.jump"
click at [1008, 307] on div "hero.jump Up press enter hero.jump Down press enter hero.jump Left press enter …" at bounding box center [1071, 363] width 309 height 118
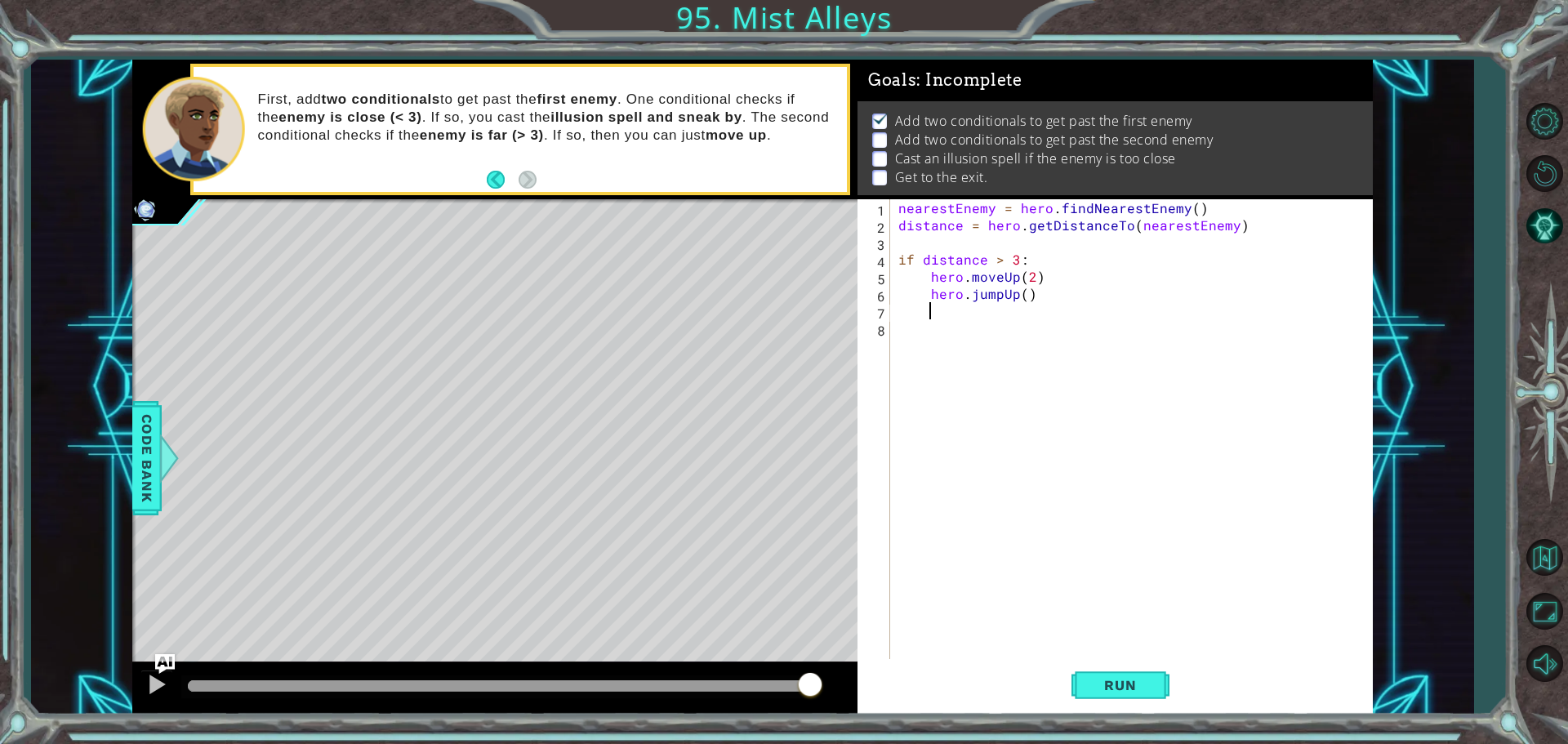
click at [1008, 307] on div "nearestEnemy = hero . findNearestEnemy ( ) distance = hero . getDistanceTo ( ne…" at bounding box center [1135, 449] width 481 height 498
type textarea "hero.jumpUp()"
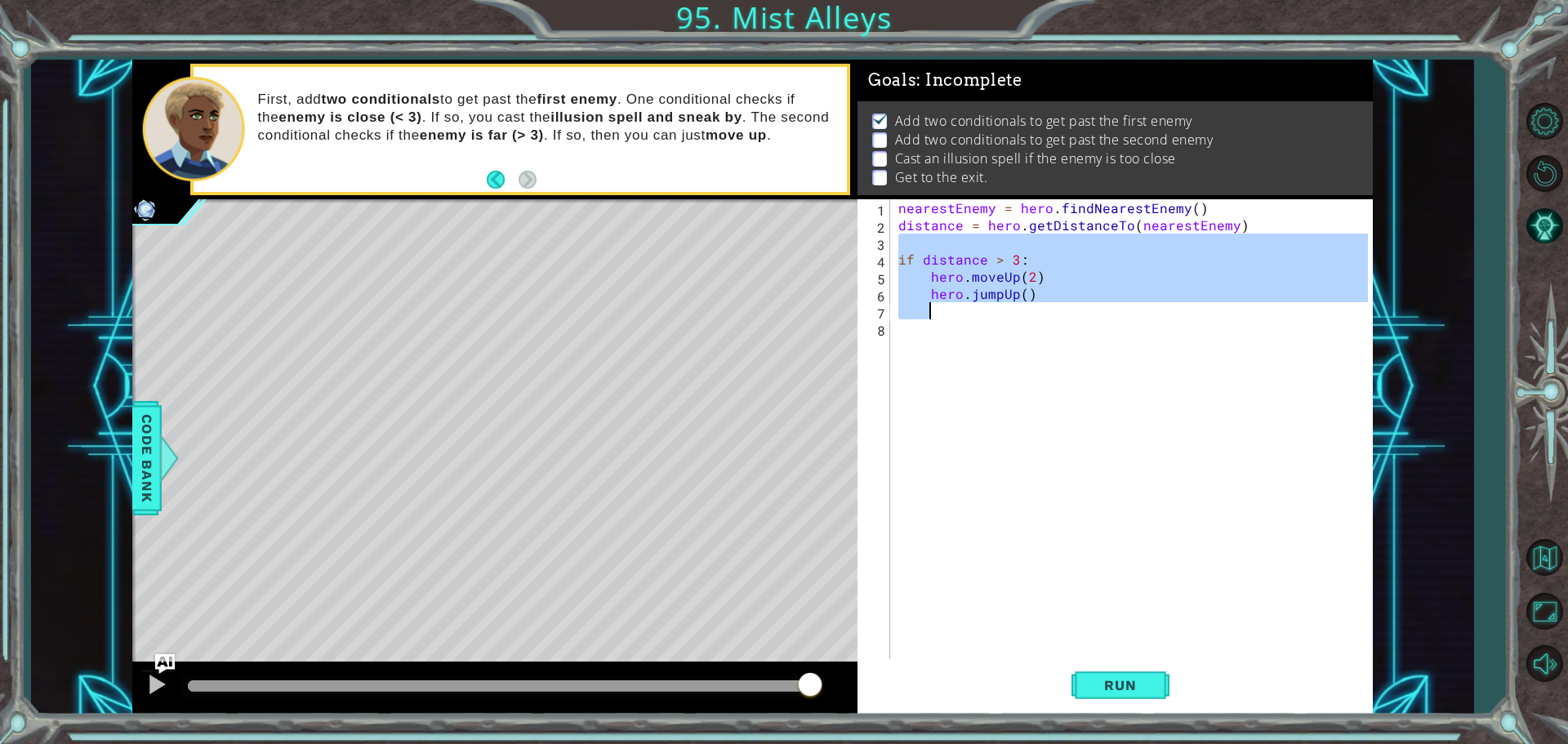
click at [1008, 307] on div "nearestEnemy = hero . findNearestEnemy ( ) distance = hero . getDistanceTo ( ne…" at bounding box center [1135, 449] width 481 height 498
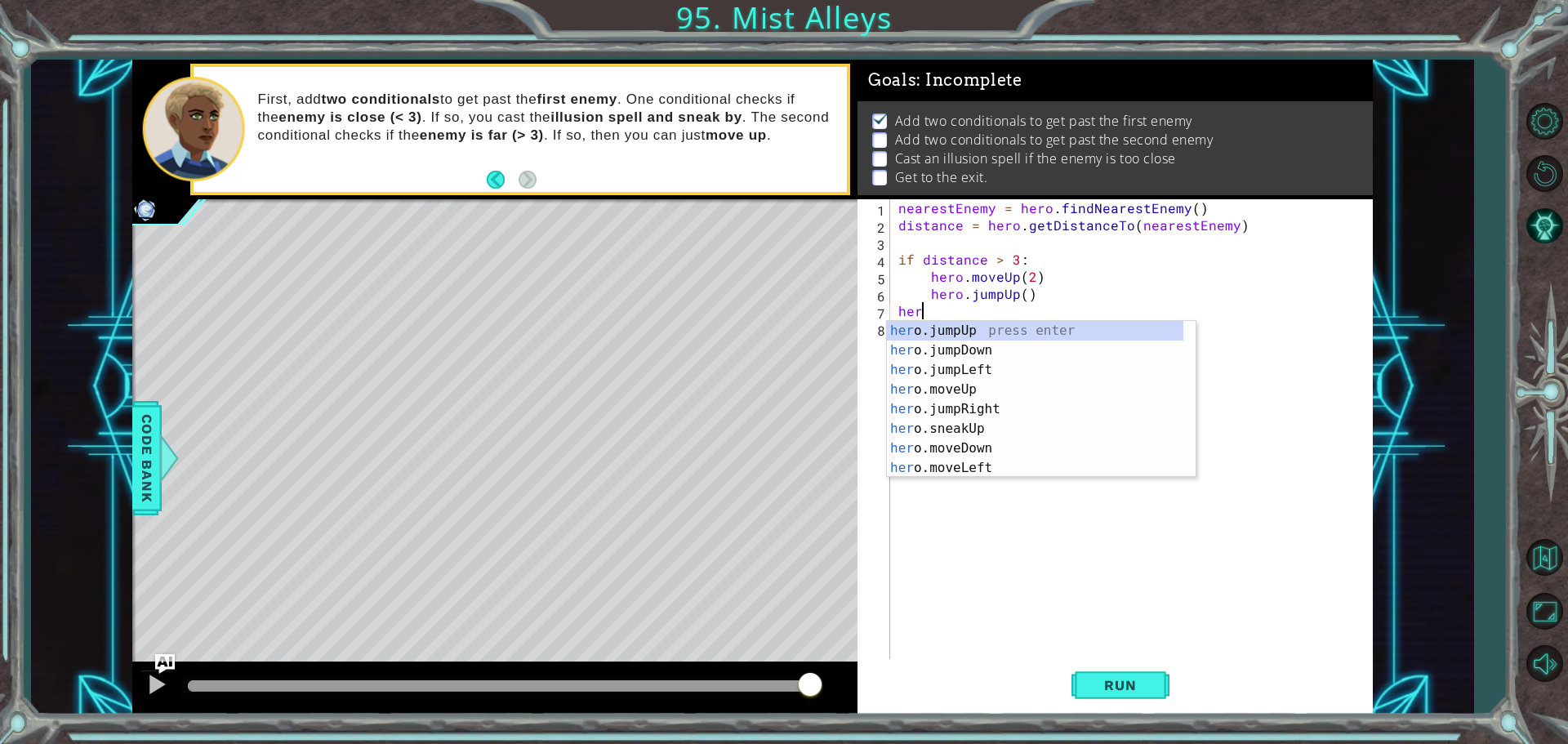
scroll to position [0, 0]
type textarea "h"
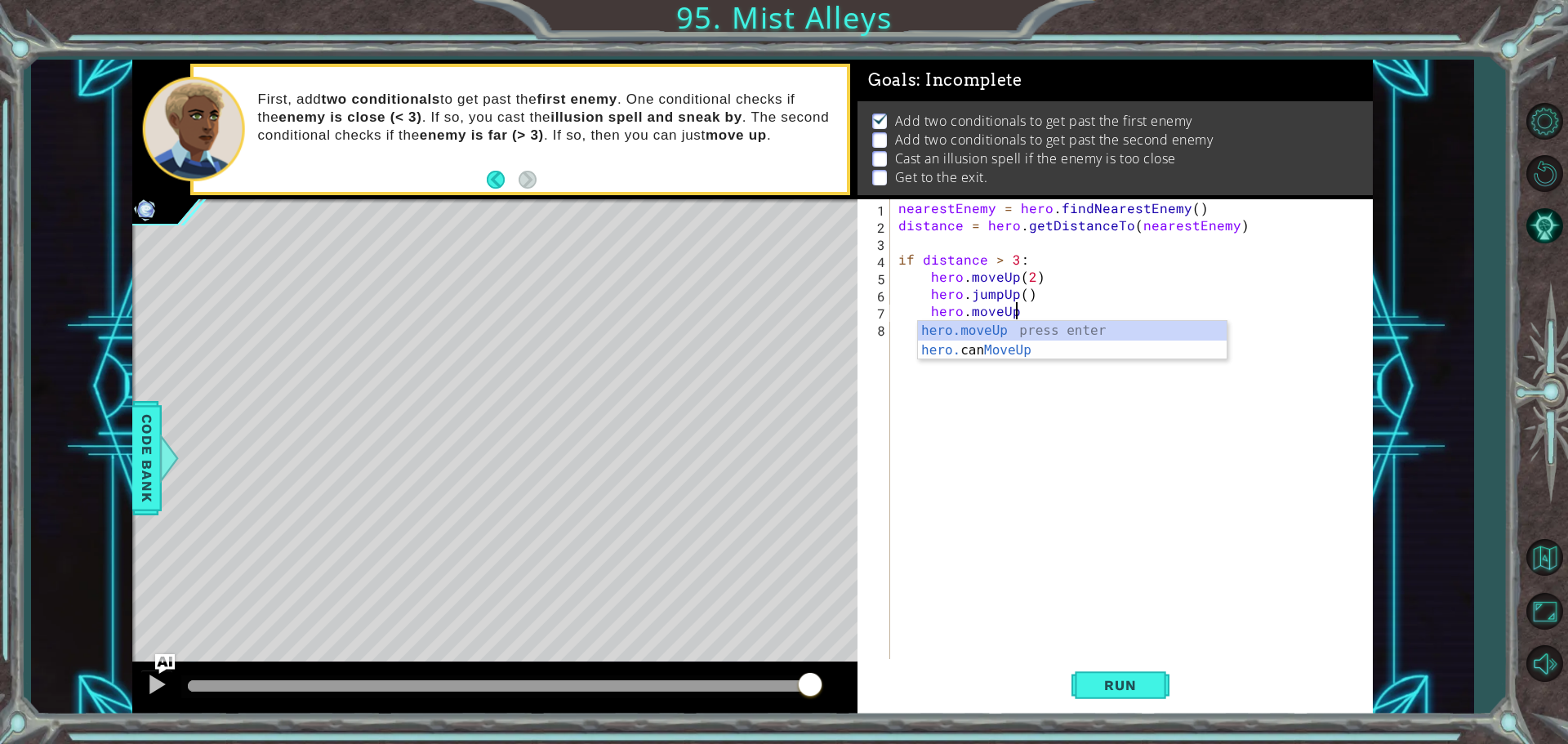
scroll to position [0, 6]
click at [1005, 323] on div "hero.moveUp press enter hero. can MoveUp press enter" at bounding box center [1071, 360] width 309 height 78
type textarea "hero.moveUp(1)"
click at [1005, 323] on div "nearestEnemy = hero . findNearestEnemy ( ) distance = hero . getDistanceTo ( ne…" at bounding box center [1135, 449] width 481 height 498
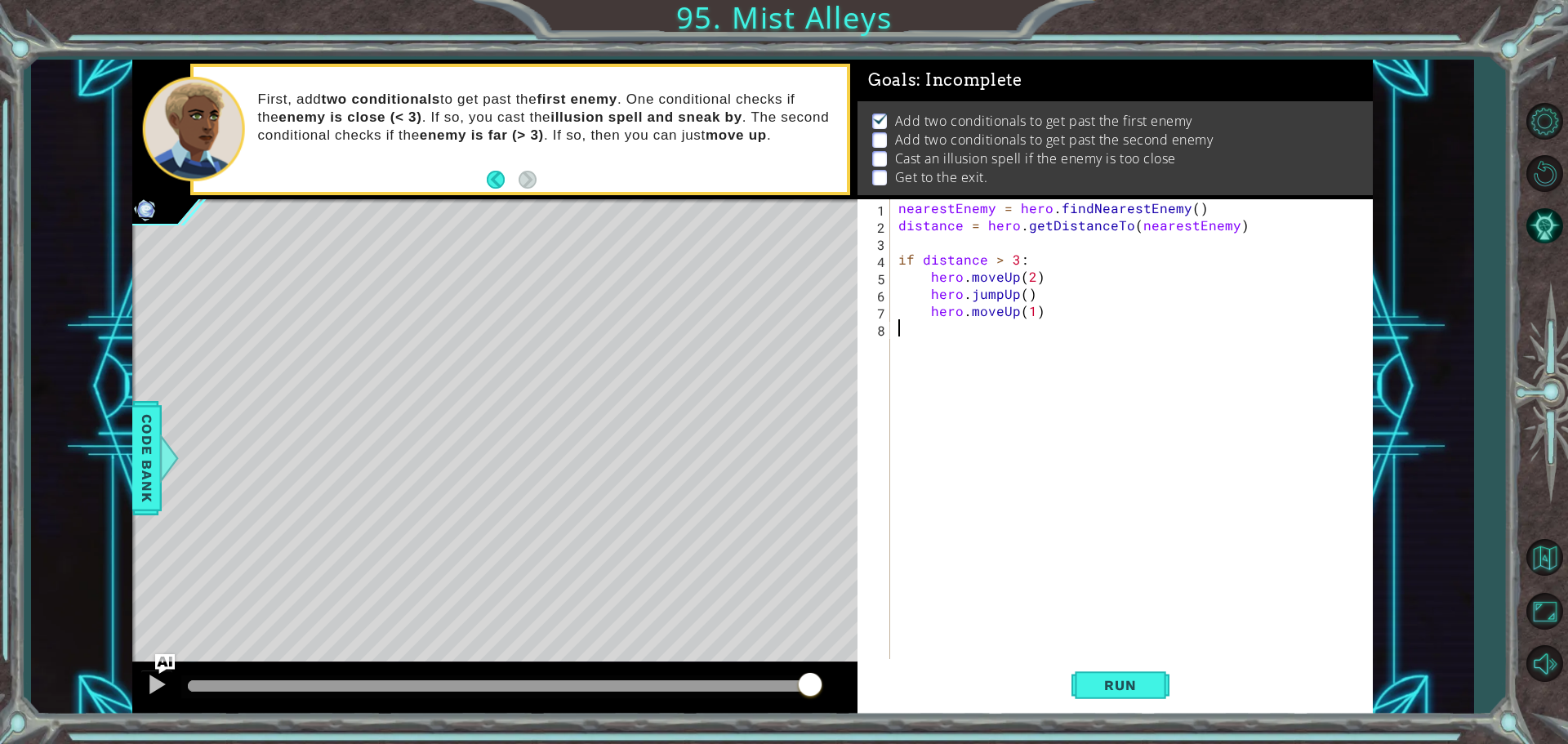
scroll to position [0, 0]
click at [995, 332] on div "nearestEnemy = hero . findNearestEnemy ( ) distance = hero . getDistanceTo ( ne…" at bounding box center [1135, 449] width 481 height 498
click at [1005, 361] on div "nearestEnemy = hero . findNearestEnemy ( ) distance = hero . getDistanceTo ( ne…" at bounding box center [1135, 449] width 481 height 498
type textarea "if distance < 3:"
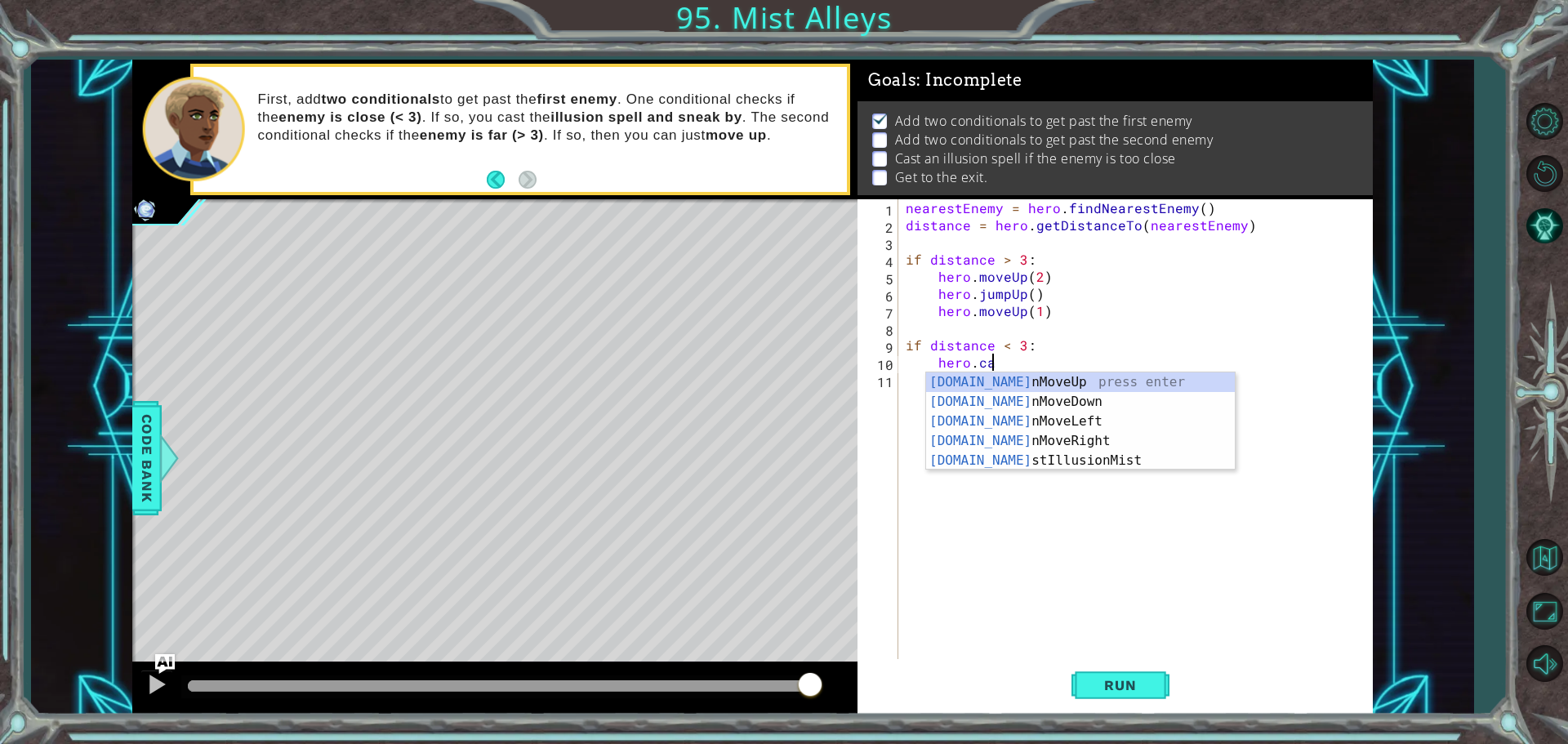
scroll to position [0, 5]
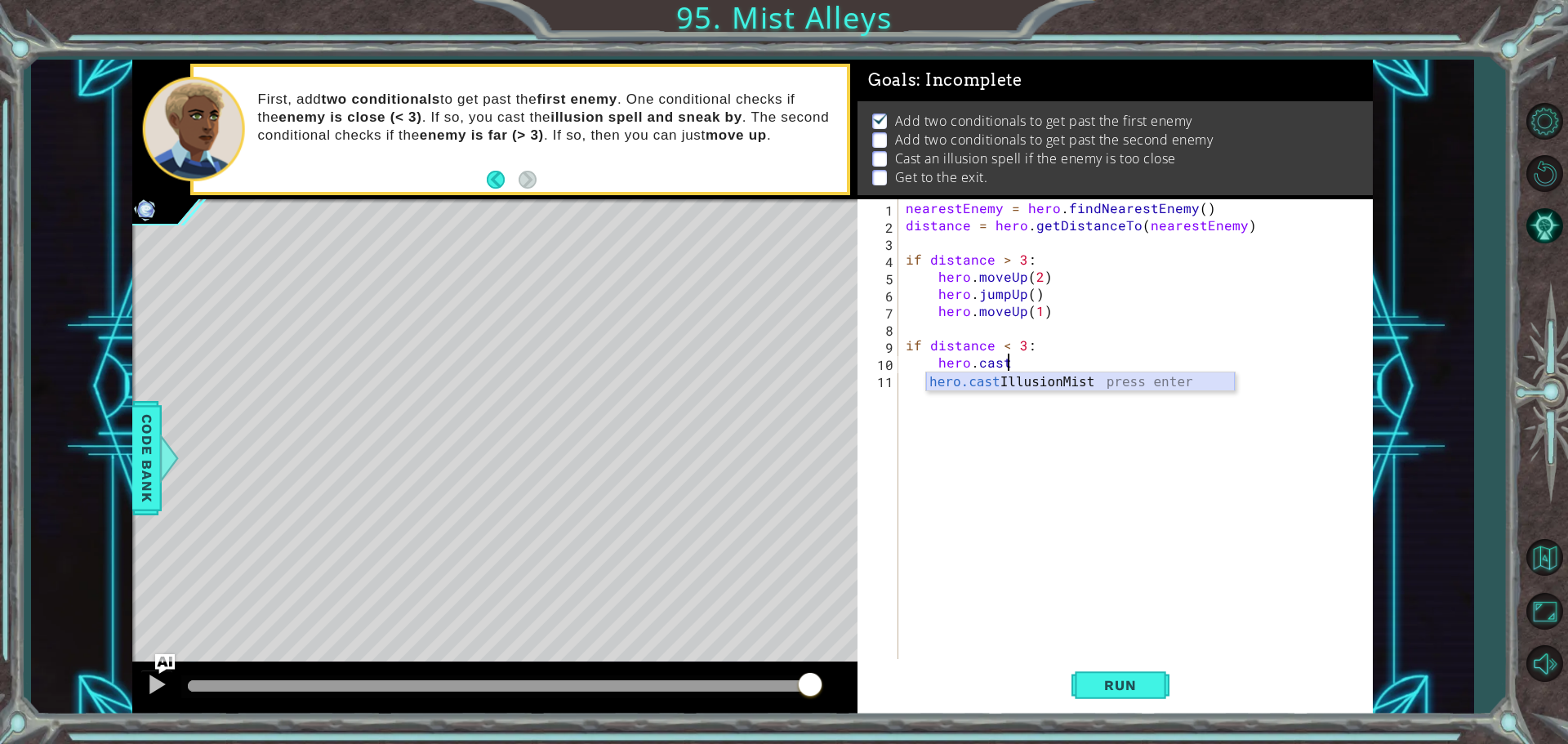
click at [997, 381] on div "hero.cast IllusionMist press enter" at bounding box center [1080, 402] width 309 height 59
click at [997, 381] on div "nearestEnemy = hero . findNearestEnemy ( ) distance = hero . getDistanceTo ( ne…" at bounding box center [1139, 449] width 474 height 498
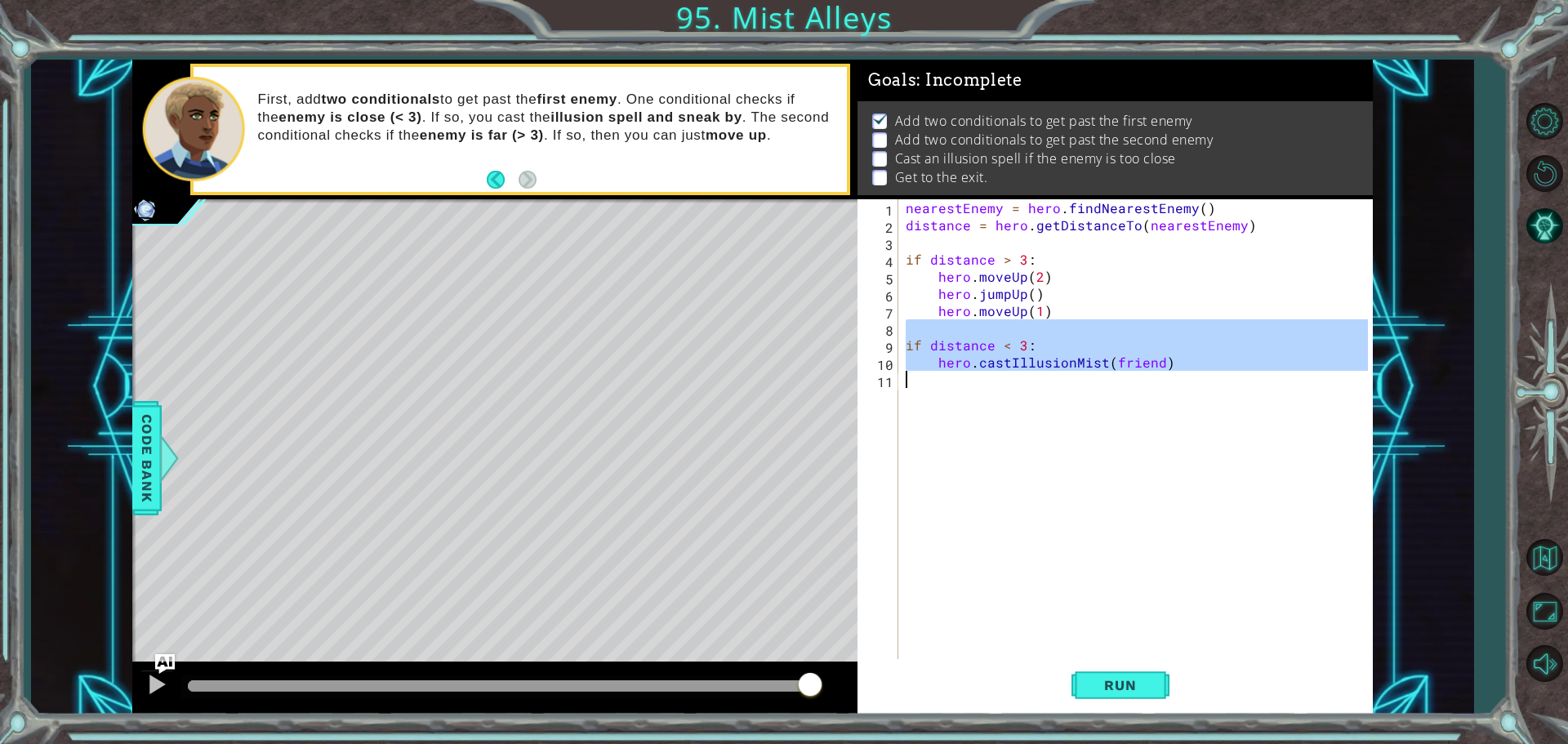
type textarea "hero.castIllusionMist(friend)"
click at [997, 381] on div "nearestEnemy = hero . findNearestEnemy ( ) distance = hero . getDistanceTo ( ne…" at bounding box center [1136, 431] width 466 height 463
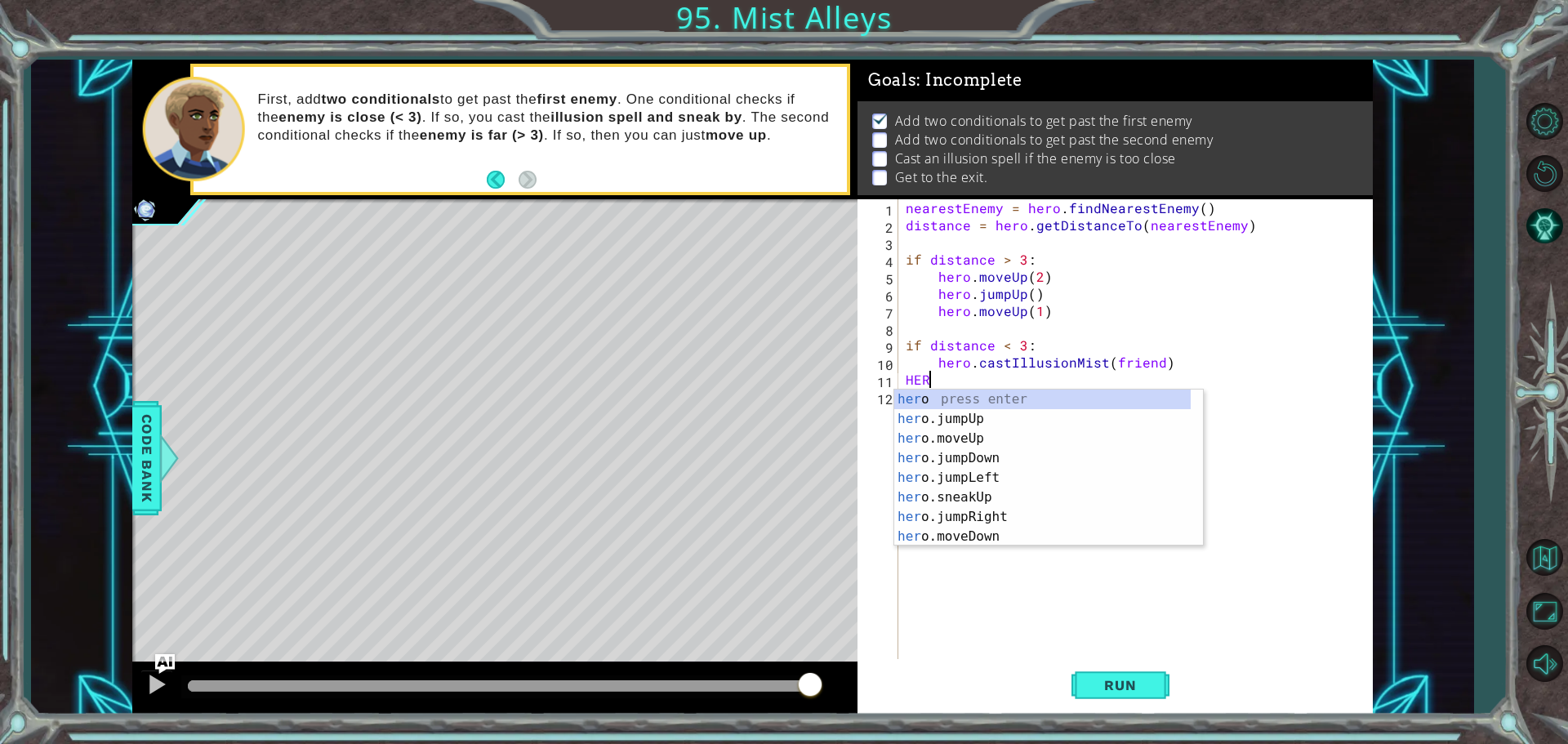
scroll to position [0, 0]
type textarea "H"
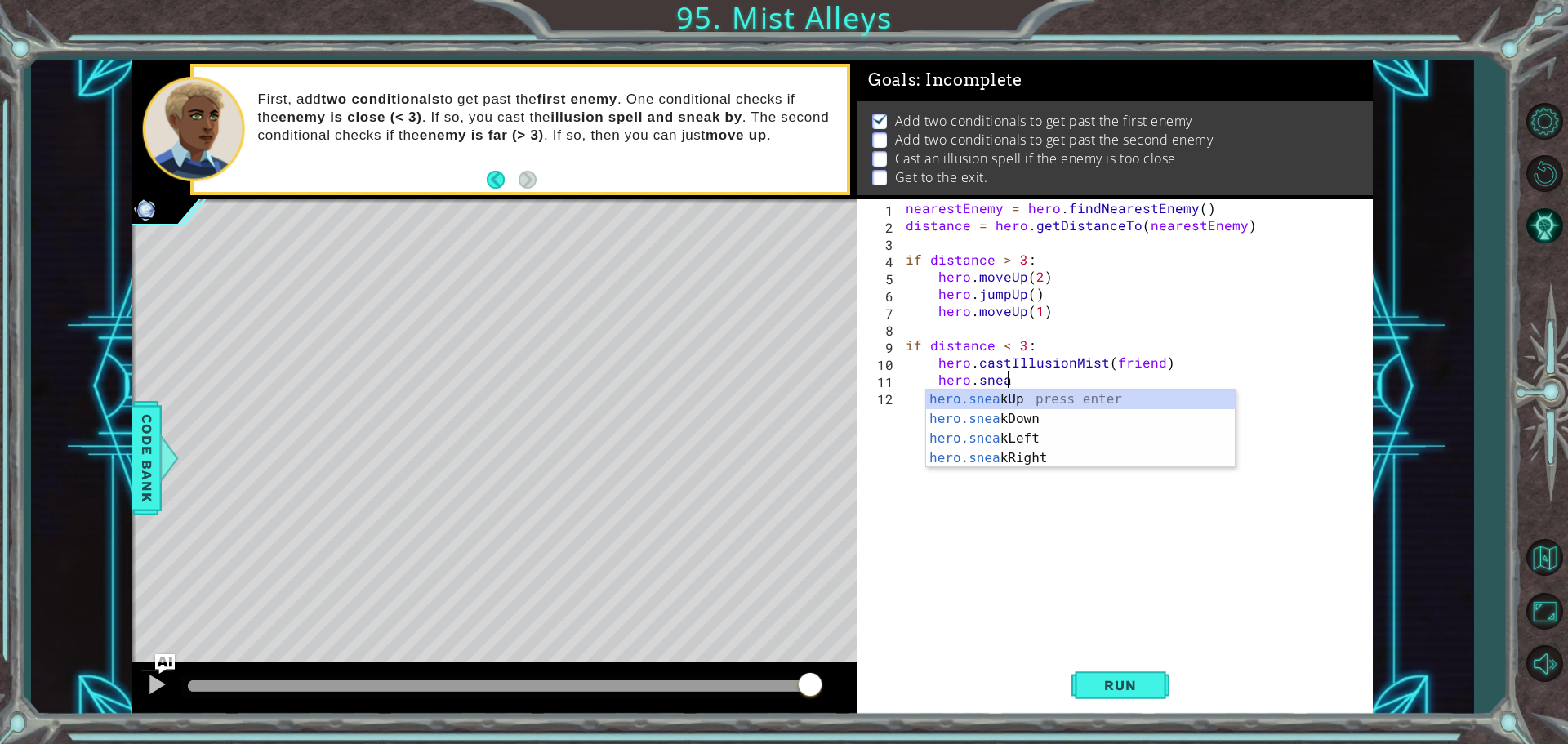
scroll to position [0, 6]
click at [991, 390] on div "hero.sneak Up press enter hero.sneak Down press enter hero.sneak Left press ent…" at bounding box center [1080, 449] width 309 height 118
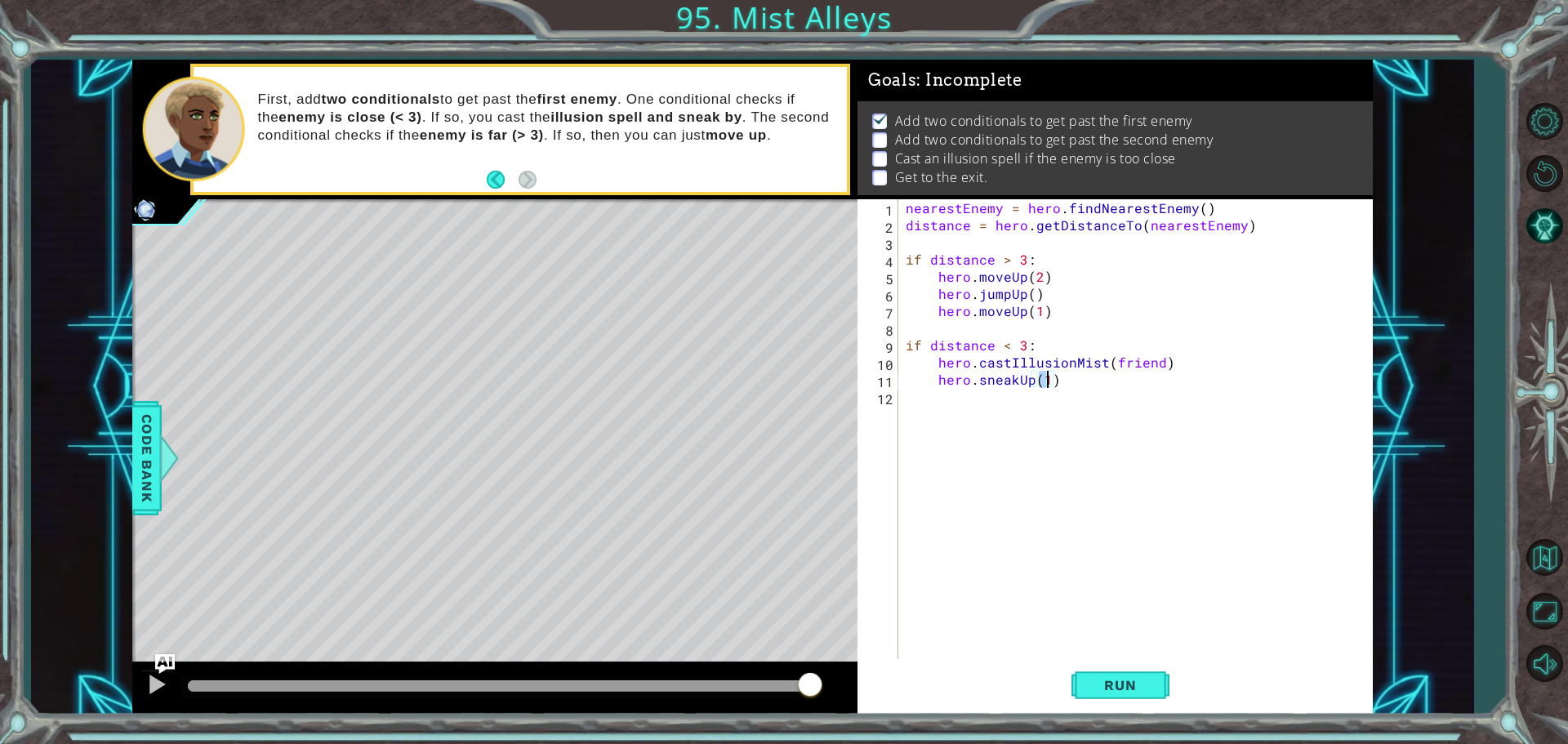
scroll to position [0, 8]
click at [1089, 683] on span "Run" at bounding box center [1120, 685] width 64 height 17
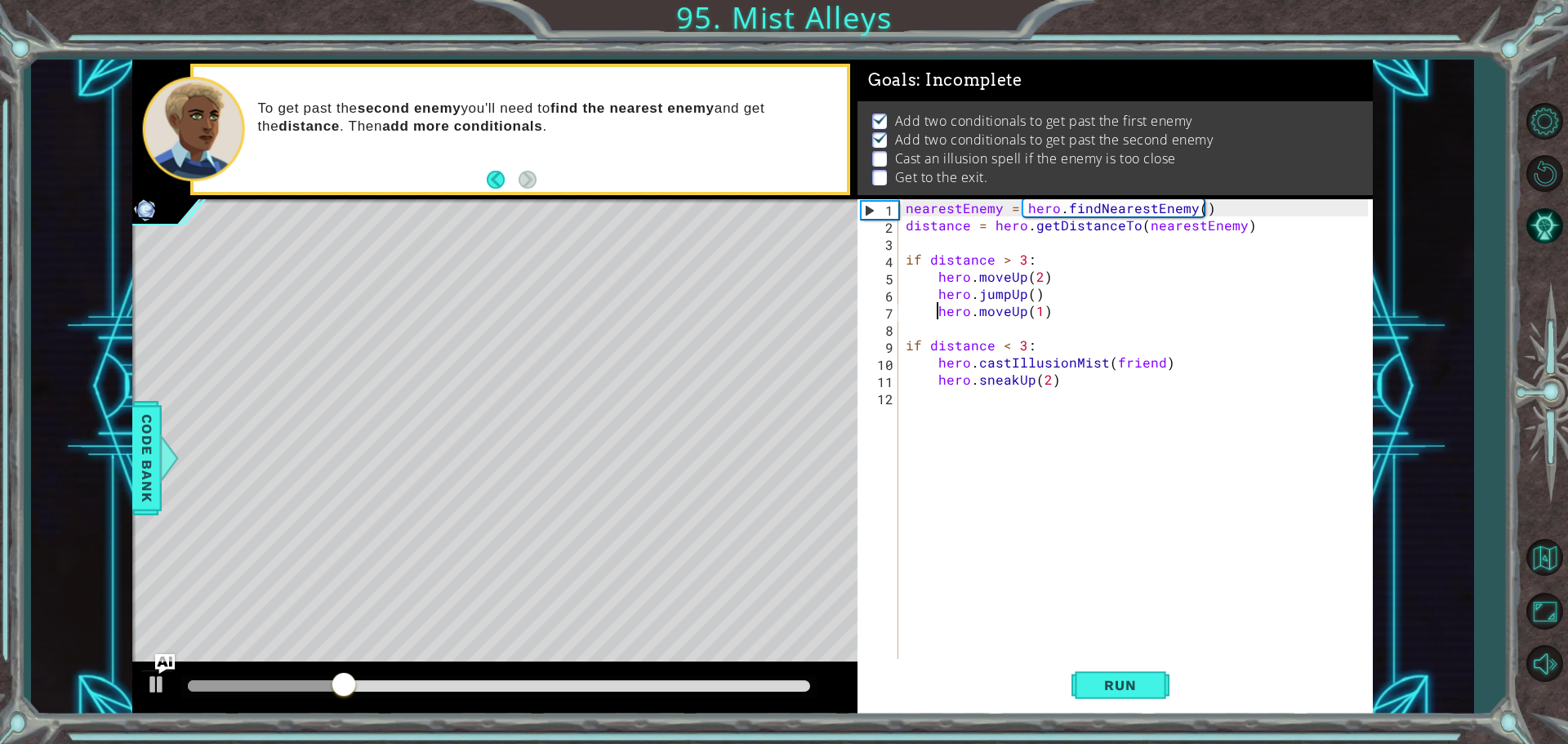
click at [933, 318] on div "nearestEnemy = hero . findNearestEnemy ( ) distance = hero . getDistanceTo ( ne…" at bounding box center [1139, 449] width 474 height 498
type textarea "hero.moveUp(1)"
click at [939, 328] on div "nearestEnemy = hero . findNearestEnemy ( ) distance = hero . getDistanceTo ( ne…" at bounding box center [1139, 449] width 474 height 498
click at [1055, 317] on div "nearestEnemy = hero . findNearestEnemy ( ) distance = hero . getDistanceTo ( ne…" at bounding box center [1139, 449] width 474 height 498
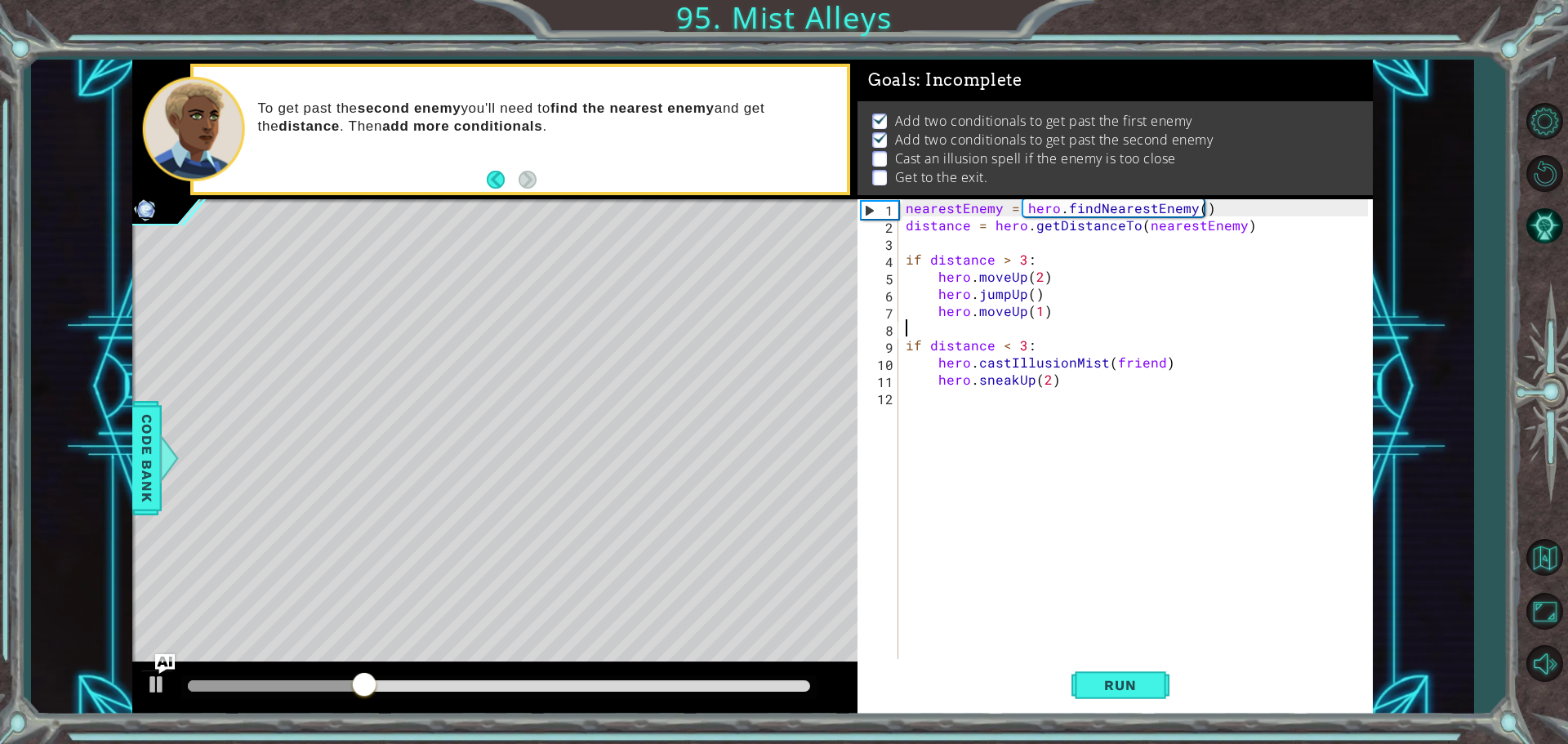
type textarea "hero.moveUp(1)"
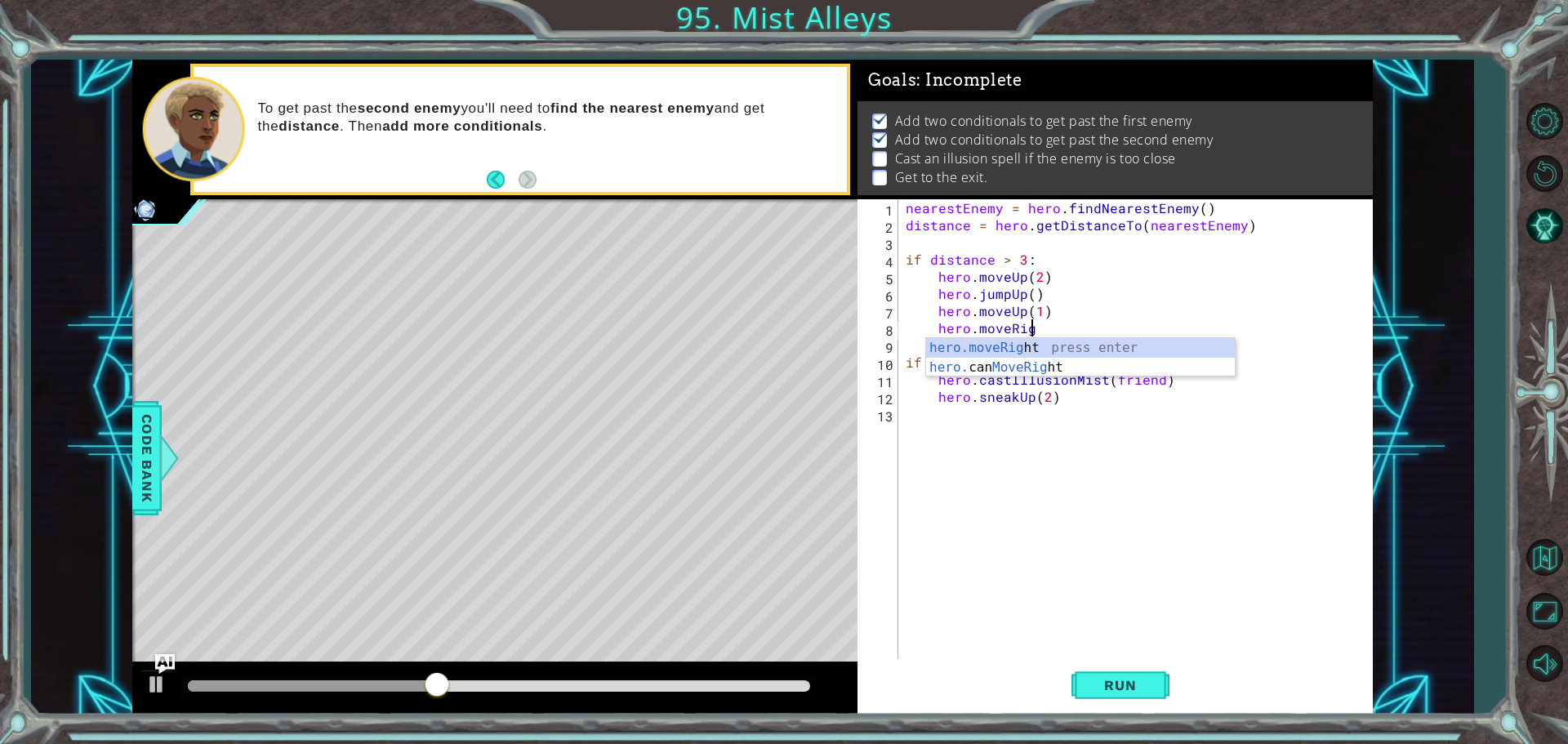
scroll to position [0, 7]
click at [995, 340] on div "hero.moveRight press enter hero. can MoveRight press enter" at bounding box center [1080, 377] width 309 height 78
type textarea "hero.moveRight(1)"
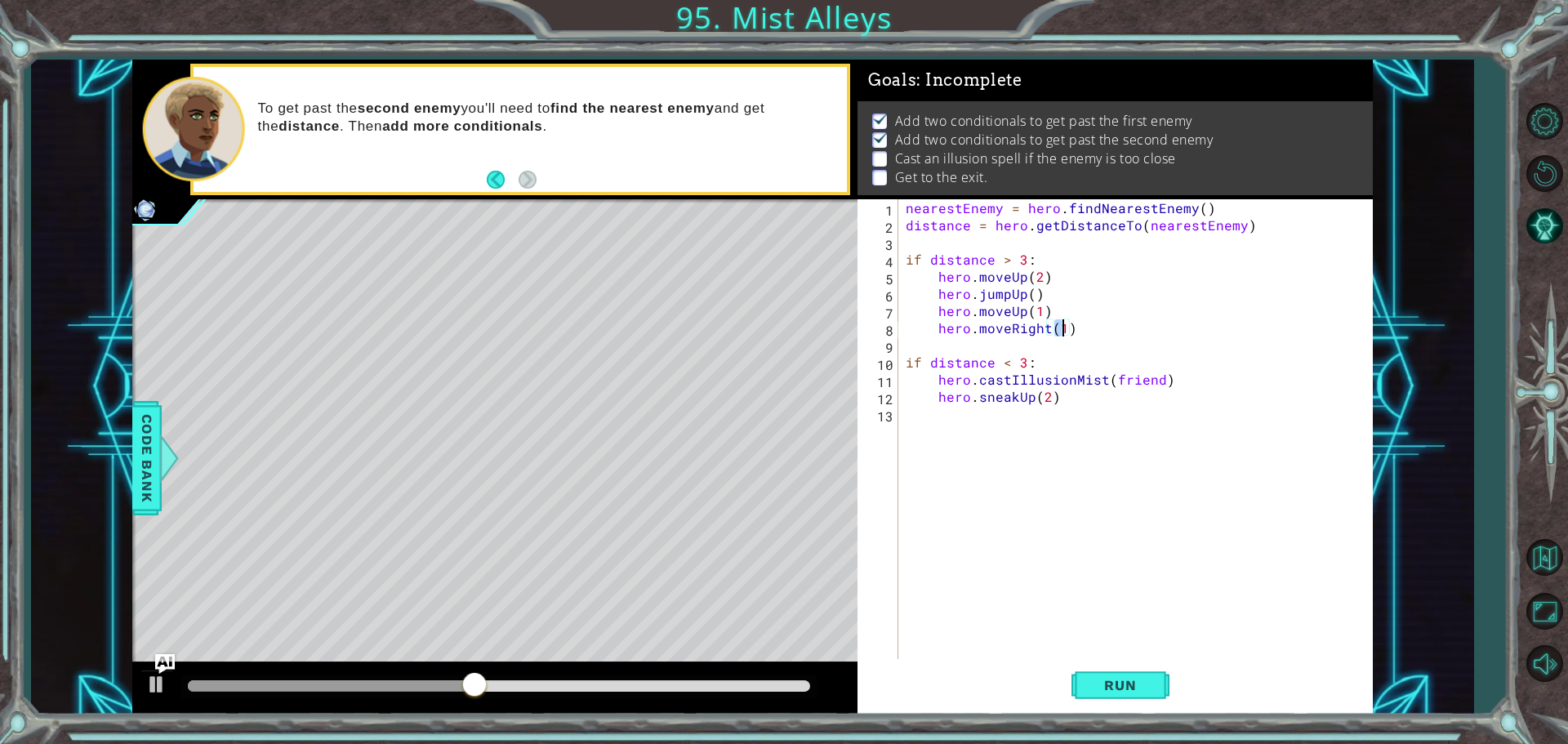
click at [1174, 482] on div "nearestEnemy = hero . findNearestEnemy ( ) distance = hero . getDistanceTo ( ne…" at bounding box center [1139, 449] width 474 height 498
click at [1130, 675] on button "Run" at bounding box center [1120, 685] width 98 height 52
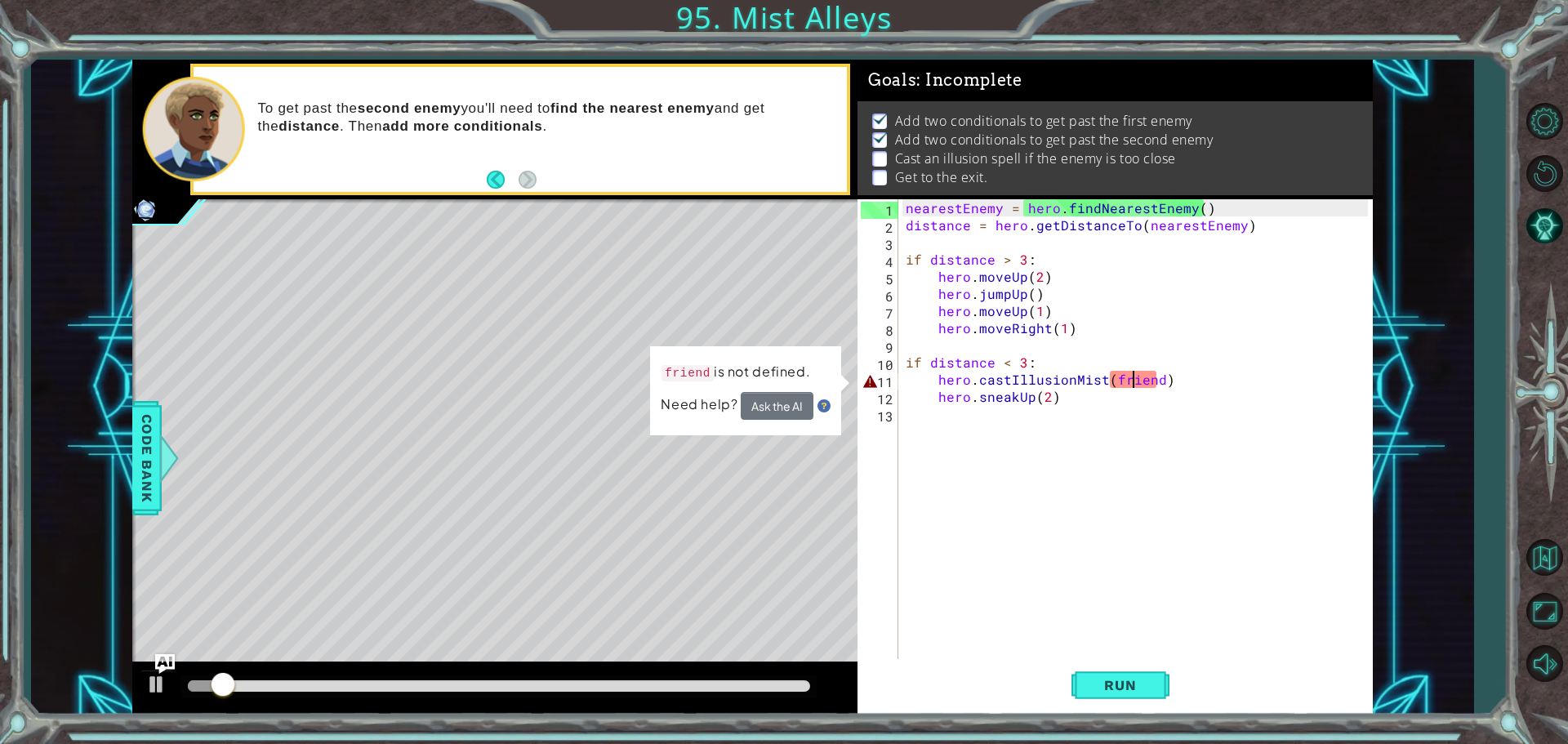
click at [1131, 381] on div "nearestEnemy = hero . findNearestEnemy ( ) distance = hero . getDistanceTo ( ne…" at bounding box center [1139, 449] width 474 height 498
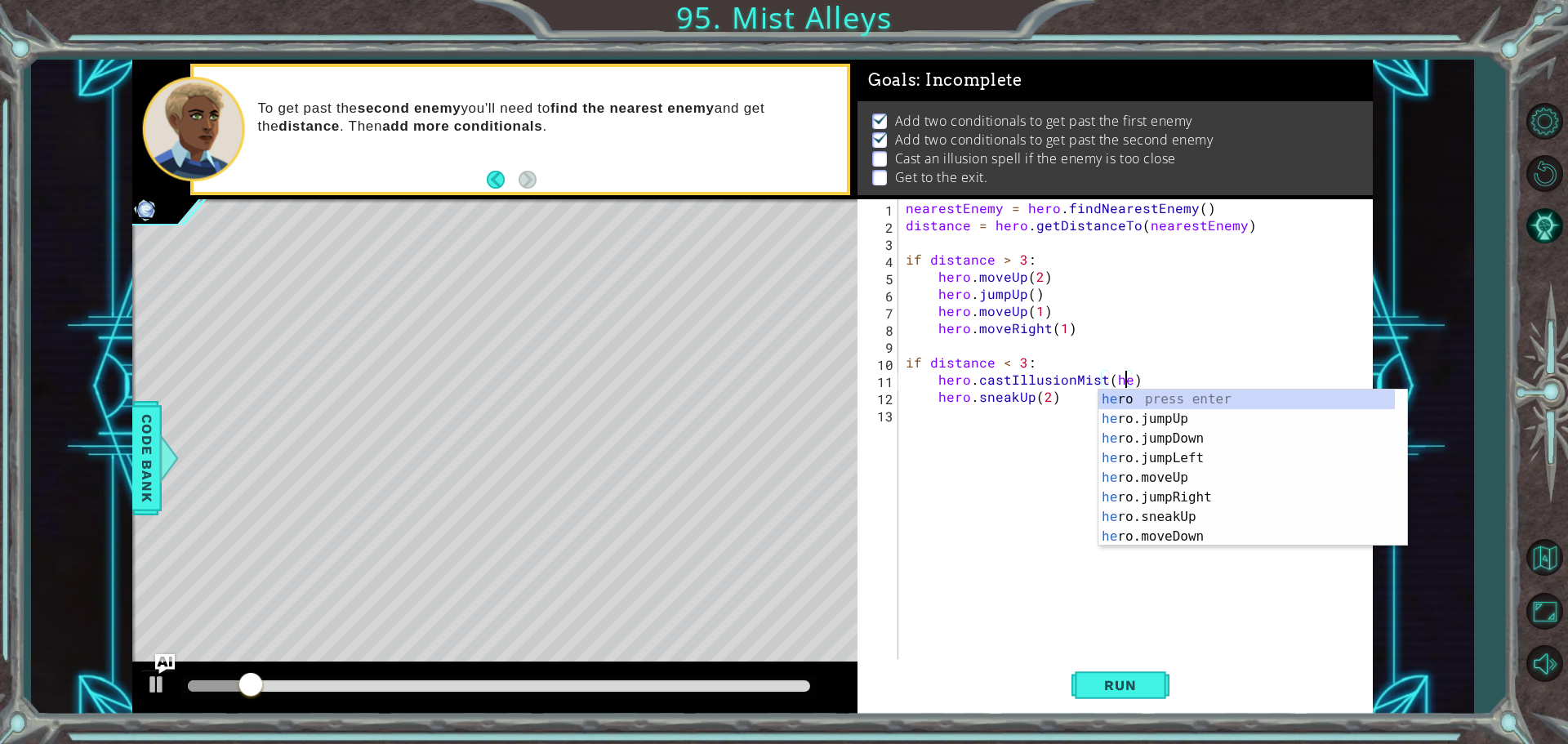
scroll to position [0, 14]
type textarea "hero.castIllusionMist(hero)"
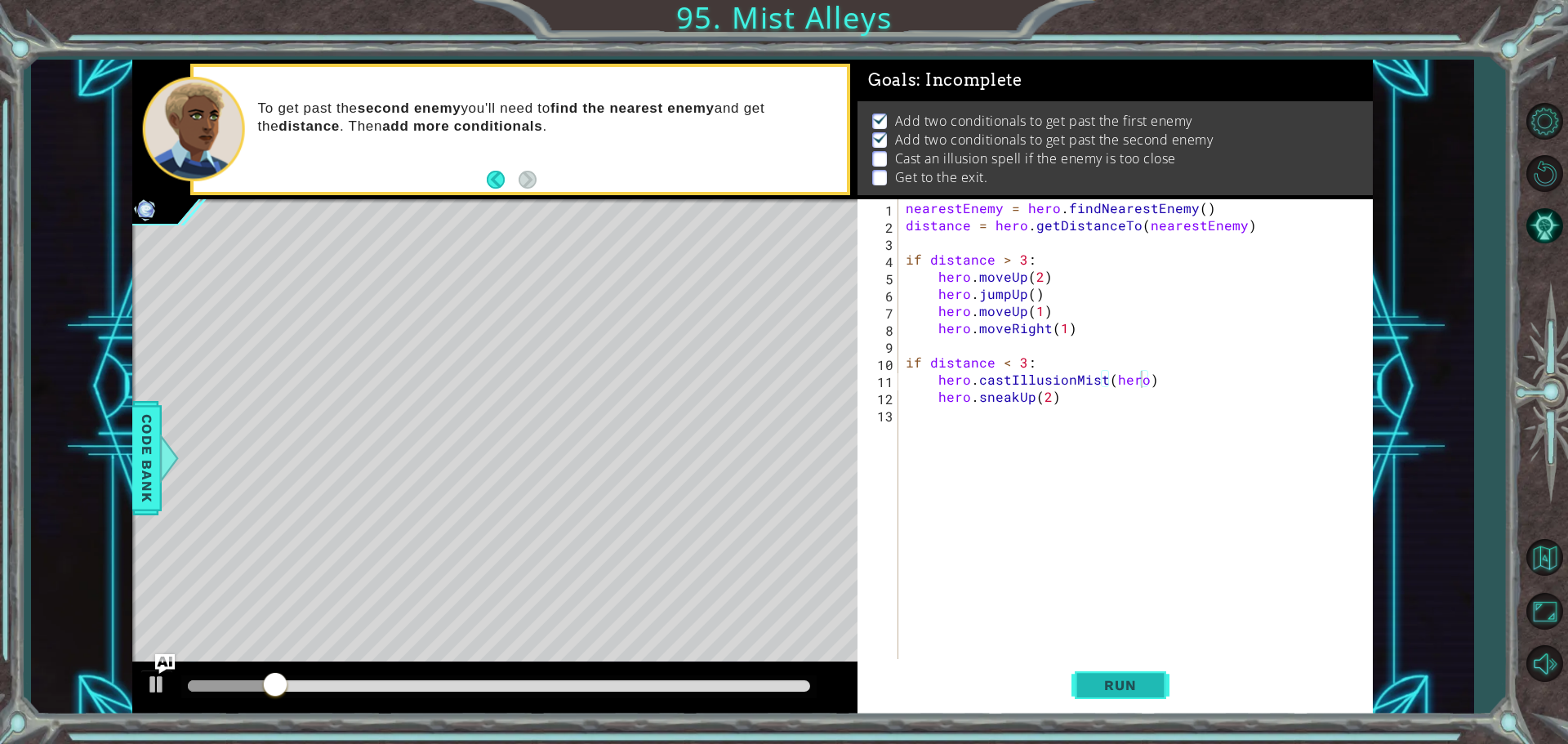
click at [1131, 673] on button "Run" at bounding box center [1120, 685] width 98 height 52
click at [1009, 435] on div "nearestEnemy = hero . findNearestEnemy ( ) distance = hero . getDistanceTo ( ne…" at bounding box center [1139, 449] width 474 height 498
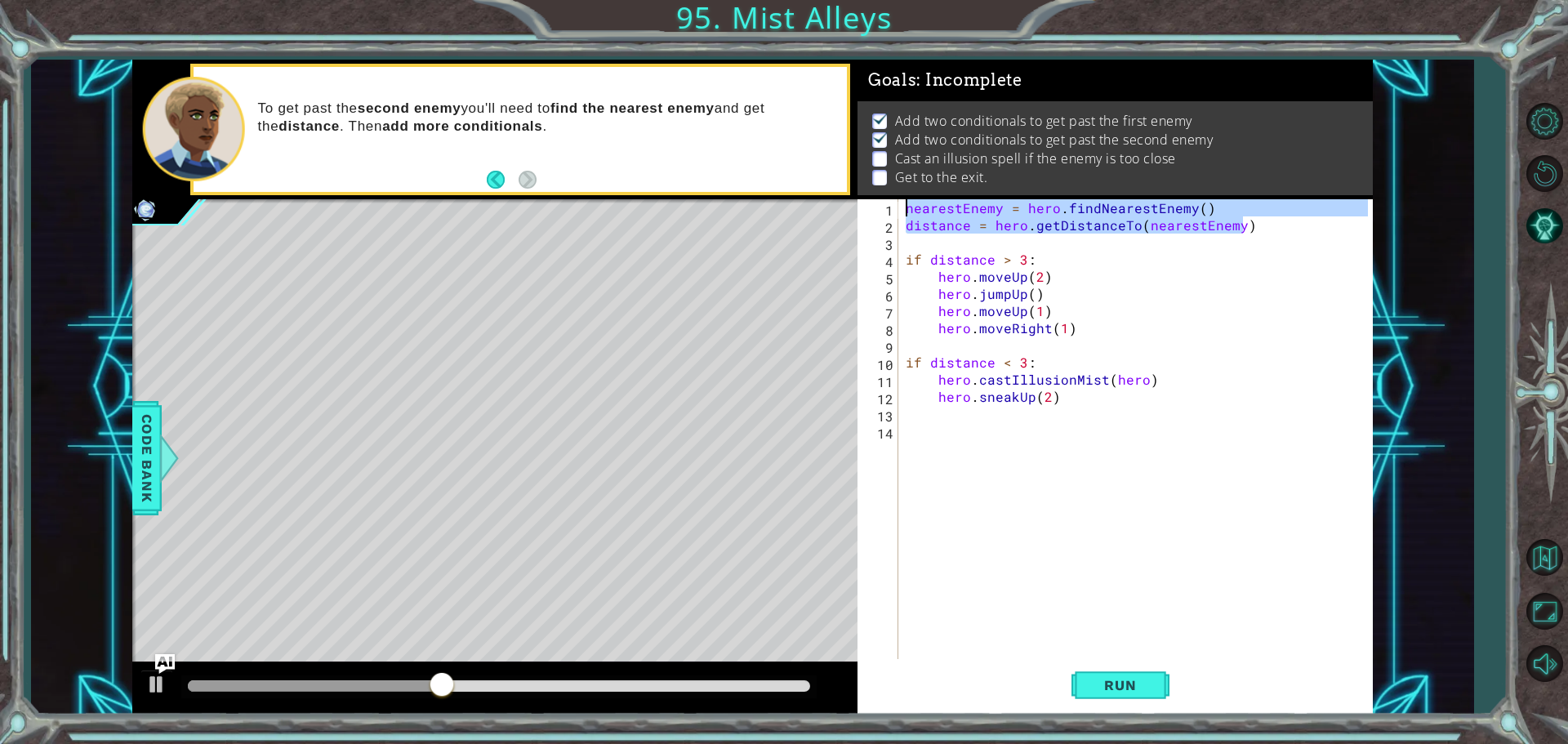
drag, startPoint x: 1252, startPoint y: 225, endPoint x: 867, endPoint y: 197, distance: 386.0
click at [867, 197] on div "Goals : Incomplete Add two conditionals to get past the first enemy Add two con…" at bounding box center [1115, 387] width 515 height 655
type textarea "nearestEnemy = hero.findNearestEnemy() distance = hero.getDistanceTo(nearestEne…"
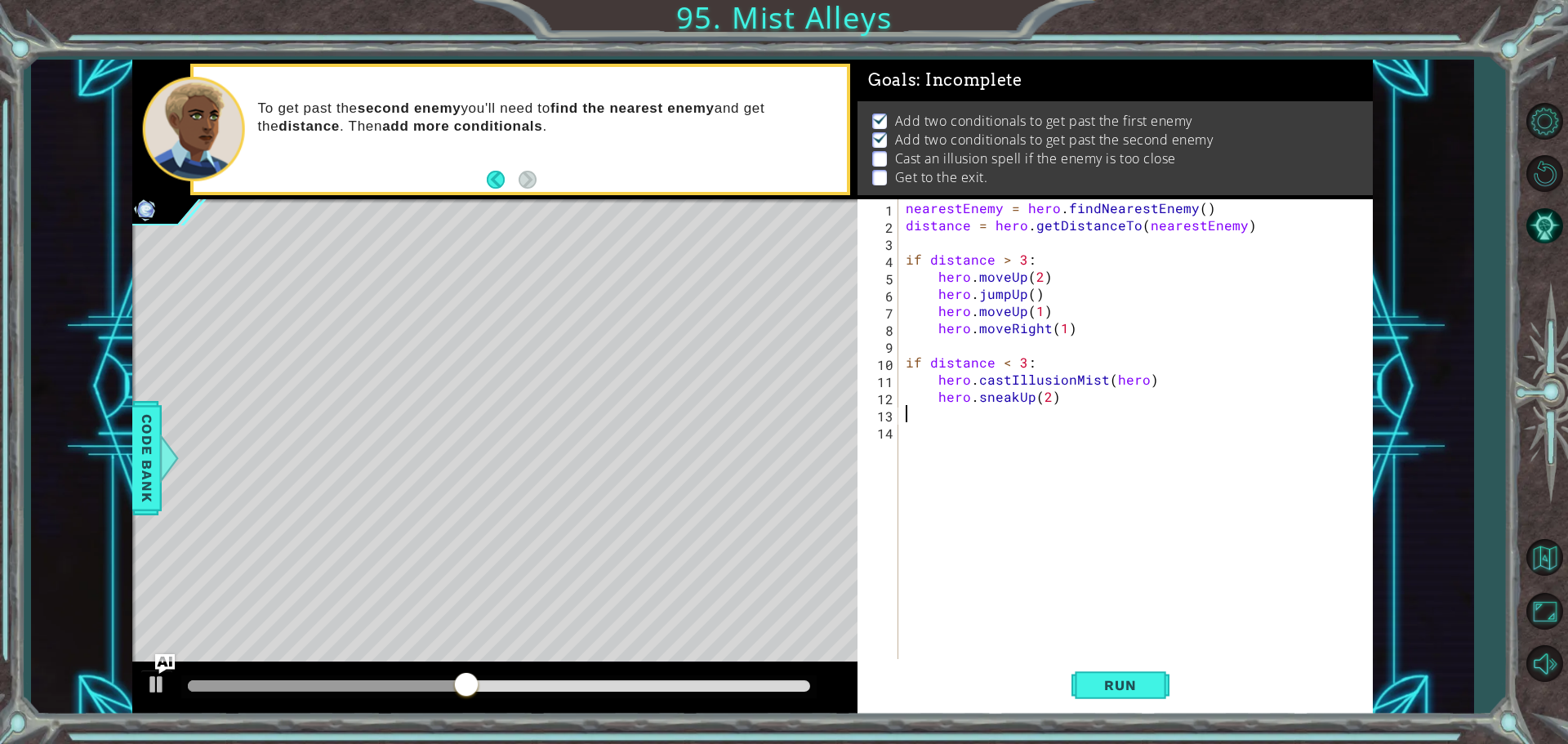
click at [1003, 421] on div "nearestEnemy = hero . findNearestEnemy ( ) distance = hero . getDistanceTo ( ne…" at bounding box center [1139, 449] width 474 height 498
click at [1002, 433] on div "nearestEnemy = hero . findNearestEnemy ( ) distance = hero . getDistanceTo ( ne…" at bounding box center [1139, 449] width 474 height 498
paste textarea "distance = hero.getDistanceTo(nearestEnemy)"
type textarea "distance = hero.getDistanceTo(nearestEnemy)"
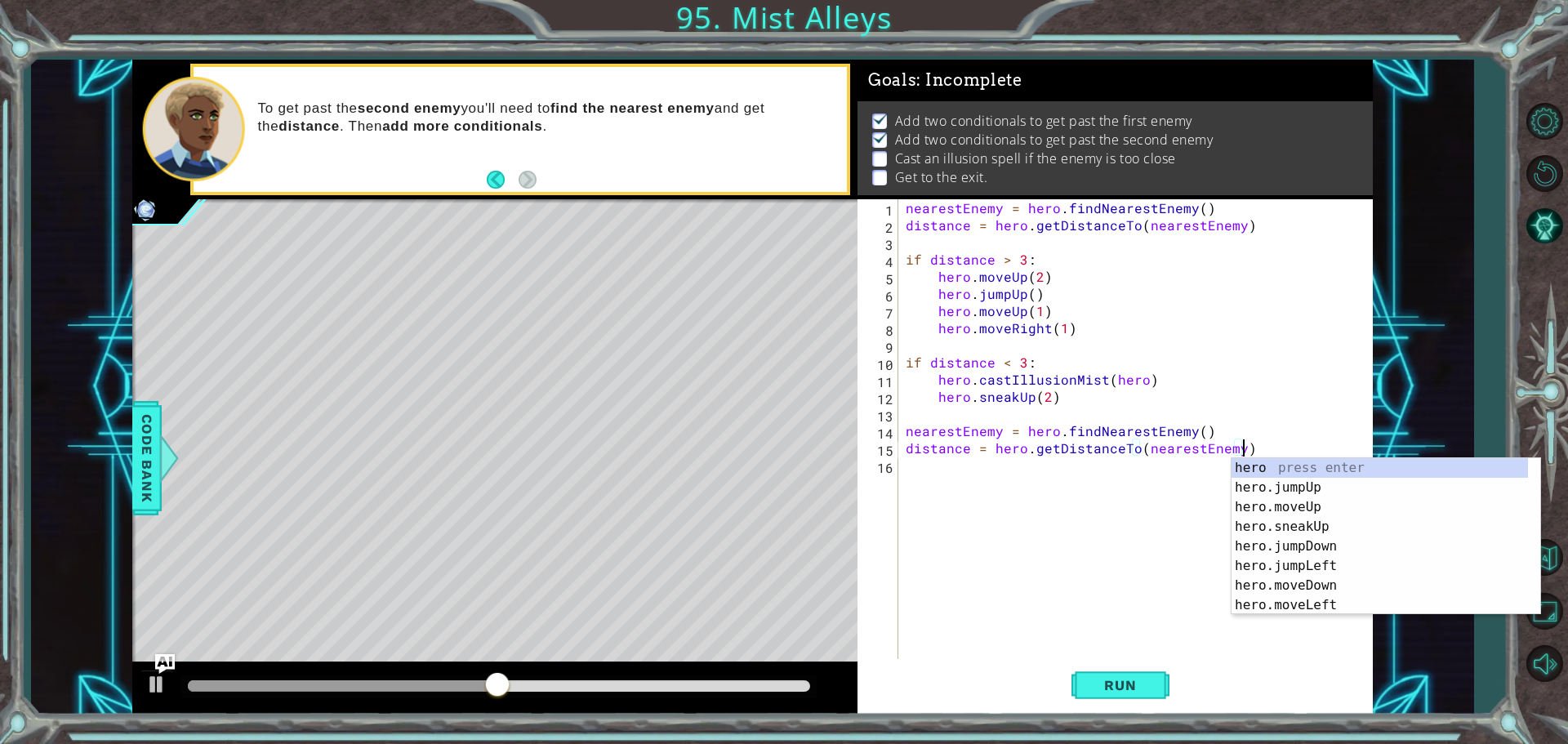
click at [1046, 479] on div "nearestEnemy = hero . findNearestEnemy ( ) distance = hero . getDistanceTo ( ne…" at bounding box center [1139, 449] width 474 height 498
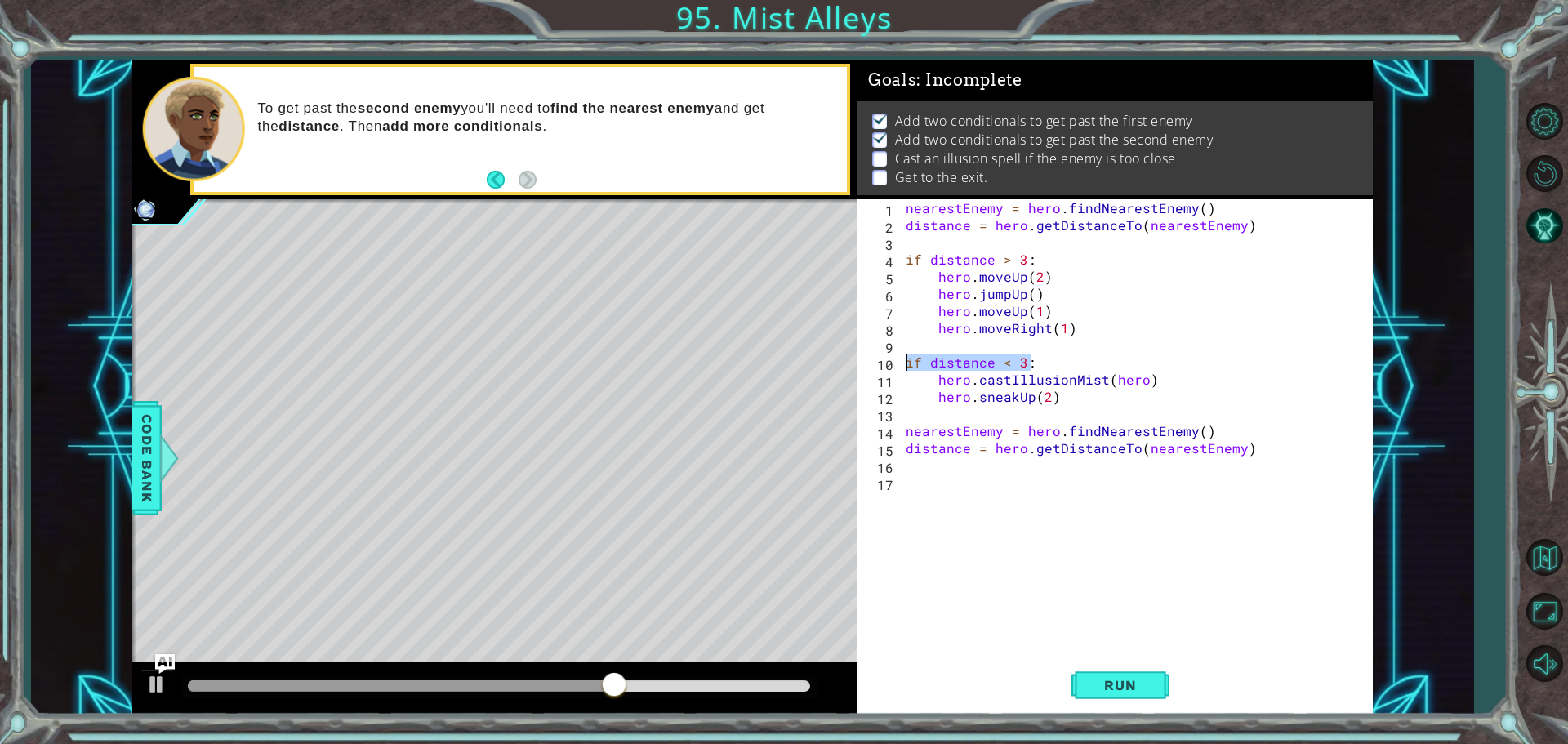
drag, startPoint x: 1033, startPoint y: 364, endPoint x: 898, endPoint y: 368, distance: 135.1
click at [898, 368] on div "1 2 3 4 5 6 7 8 9 10 11 12 13 14 15 16 17 nearestEnemy = hero . findNearestEnem…" at bounding box center [1113, 431] width 511 height 463
type textarea "if distance < 3:"
click at [954, 475] on div "nearestEnemy = hero . findNearestEnemy ( ) distance = hero . getDistanceTo ( ne…" at bounding box center [1139, 449] width 474 height 498
paste textarea "if distance < 3:"
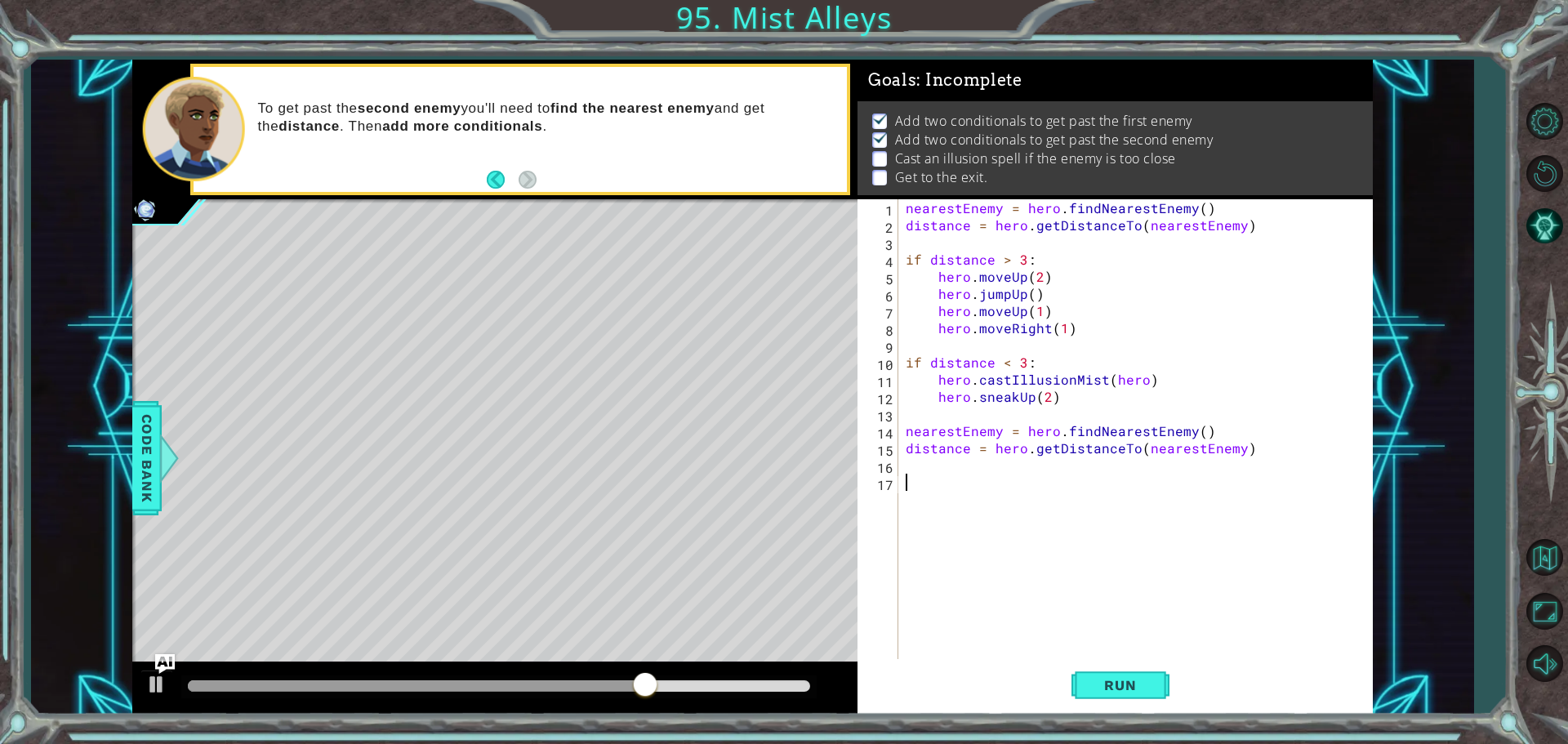
type textarea "if distance < 3:"
click at [974, 481] on div "nearestEnemy = hero . findNearestEnemy ( ) distance = hero . getDistanceTo ( ne…" at bounding box center [1139, 449] width 474 height 498
click at [994, 500] on div "nearestEnemy = hero . findNearestEnemy ( ) distance = hero . getDistanceTo ( ne…" at bounding box center [1139, 449] width 474 height 498
click at [1005, 480] on div "nearestEnemy = hero . findNearestEnemy ( ) distance = hero . getDistanceTo ( ne…" at bounding box center [1139, 449] width 474 height 498
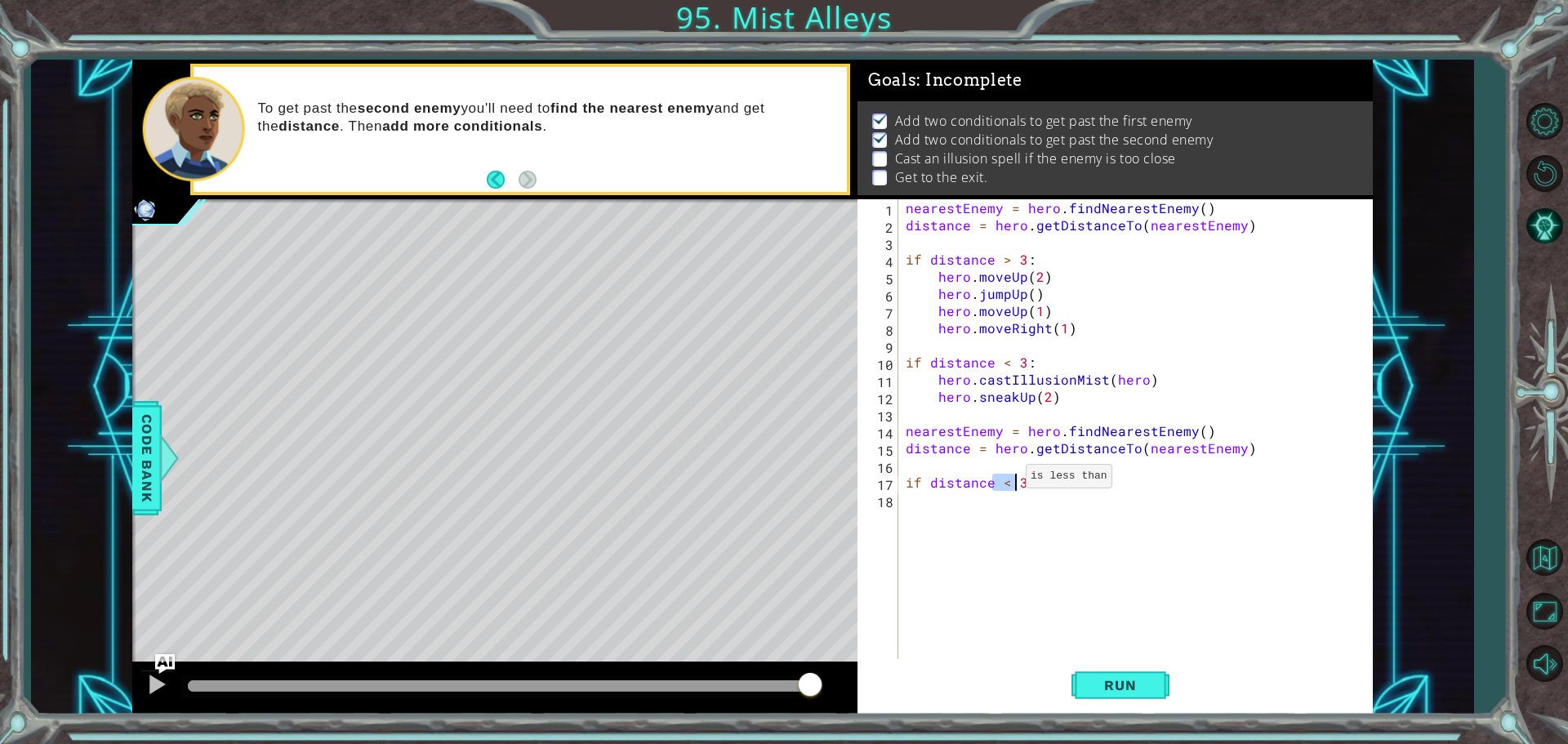
click at [1005, 480] on div "nearestEnemy = hero . findNearestEnemy ( ) distance = hero . getDistanceTo ( ne…" at bounding box center [1136, 431] width 466 height 463
click at [1001, 480] on div "nearestEnemy = hero . findNearestEnemy ( ) distance = hero . getDistanceTo ( ne…" at bounding box center [1139, 449] width 474 height 498
type textarea "if distance > 3:"
click at [991, 498] on div "nearestEnemy = hero . findNearestEnemy ( ) distance = hero . getDistanceTo ( ne…" at bounding box center [1139, 449] width 474 height 498
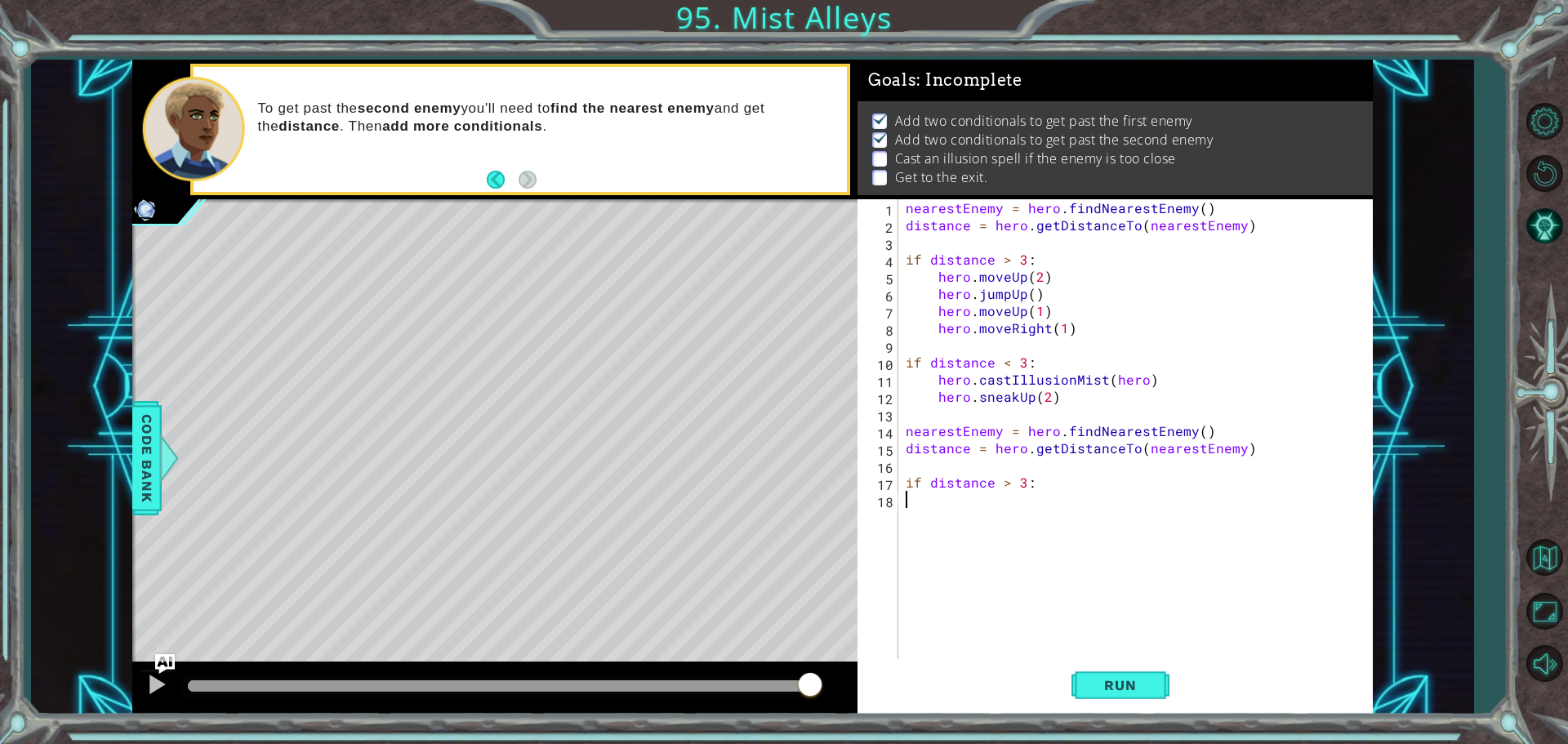
scroll to position [0, 0]
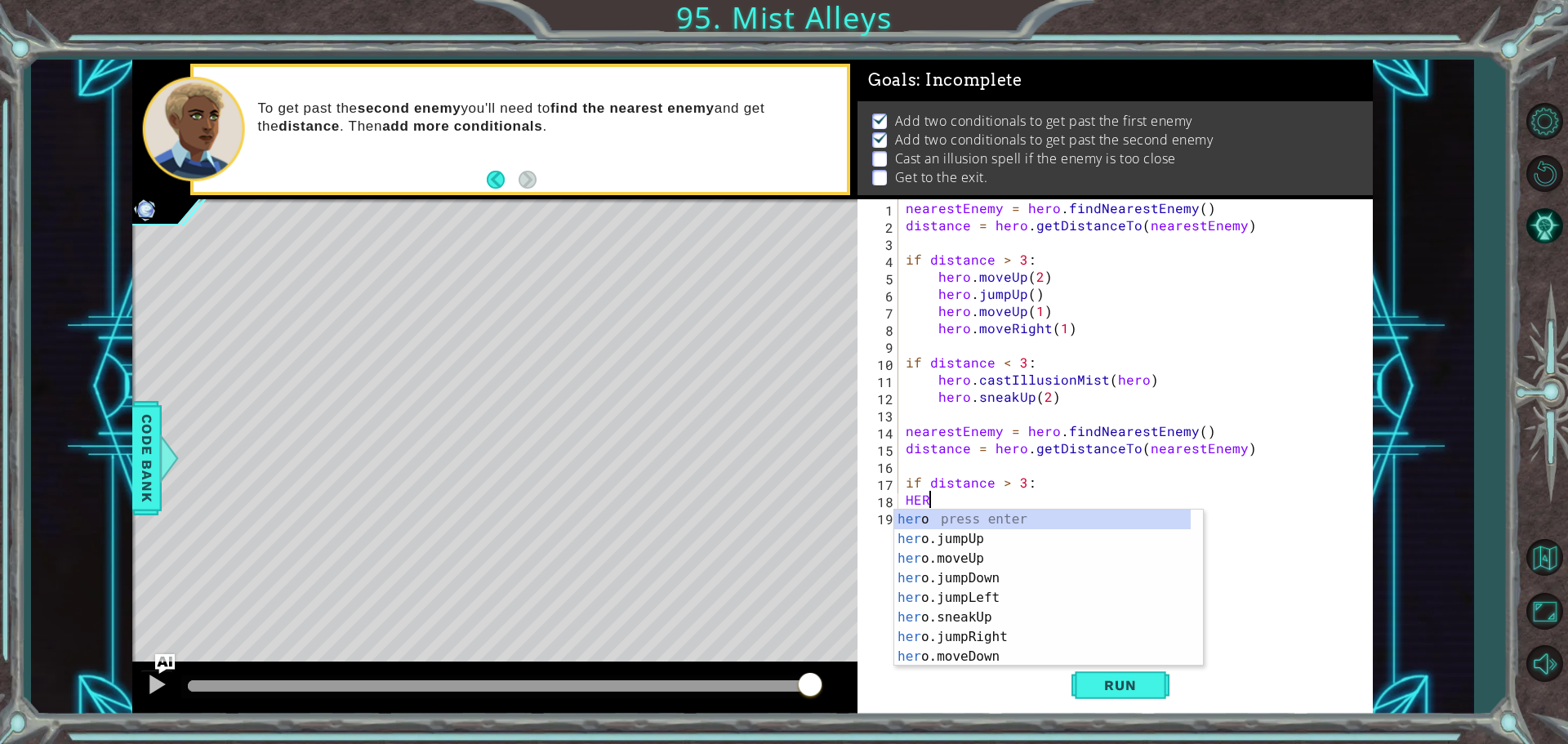
type textarea "H"
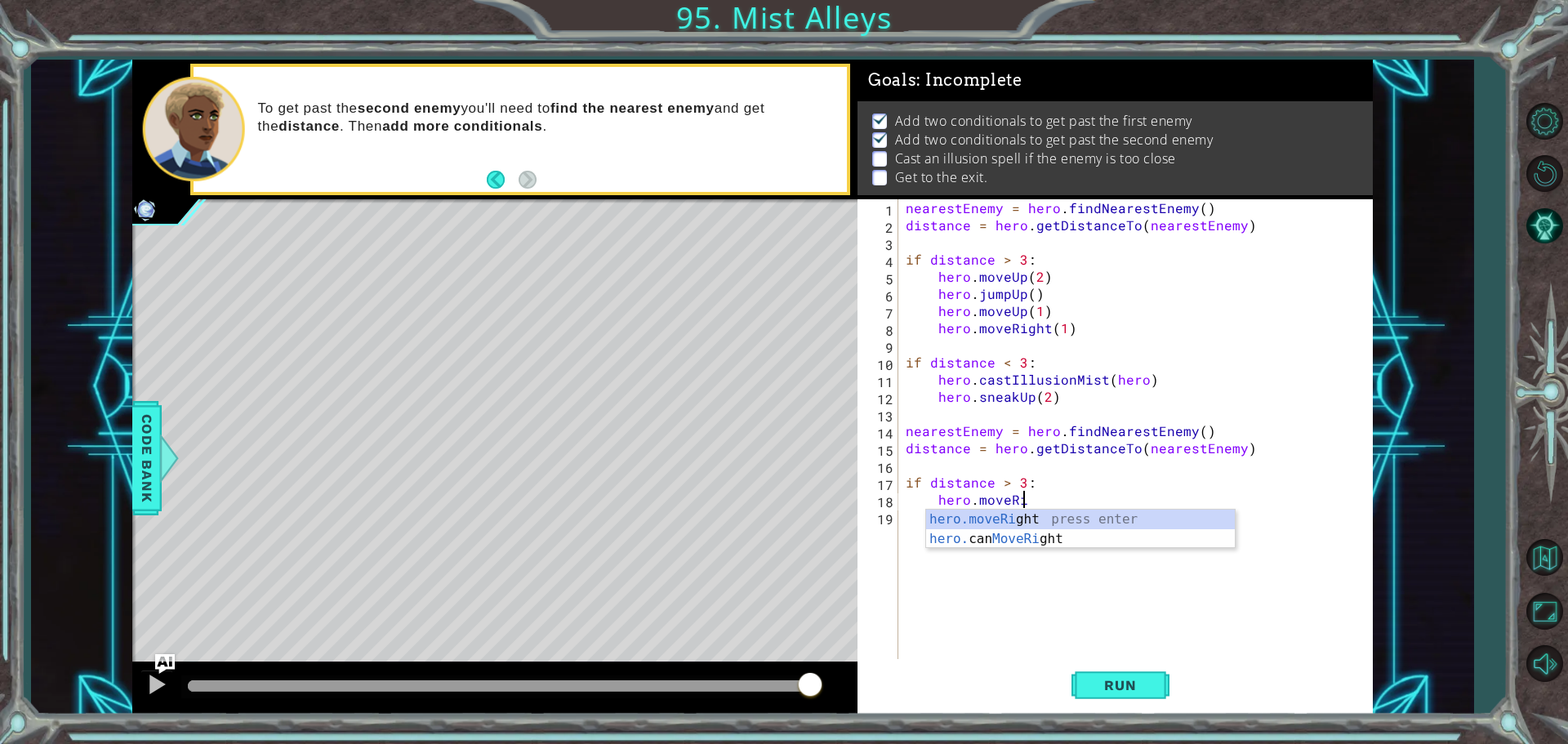
scroll to position [0, 7]
click at [984, 518] on div "hero.moveRight press enter hero. can MoveRight press enter" at bounding box center [1080, 549] width 309 height 78
type textarea "hero.moveRight(2)"
click at [984, 518] on div "nearestEnemy = hero . findNearestEnemy ( ) distance = hero . getDistanceTo ( ne…" at bounding box center [1139, 449] width 474 height 498
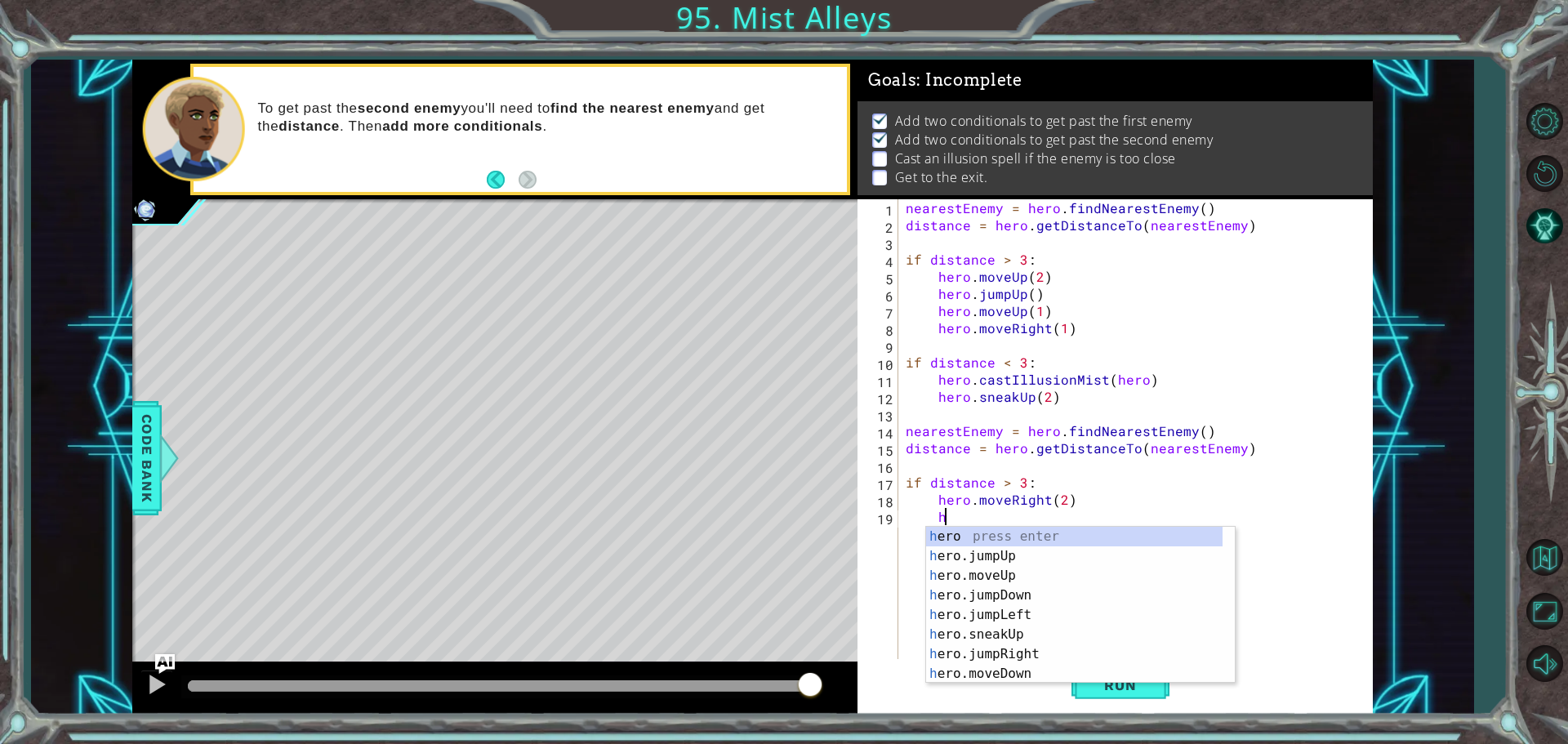
scroll to position [0, 3]
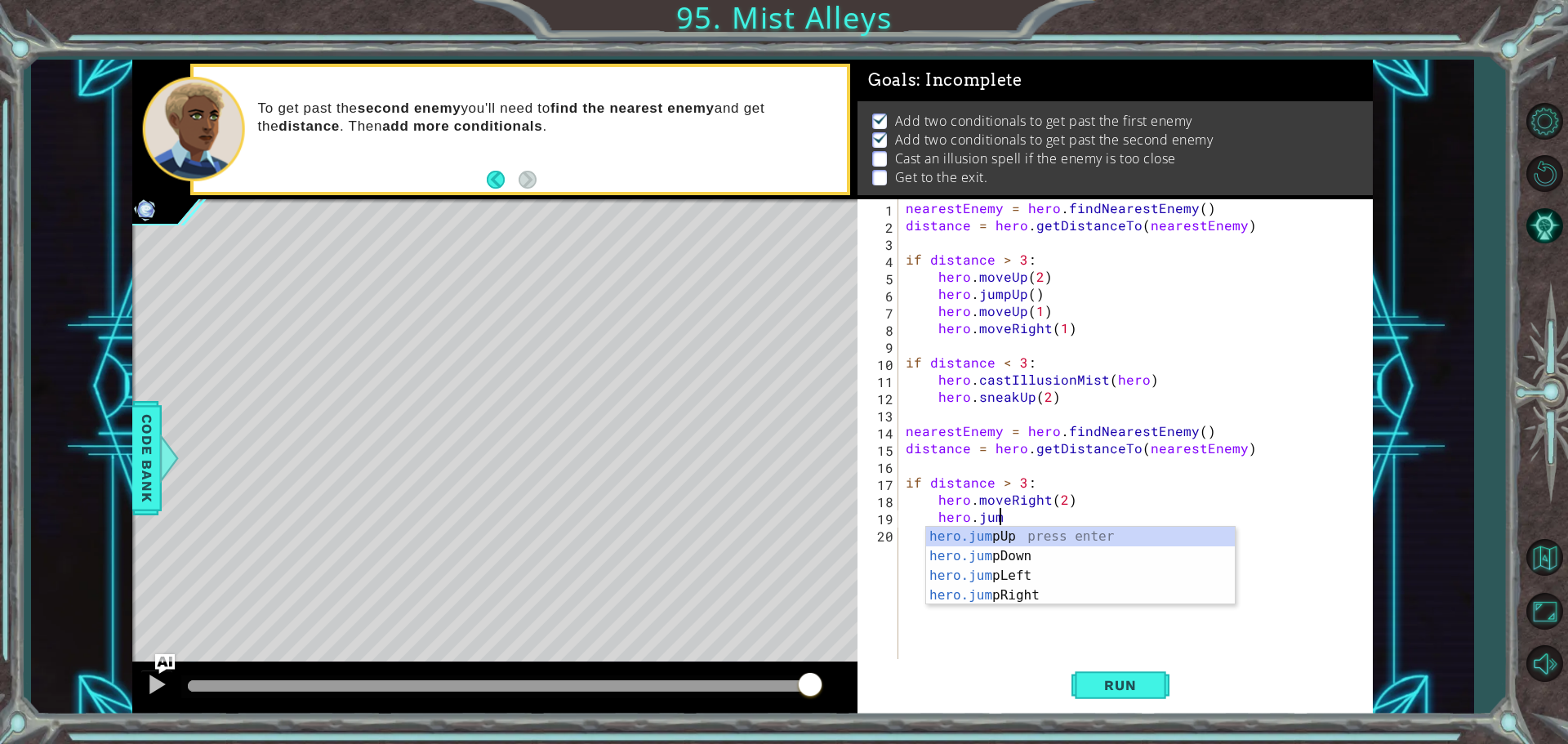
type textarea "hero.jump"
click at [987, 594] on div "hero.jump Up press enter hero.jump Down press enter hero.jump Left press enter …" at bounding box center [1080, 586] width 309 height 118
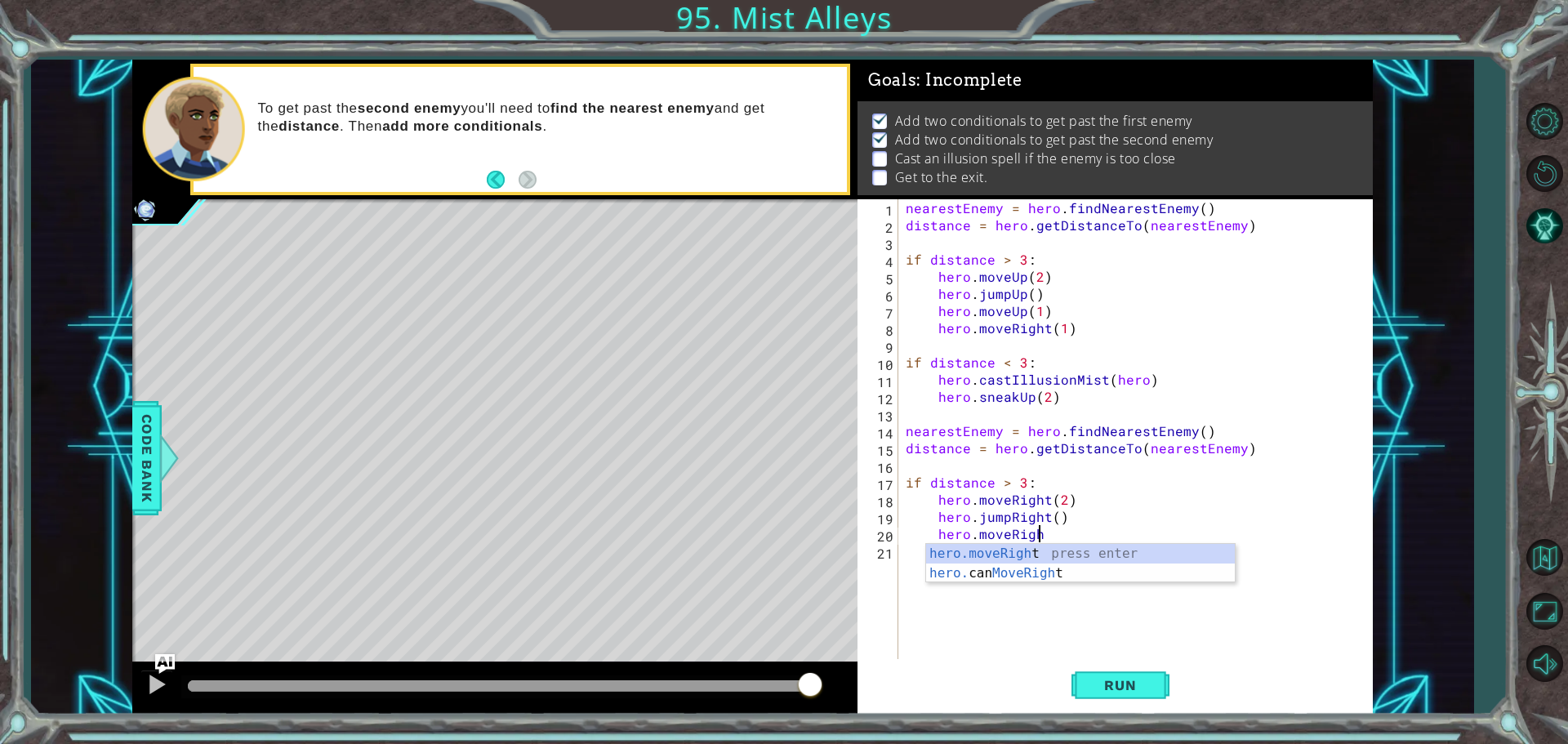
scroll to position [0, 7]
click at [1032, 551] on div "hero.moveRight press enter hero. can MoveRight press enter" at bounding box center [1080, 583] width 309 height 78
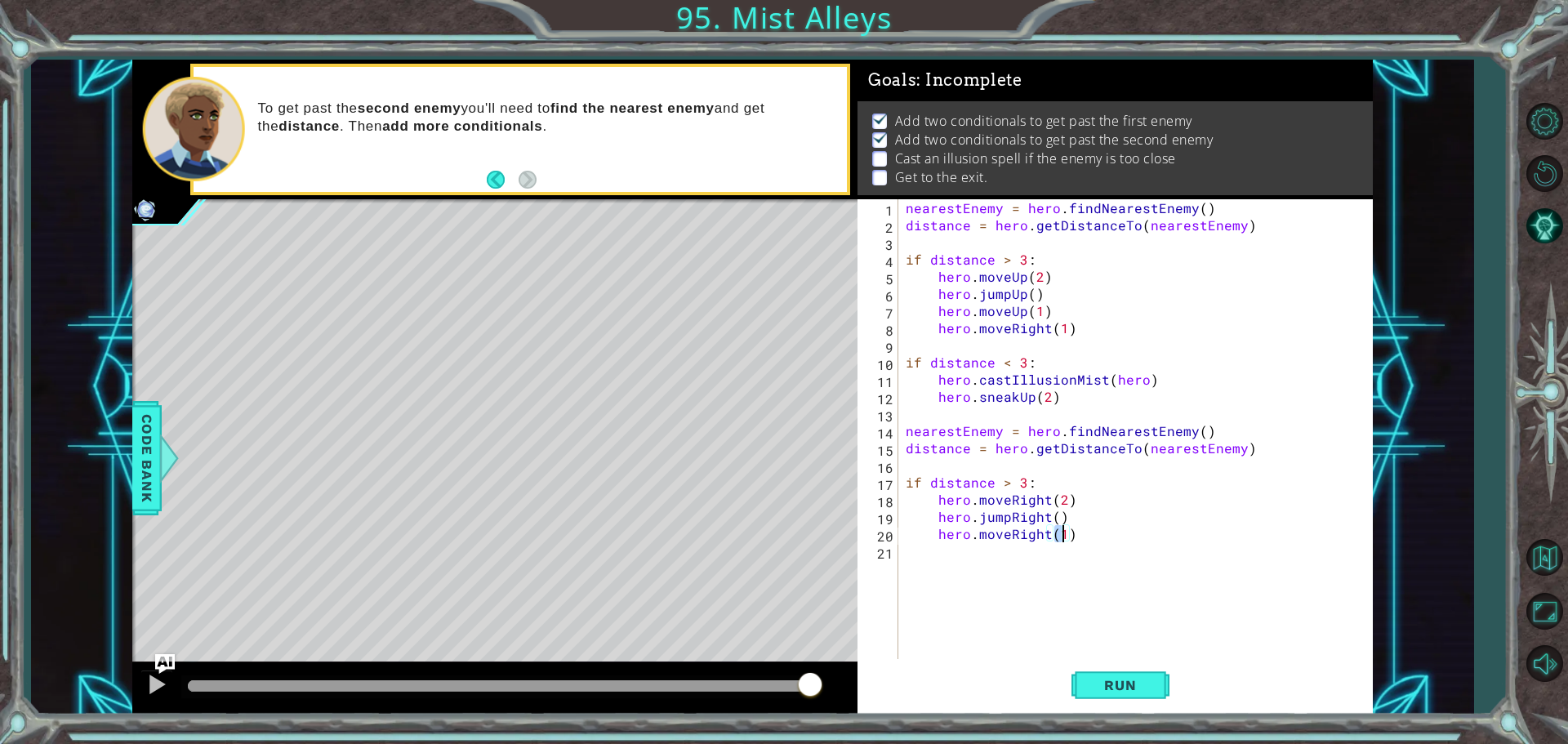
type textarea "hero.moveRight(2)"
click at [1035, 556] on div "nearestEnemy = hero . findNearestEnemy ( ) distance = hero . getDistanceTo ( ne…" at bounding box center [1139, 449] width 474 height 498
click at [1036, 573] on div "nearestEnemy = hero . findNearestEnemy ( ) distance = hero . getDistanceTo ( ne…" at bounding box center [1139, 449] width 474 height 498
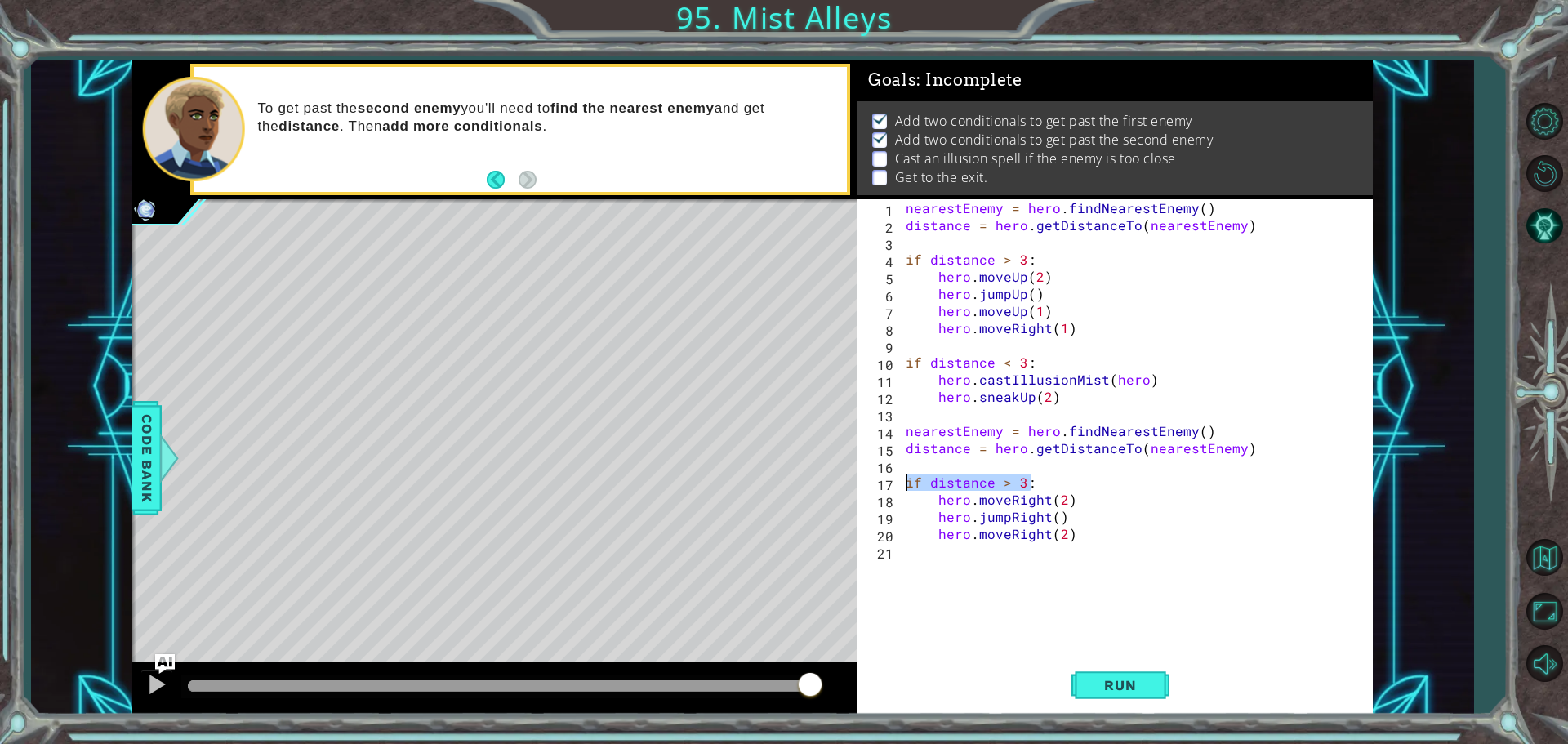
drag, startPoint x: 1032, startPoint y: 478, endPoint x: 899, endPoint y: 483, distance: 133.1
click at [899, 483] on div "1 2 3 4 5 6 7 8 9 10 11 12 13 14 15 16 17 18 19 20 21 nearestEnemy = hero . fin…" at bounding box center [1113, 431] width 511 height 463
type textarea "if distance > 3:"
click at [941, 548] on div "nearestEnemy = hero . findNearestEnemy ( ) distance = hero . getDistanceTo ( ne…" at bounding box center [1139, 449] width 474 height 498
paste textarea "if distance > 3:"
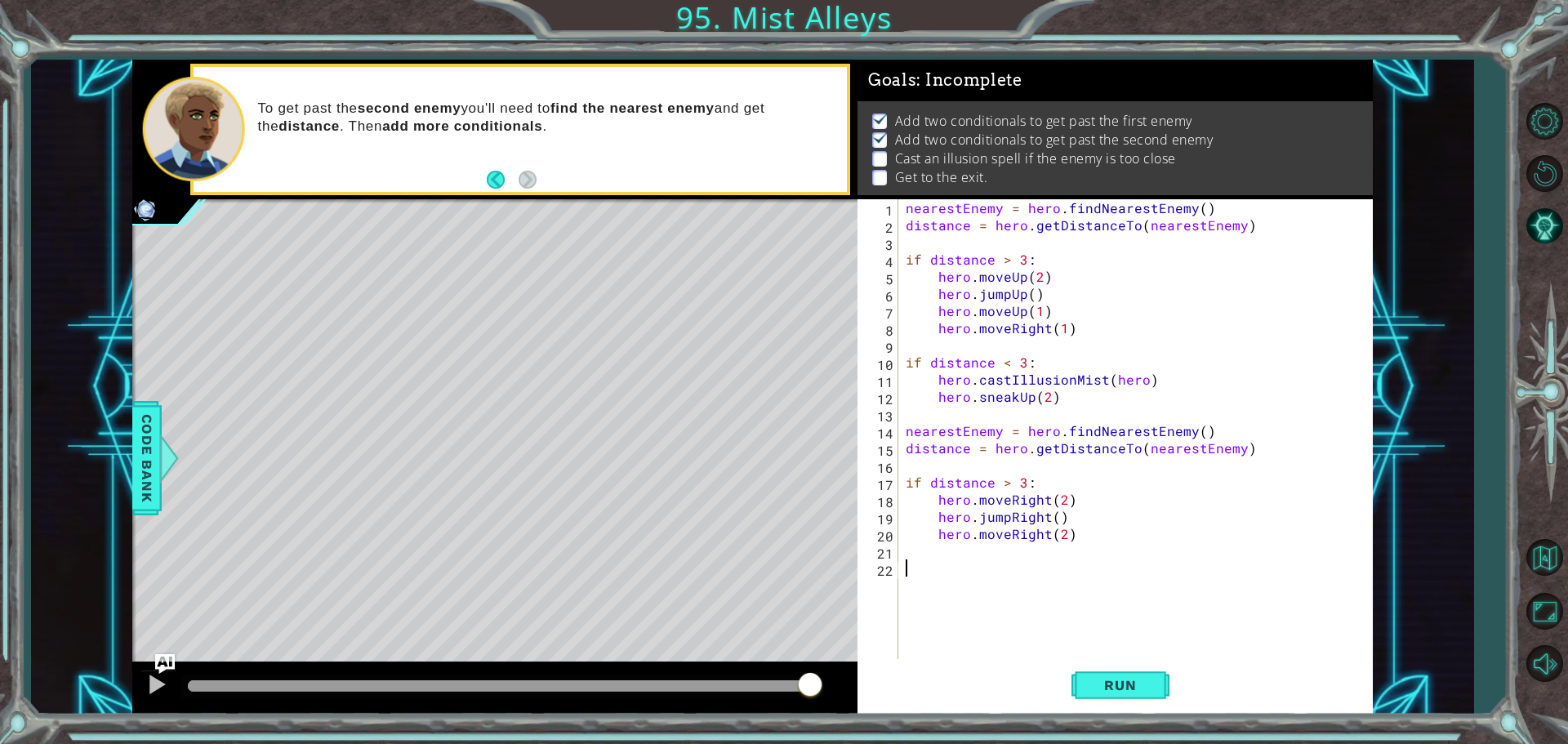
type textarea "if distance > 3:"
click at [951, 589] on div "nearestEnemy = hero . findNearestEnemy ( ) distance = hero . getDistanceTo ( ne…" at bounding box center [1139, 449] width 474 height 498
drag, startPoint x: 1009, startPoint y: 566, endPoint x: 1000, endPoint y: 570, distance: 9.8
click at [1000, 570] on div "nearestEnemy = hero . findNearestEnemy ( ) distance = hero . getDistanceTo ( ne…" at bounding box center [1139, 449] width 474 height 498
type textarea "if distance < 3:"
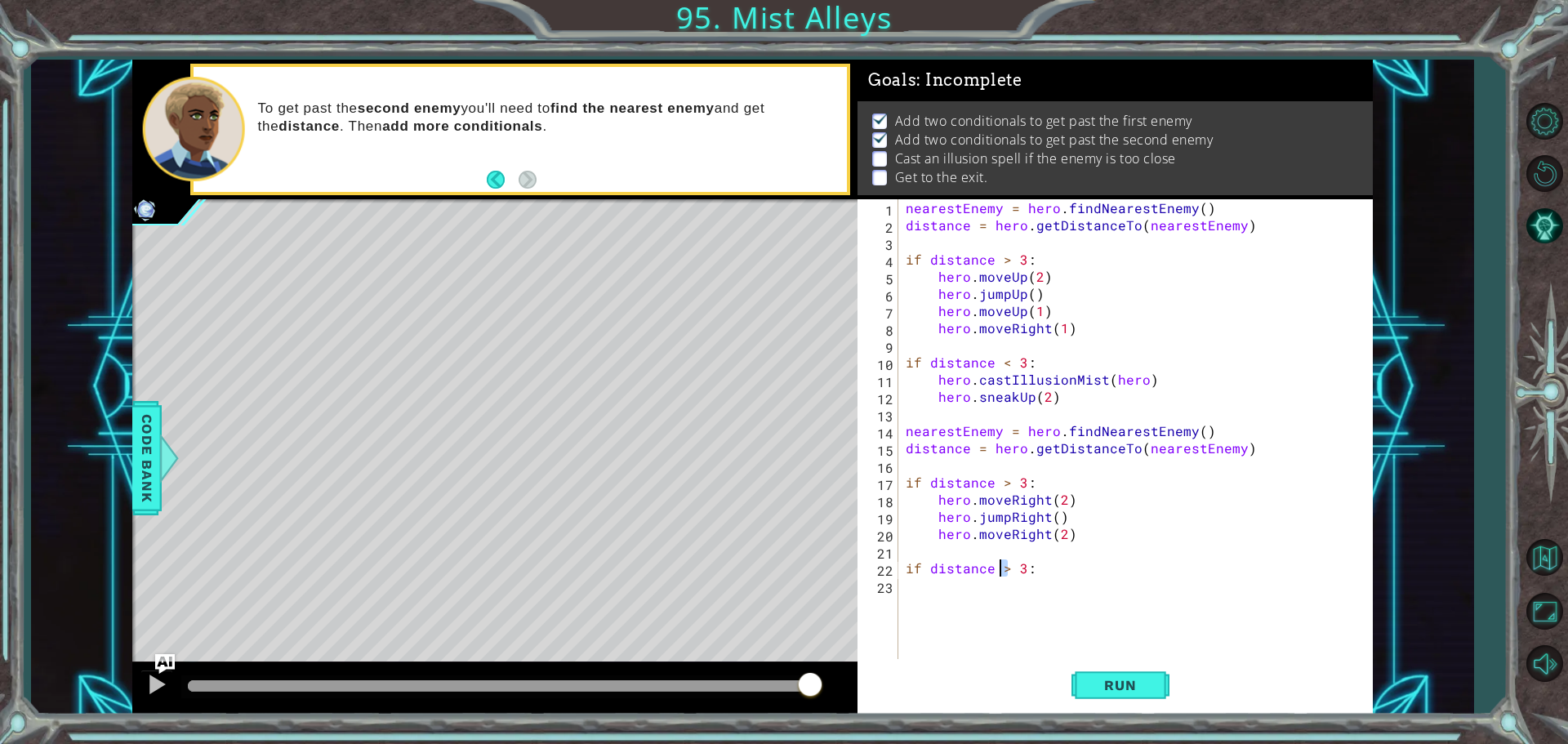
scroll to position [0, 6]
click at [994, 588] on div "nearestEnemy = hero . findNearestEnemy ( ) distance = hero . getDistanceTo ( ne…" at bounding box center [1139, 449] width 474 height 498
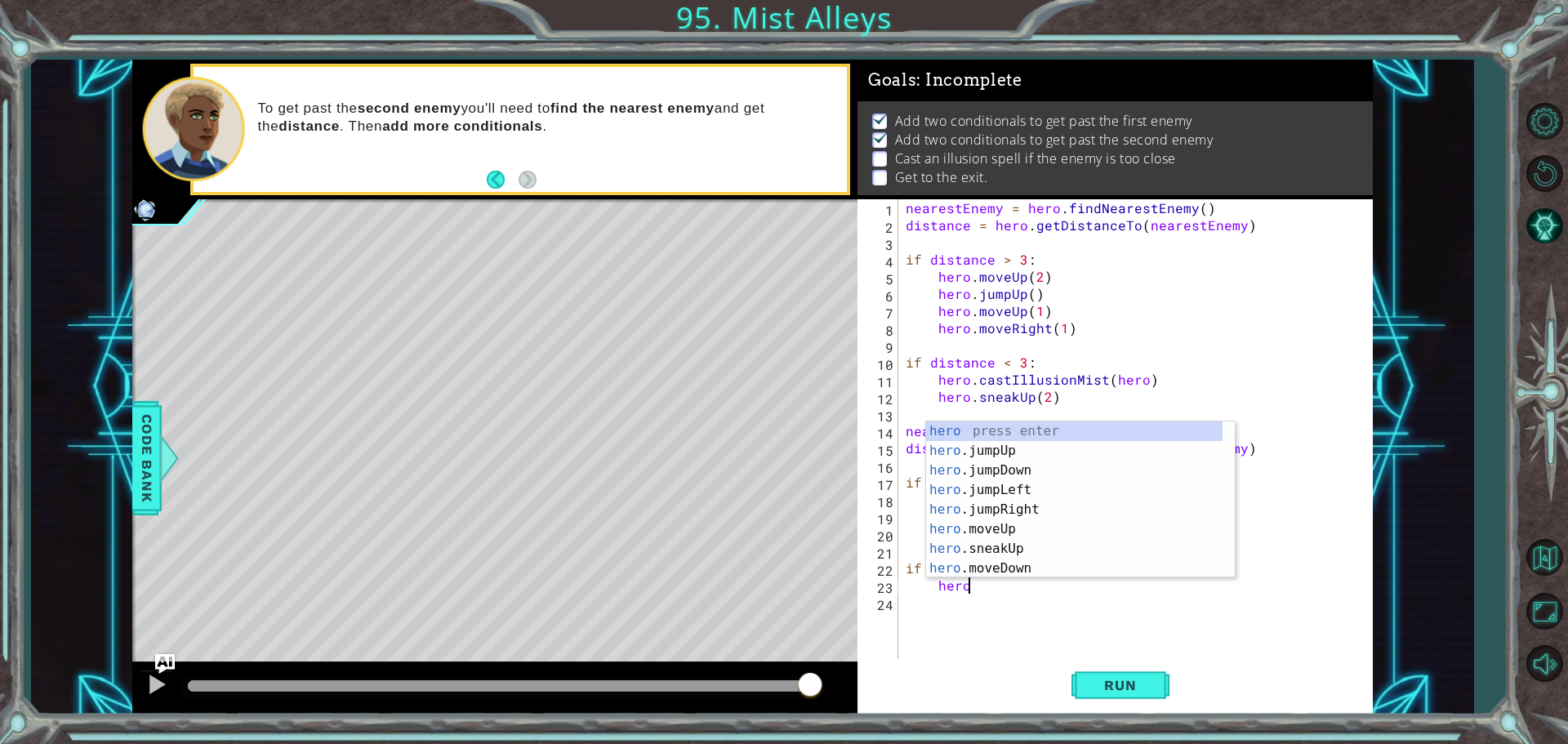
scroll to position [0, 4]
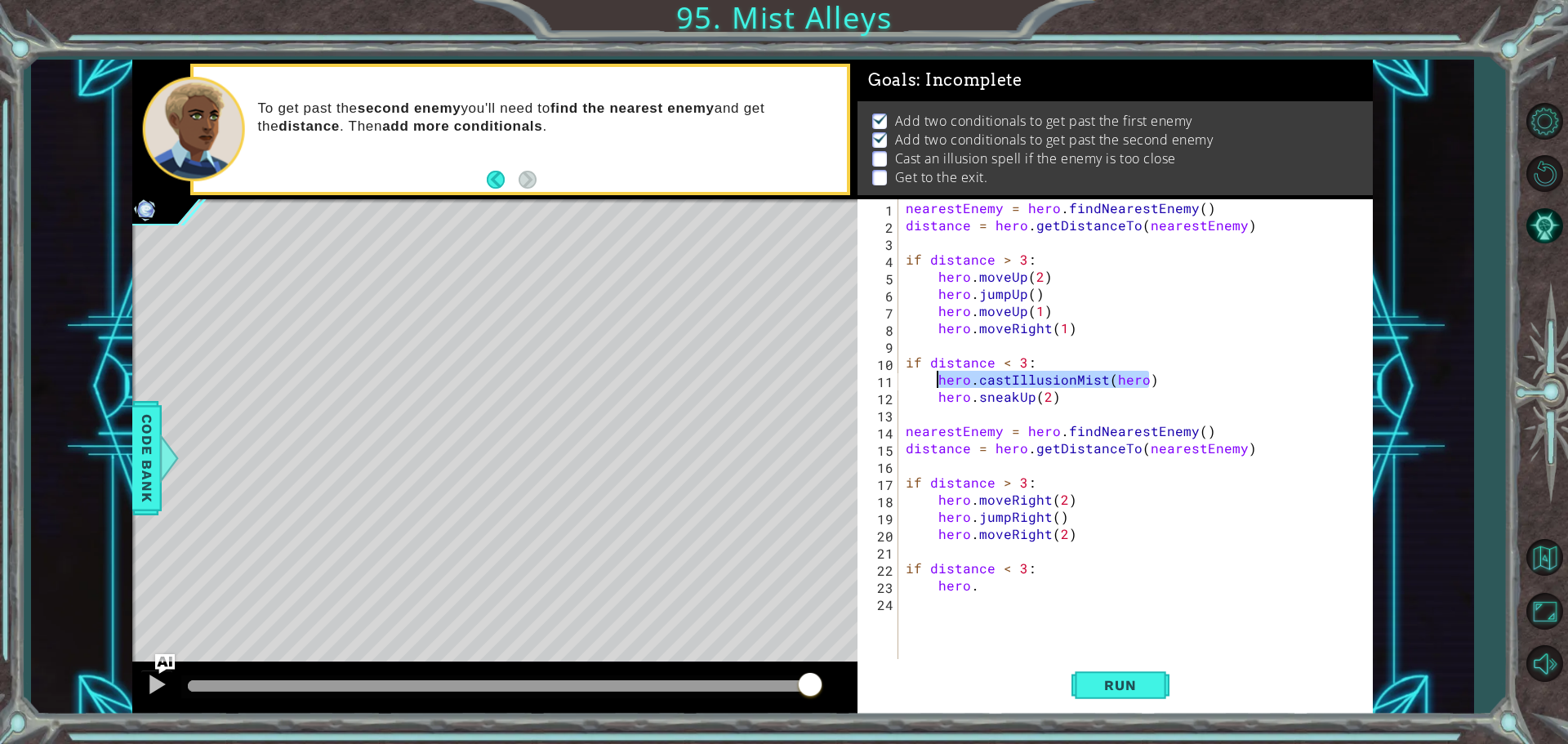
drag, startPoint x: 1156, startPoint y: 382, endPoint x: 935, endPoint y: 372, distance: 221.2
click at [935, 372] on div "nearestEnemy = hero . findNearestEnemy ( ) distance = hero . getDistanceTo ( ne…" at bounding box center [1139, 449] width 474 height 498
click at [987, 585] on div "nearestEnemy = hero . findNearestEnemy ( ) distance = hero . getDistanceTo ( ne…" at bounding box center [1139, 449] width 474 height 498
paste textarea "hero.castIllusionMist(hero)"
click at [976, 587] on div "nearestEnemy = hero . findNearestEnemy ( ) distance = hero . getDistanceTo ( ne…" at bounding box center [1139, 449] width 474 height 498
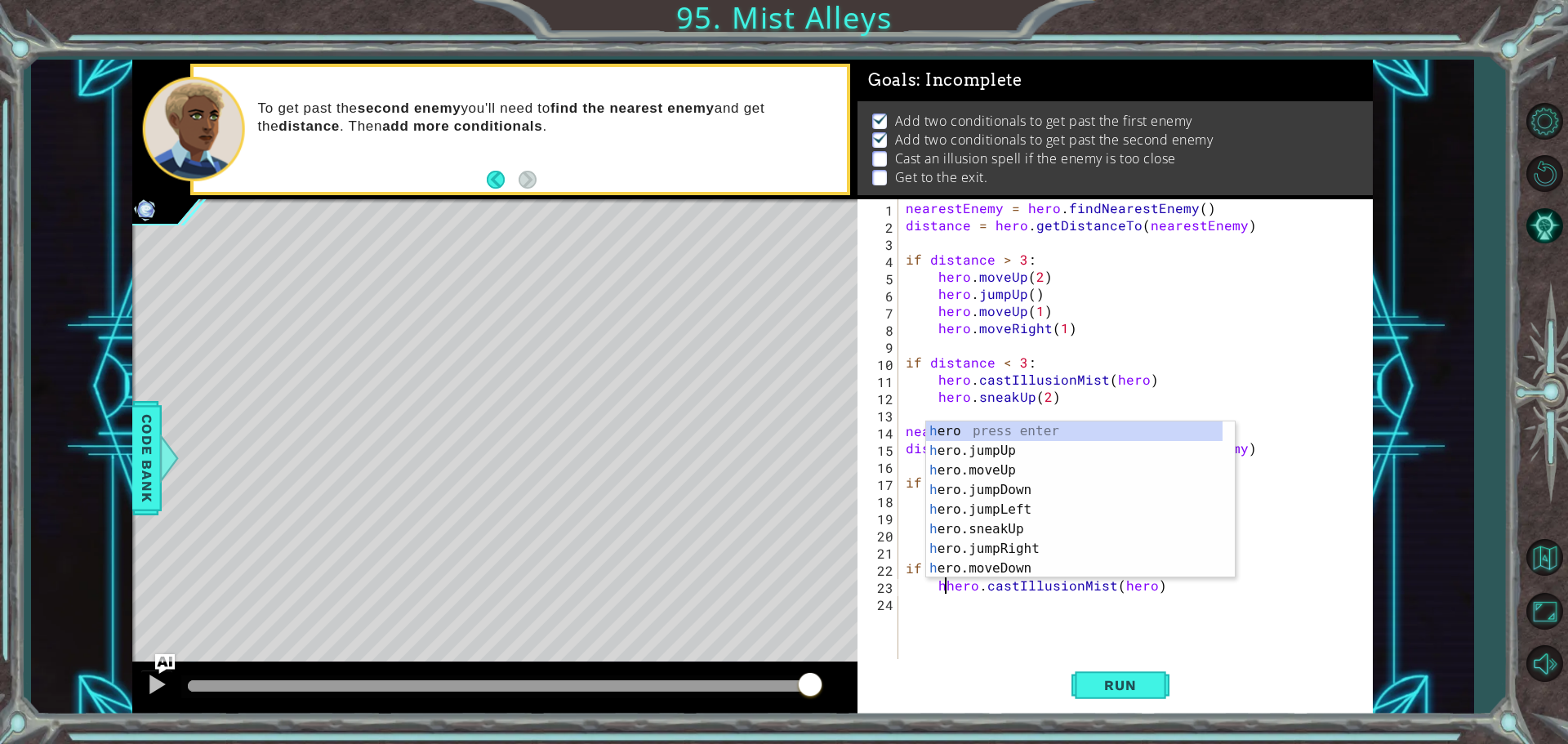
type textarea "hero.castIllusionMist(hero)"
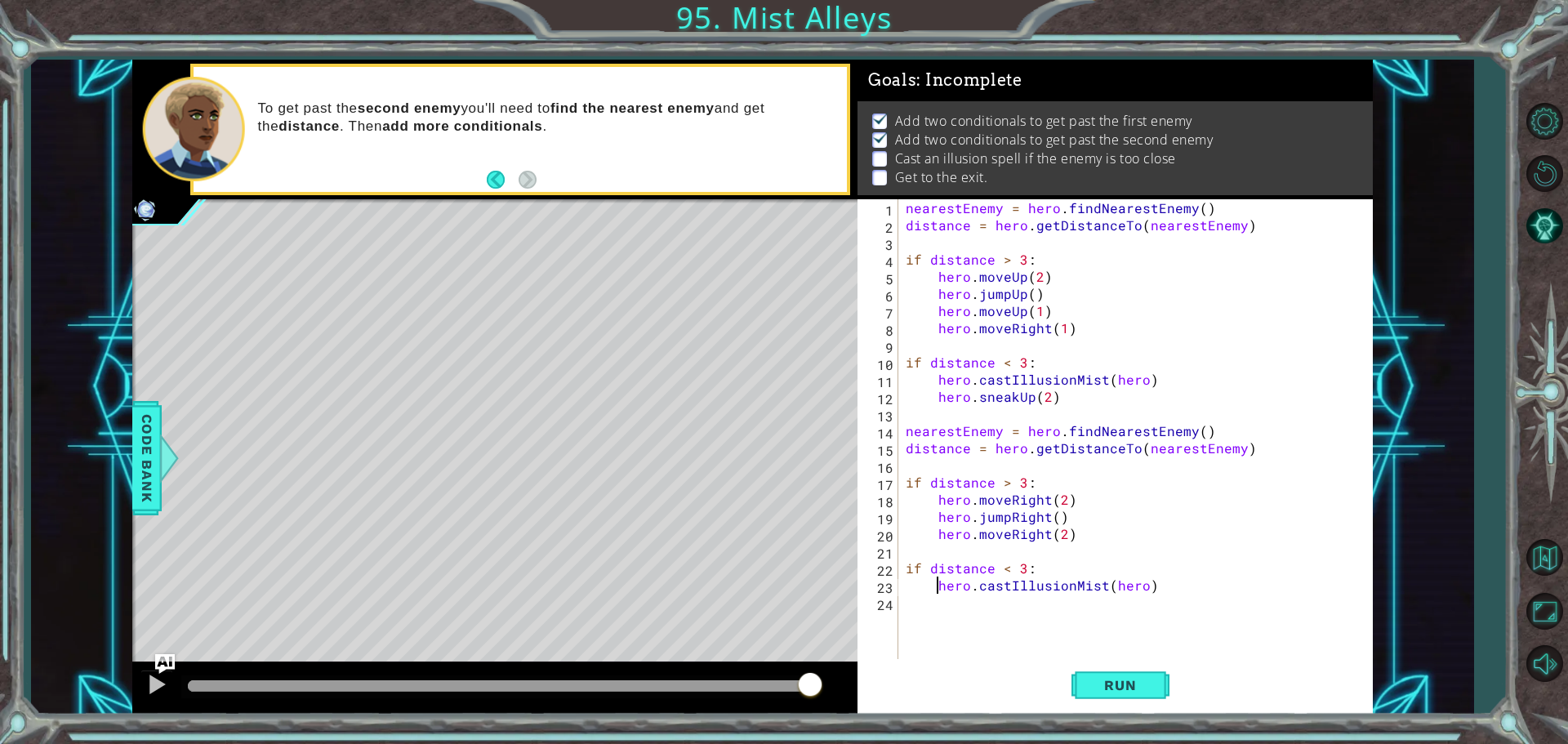
click at [987, 607] on div "nearestEnemy = hero . findNearestEnemy ( ) distance = hero . getDistanceTo ( ne…" at bounding box center [1139, 449] width 474 height 498
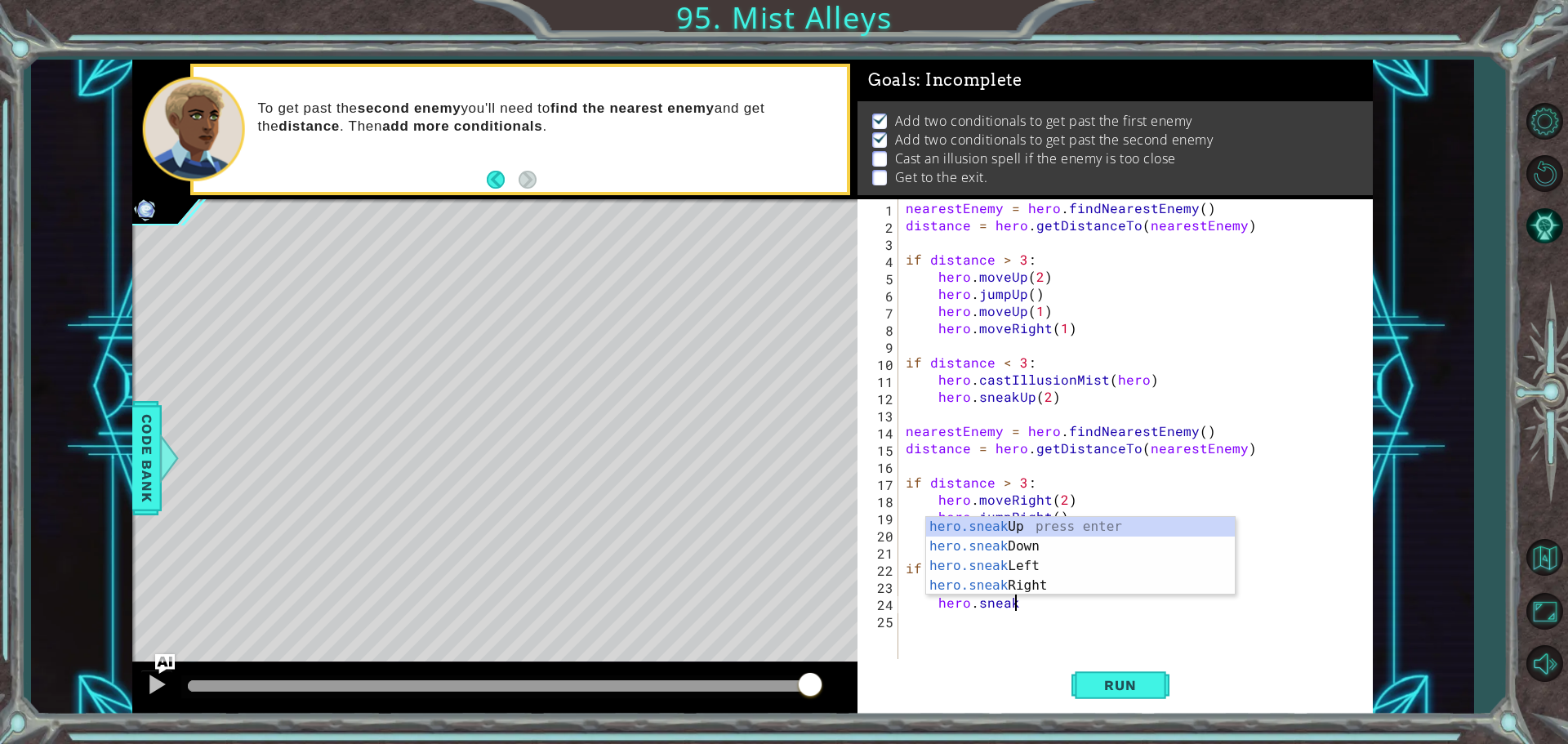
scroll to position [0, 6]
click at [1007, 580] on div "hero.sneak Up press enter hero.sneak Down press enter hero.sneak Left press ent…" at bounding box center [1080, 576] width 309 height 118
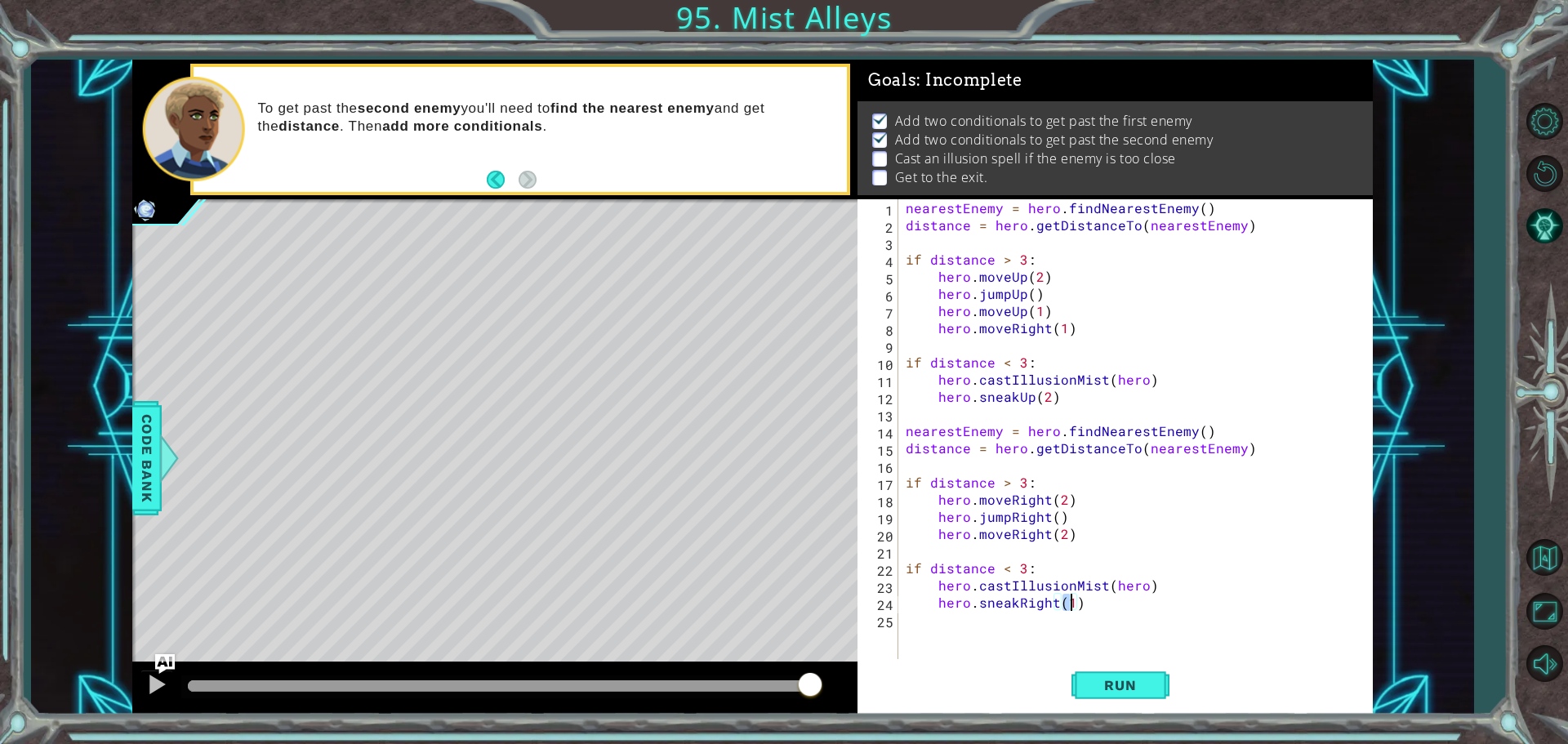
type textarea "hero.sneakRight(2)"
click at [1009, 620] on div "nearestEnemy = hero . findNearestEnemy ( ) distance = hero . getDistanceTo ( ne…" at bounding box center [1139, 449] width 474 height 498
type textarea "hero.jumpRight"
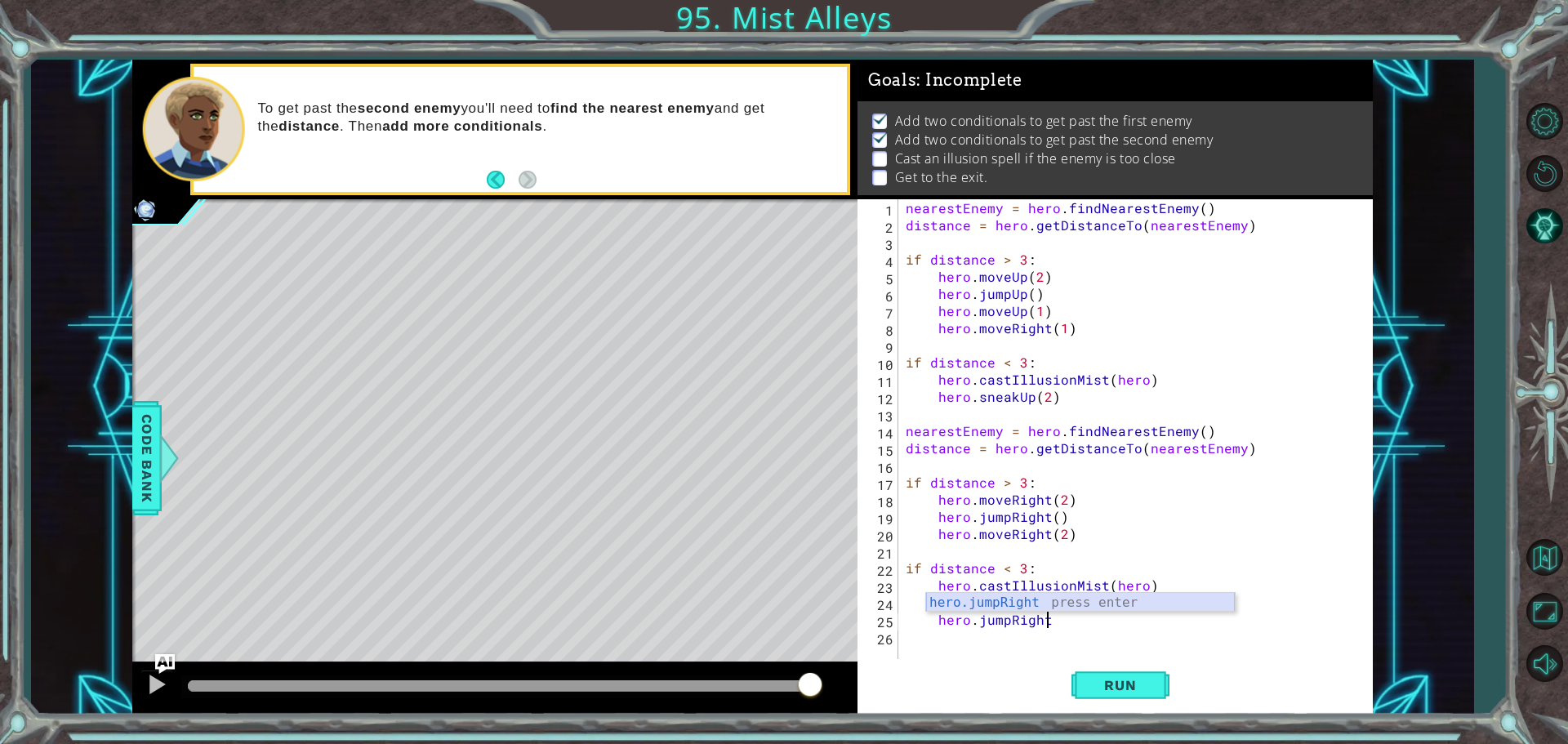
click at [1008, 601] on div "hero.jumpRight press enter" at bounding box center [1080, 623] width 309 height 59
click at [1000, 594] on div "hero.moveRight press enter hero. can MoveRight press enter" at bounding box center [1080, 630] width 309 height 78
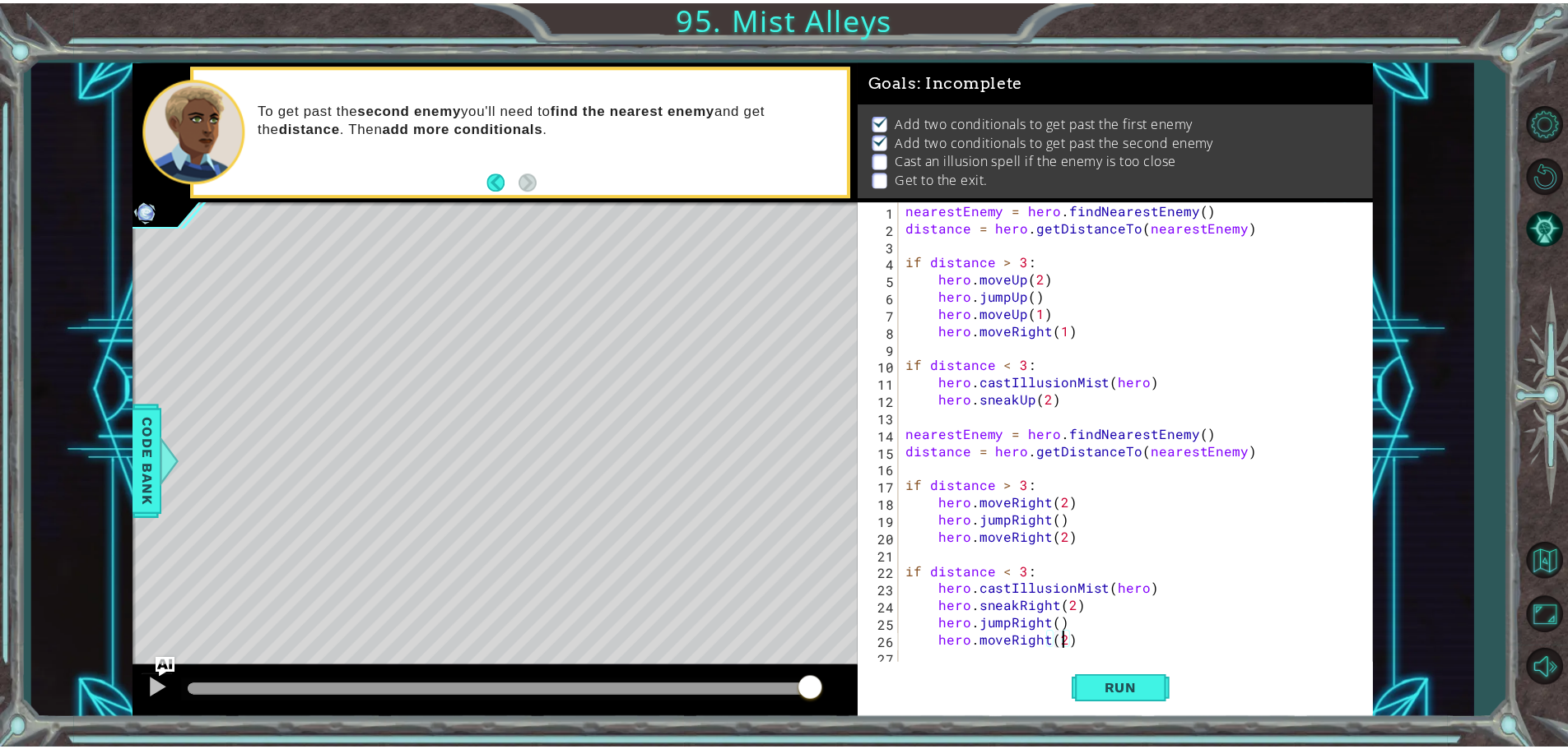
scroll to position [0, 9]
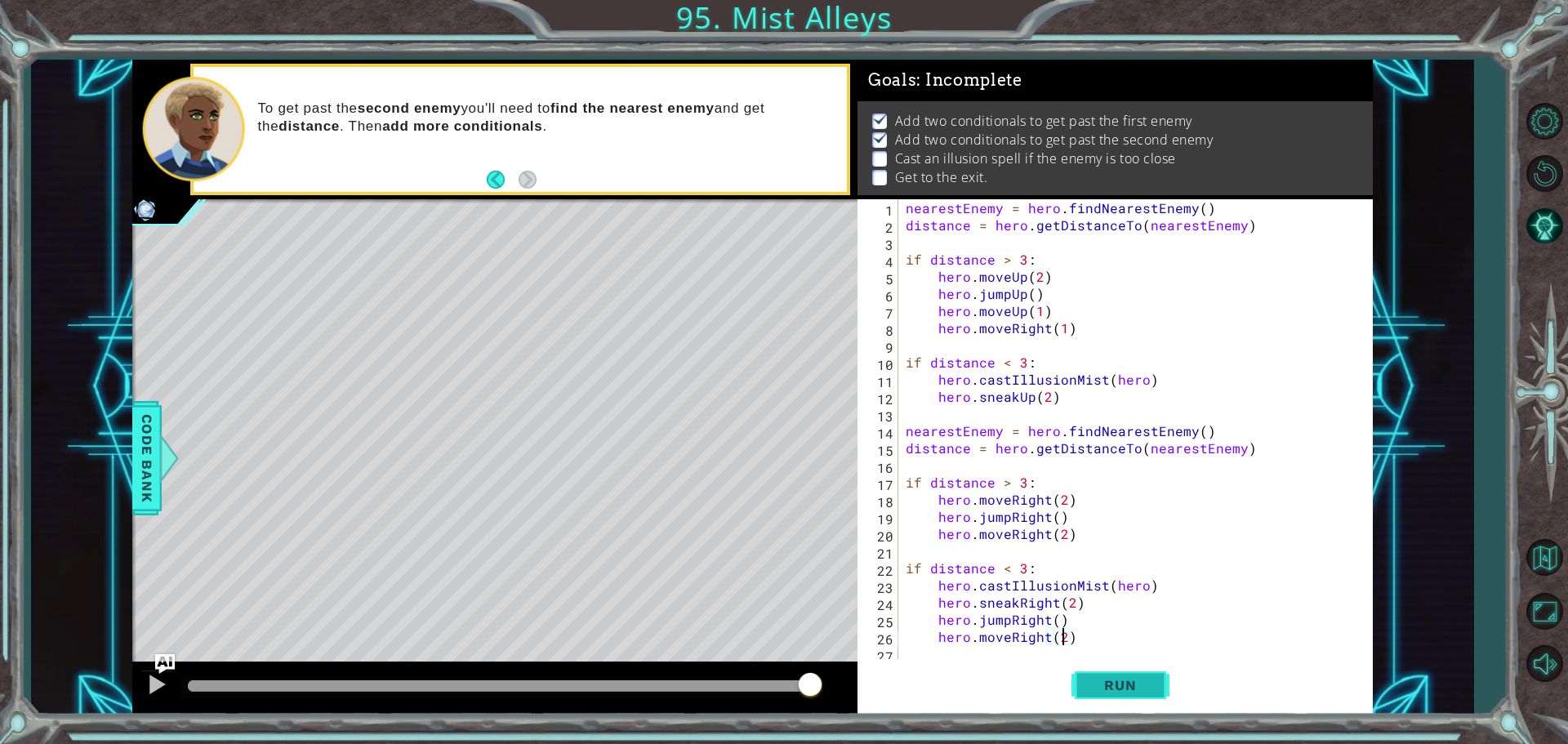
type textarea "hero.moveRight(2)"
click at [1108, 685] on span "Run" at bounding box center [1120, 685] width 64 height 17
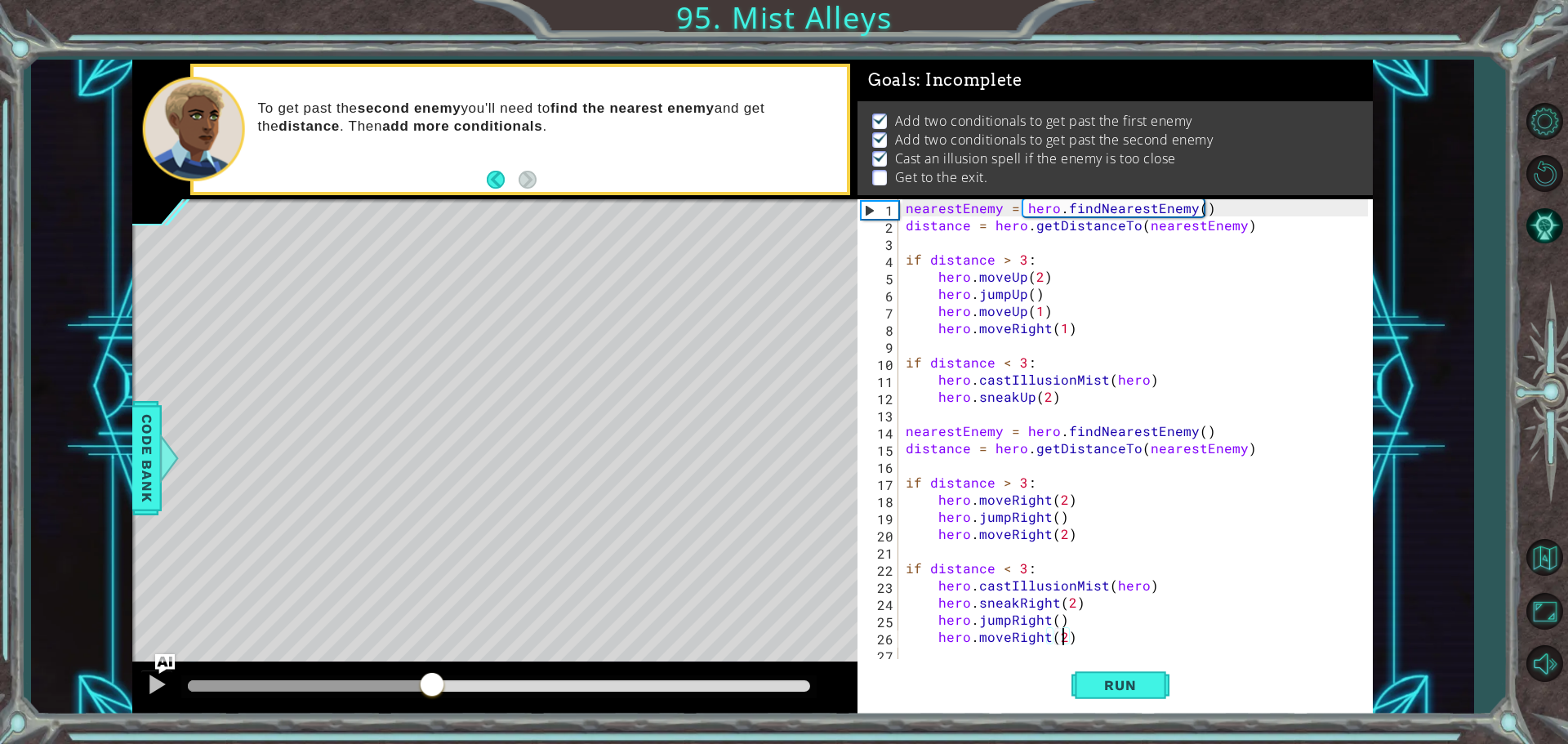
drag, startPoint x: 473, startPoint y: 684, endPoint x: 452, endPoint y: 692, distance: 22.5
click at [444, 689] on div at bounding box center [432, 686] width 29 height 29
click at [1099, 678] on span "Run" at bounding box center [1120, 685] width 64 height 17
drag, startPoint x: 283, startPoint y: 696, endPoint x: 541, endPoint y: 679, distance: 258.6
click at [524, 679] on div at bounding box center [508, 686] width 29 height 29
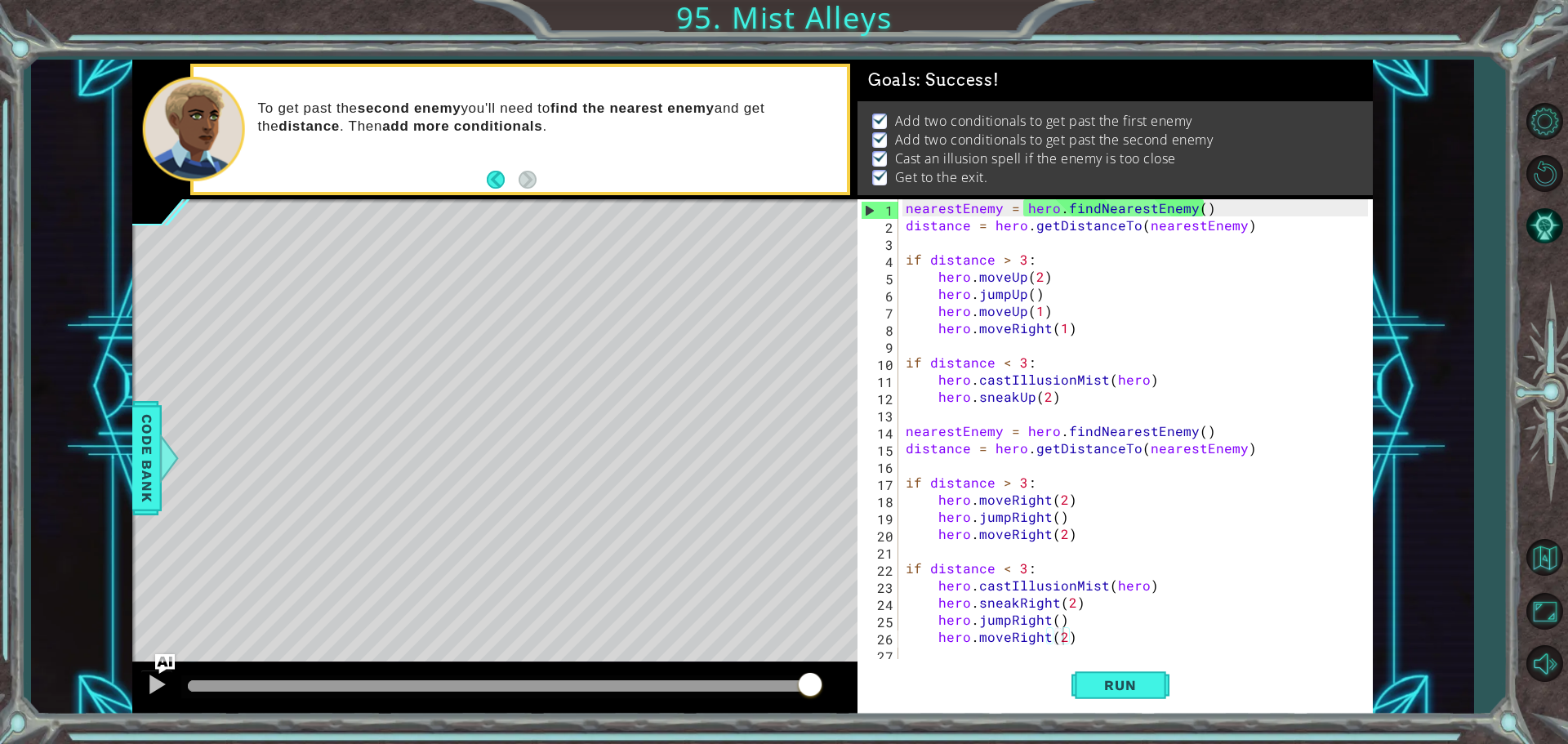
drag, startPoint x: 646, startPoint y: 689, endPoint x: 853, endPoint y: 684, distance: 207.1
click at [845, 682] on div at bounding box center [495, 689] width 725 height 52
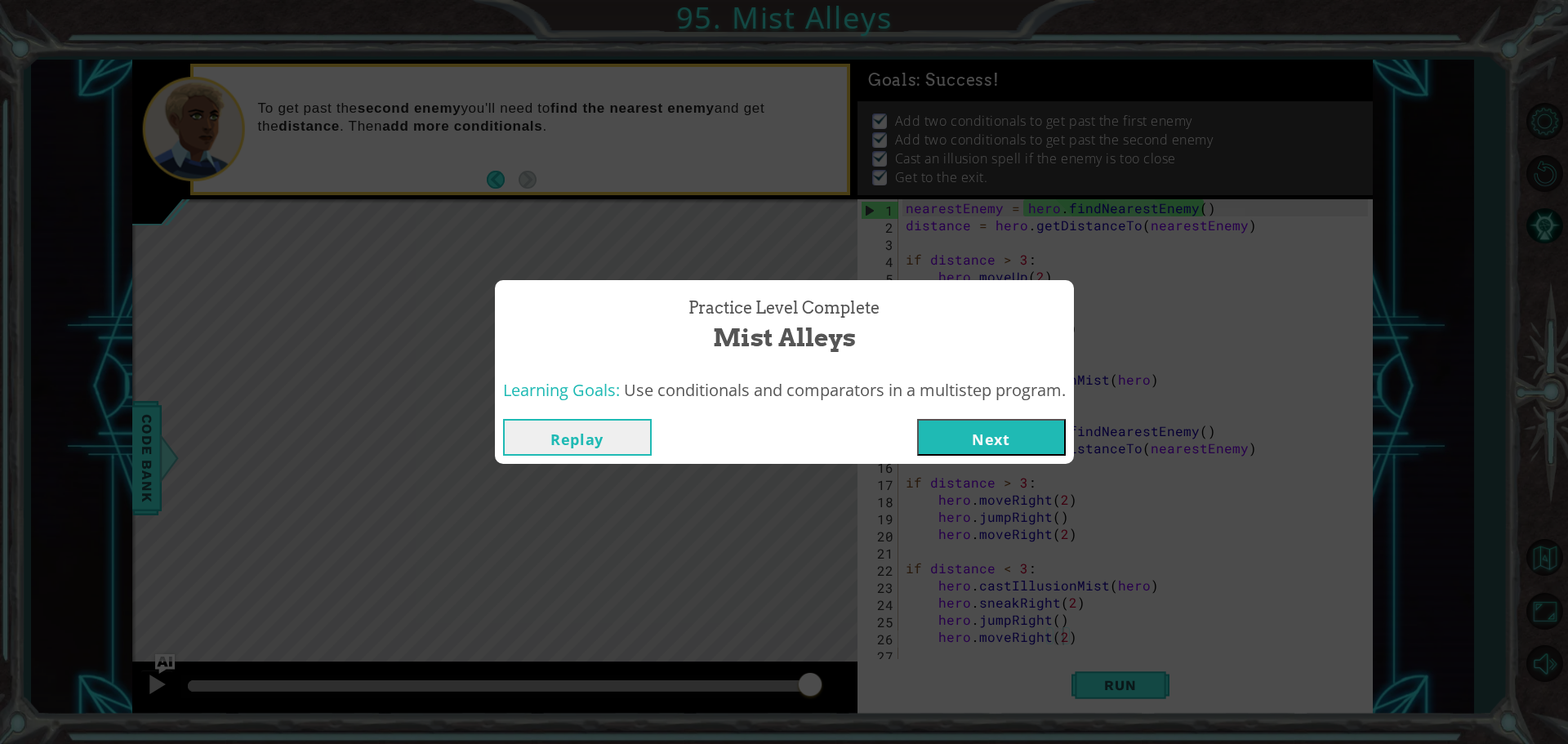
click at [1008, 456] on div "Replay Next" at bounding box center [784, 437] width 579 height 53
click at [991, 433] on button "Next" at bounding box center [991, 438] width 149 height 37
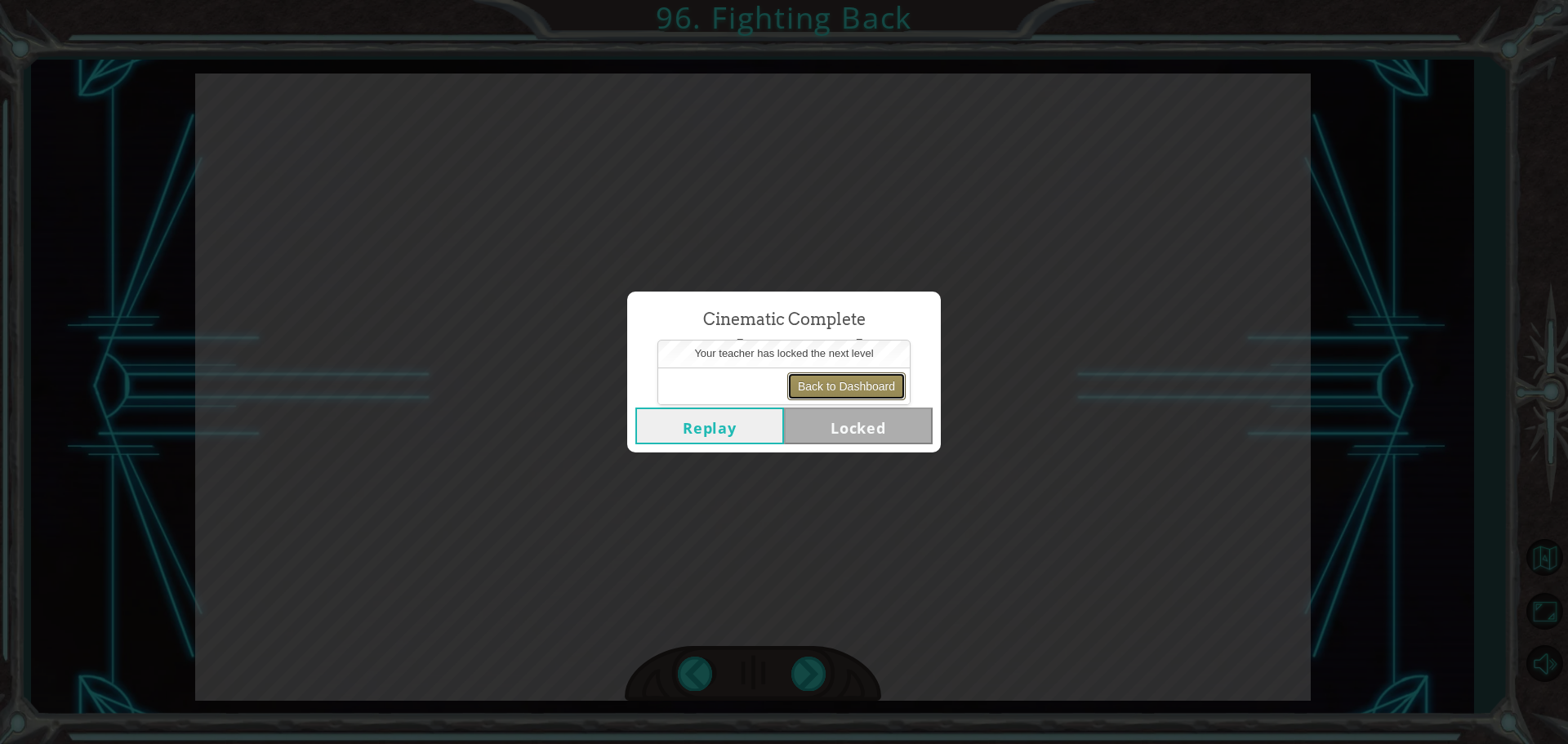
click at [843, 390] on button "Back to Dashboard" at bounding box center [846, 387] width 119 height 28
